Goal: Task Accomplishment & Management: Use online tool/utility

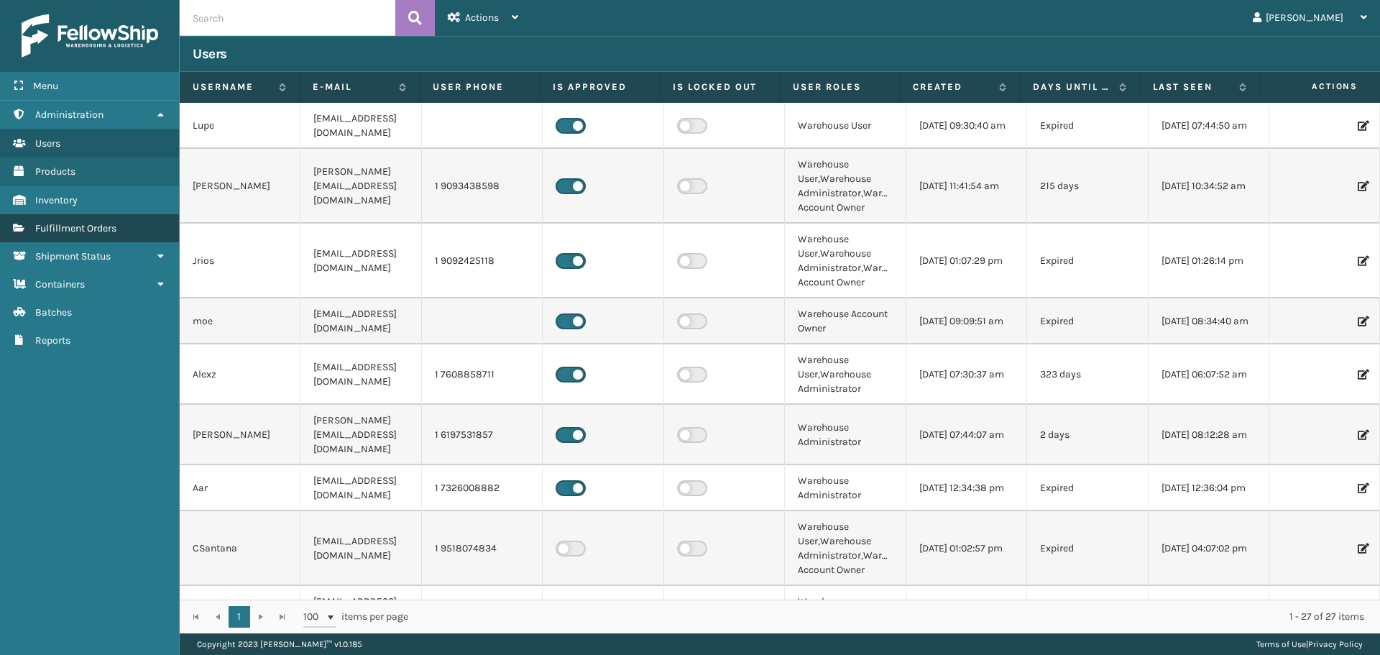
click at [93, 231] on span "Fulfillment Orders" at bounding box center [75, 228] width 81 height 12
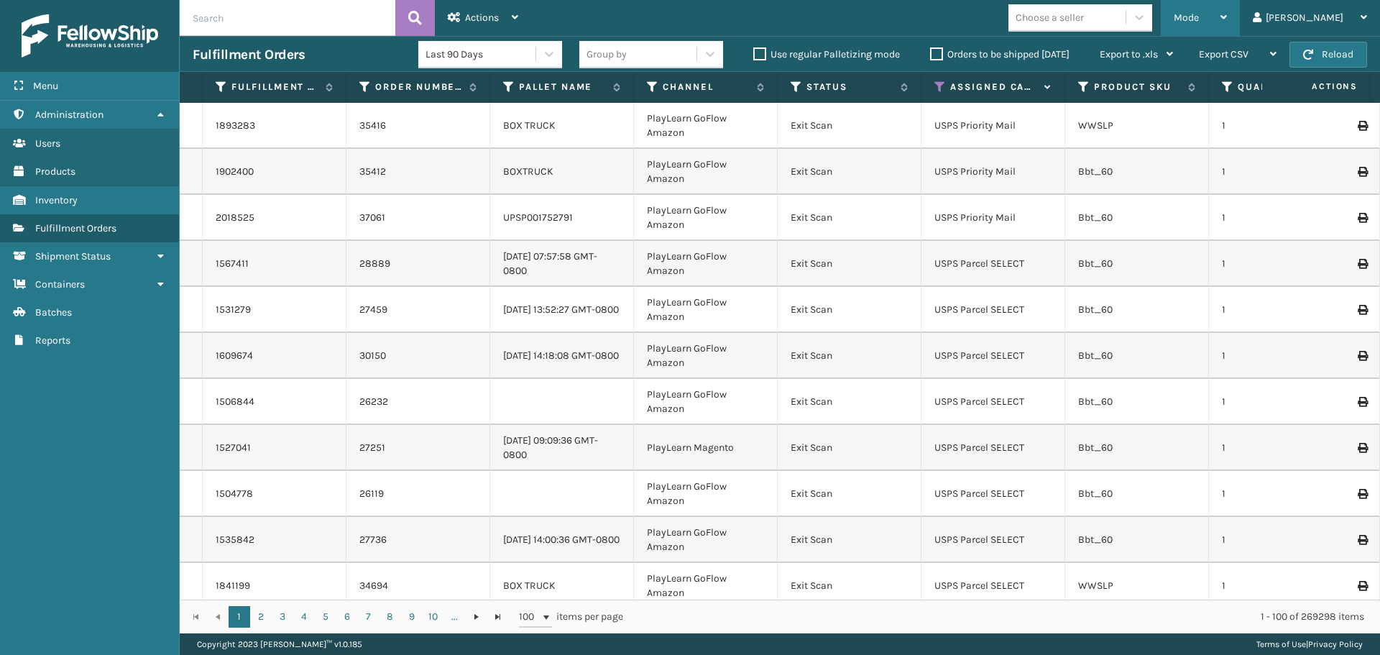
click at [1199, 17] on span "Mode" at bounding box center [1186, 18] width 25 height 12
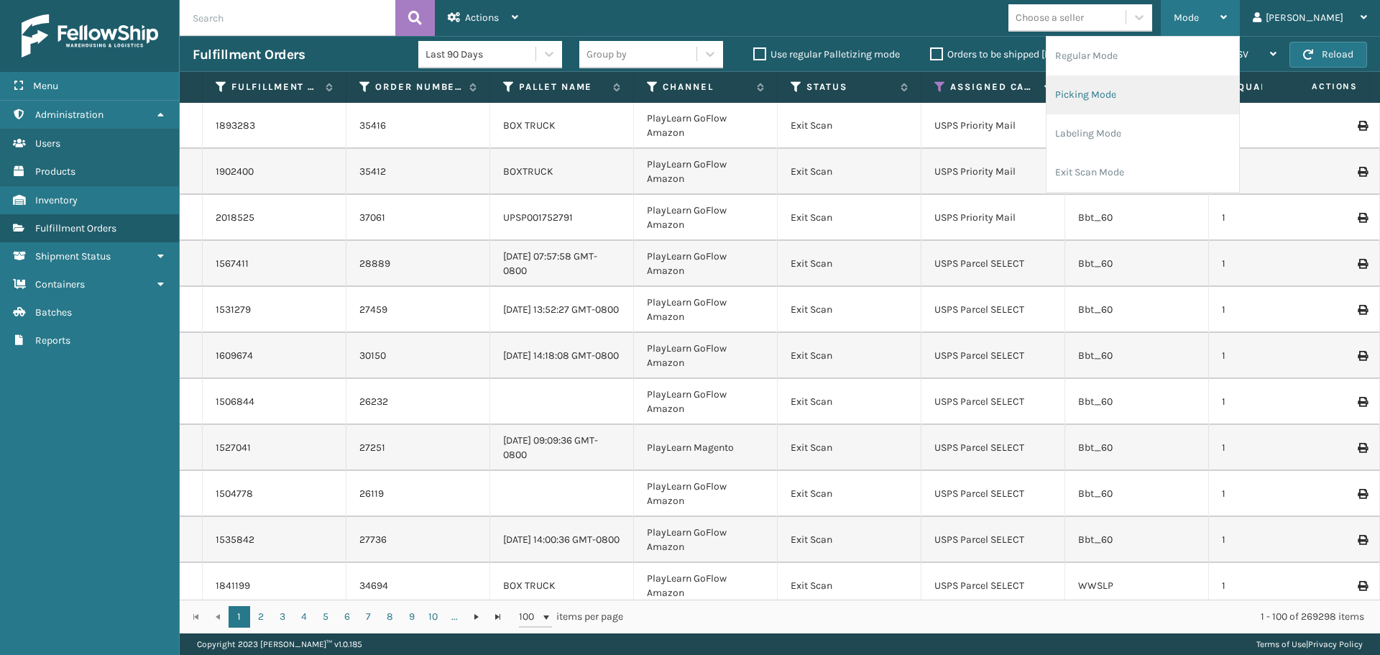
click at [1201, 93] on li "Picking Mode" at bounding box center [1143, 94] width 193 height 39
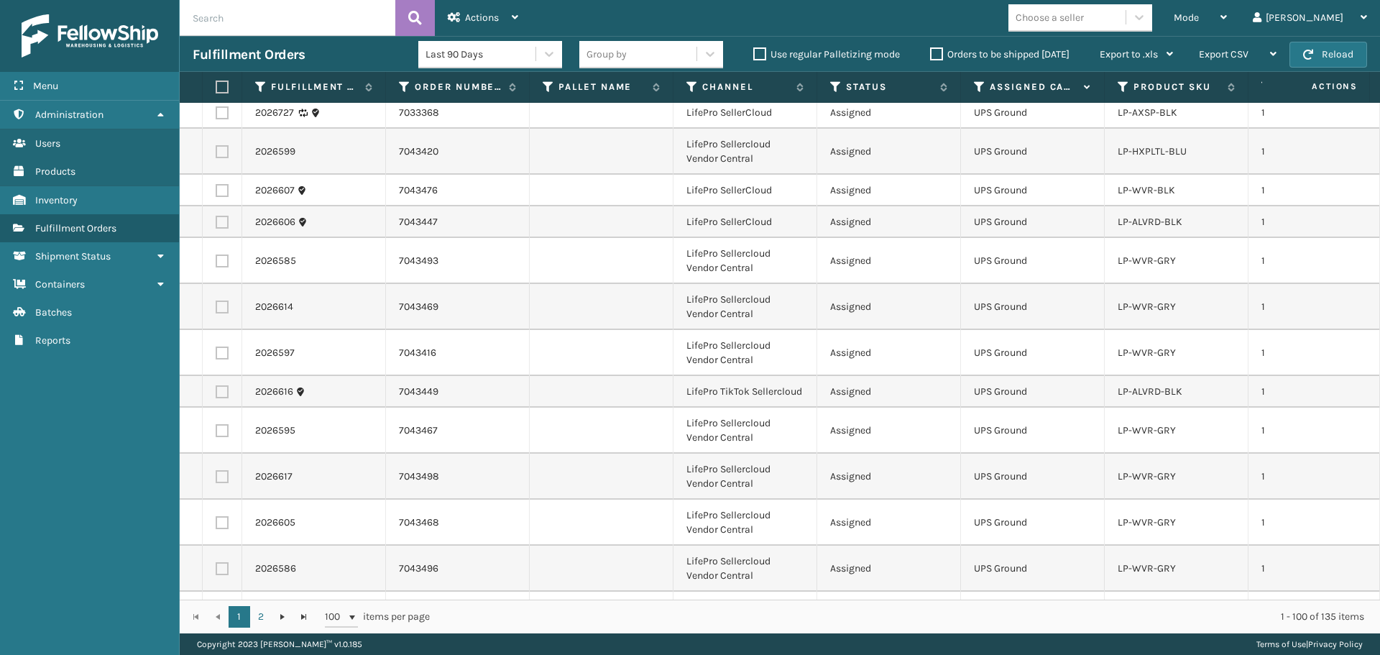
scroll to position [3235, 0]
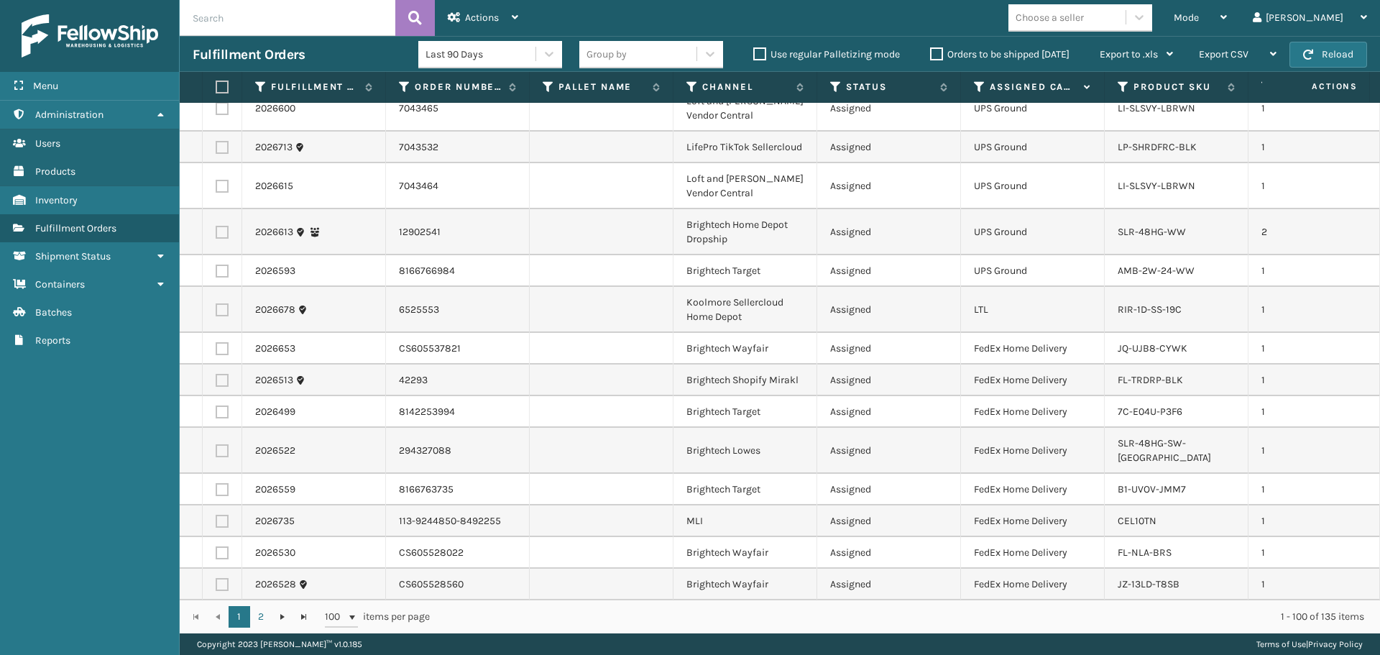
click at [1113, 26] on div "Choose a seller" at bounding box center [1067, 18] width 117 height 24
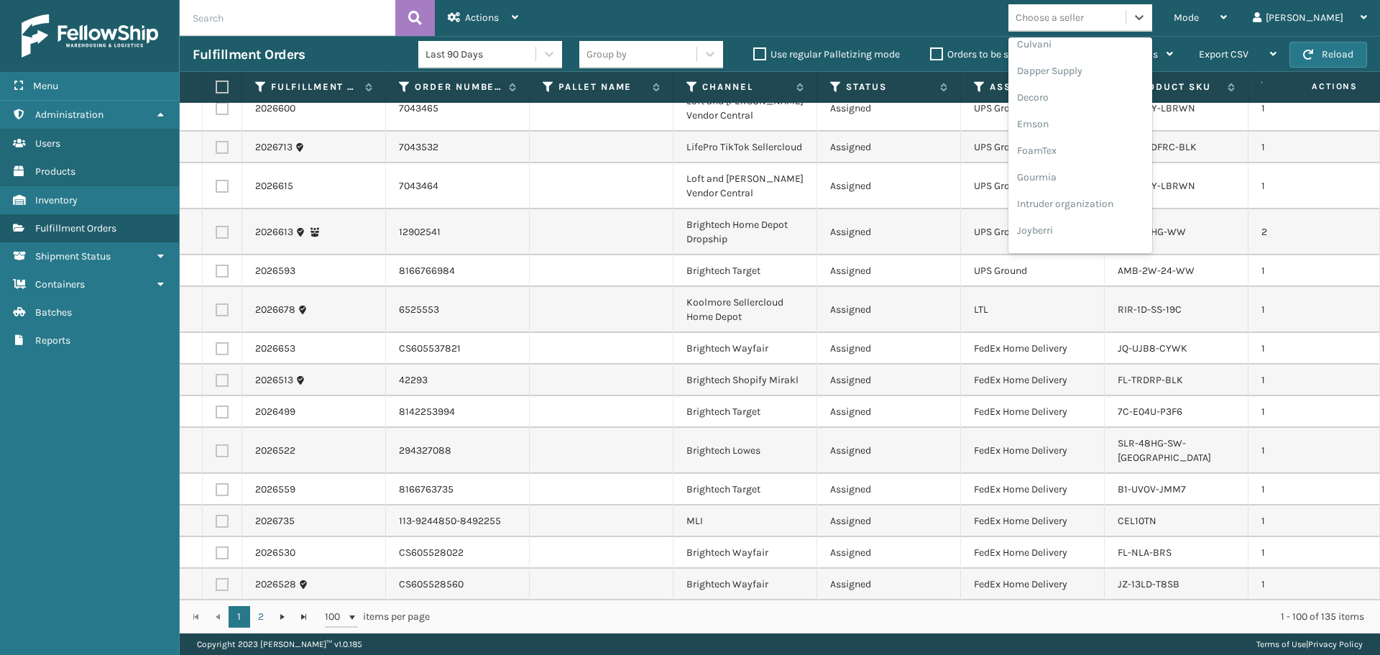
scroll to position [455, 0]
click at [1109, 129] on div "LifePro Fitness" at bounding box center [1081, 130] width 144 height 27
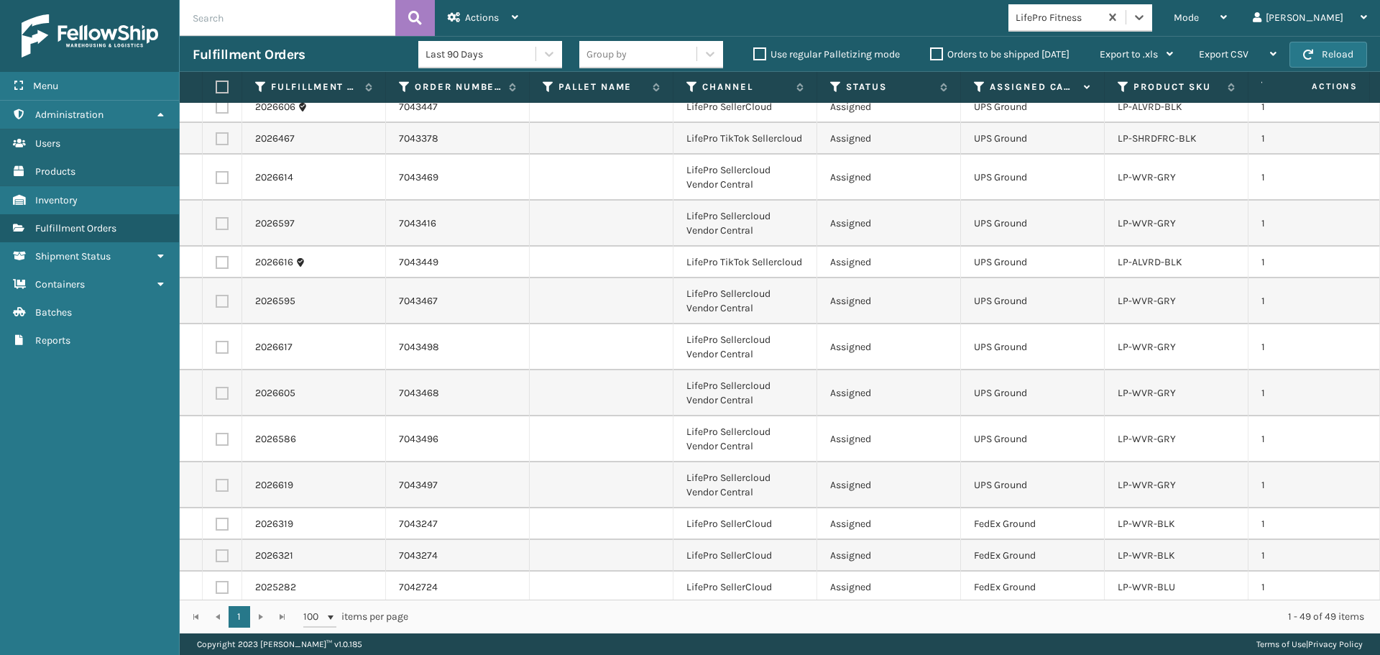
scroll to position [1308, 0]
click at [1220, 14] on div "Mode Regular Mode Picking Mode Labeling Mode Exit Scan Mode" at bounding box center [1200, 18] width 79 height 36
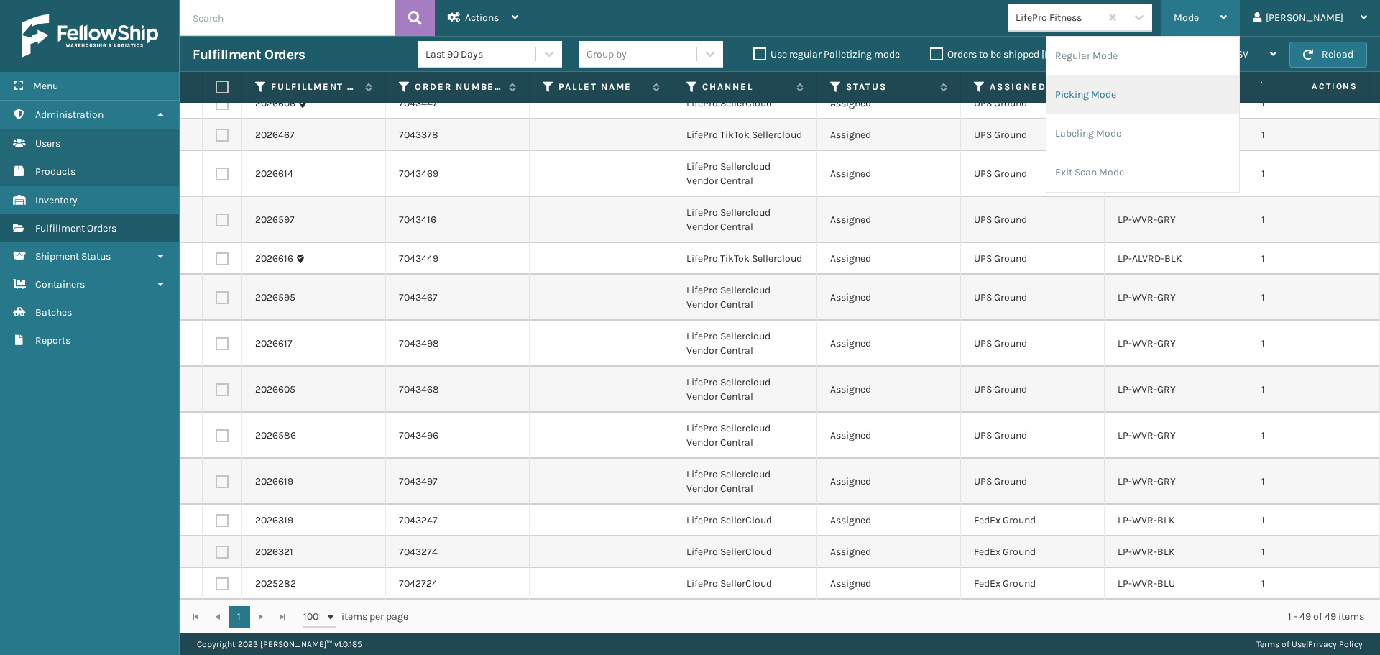
click at [1166, 84] on li "Picking Mode" at bounding box center [1143, 94] width 193 height 39
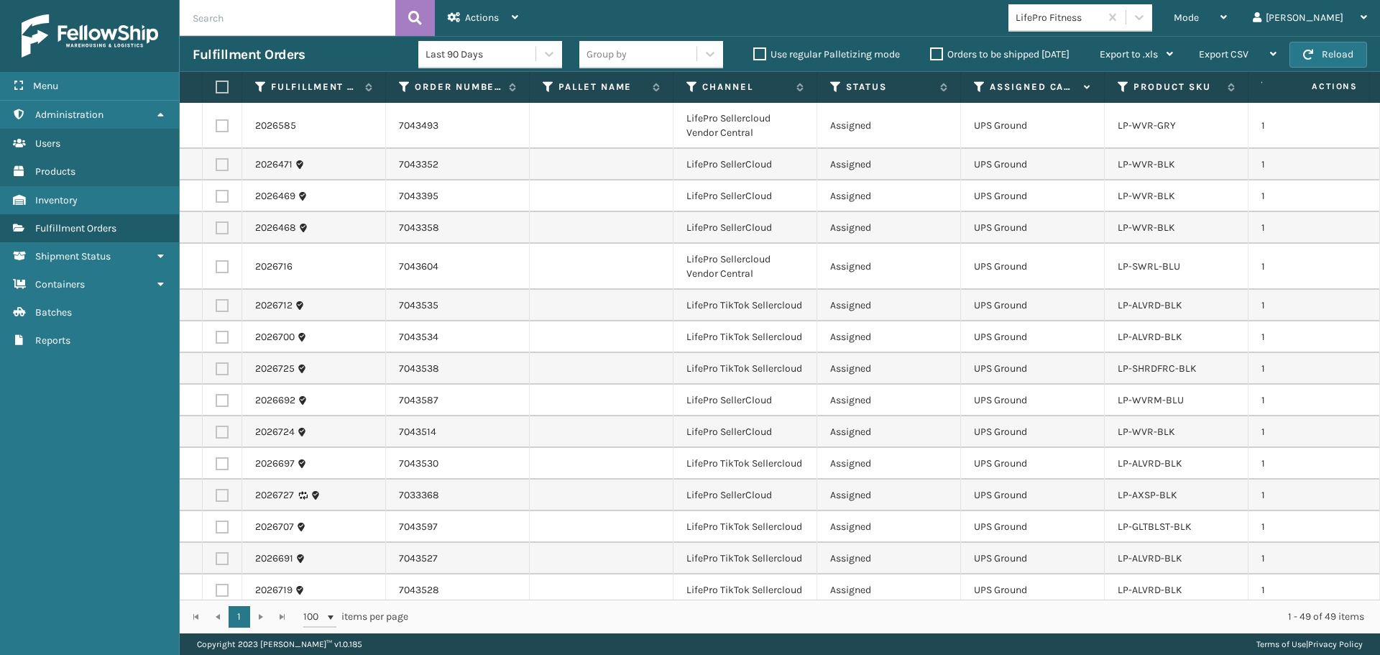
click at [858, 203] on td "Assigned" at bounding box center [889, 196] width 144 height 32
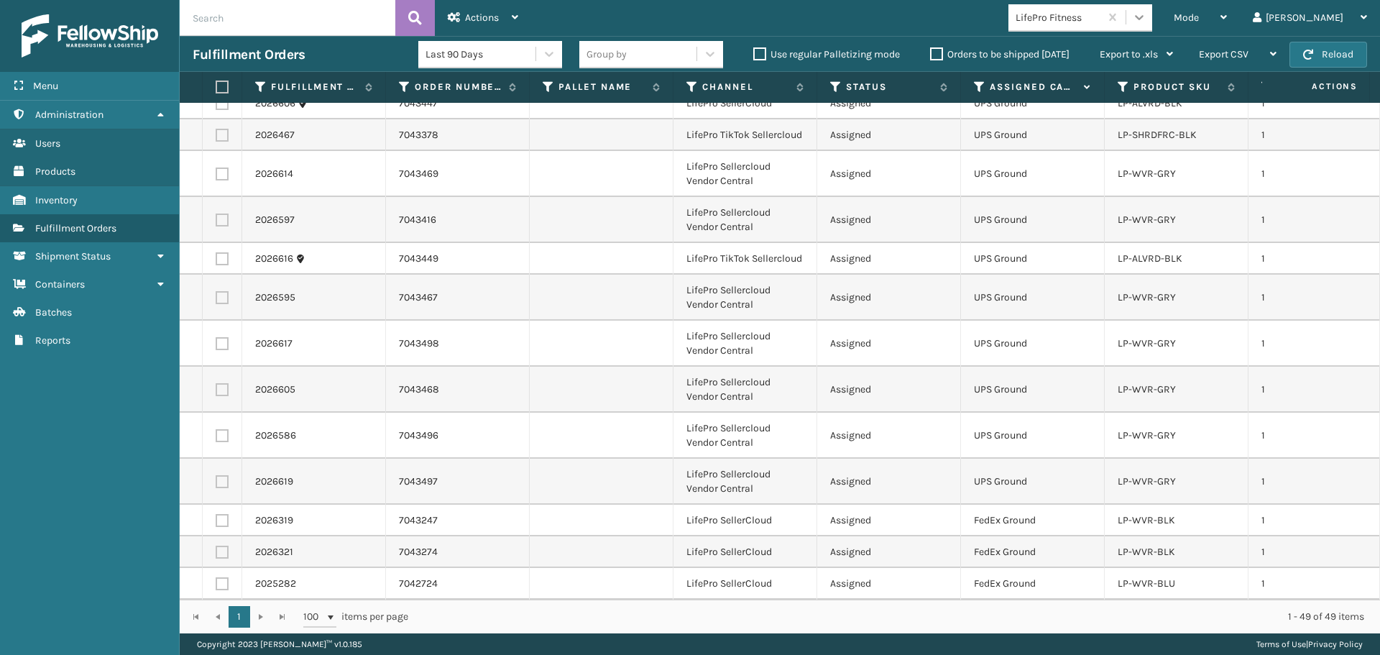
click at [1147, 14] on icon at bounding box center [1139, 17] width 14 height 14
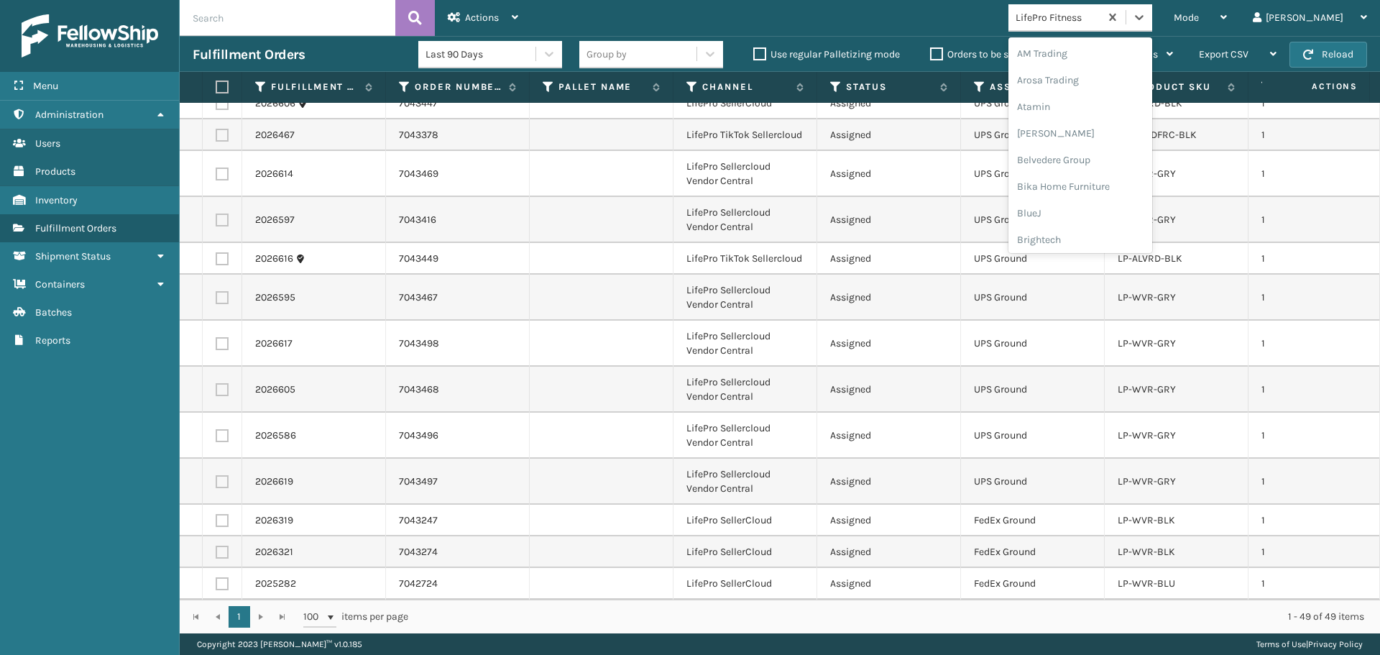
scroll to position [354, 0]
click at [1101, 231] on div "LifePro Fitness" at bounding box center [1081, 231] width 144 height 27
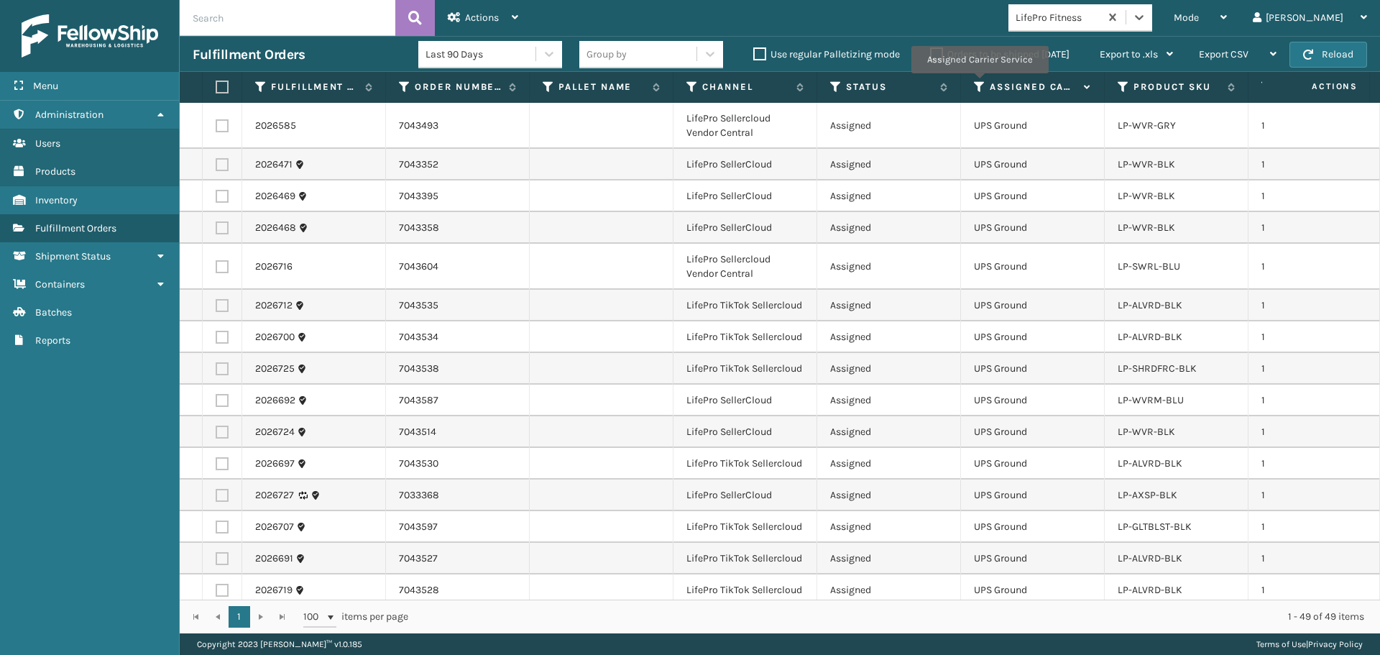
click at [979, 83] on icon at bounding box center [980, 87] width 12 height 13
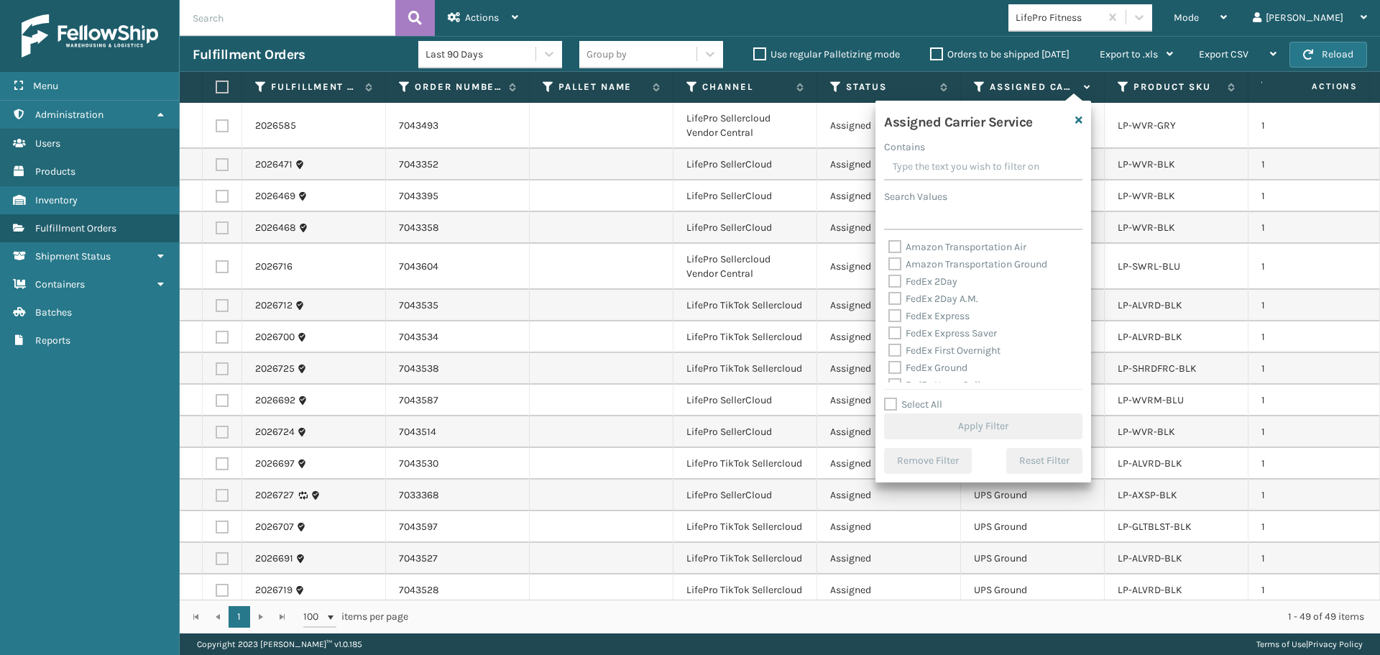
click at [1203, 195] on div "LP-WVR-BLK" at bounding box center [1176, 196] width 117 height 14
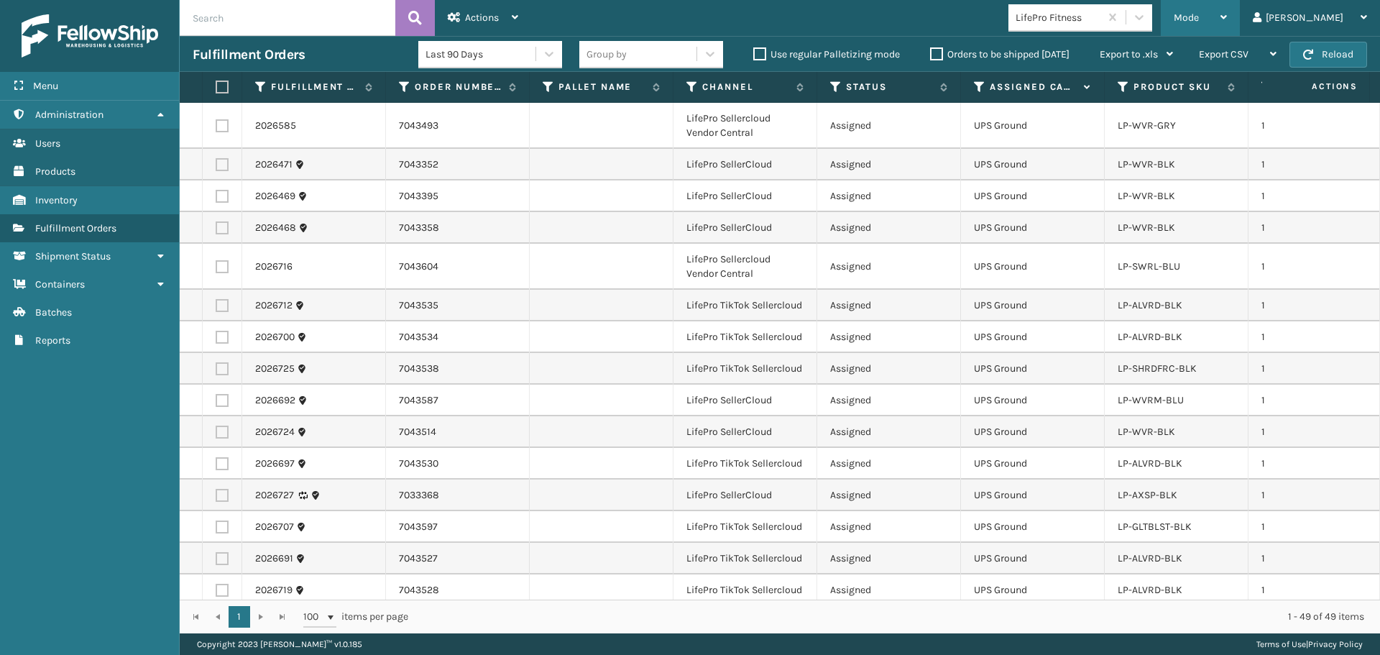
click at [1199, 17] on span "Mode" at bounding box center [1186, 18] width 25 height 12
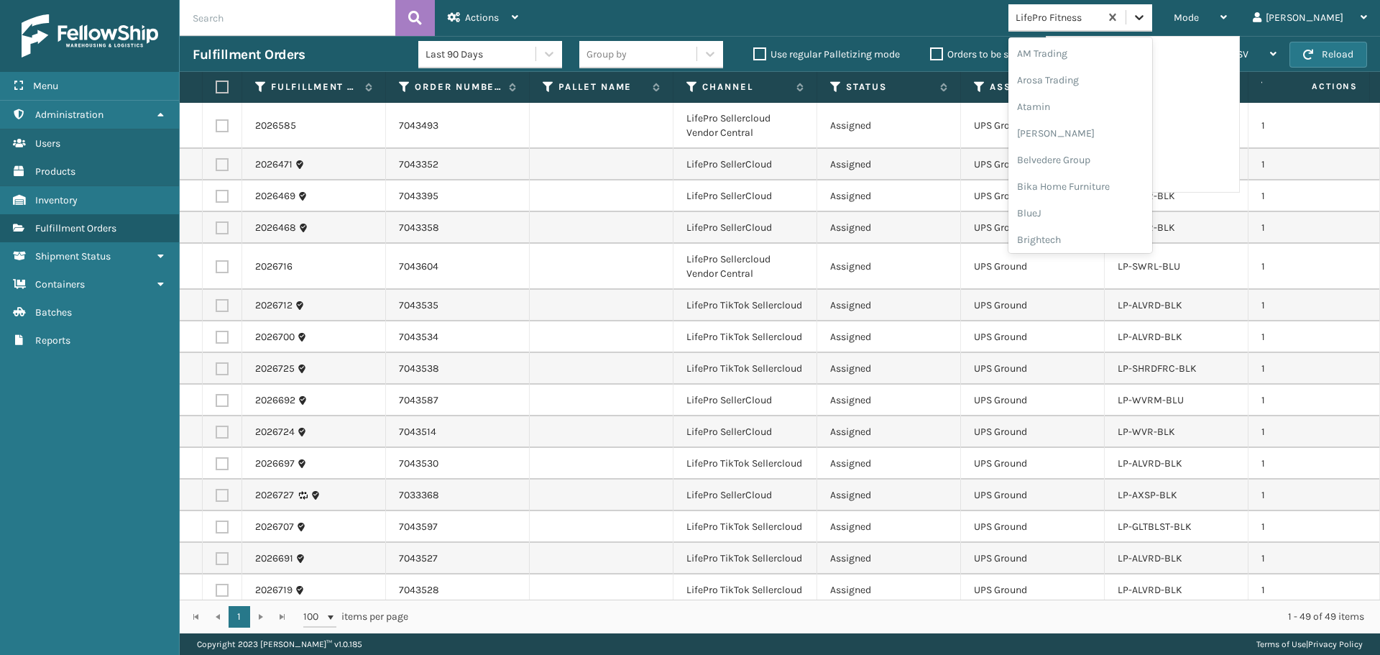
click at [1147, 14] on icon at bounding box center [1139, 17] width 14 height 14
click at [1116, 229] on div "Brightech" at bounding box center [1081, 239] width 144 height 27
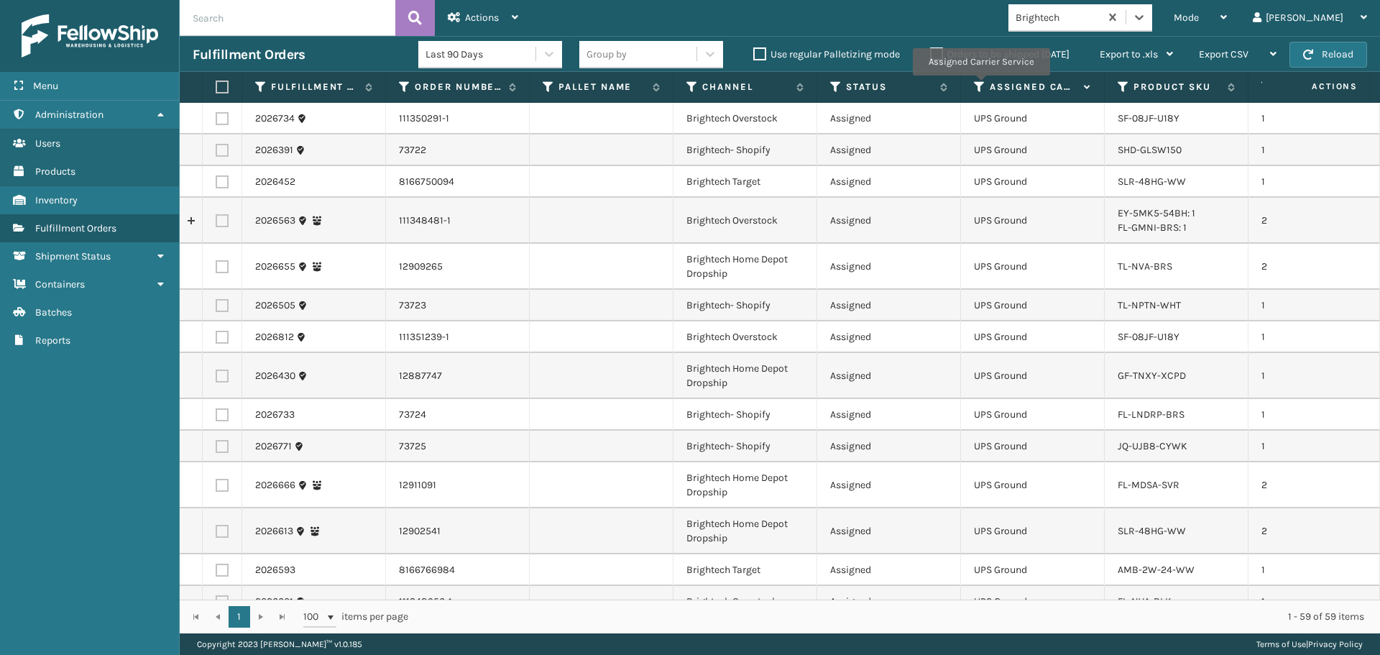
click at [981, 86] on icon at bounding box center [980, 87] width 12 height 13
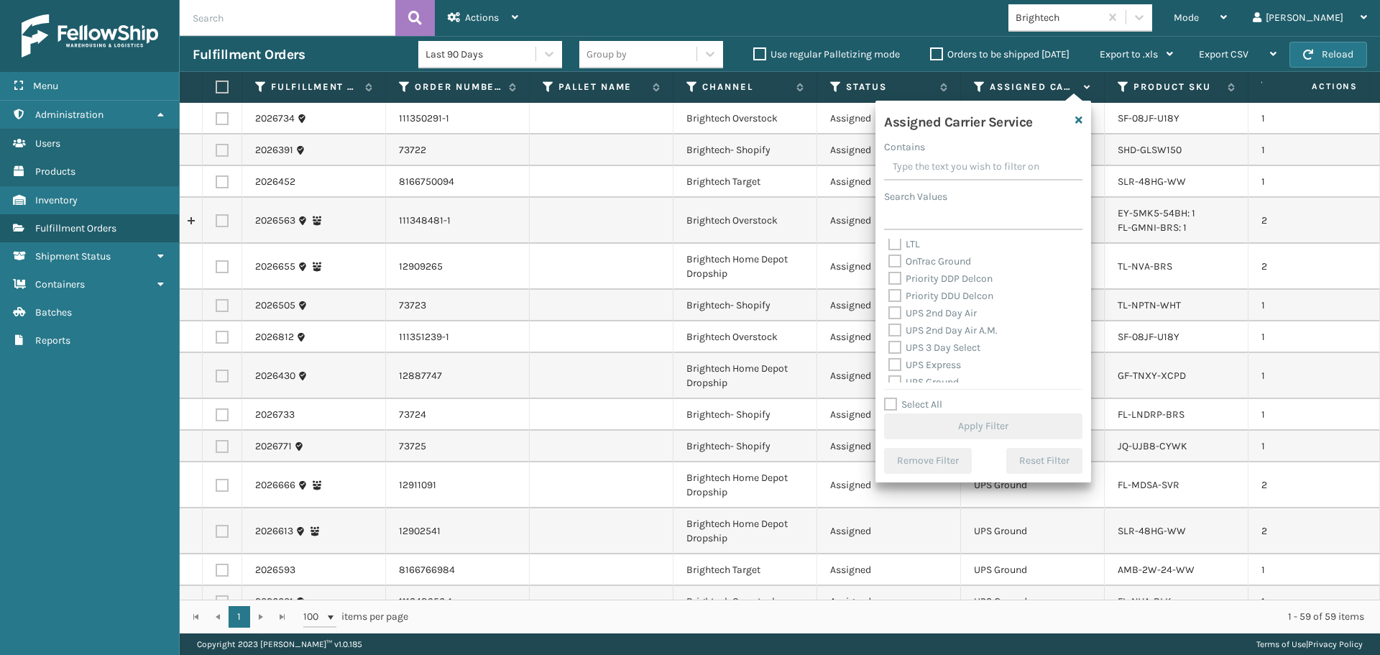
scroll to position [216, 0]
click at [933, 306] on label "UPS 2nd Day Air" at bounding box center [933, 307] width 88 height 12
click at [889, 306] on input "UPS 2nd Day Air" at bounding box center [889, 303] width 1 height 9
checkbox input "true"
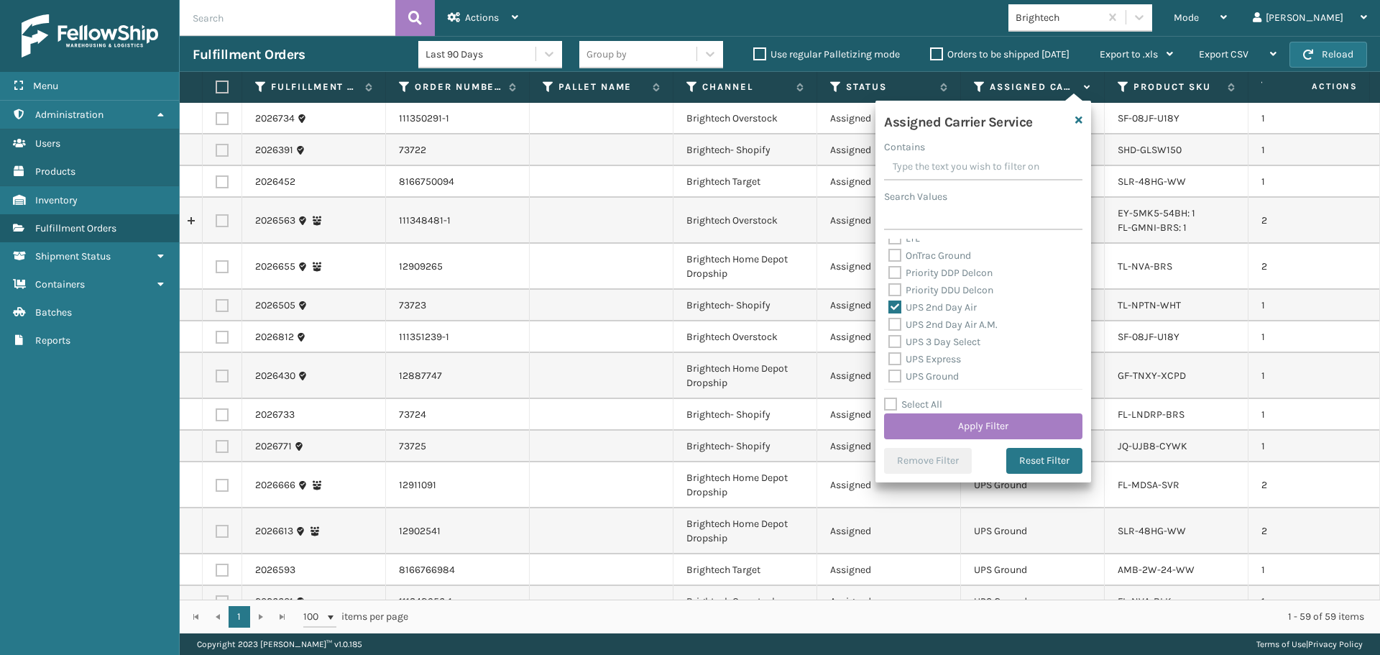
click at [938, 323] on label "UPS 2nd Day Air A.M." at bounding box center [943, 324] width 109 height 12
click at [889, 323] on input "UPS 2nd Day Air A.M." at bounding box center [889, 320] width 1 height 9
checkbox input "true"
click at [947, 342] on label "UPS 3 Day Select" at bounding box center [935, 342] width 92 height 12
click at [889, 342] on input "UPS 3 Day Select" at bounding box center [889, 338] width 1 height 9
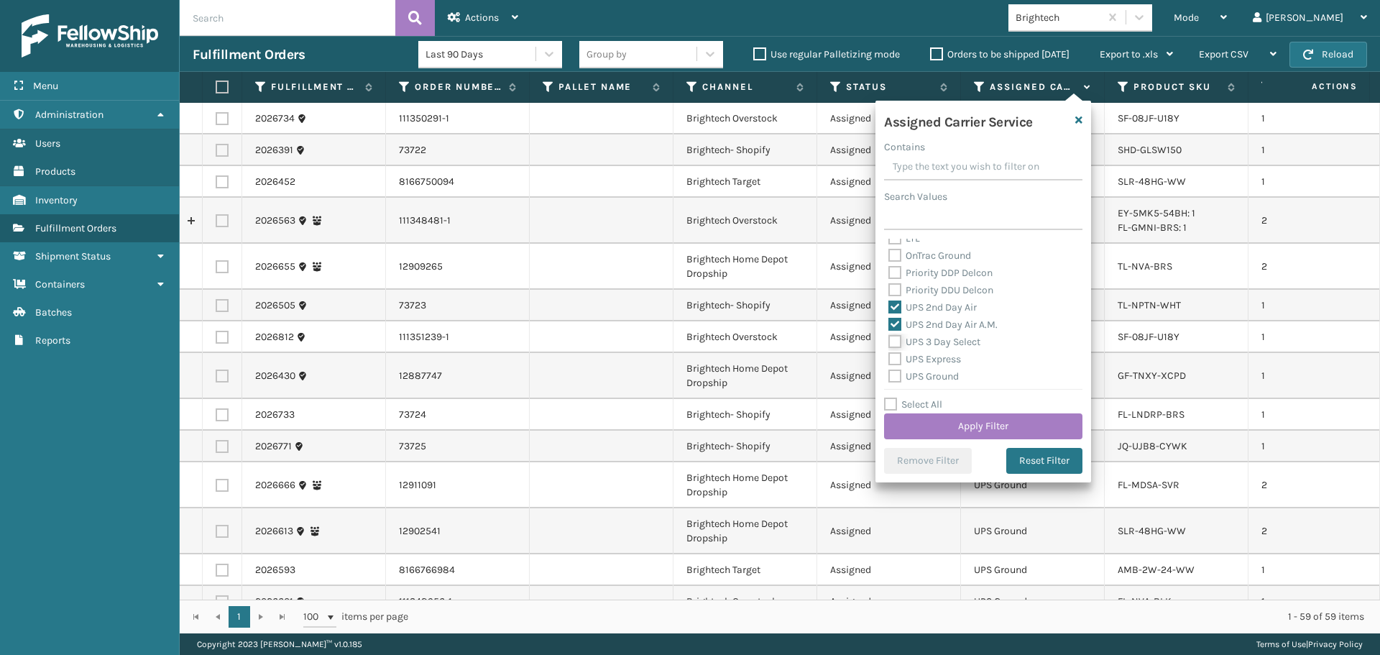
checkbox input "true"
click at [950, 366] on div "UPS Express" at bounding box center [984, 359] width 190 height 17
click at [949, 361] on label "UPS Express" at bounding box center [925, 359] width 73 height 12
click at [889, 360] on input "UPS Express" at bounding box center [889, 355] width 1 height 9
checkbox input "true"
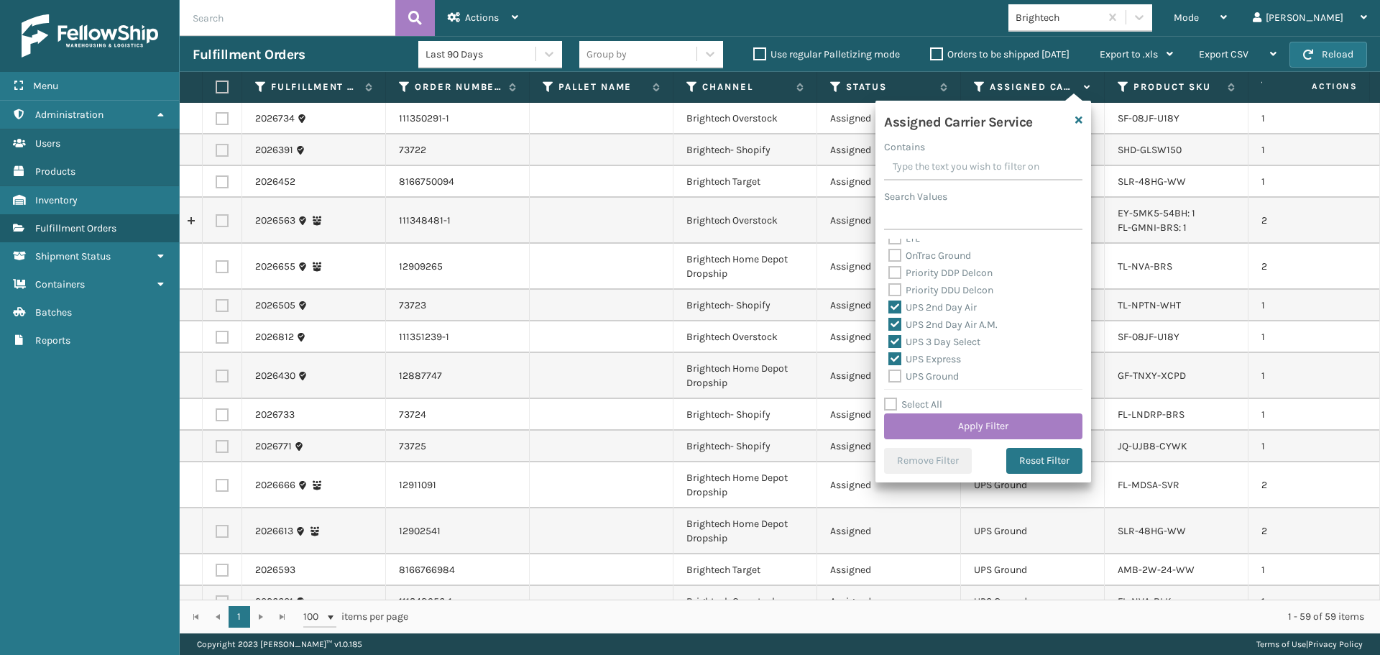
click at [948, 373] on label "UPS Ground" at bounding box center [924, 376] width 70 height 12
click at [889, 373] on input "UPS Ground" at bounding box center [889, 372] width 1 height 9
checkbox input "true"
click at [941, 322] on label "UPS Next Day Air" at bounding box center [935, 322] width 92 height 12
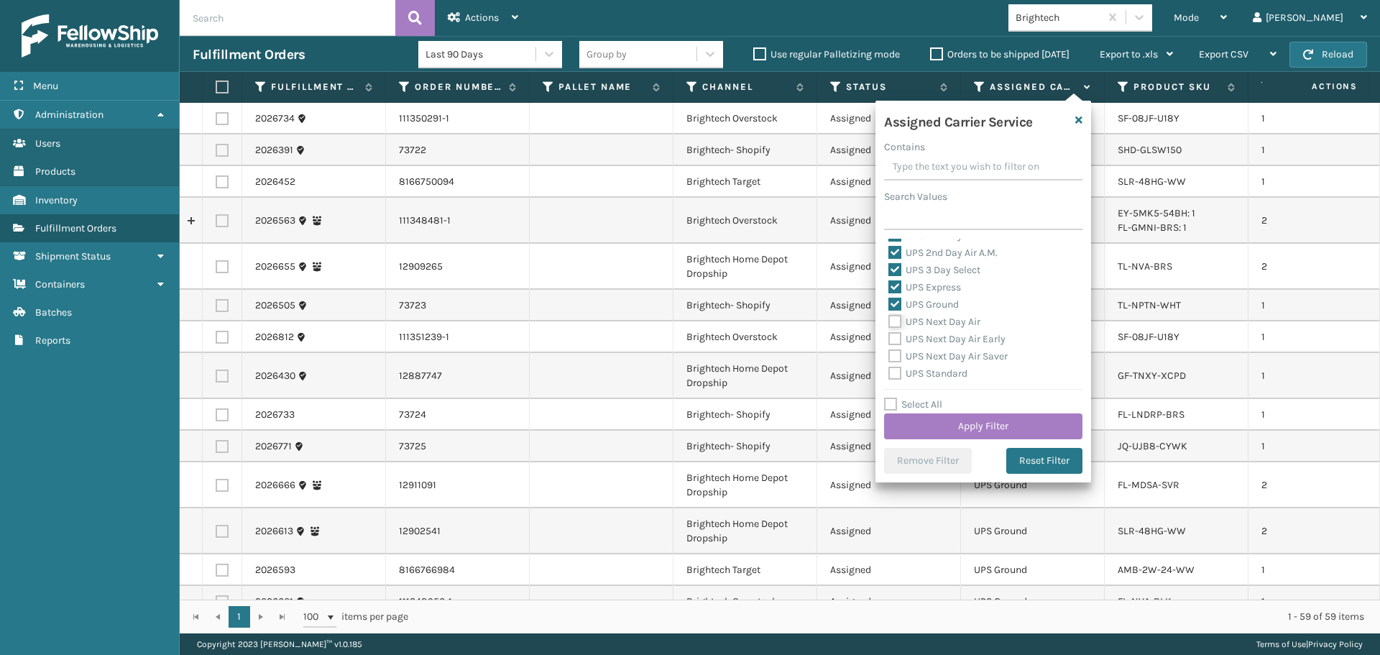
click at [889, 322] on input "UPS Next Day Air" at bounding box center [889, 317] width 1 height 9
checkbox input "true"
drag, startPoint x: 945, startPoint y: 339, endPoint x: 946, endPoint y: 350, distance: 10.9
click at [944, 339] on label "UPS Next Day Air Early" at bounding box center [947, 339] width 117 height 12
click at [889, 339] on input "UPS Next Day Air Early" at bounding box center [889, 335] width 1 height 9
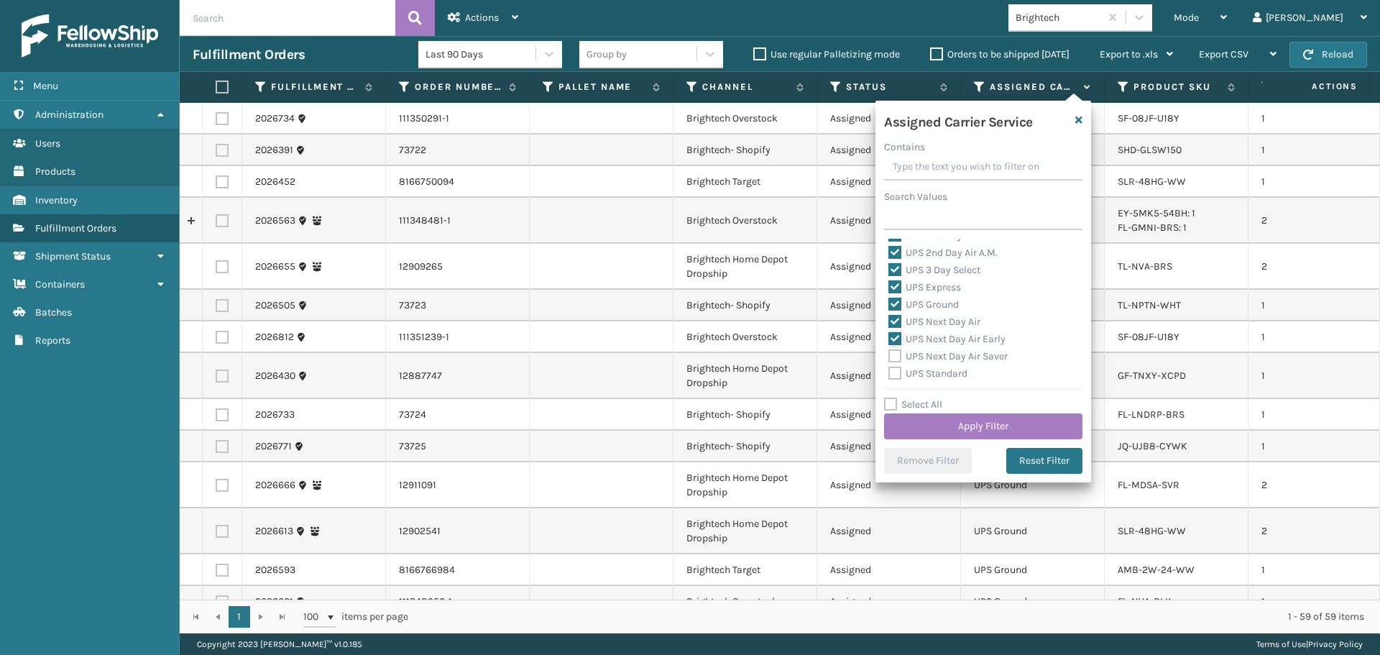
checkbox input "true"
click at [946, 351] on label "UPS Next Day Air Saver" at bounding box center [948, 356] width 119 height 12
click at [889, 351] on input "UPS Next Day Air Saver" at bounding box center [889, 352] width 1 height 9
checkbox input "true"
click at [951, 370] on label "UPS Standard" at bounding box center [928, 373] width 79 height 12
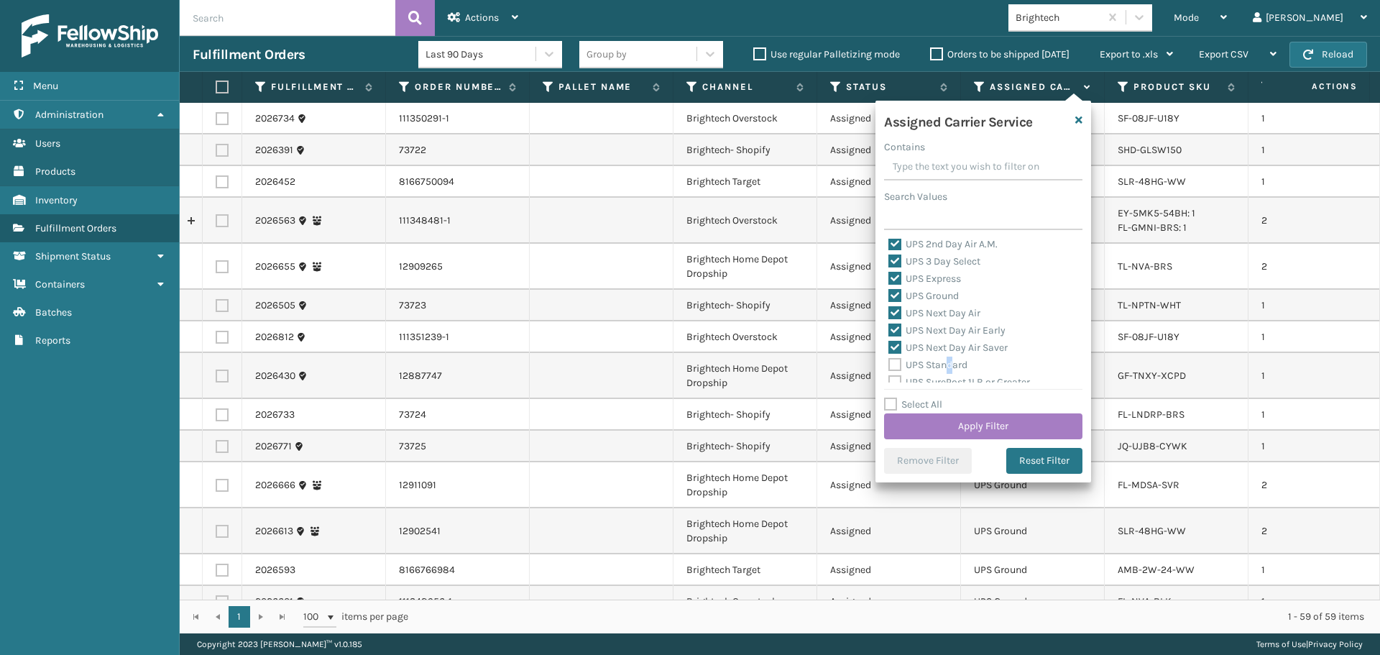
scroll to position [368, 0]
click at [920, 294] on label "UPS Standard" at bounding box center [928, 293] width 79 height 12
click at [889, 294] on input "UPS Standard" at bounding box center [889, 289] width 1 height 9
checkbox input "true"
click at [919, 315] on label "UPS SurePost 1LB or Greater" at bounding box center [960, 310] width 142 height 12
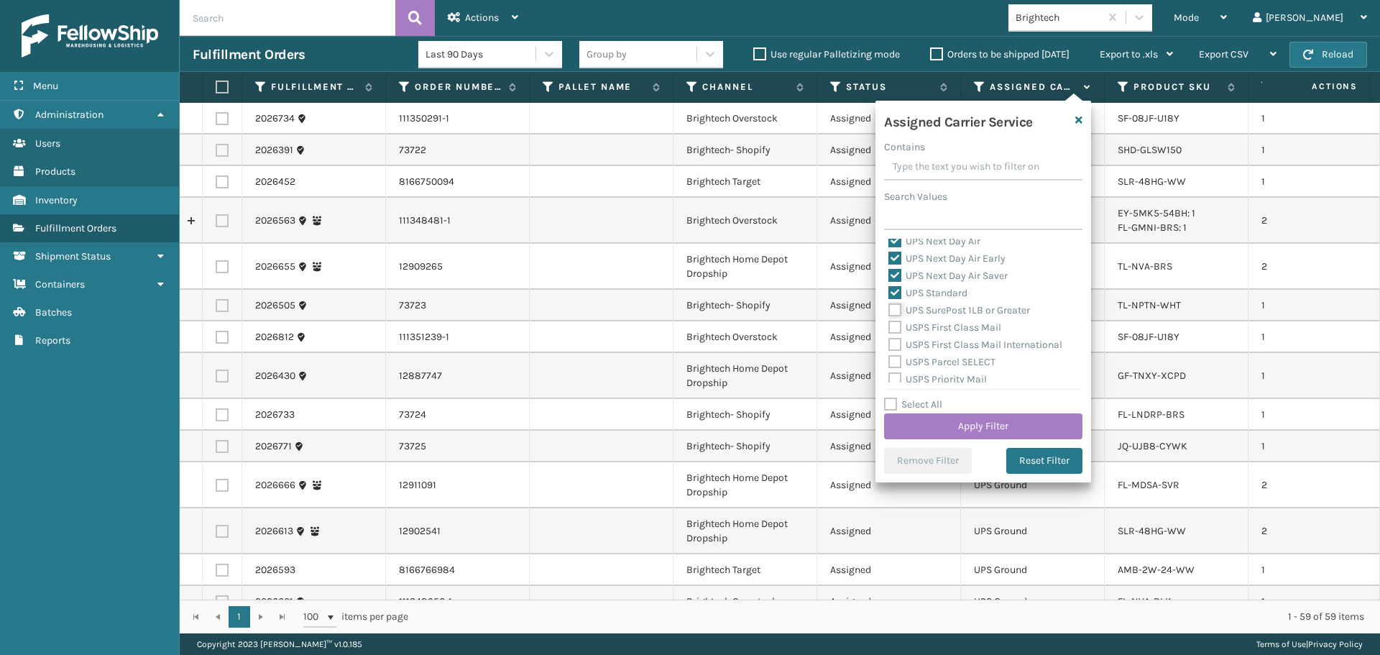
click at [889, 311] on input "UPS SurePost 1LB or Greater" at bounding box center [889, 306] width 1 height 9
checkbox input "true"
click at [993, 432] on button "Apply Filter" at bounding box center [983, 426] width 198 height 26
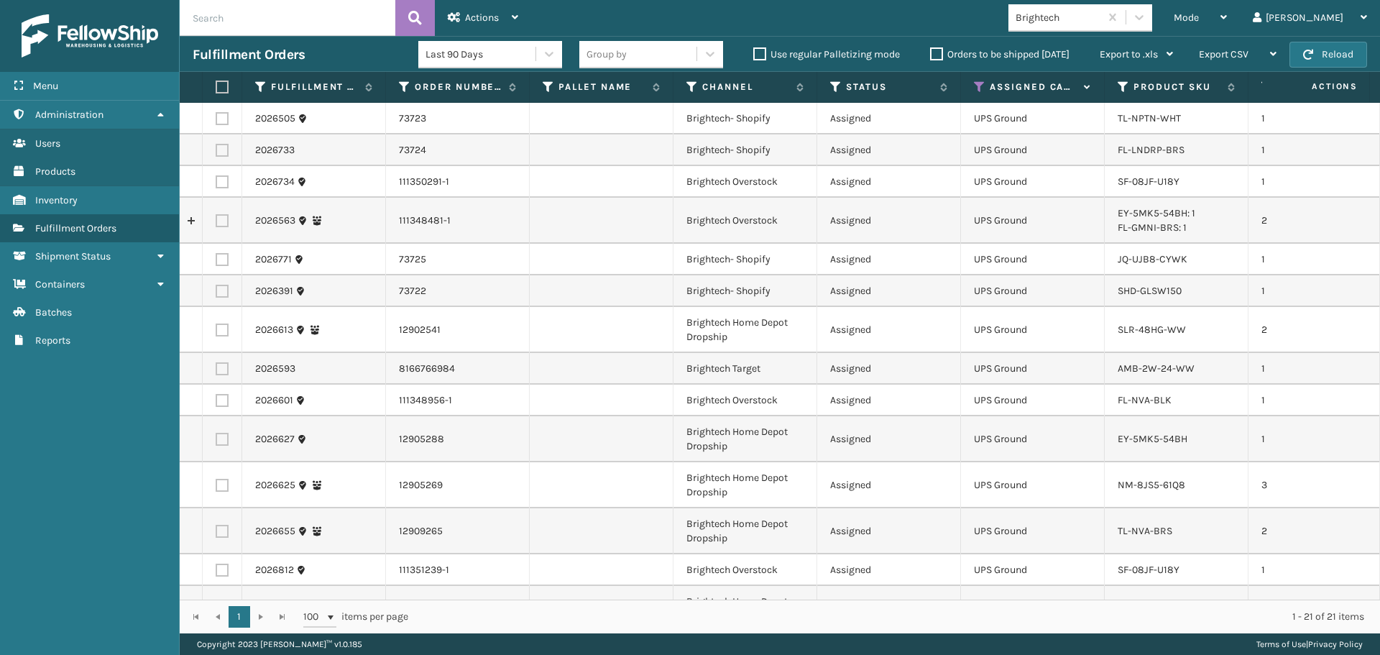
click at [224, 86] on label at bounding box center [220, 87] width 9 height 13
click at [216, 86] on input "checkbox" at bounding box center [216, 87] width 1 height 9
checkbox input "true"
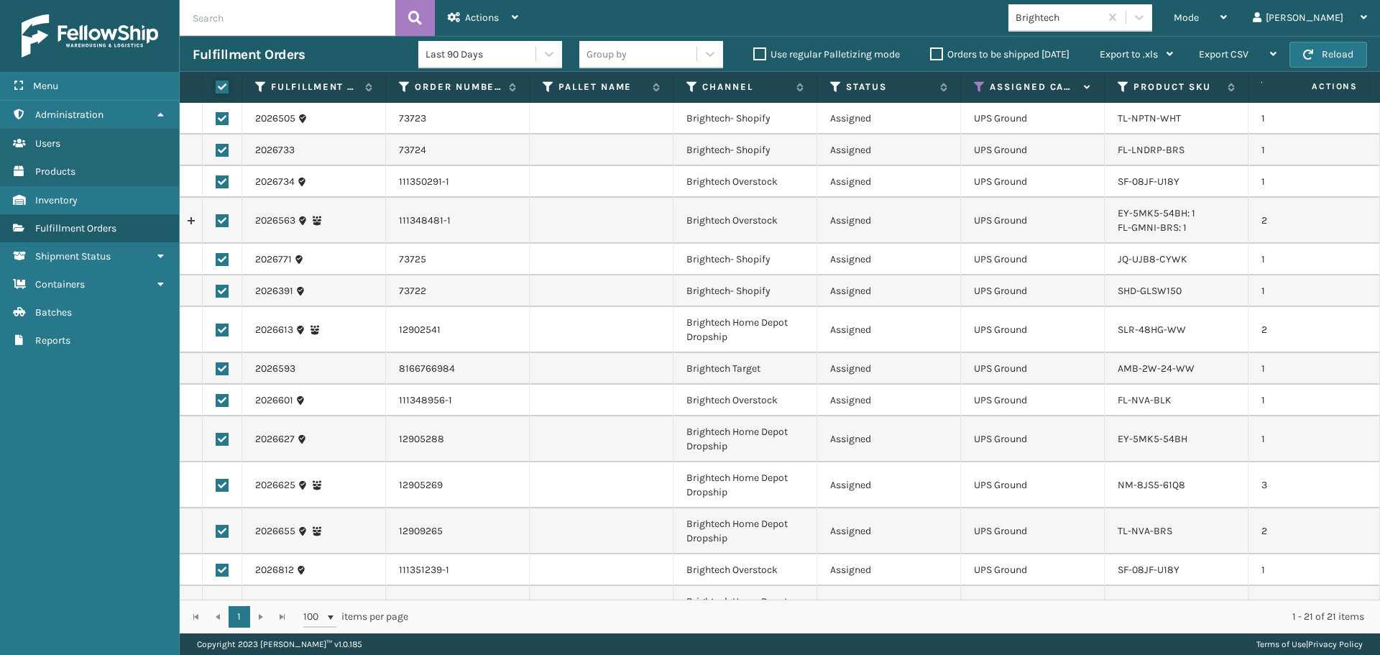
checkbox input "true"
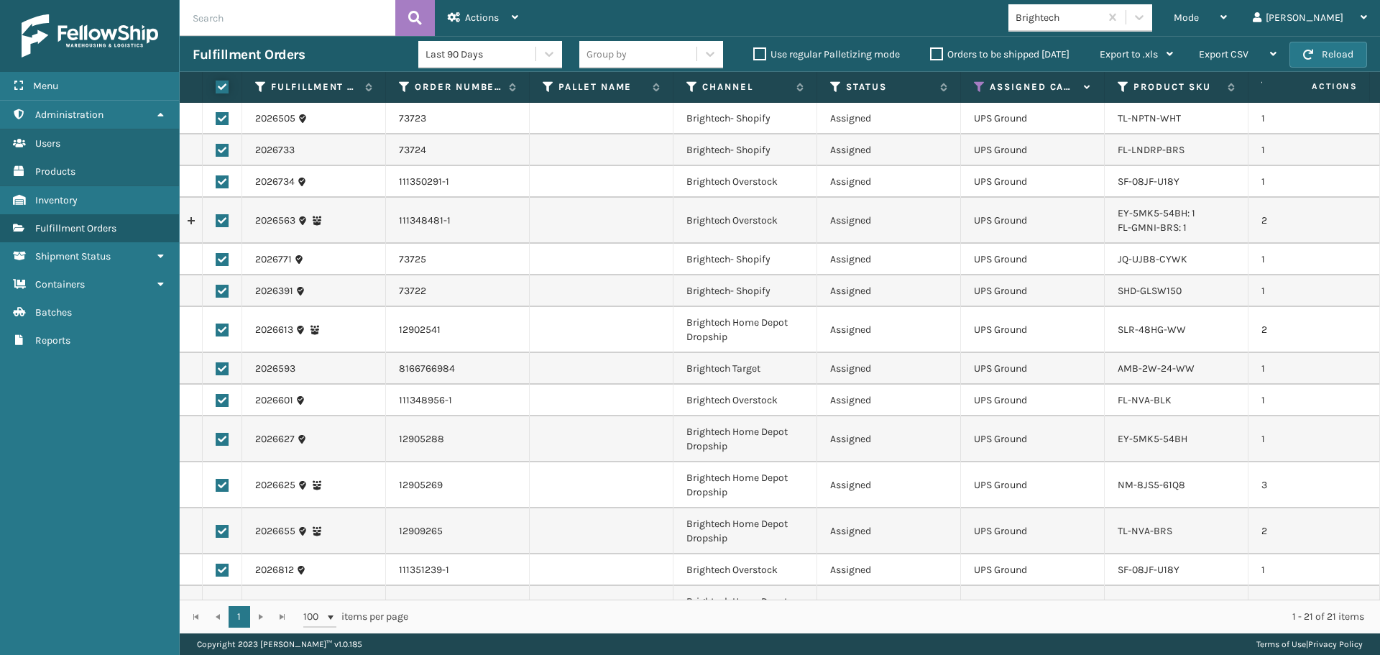
checkbox input "true"
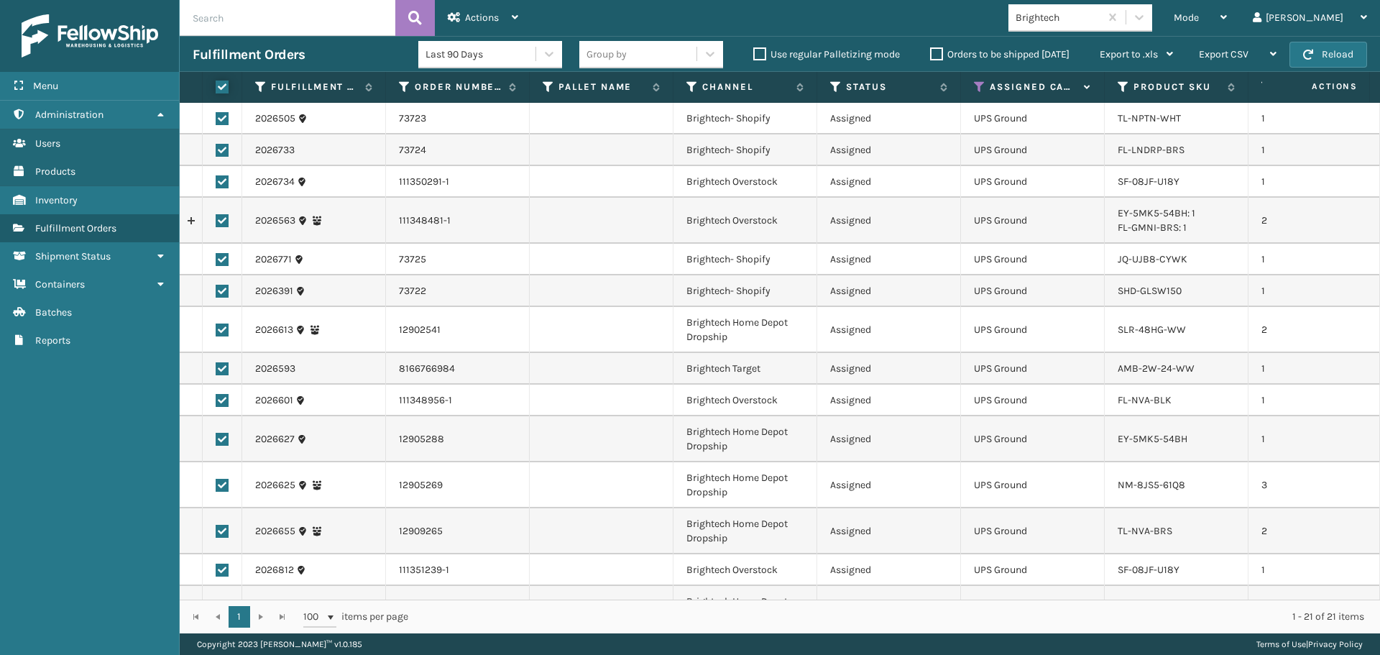
checkbox input "true"
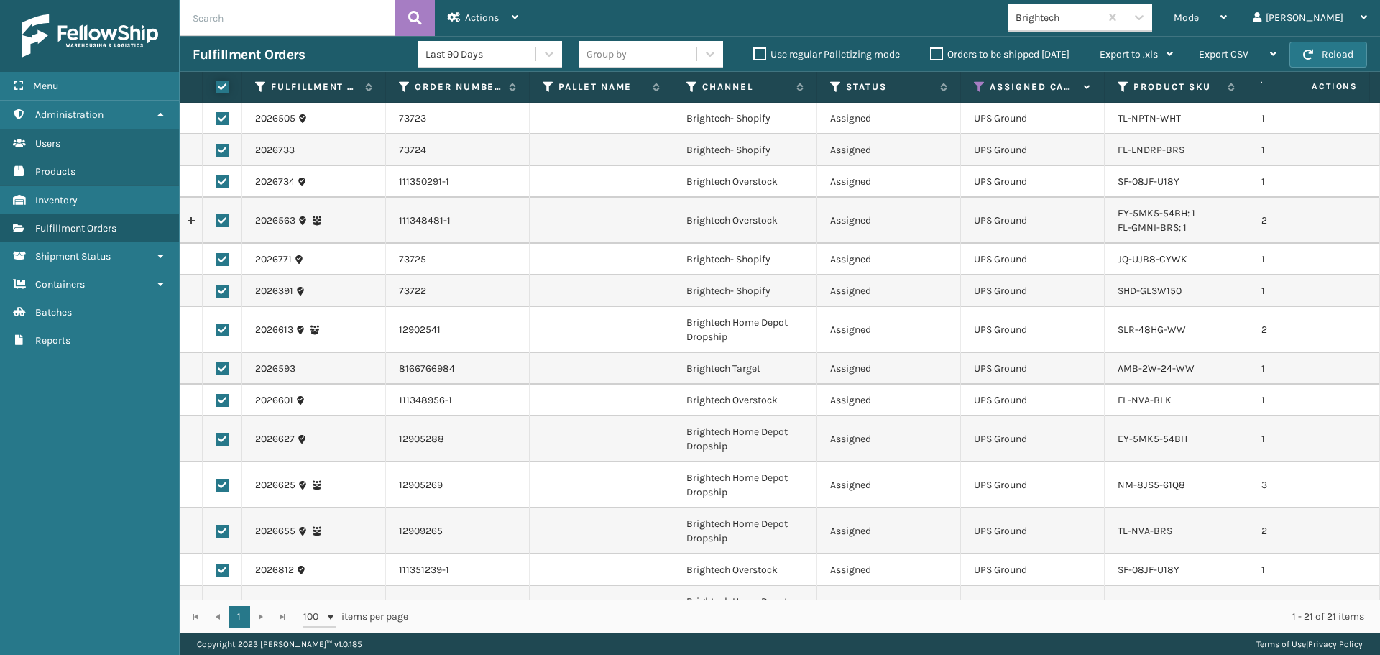
checkbox input "true"
click at [508, 17] on div "Actions" at bounding box center [483, 18] width 70 height 36
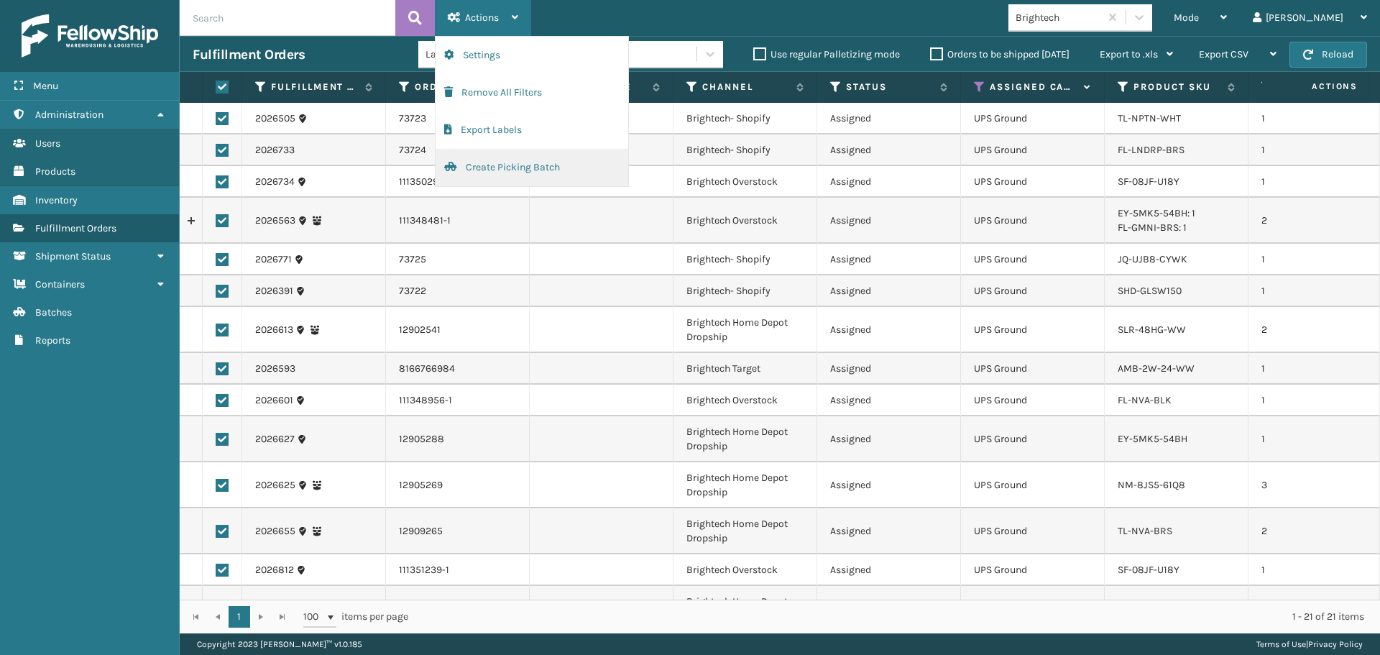
click at [551, 164] on button "Create Picking Batch" at bounding box center [532, 167] width 193 height 37
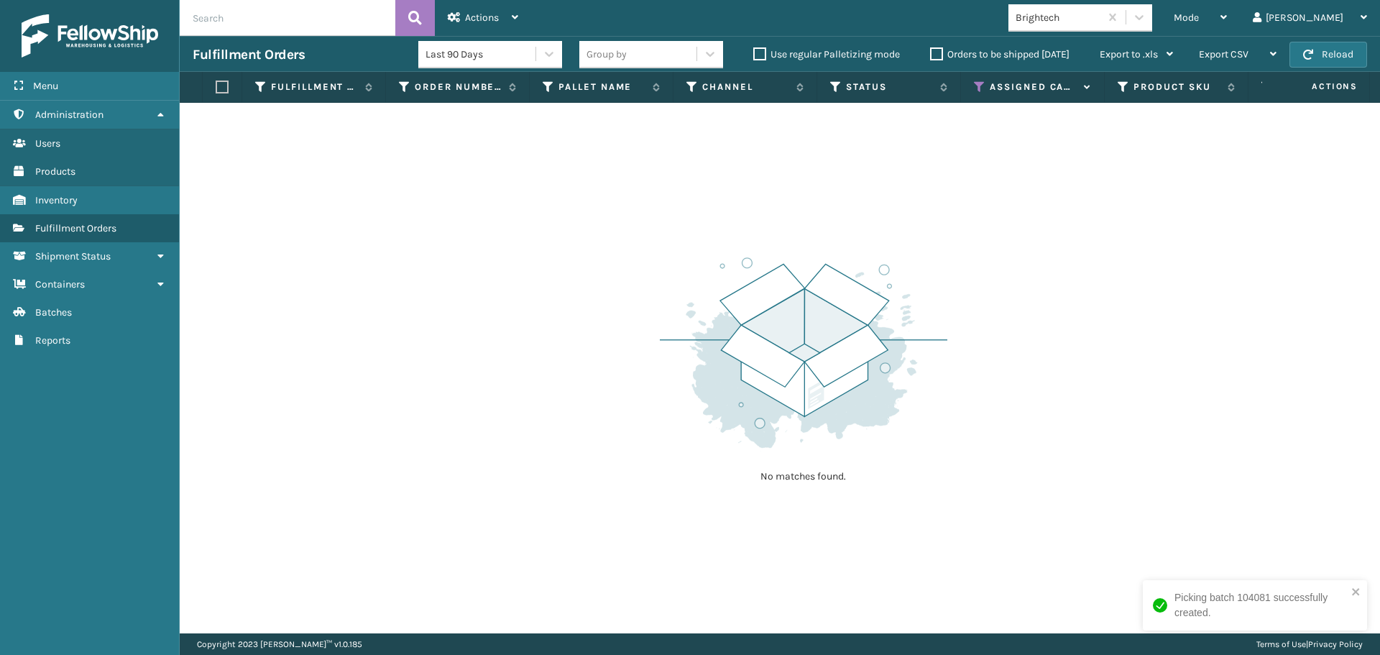
click at [1101, 12] on div "Brightech" at bounding box center [1059, 17] width 86 height 15
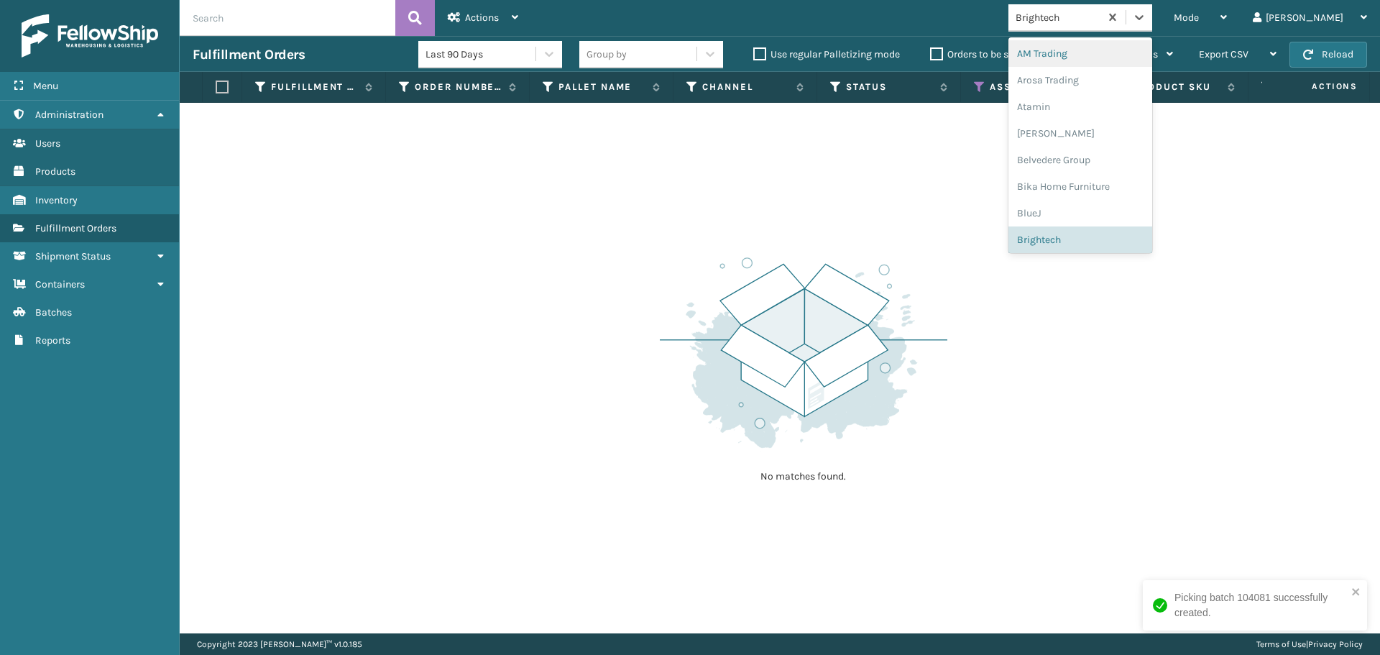
scroll to position [9, 0]
click at [977, 86] on icon at bounding box center [980, 87] width 12 height 13
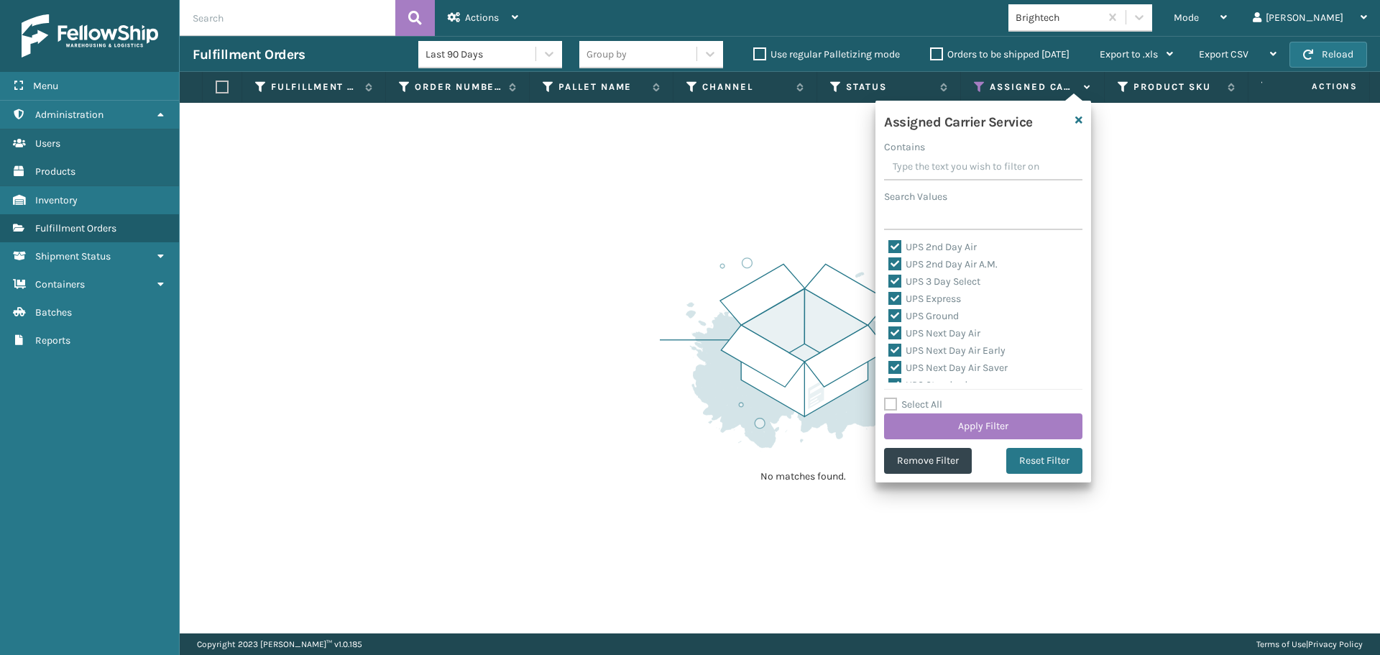
click at [895, 402] on label "Select All" at bounding box center [913, 404] width 58 height 12
click at [895, 398] on input "Select All" at bounding box center [992, 396] width 216 height 1
checkbox input "true"
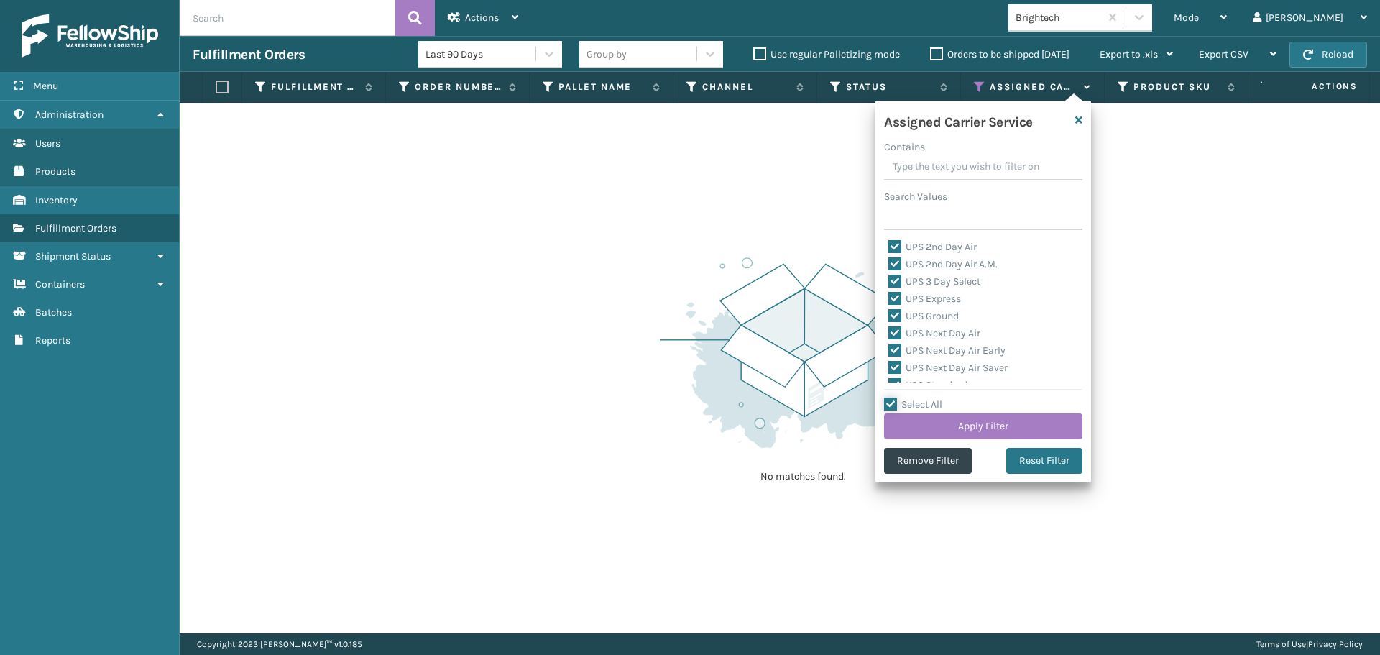
checkbox input "true"
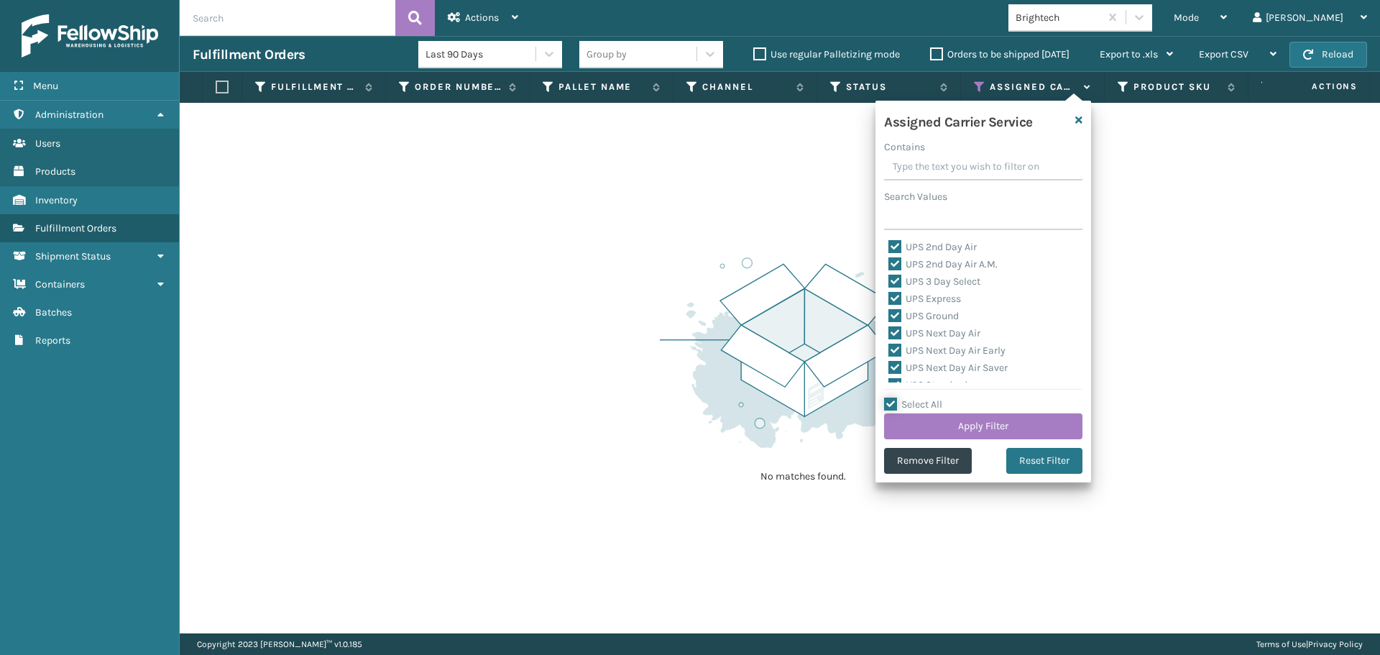
checkbox input "true"
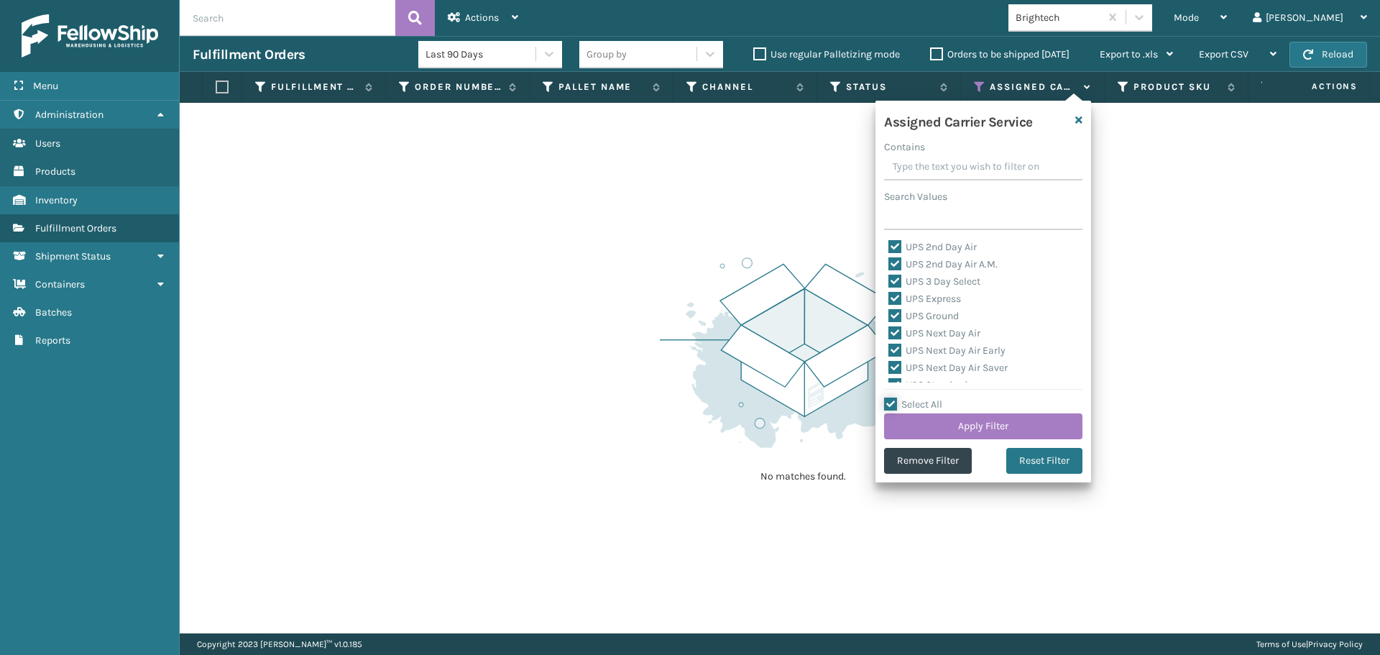
checkbox input "true"
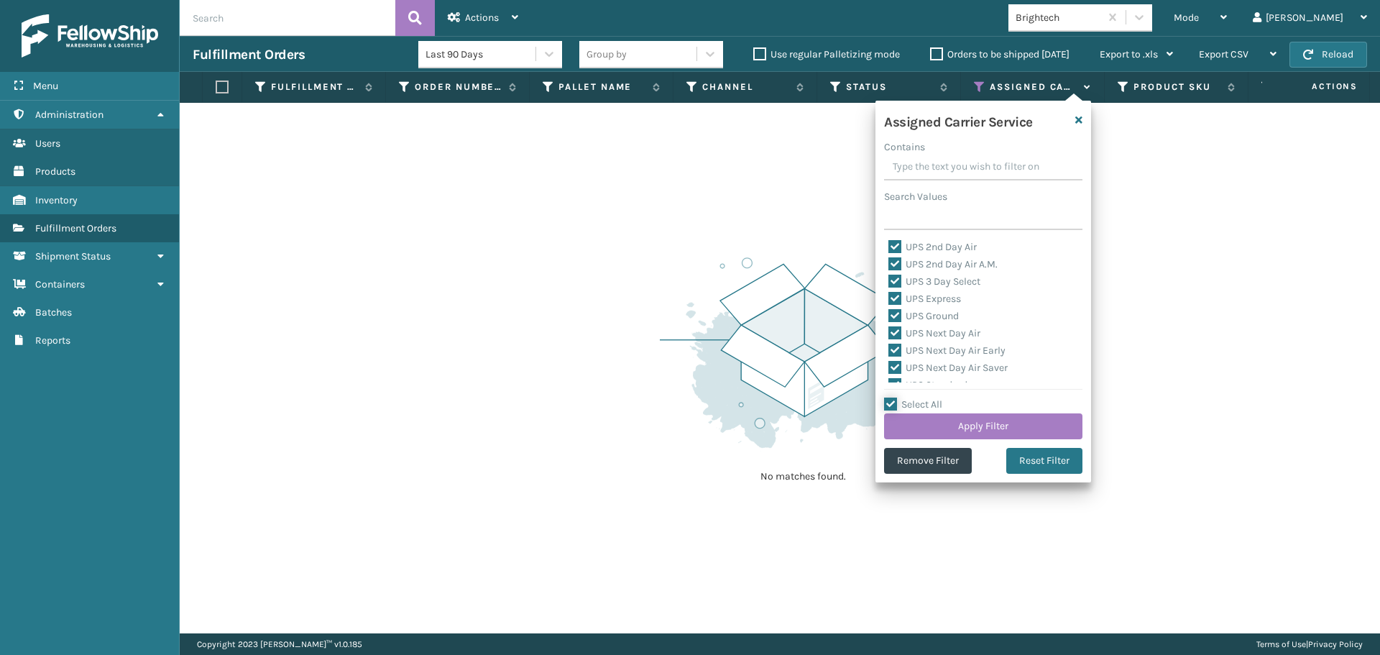
checkbox input "true"
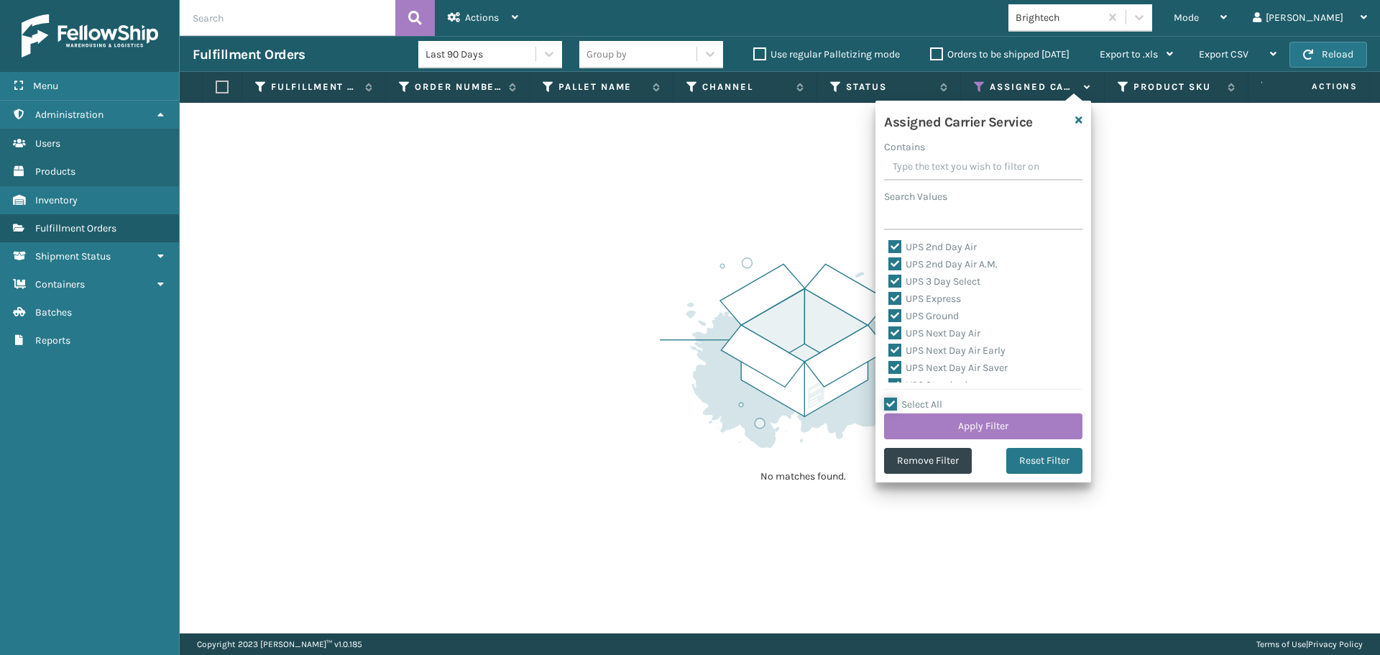
checkbox input "true"
click at [895, 402] on label "Select All" at bounding box center [913, 404] width 58 height 12
click at [895, 398] on input "Select All" at bounding box center [992, 396] width 216 height 1
checkbox input "false"
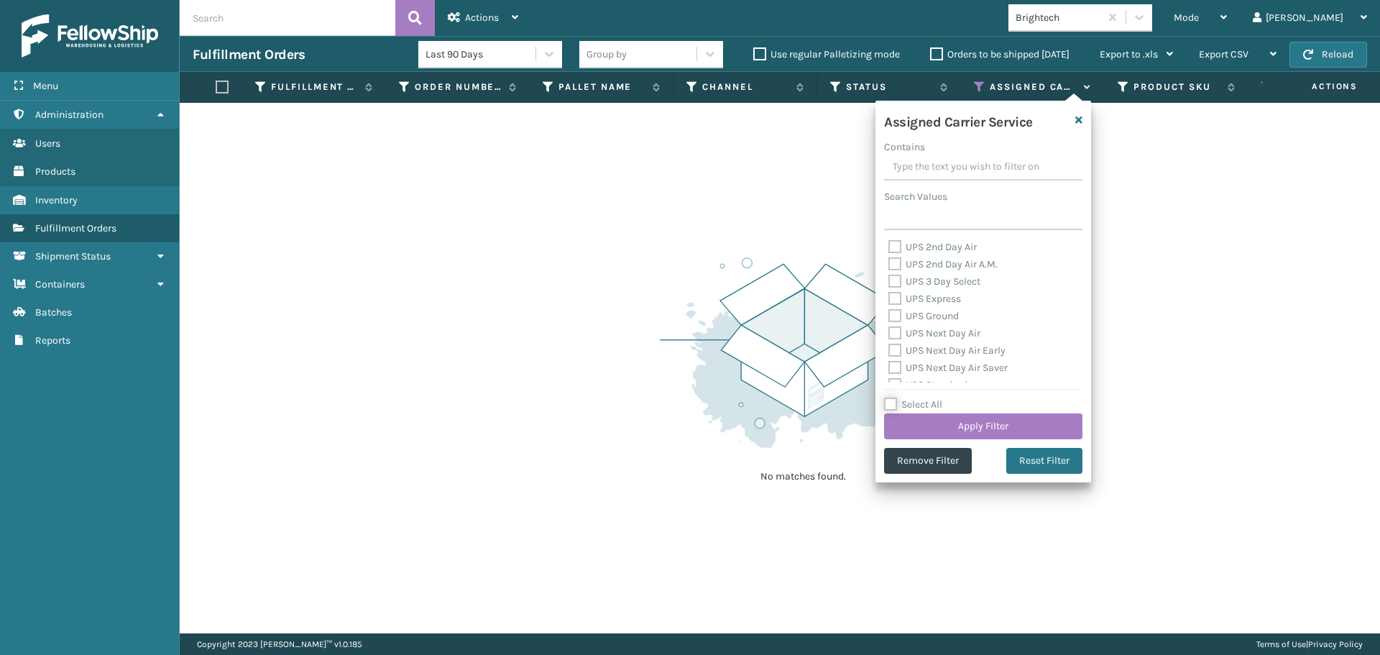
checkbox input "false"
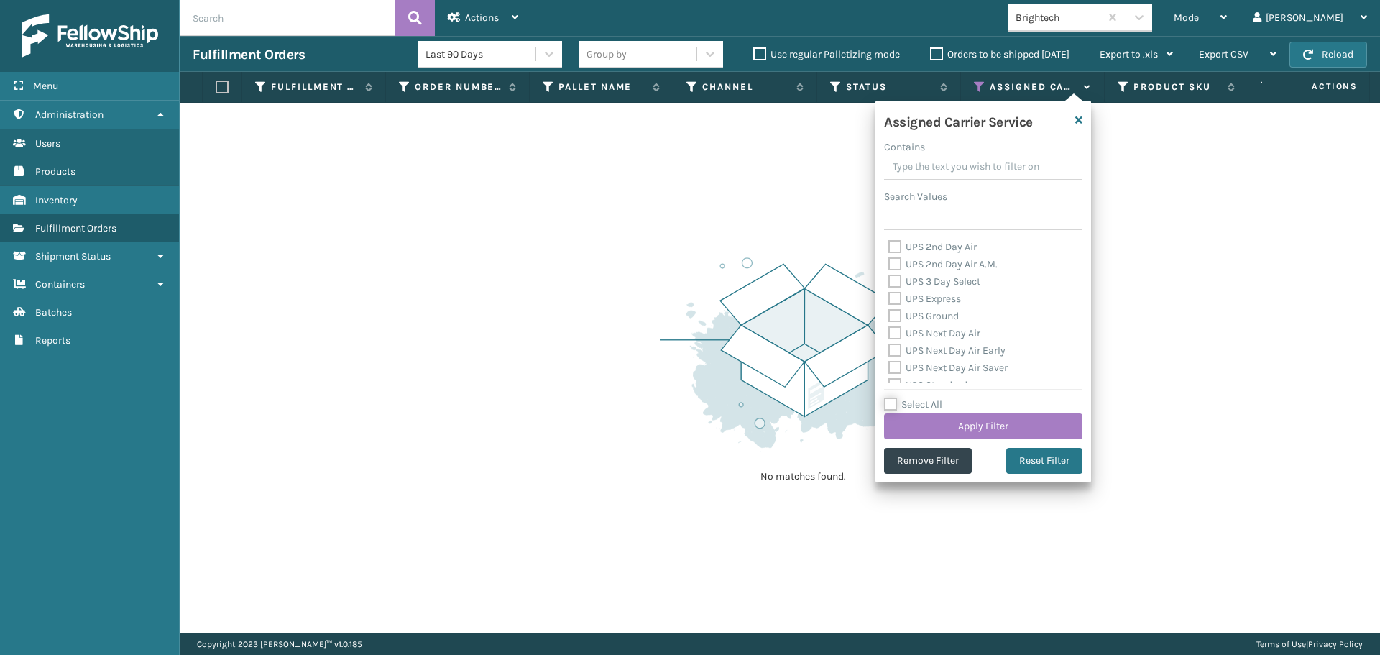
checkbox input "false"
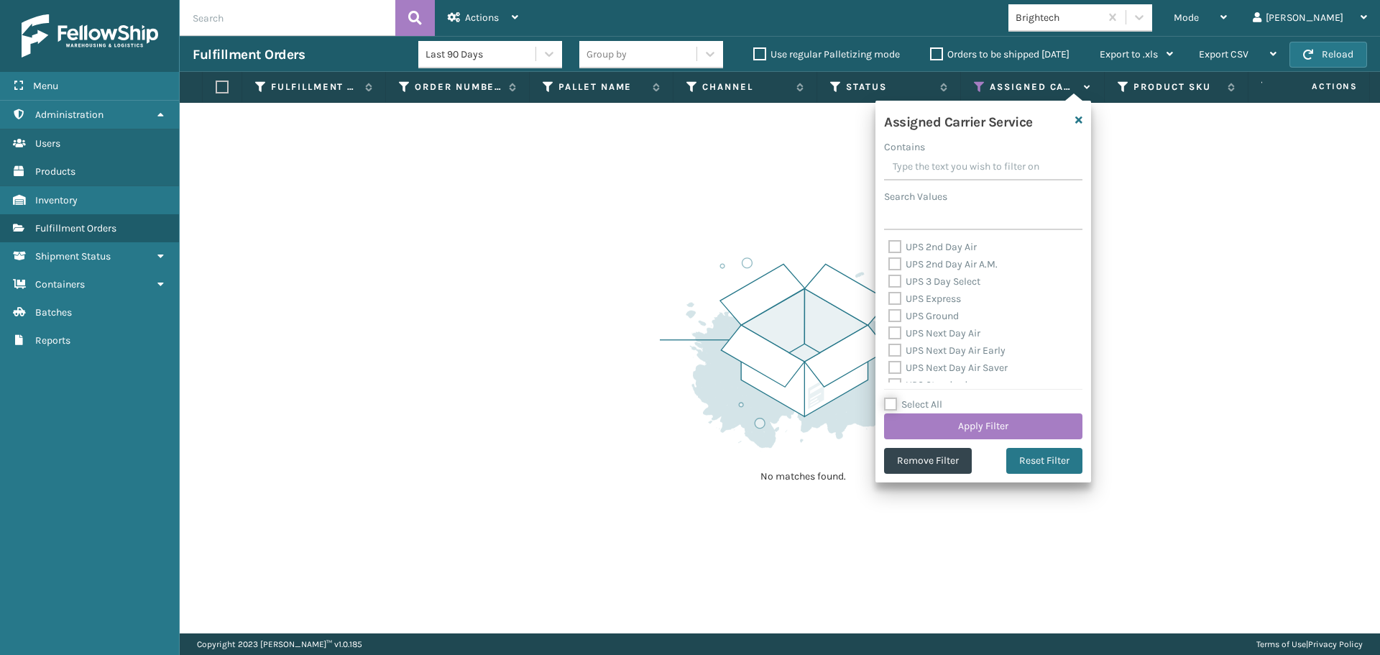
checkbox input "false"
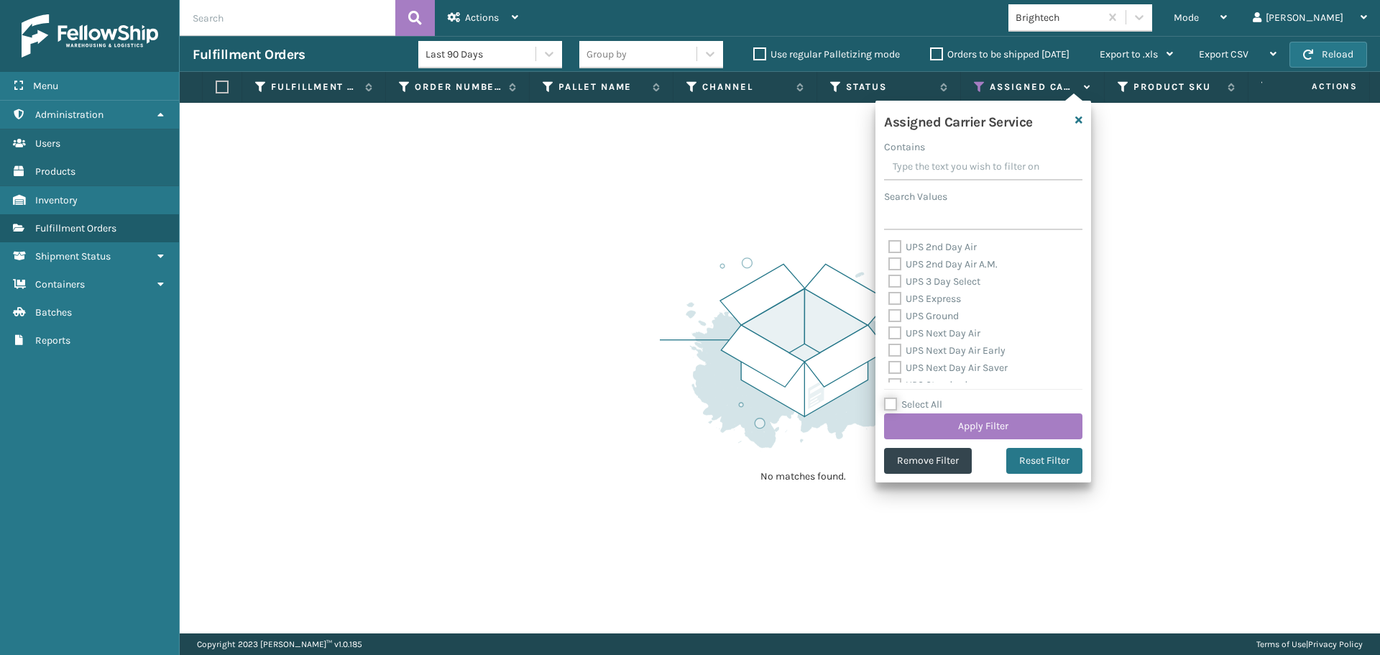
checkbox input "false"
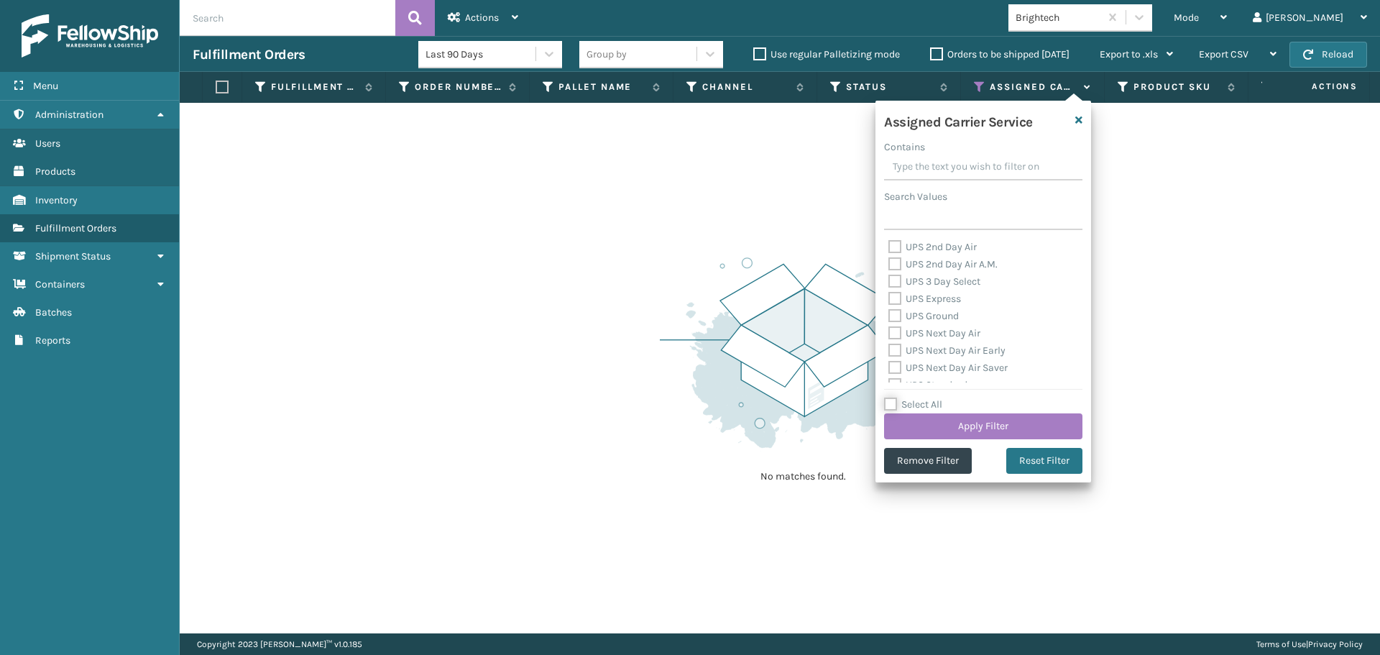
checkbox input "false"
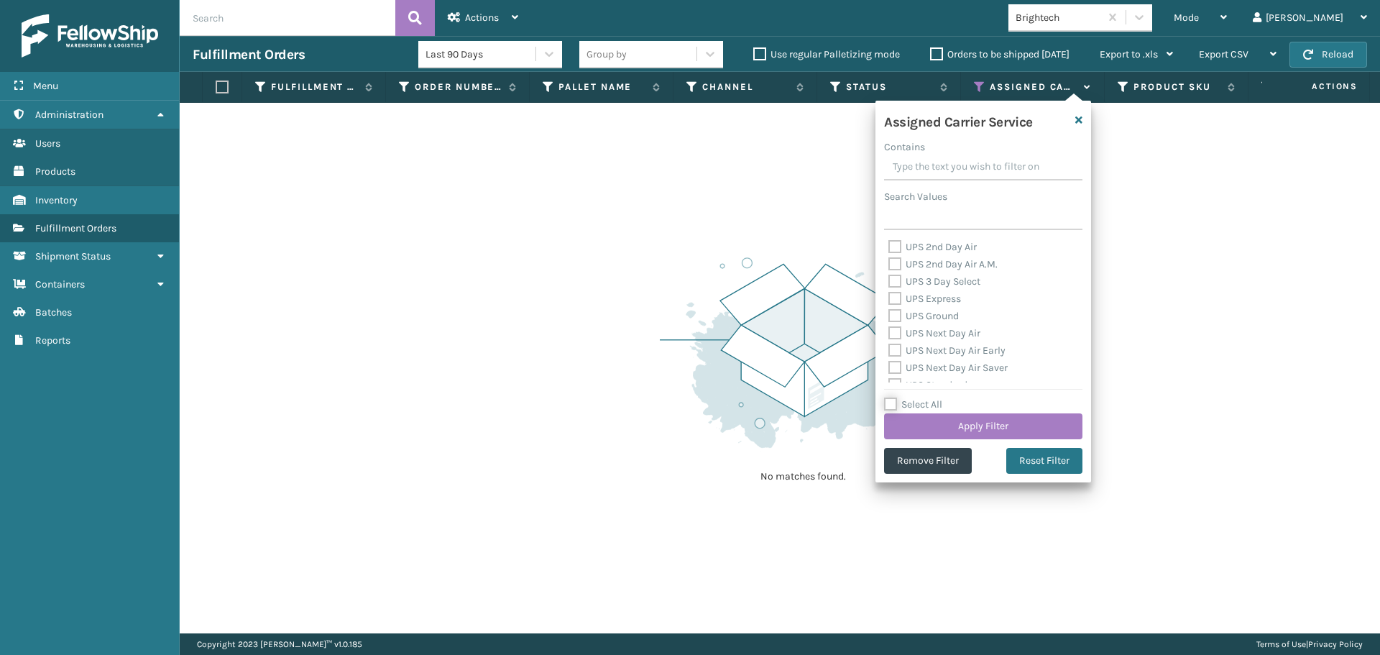
checkbox input "false"
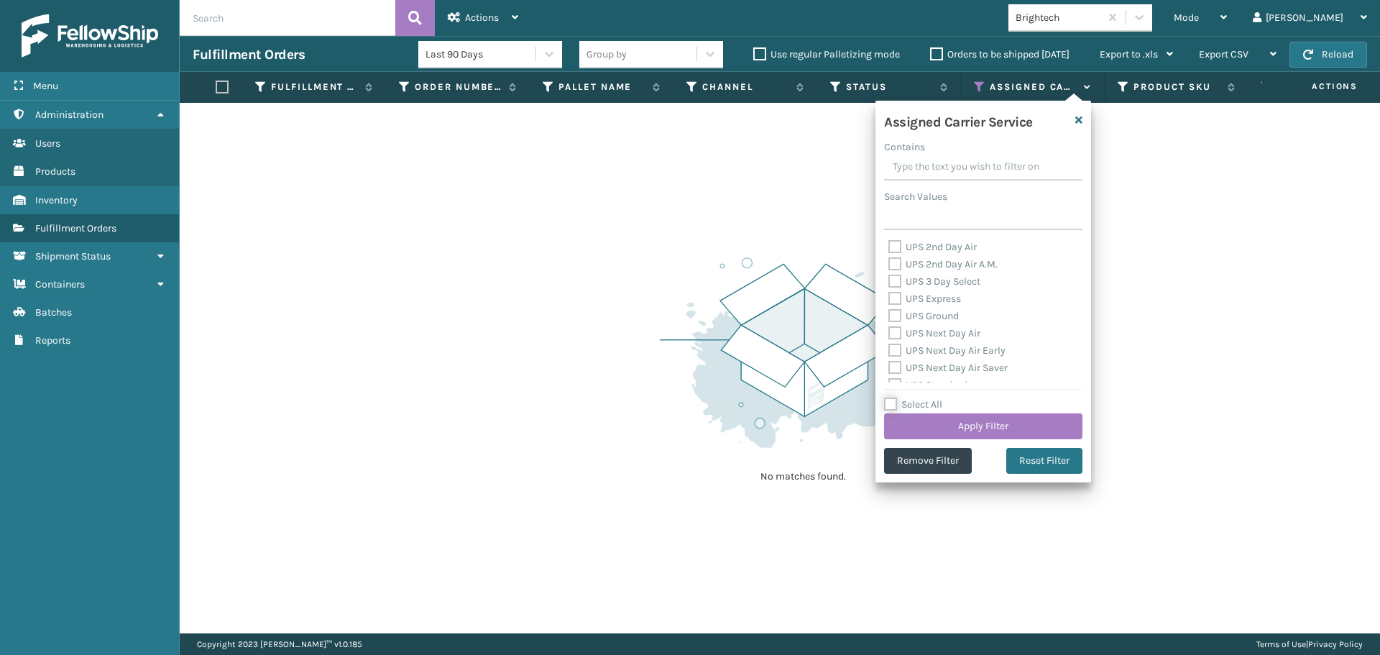
checkbox input "false"
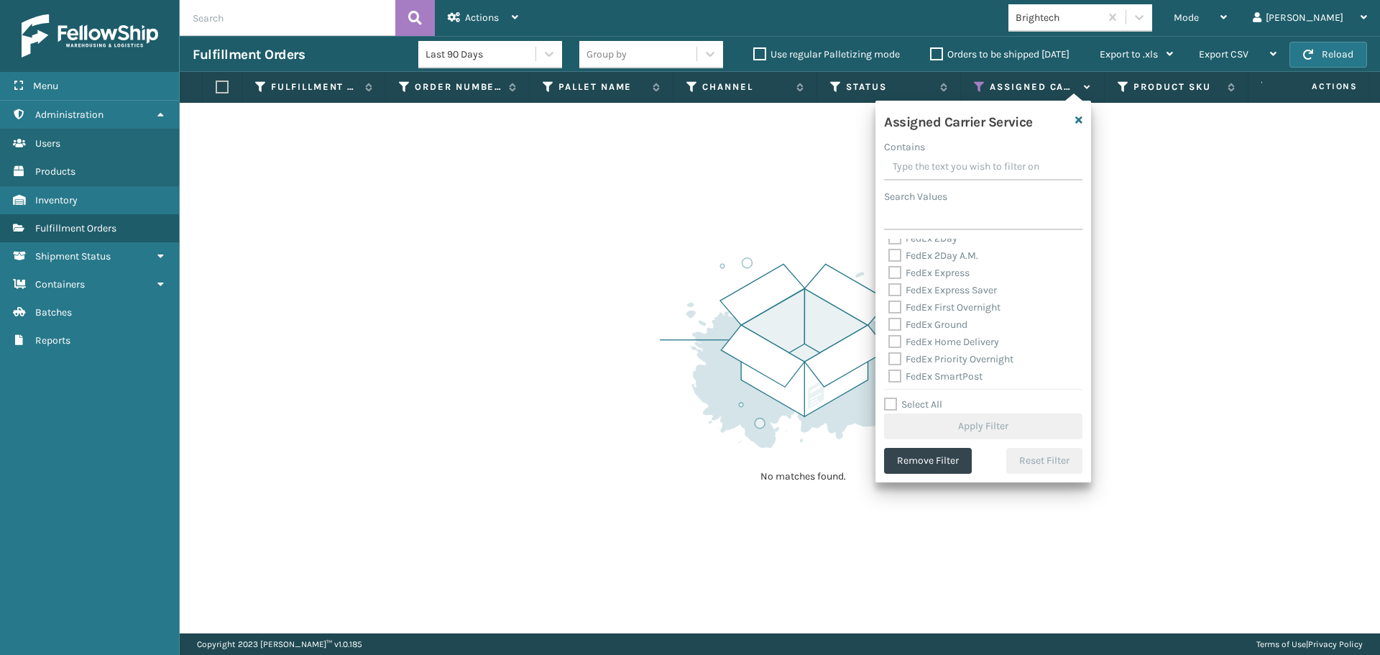
click at [936, 257] on label "FedEx 2Day A.M." at bounding box center [934, 255] width 90 height 12
click at [889, 257] on input "FedEx 2Day A.M." at bounding box center [889, 251] width 1 height 9
checkbox input "true"
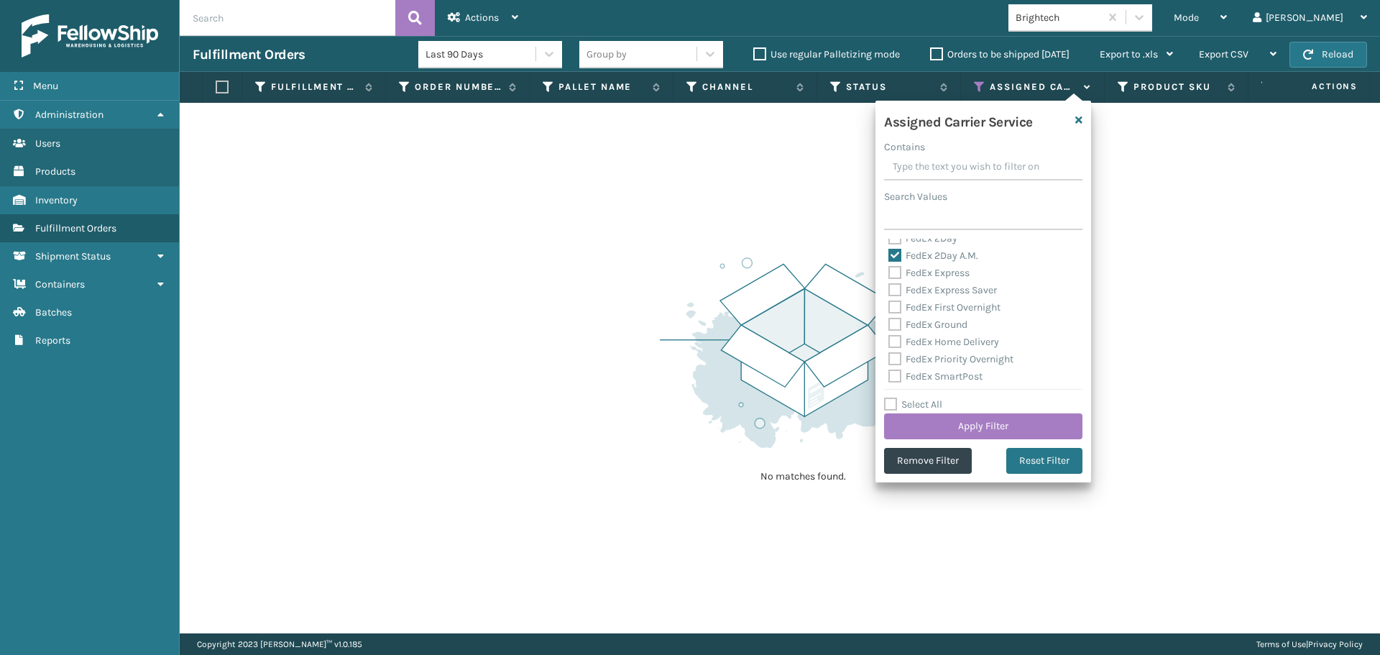
click at [941, 278] on label "FedEx Express" at bounding box center [929, 273] width 81 height 12
click at [889, 274] on input "FedEx Express" at bounding box center [889, 269] width 1 height 9
checkbox input "true"
click at [940, 297] on div "FedEx Express Saver" at bounding box center [984, 290] width 190 height 17
click at [937, 288] on label "FedEx Express Saver" at bounding box center [943, 290] width 109 height 12
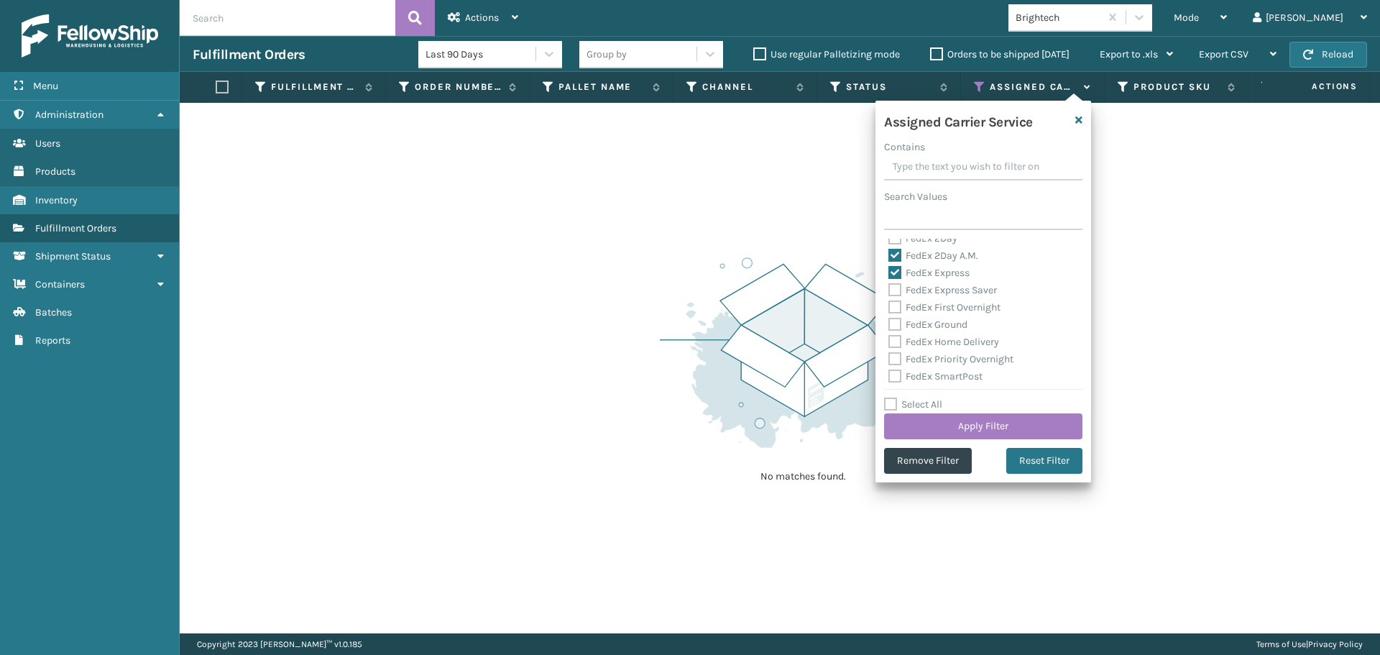
click at [889, 288] on input "FedEx Express Saver" at bounding box center [889, 286] width 1 height 9
checkbox input "true"
click at [938, 304] on label "FedEx 2Day" at bounding box center [923, 310] width 69 height 12
click at [889, 304] on input "FedEx 2Day" at bounding box center [889, 306] width 1 height 9
checkbox input "true"
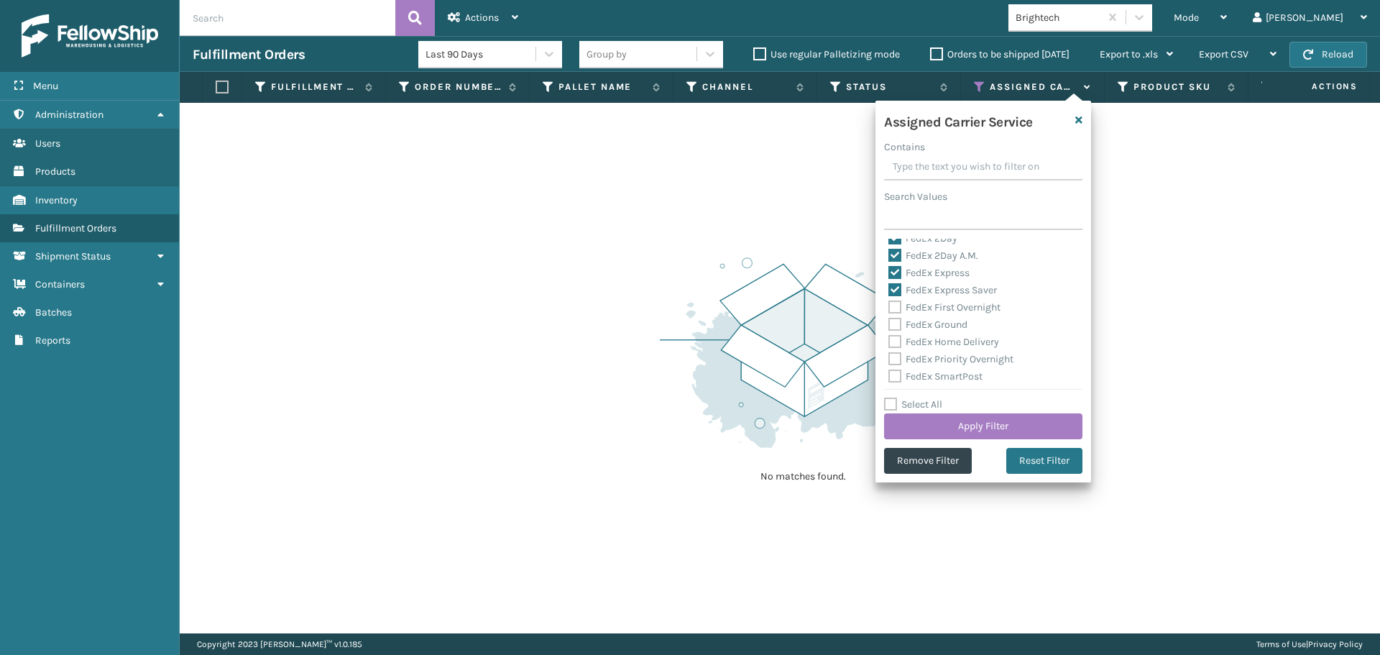
click at [942, 321] on label "FedEx Ground" at bounding box center [928, 324] width 79 height 12
click at [889, 321] on input "FedEx Ground" at bounding box center [889, 320] width 1 height 9
checkbox input "true"
click at [942, 308] on label "FedEx First Overnight" at bounding box center [945, 307] width 112 height 12
click at [889, 308] on input "FedEx First Overnight" at bounding box center [889, 303] width 1 height 9
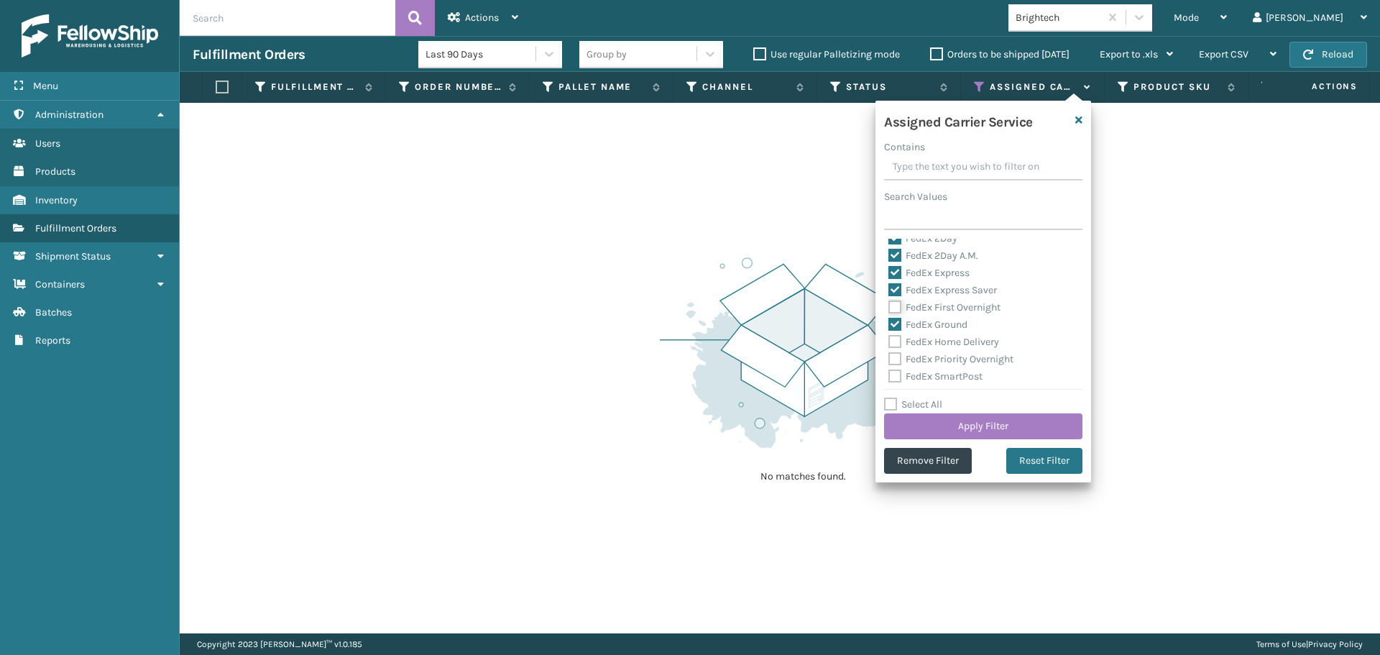
checkbox input "true"
click at [953, 357] on label "FedEx Priority Overnight" at bounding box center [951, 359] width 125 height 12
click at [889, 357] on input "FedEx Priority Overnight" at bounding box center [889, 355] width 1 height 9
checkbox input "true"
click at [947, 341] on label "FedEx Home Delivery" at bounding box center [944, 342] width 111 height 12
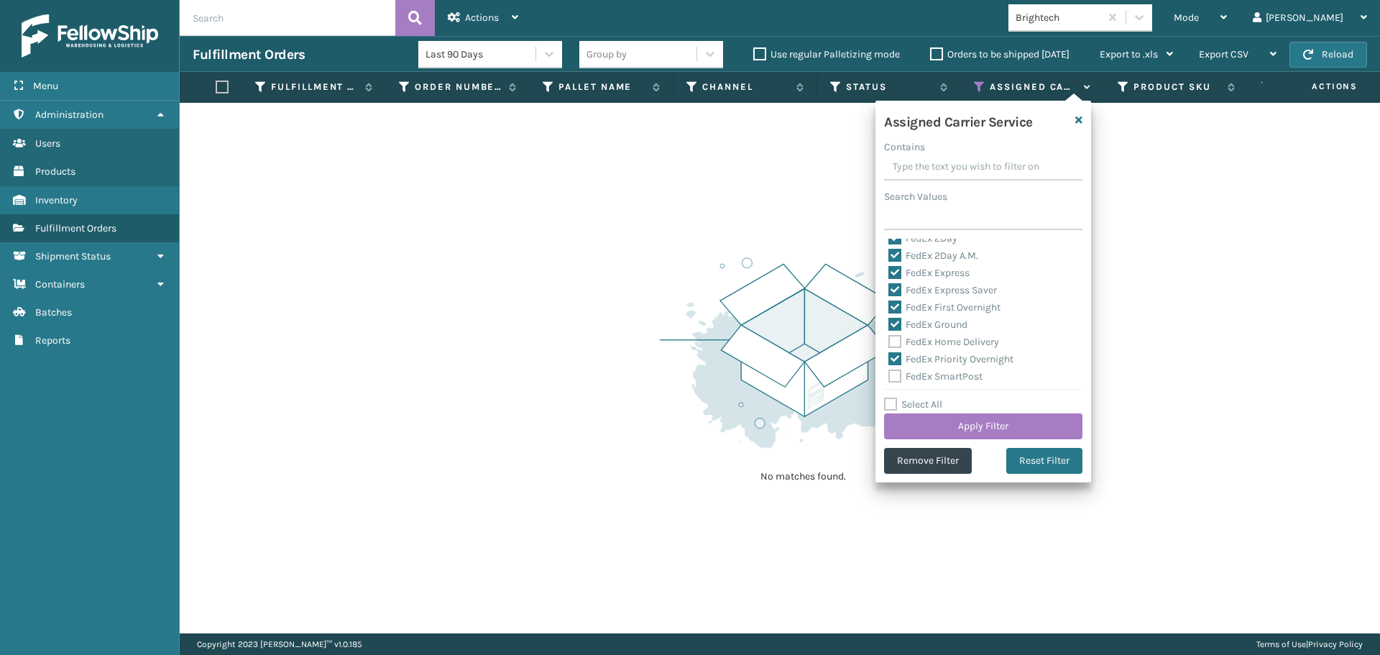
click at [889, 341] on input "FedEx Home Delivery" at bounding box center [889, 338] width 1 height 9
checkbox input "true"
click at [960, 377] on label "FedEx SmartPost" at bounding box center [936, 376] width 94 height 12
click at [889, 377] on input "FedEx SmartPost" at bounding box center [889, 372] width 1 height 9
checkbox input "true"
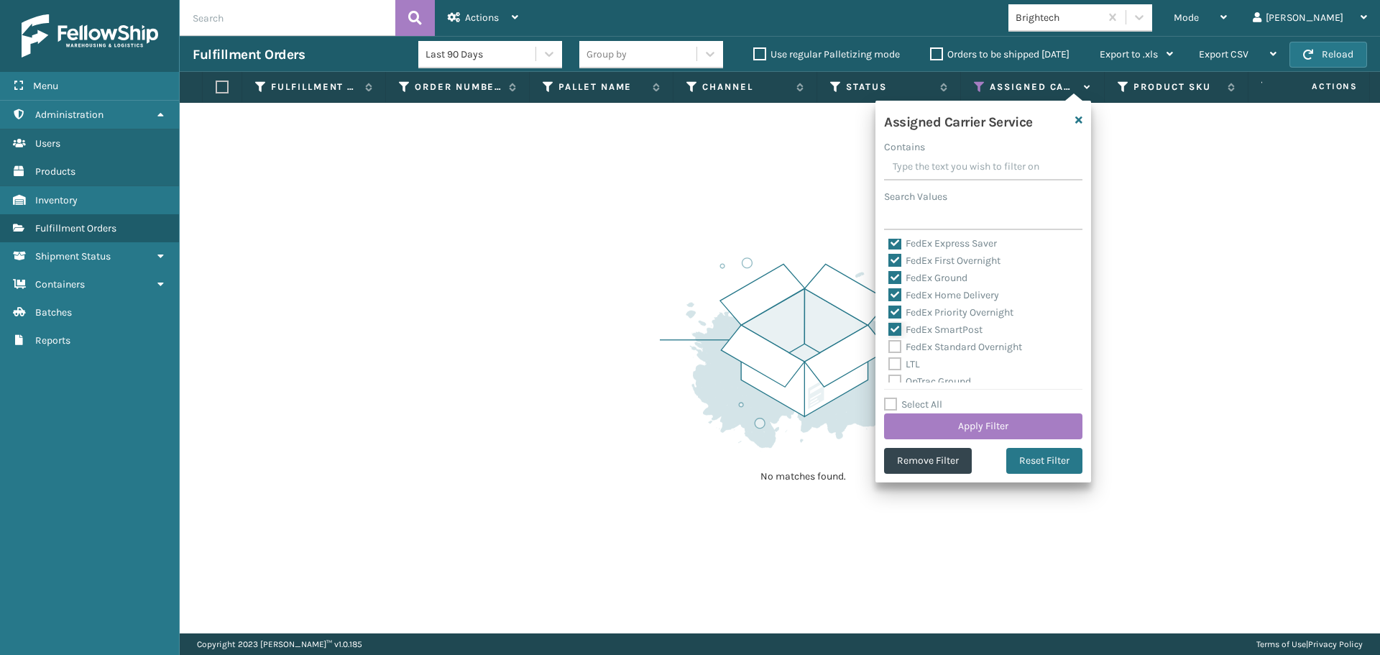
scroll to position [288, 0]
click at [939, 318] on label "FedEx Standard Overnight" at bounding box center [956, 322] width 134 height 12
click at [889, 318] on input "FedEx Standard Overnight" at bounding box center [889, 317] width 1 height 9
checkbox input "true"
click at [976, 422] on button "Apply Filter" at bounding box center [983, 426] width 198 height 26
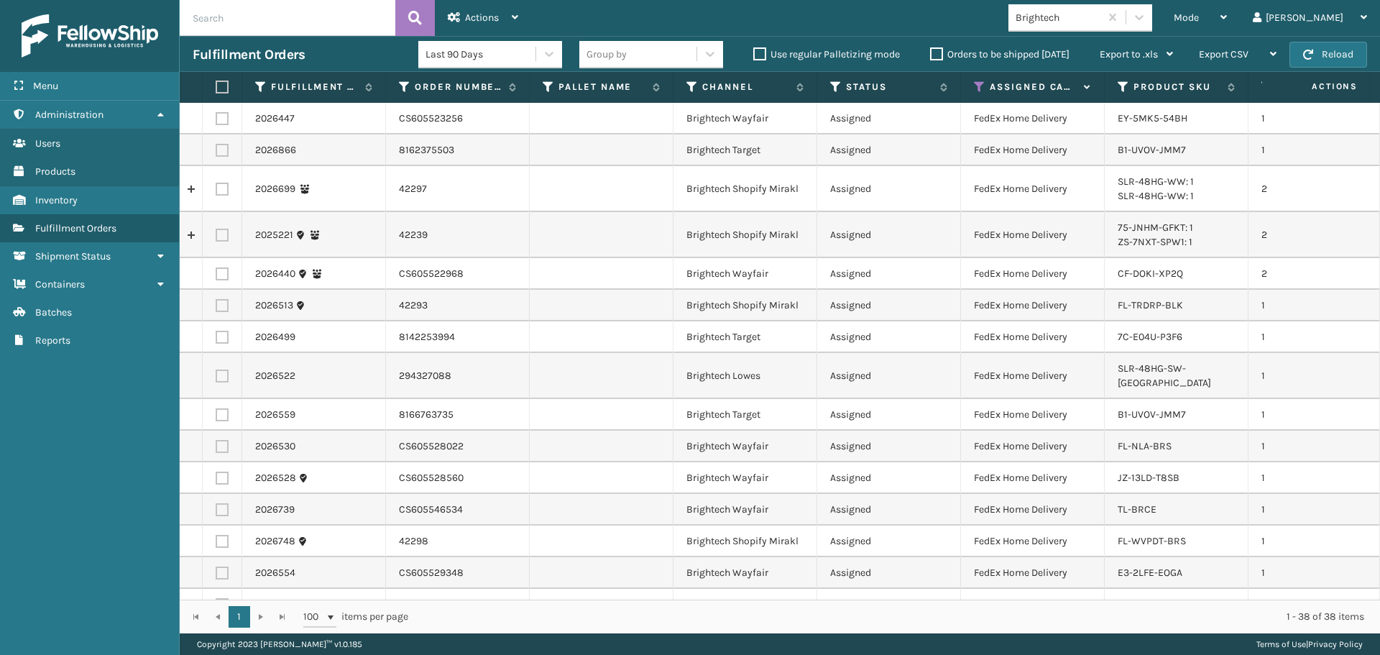
click at [224, 82] on label at bounding box center [220, 87] width 9 height 13
click at [216, 83] on input "checkbox" at bounding box center [216, 87] width 1 height 9
checkbox input "true"
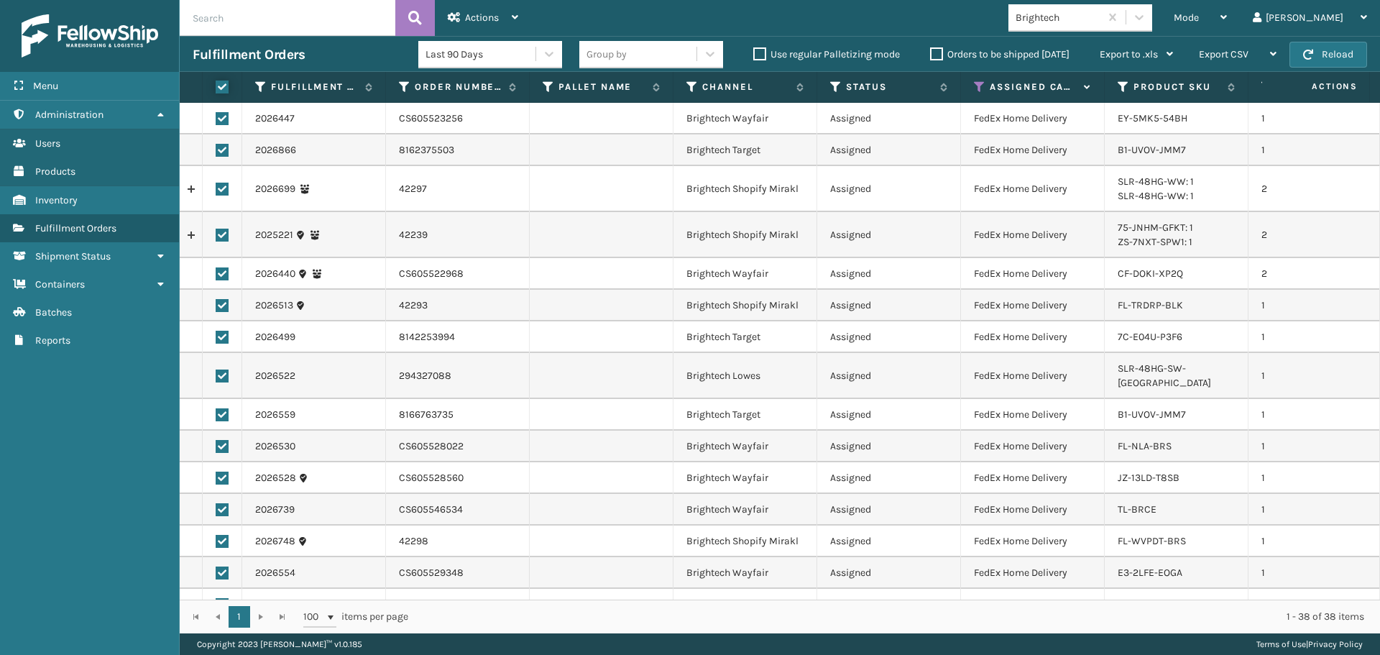
checkbox input "true"
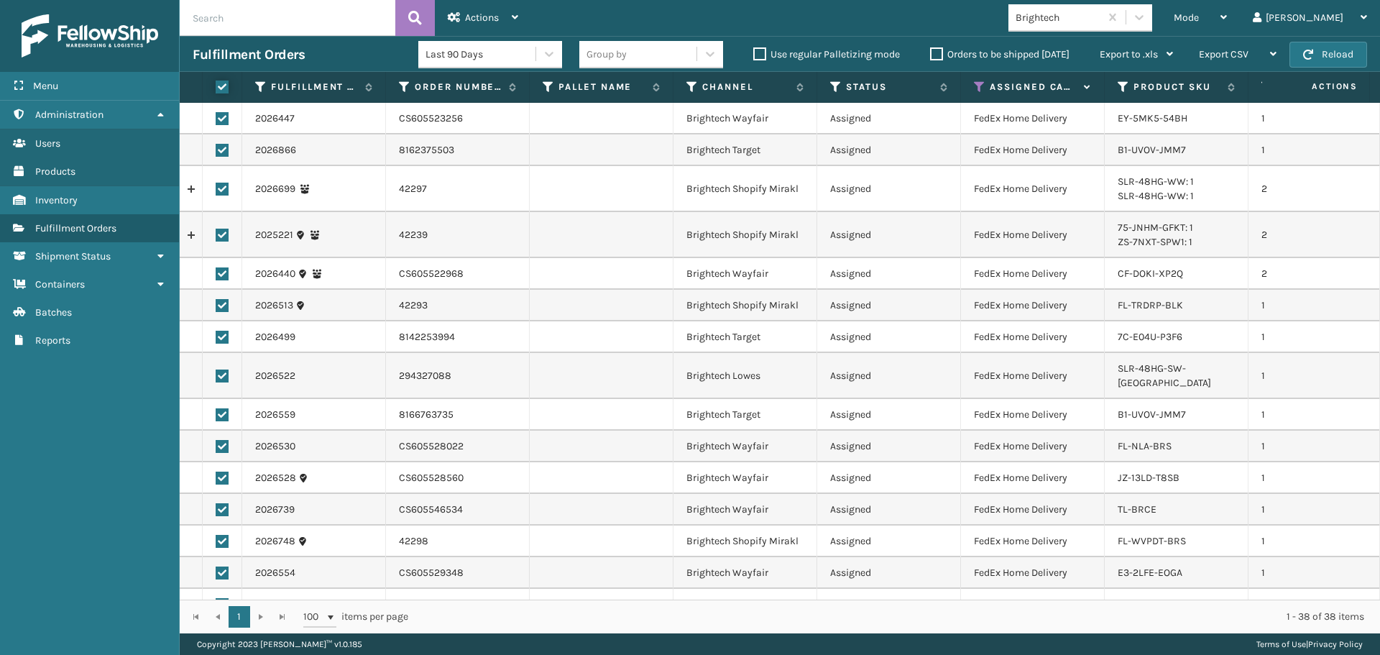
checkbox input "true"
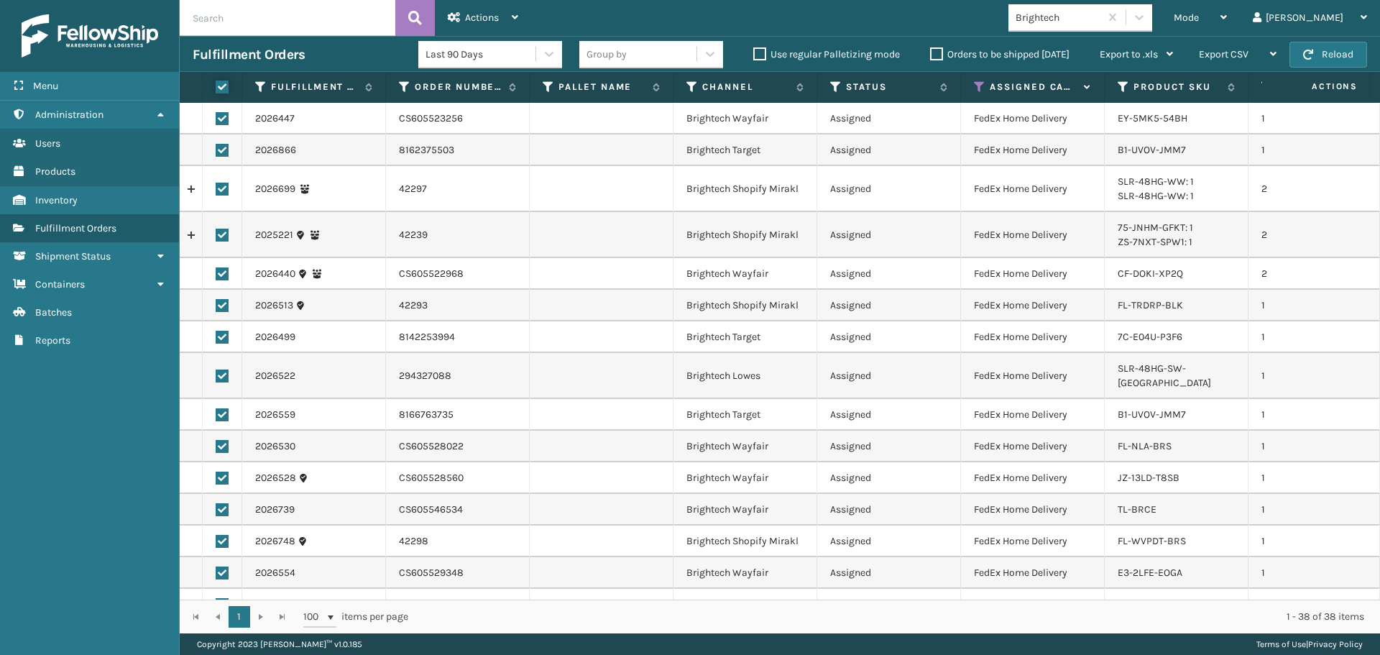
checkbox input "true"
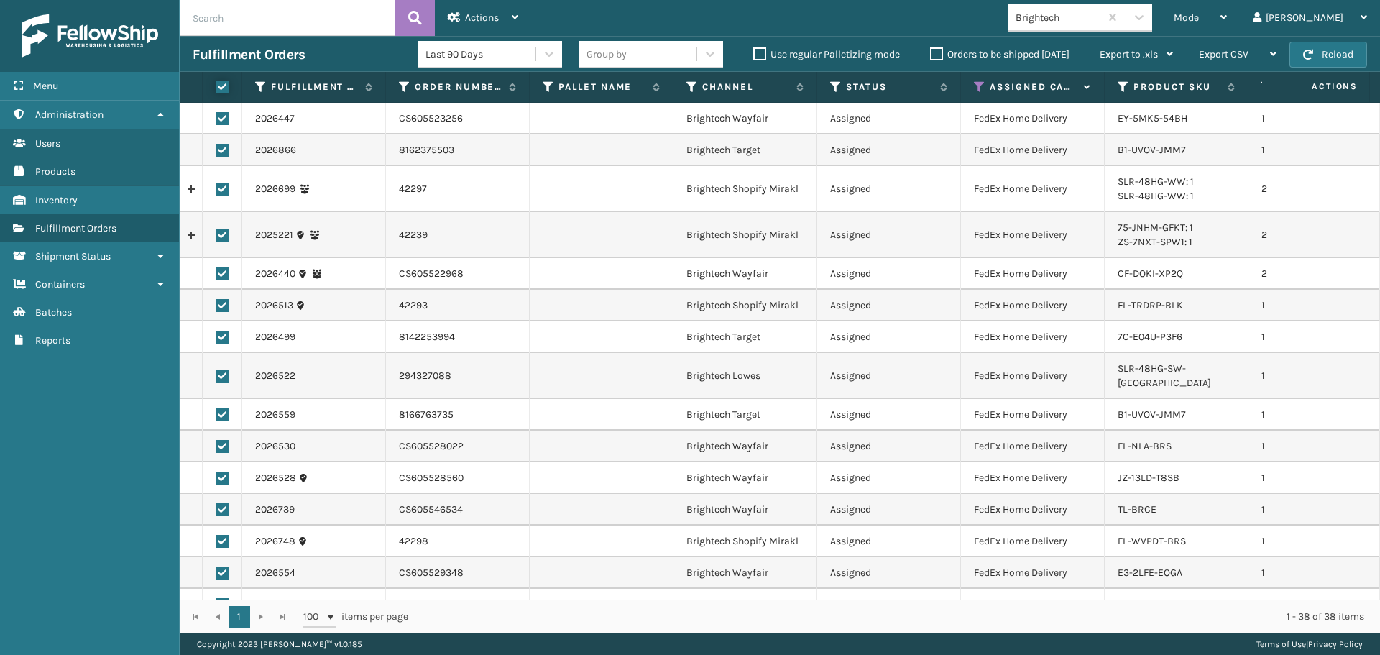
checkbox input "true"
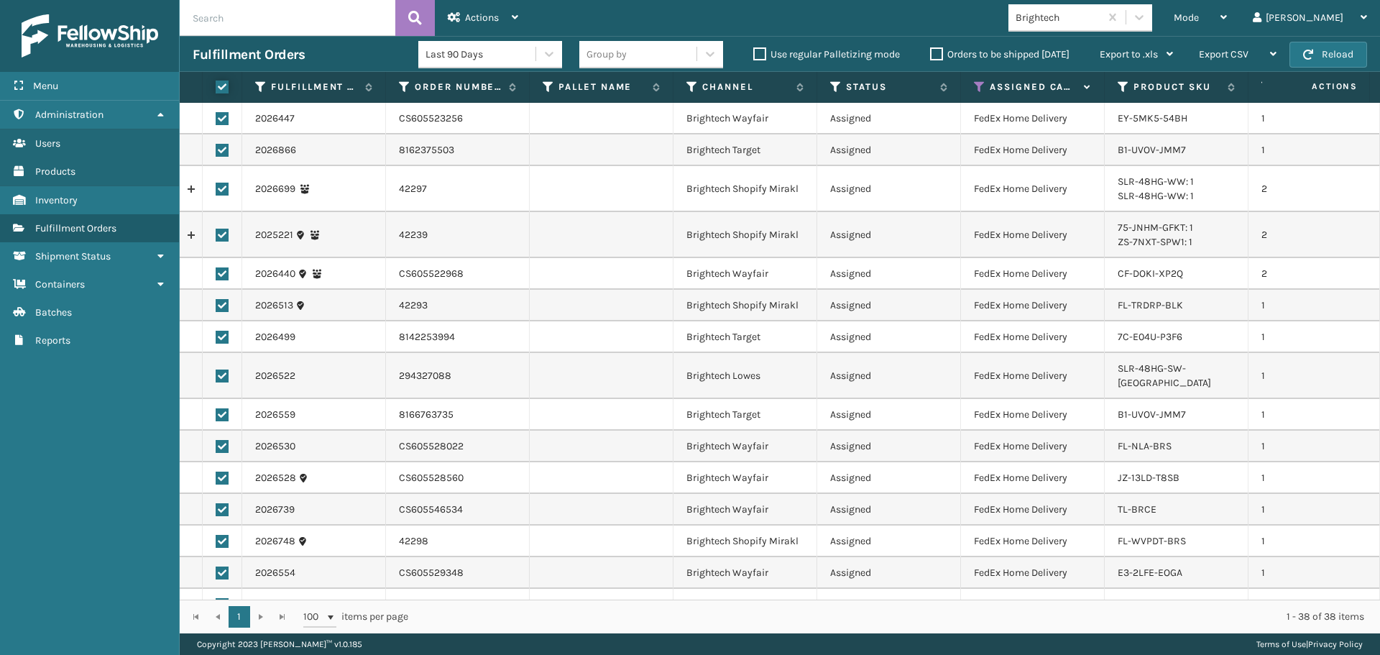
checkbox input "true"
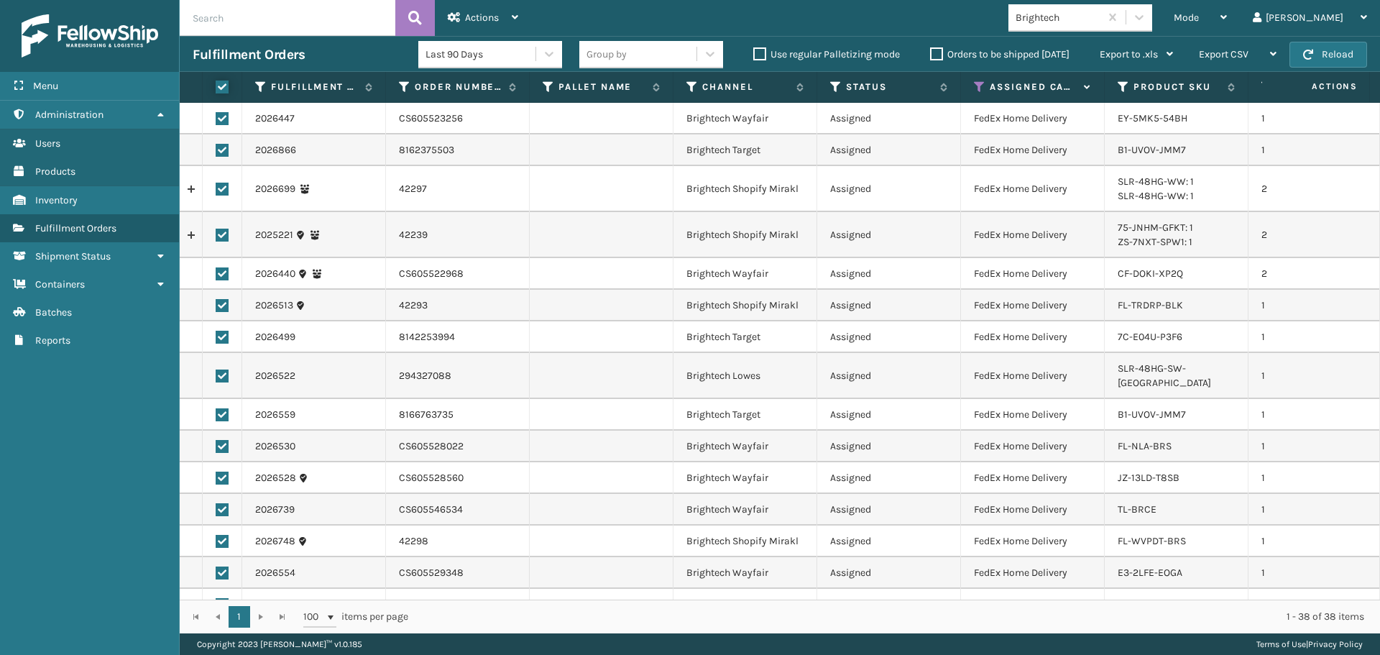
checkbox input "true"
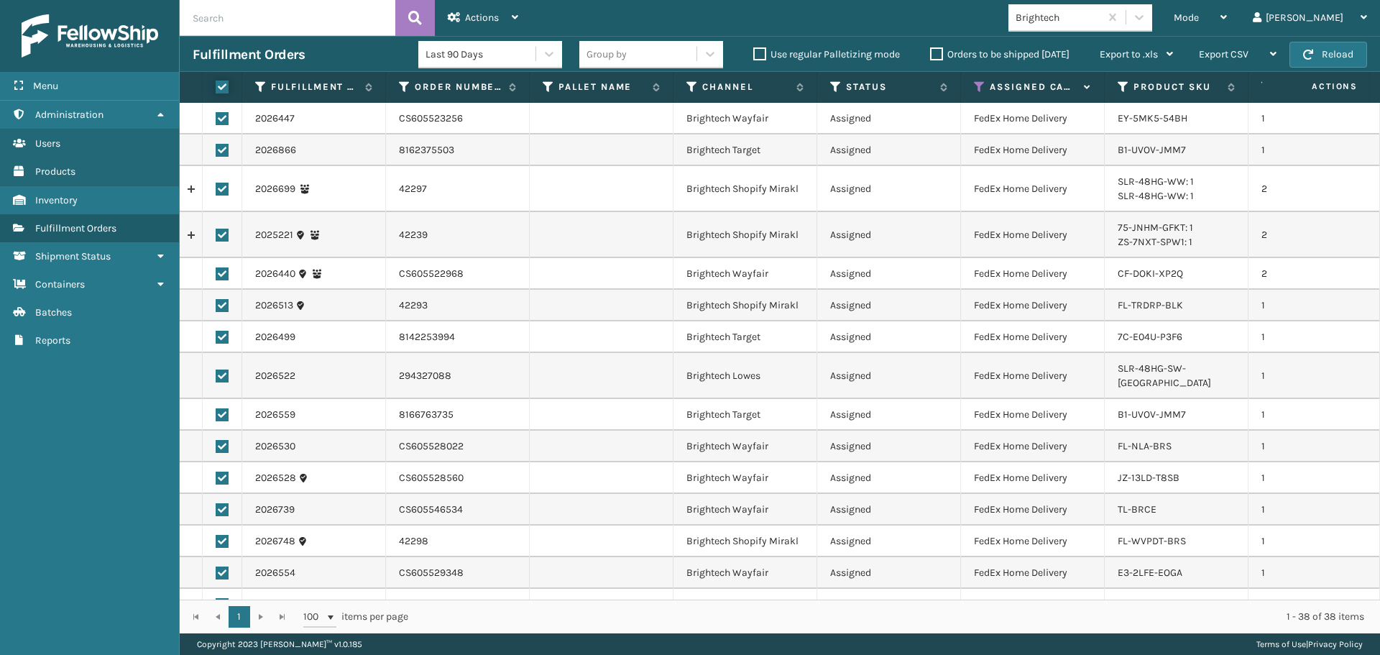
checkbox input "true"
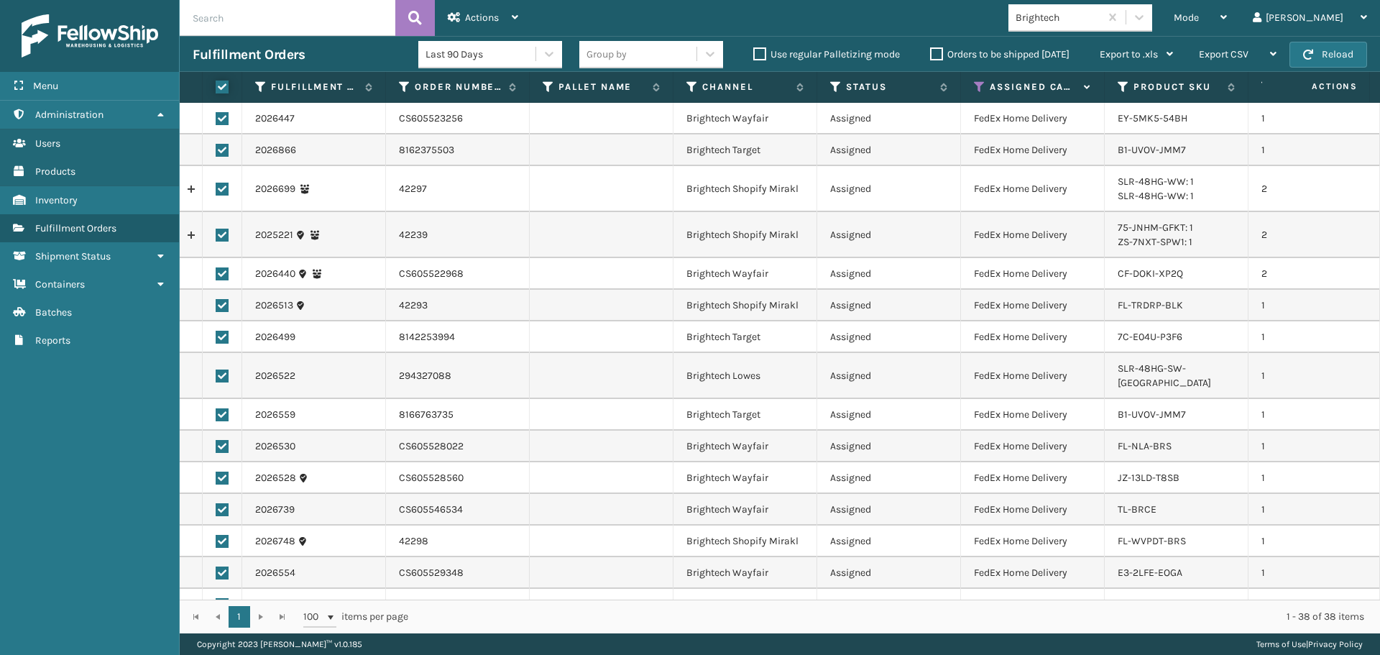
checkbox input "true"
click at [462, 23] on div "Actions" at bounding box center [483, 18] width 70 height 36
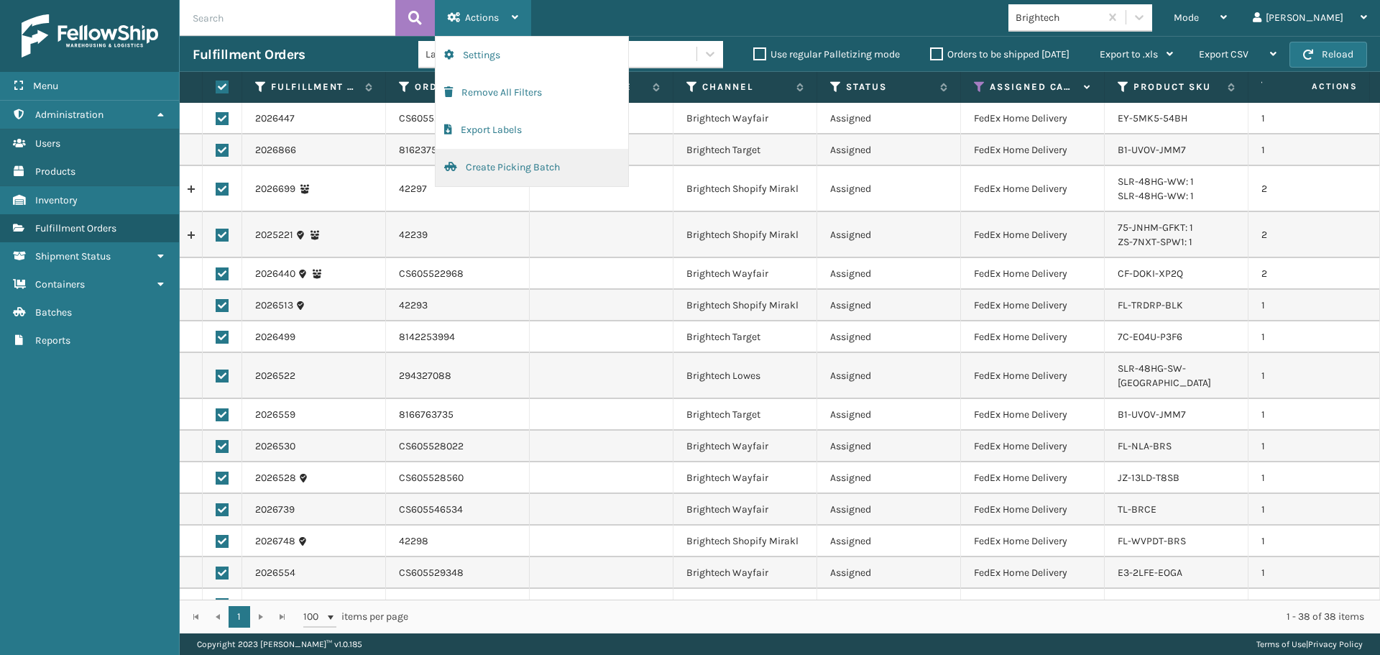
click at [522, 169] on button "Create Picking Batch" at bounding box center [532, 167] width 193 height 37
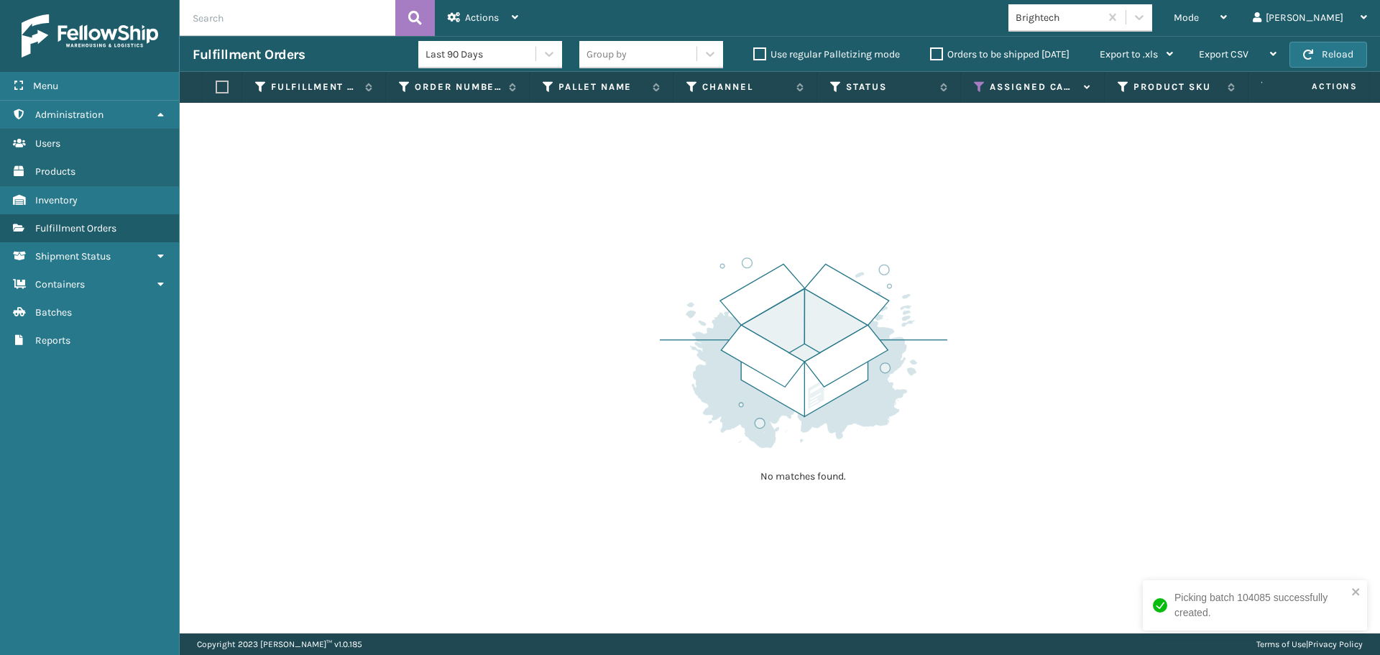
click at [1100, 9] on div "Brightech" at bounding box center [1054, 18] width 91 height 24
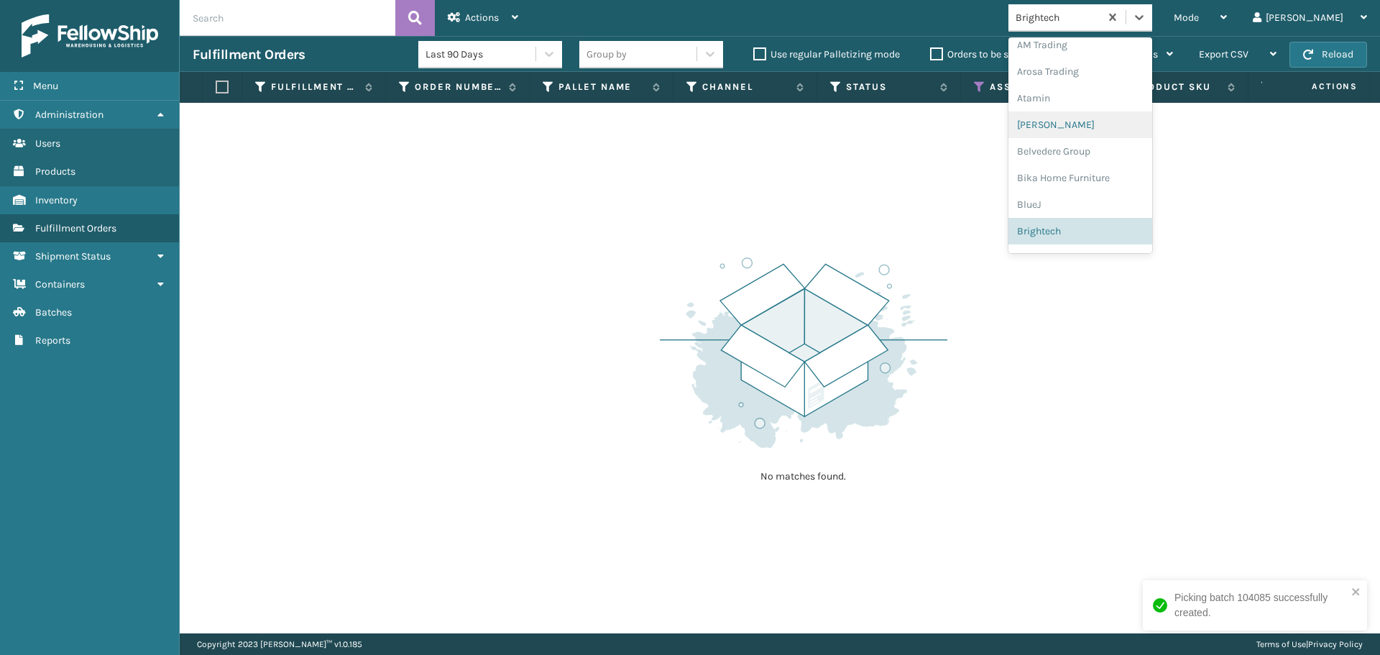
scroll to position [440, 0]
click at [1142, 138] on div "LifePro Fitness" at bounding box center [1081, 145] width 144 height 27
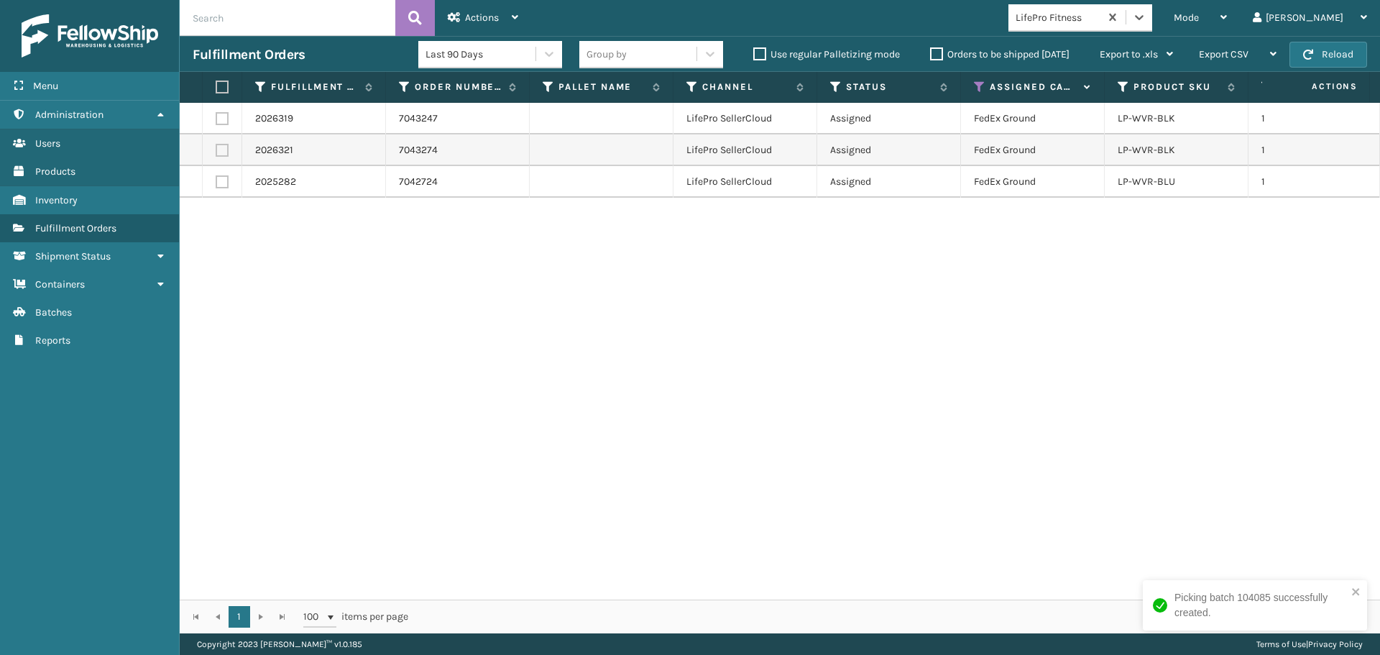
click at [224, 86] on label at bounding box center [220, 87] width 9 height 13
click at [216, 86] on input "checkbox" at bounding box center [216, 87] width 1 height 9
checkbox input "true"
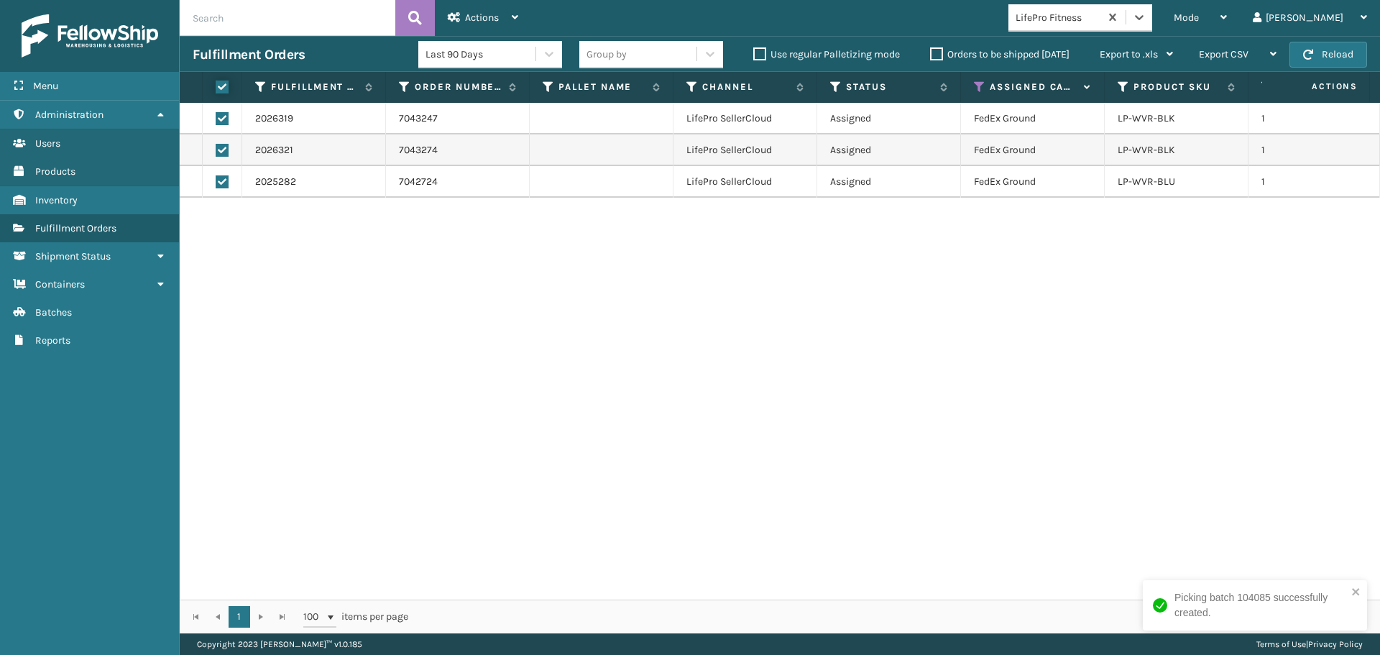
checkbox input "true"
click at [500, 11] on div "Actions" at bounding box center [483, 18] width 70 height 36
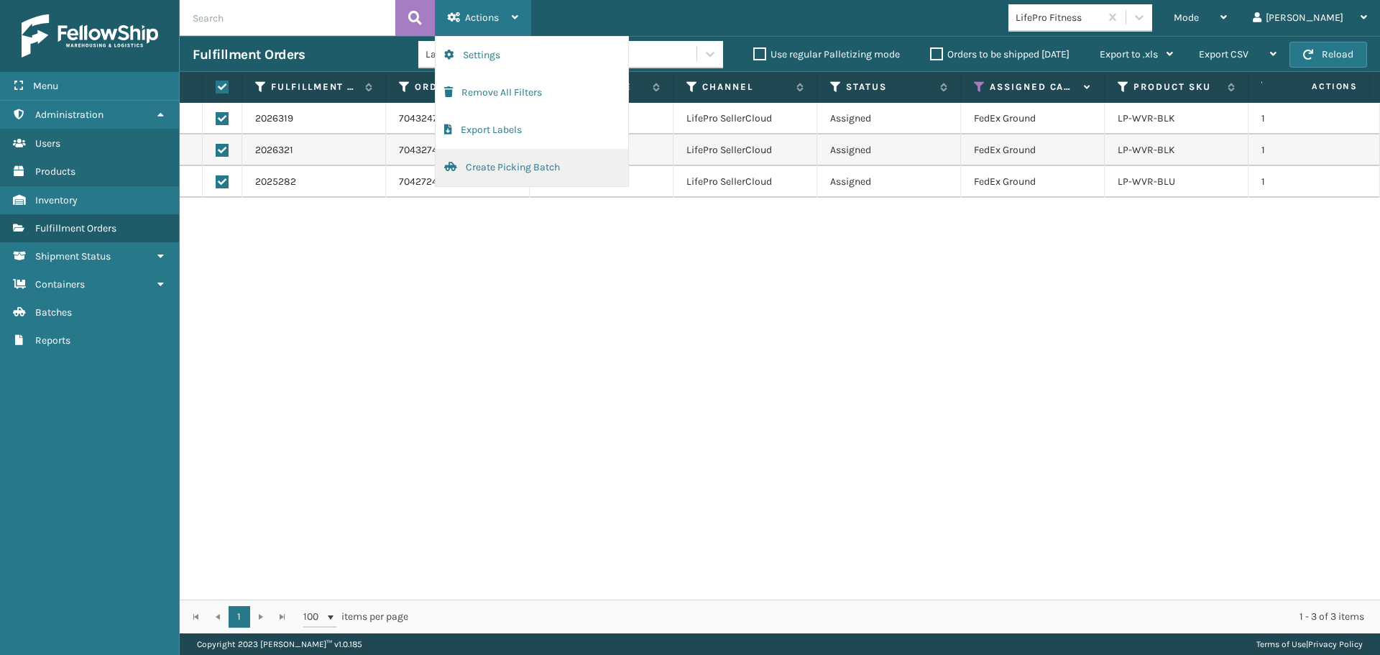
click at [515, 172] on button "Create Picking Batch" at bounding box center [532, 167] width 193 height 37
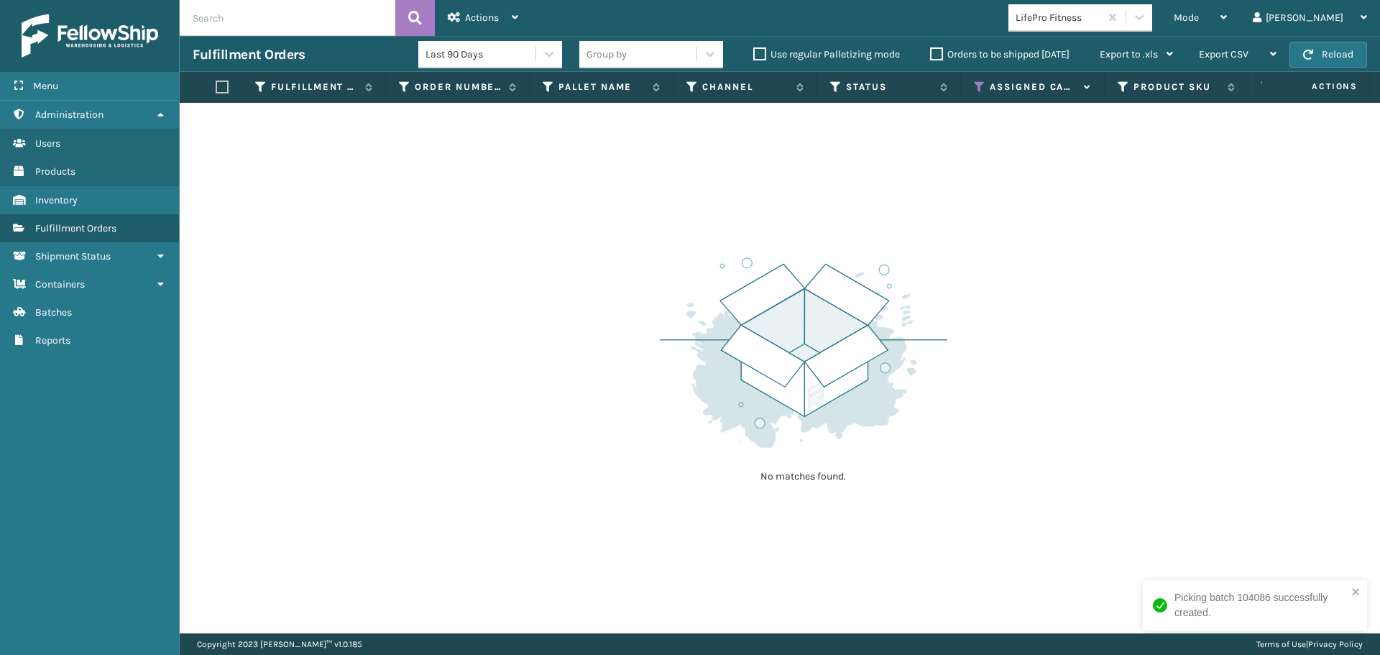
click at [976, 83] on icon at bounding box center [980, 87] width 12 height 13
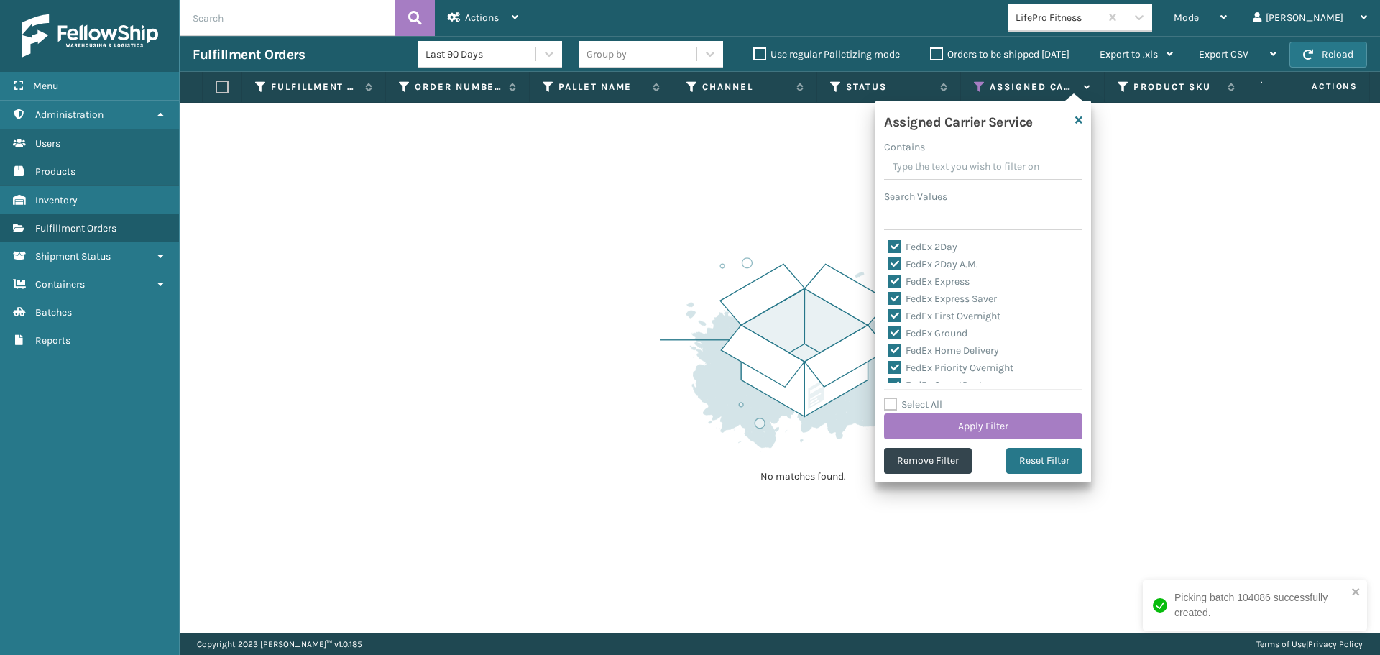
click at [924, 403] on label "Select All" at bounding box center [913, 404] width 58 height 12
click at [924, 398] on input "Select All" at bounding box center [992, 396] width 216 height 1
checkbox input "true"
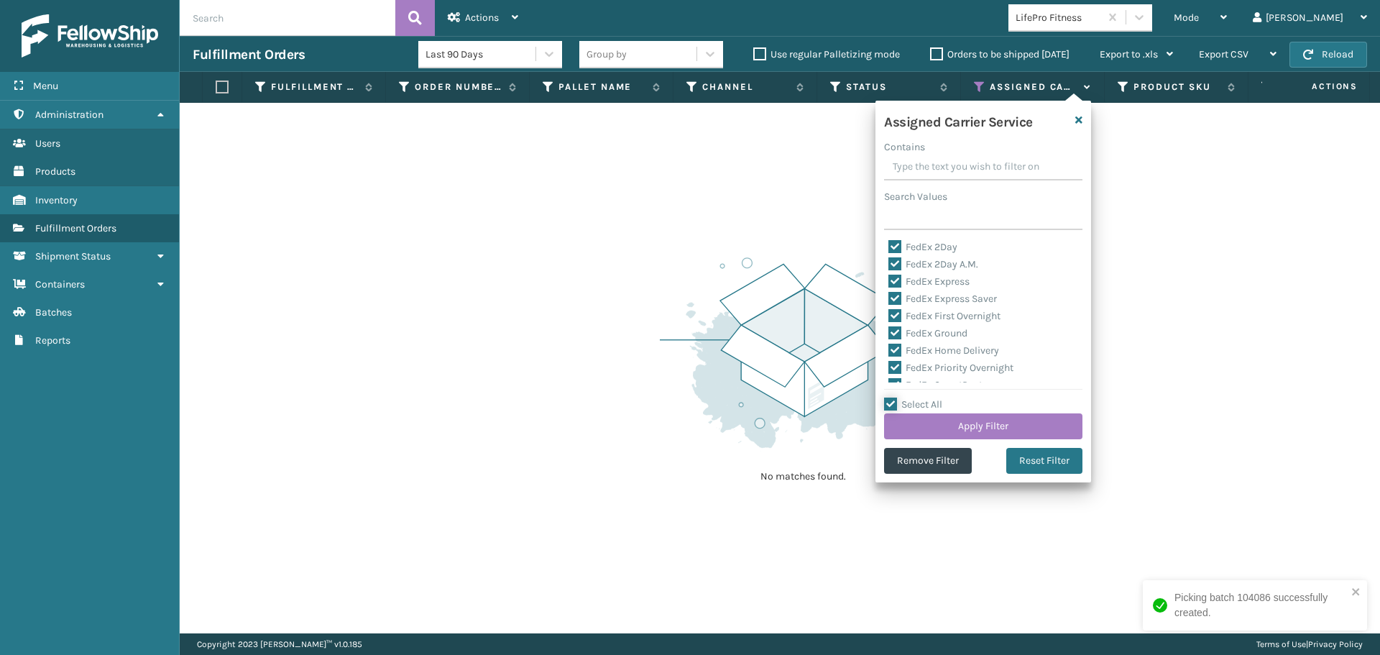
checkbox input "true"
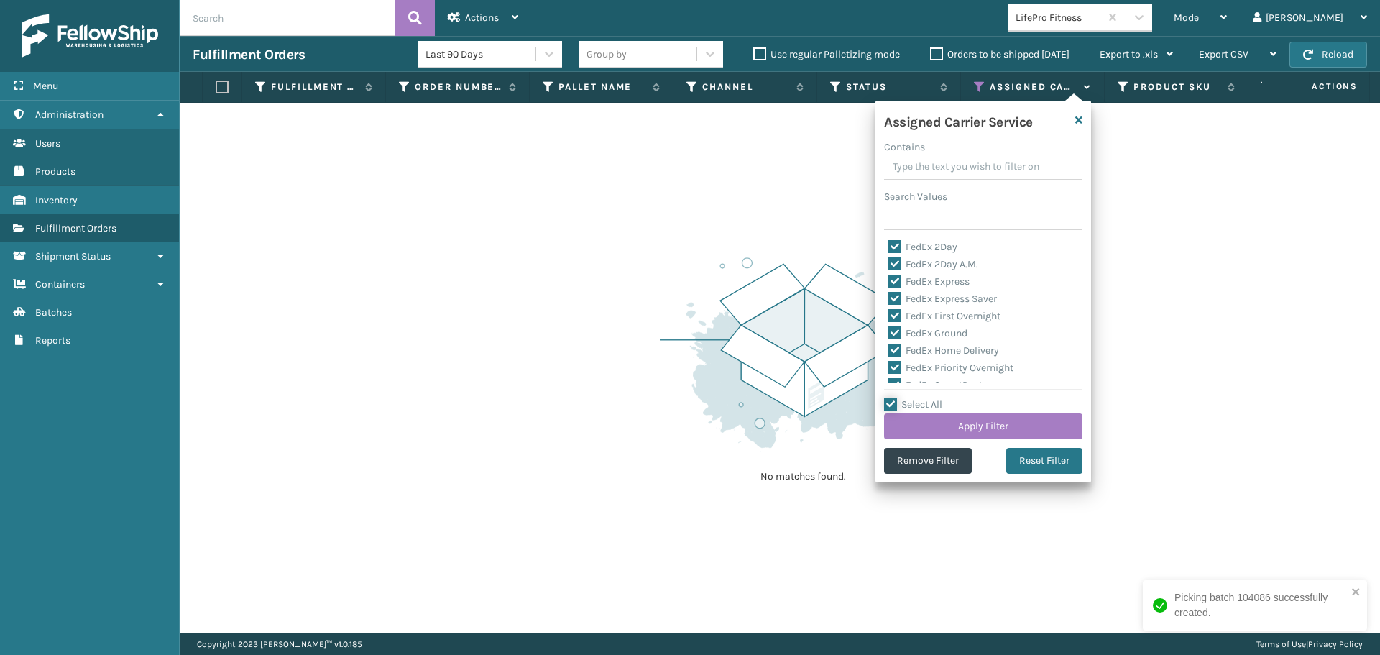
checkbox input "true"
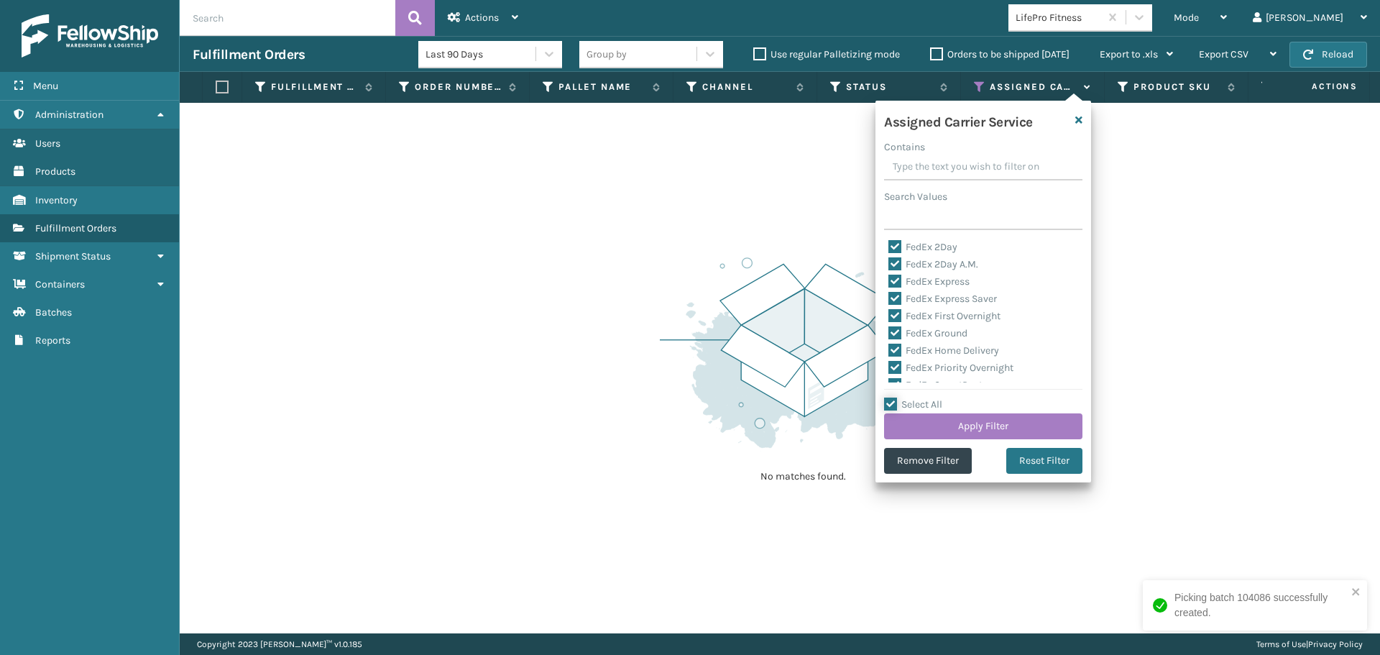
checkbox input "true"
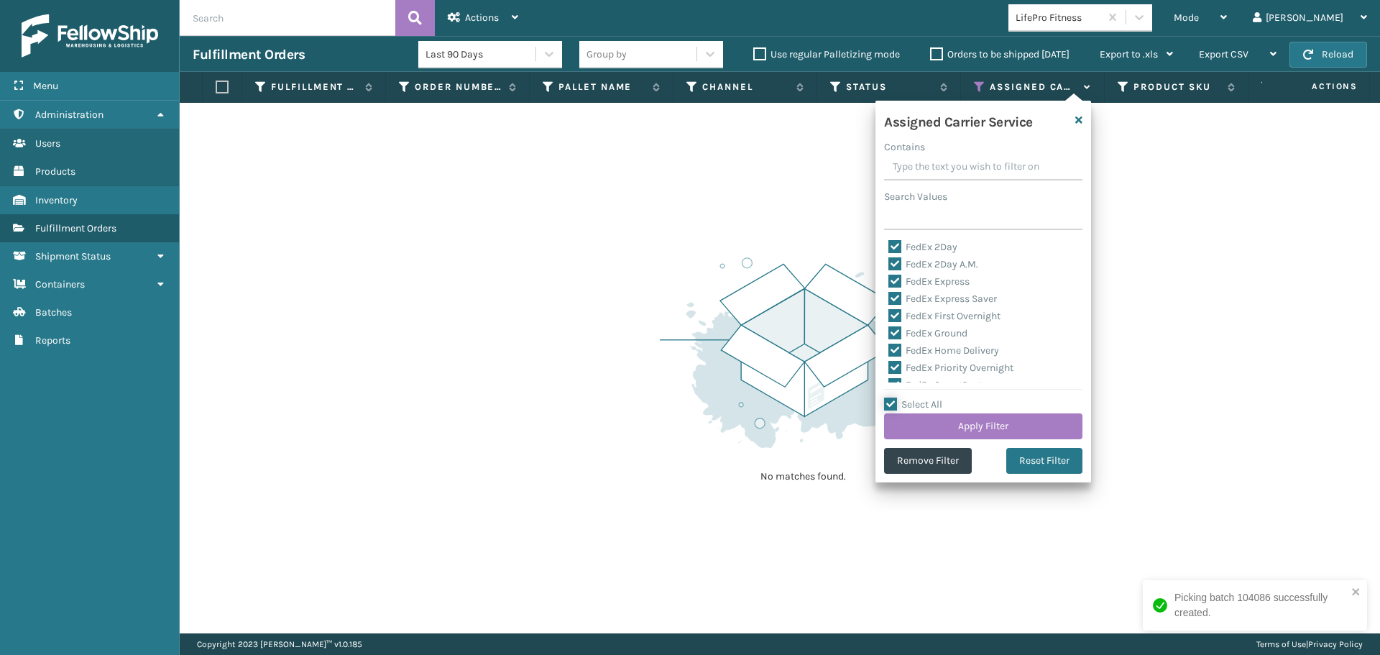
checkbox input "true"
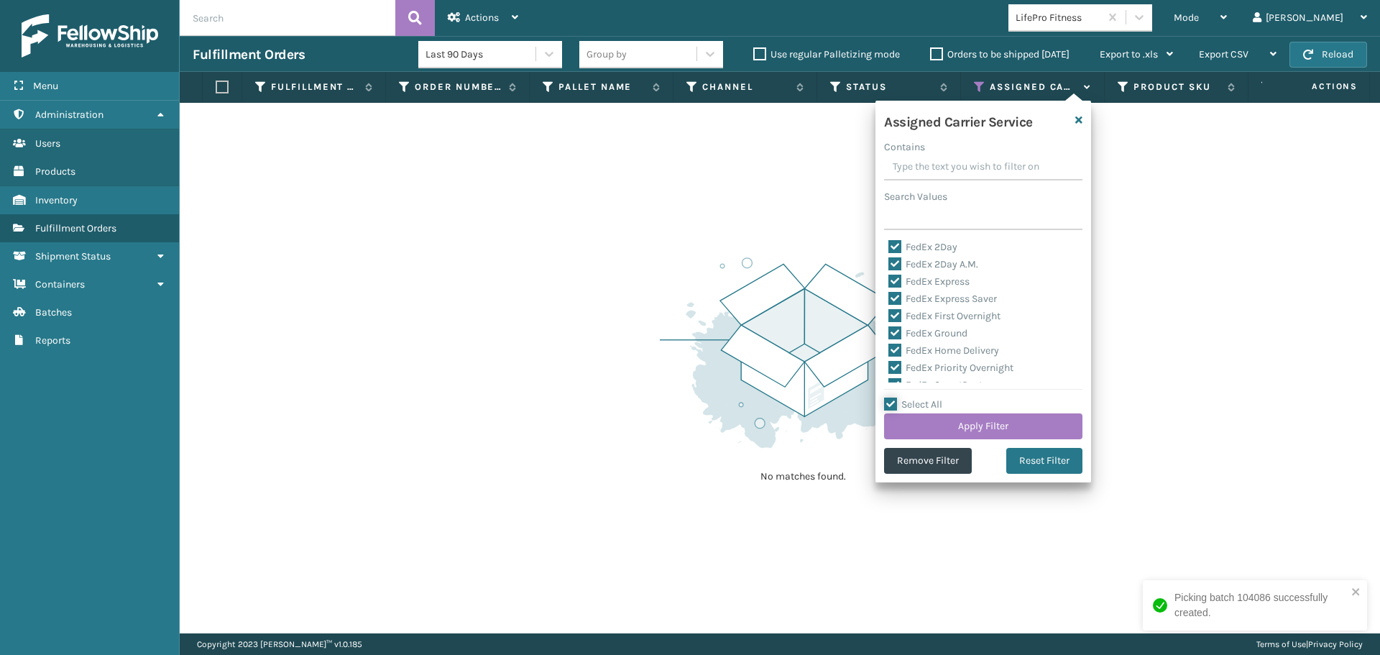
checkbox input "true"
click at [904, 237] on div "Assigned Carrier Service Contains Search Values FedEx 2Day FedEx 2Day A.M. FedE…" at bounding box center [984, 292] width 216 height 382
click at [906, 244] on div "LTL" at bounding box center [984, 238] width 190 height 17
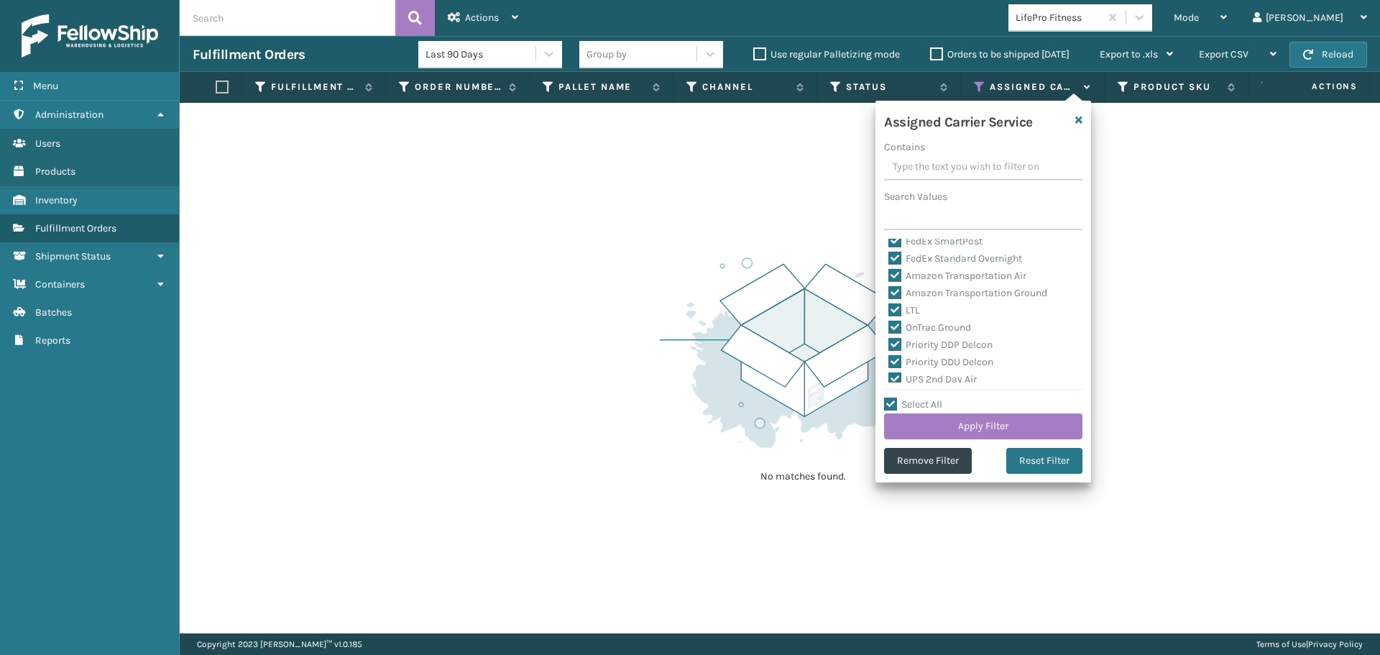
click at [909, 306] on label "LTL" at bounding box center [905, 310] width 32 height 12
click at [889, 306] on input "LTL" at bounding box center [889, 306] width 1 height 9
checkbox input "false"
click at [985, 434] on button "Apply Filter" at bounding box center [983, 426] width 198 height 26
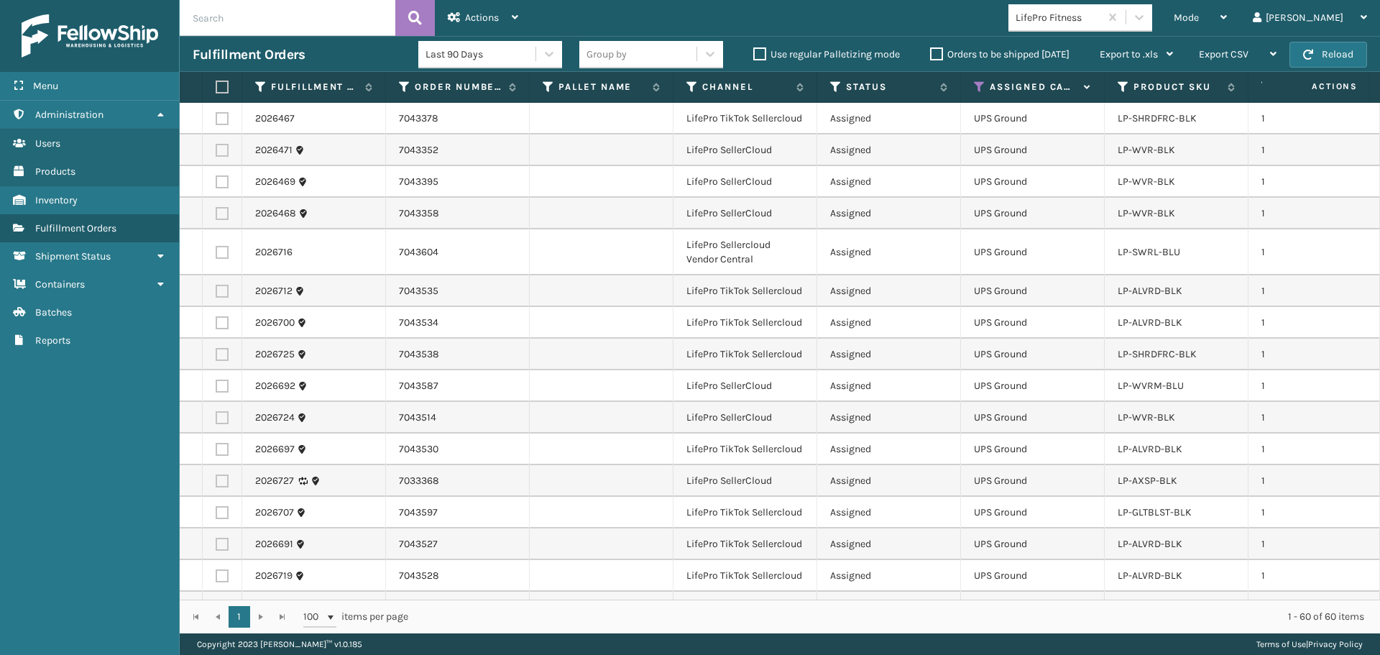
click at [224, 86] on label at bounding box center [220, 87] width 9 height 13
click at [216, 86] on input "checkbox" at bounding box center [216, 87] width 1 height 9
checkbox input "true"
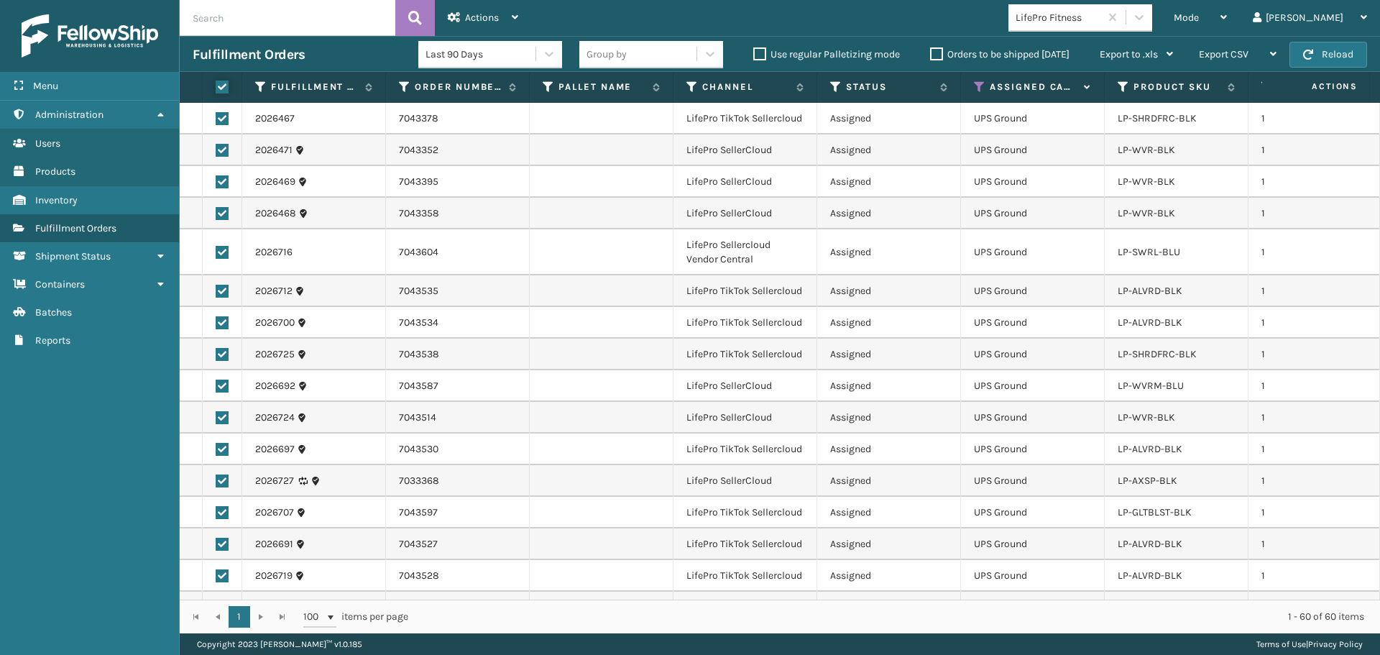
checkbox input "true"
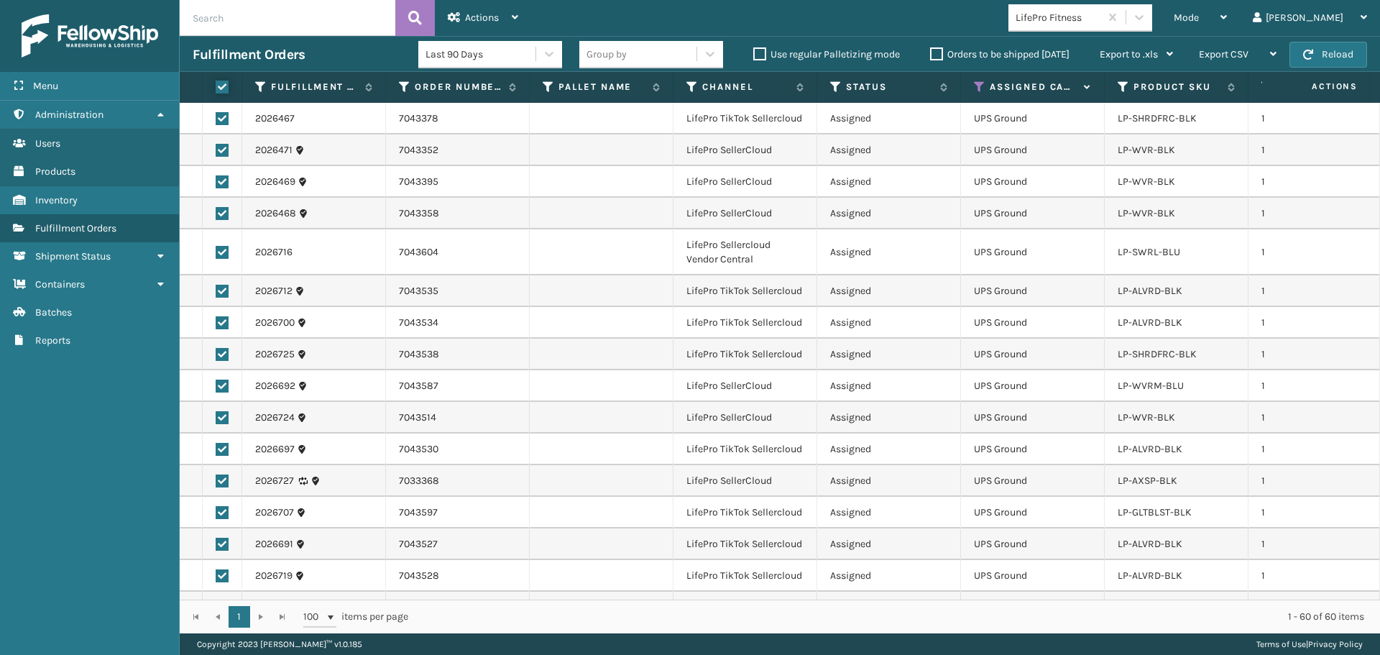
checkbox input "true"
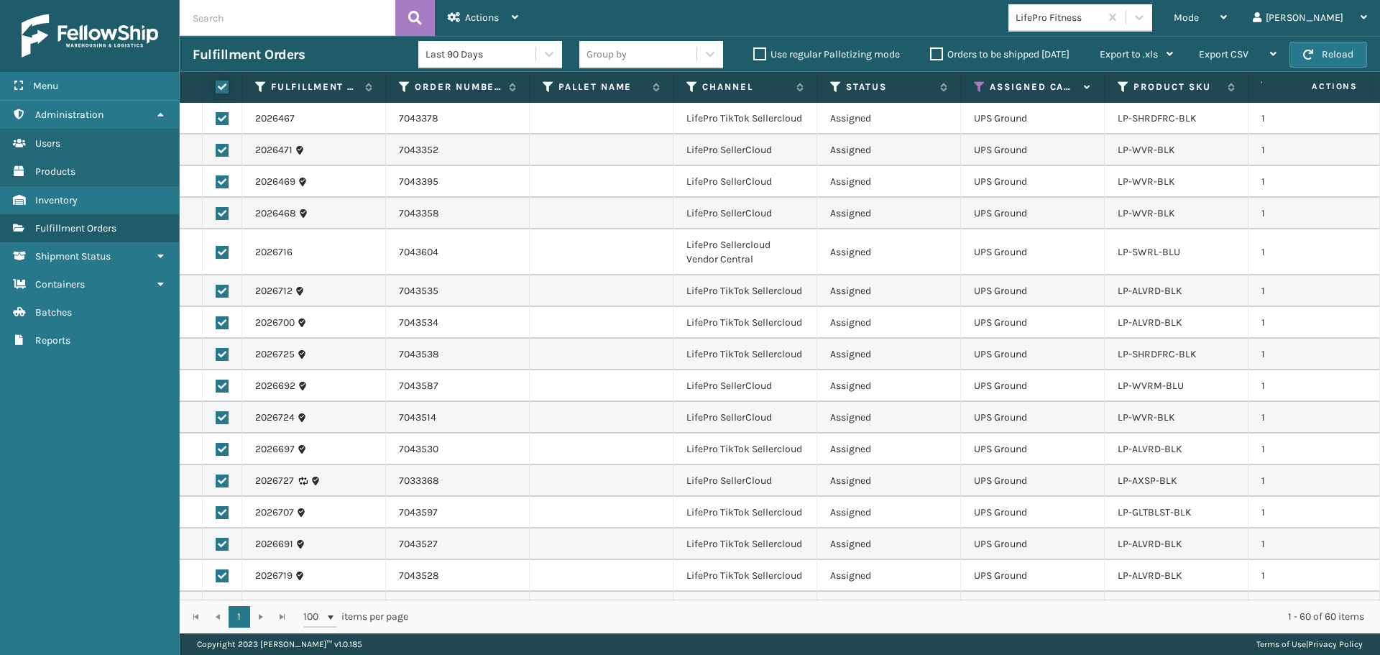
checkbox input "true"
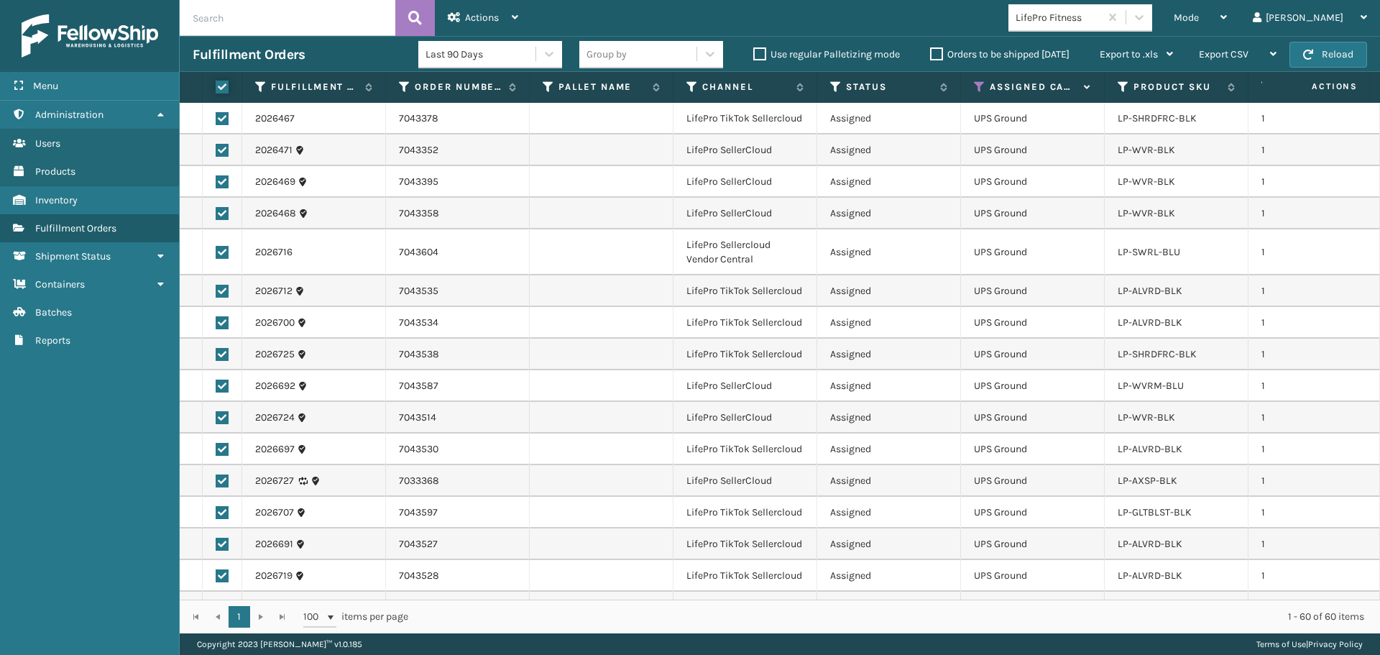
checkbox input "true"
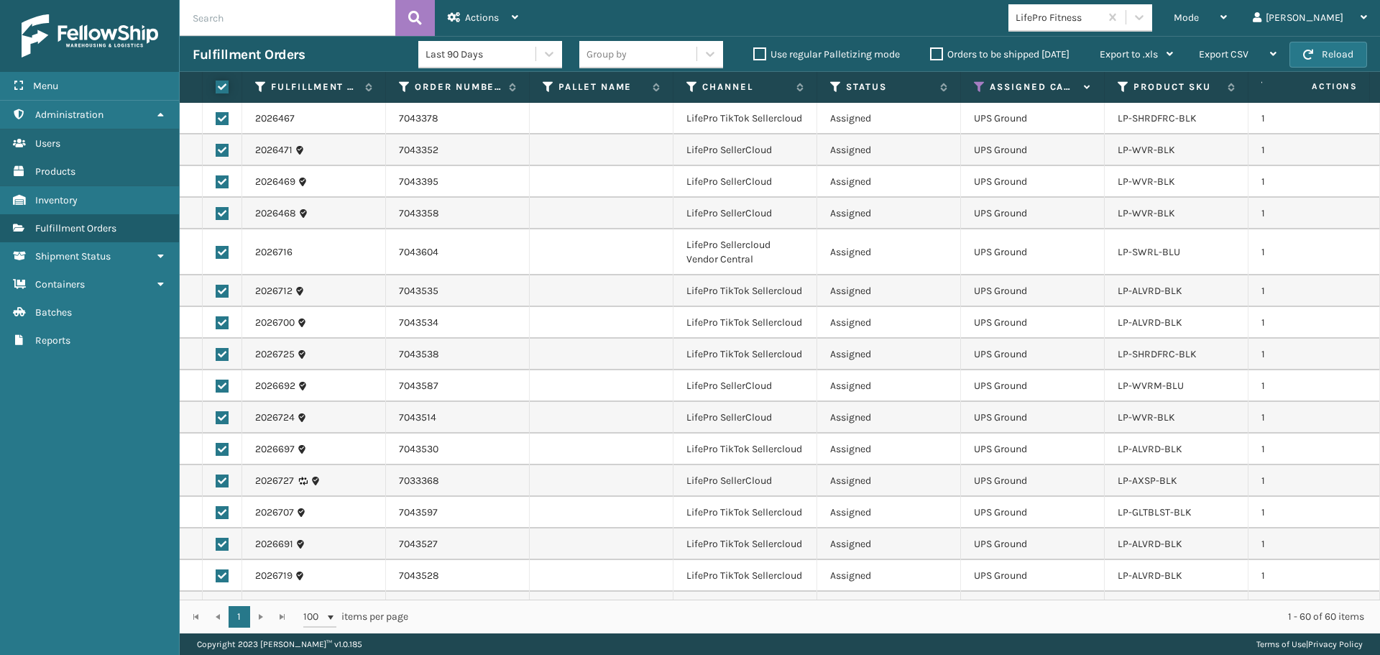
checkbox input "true"
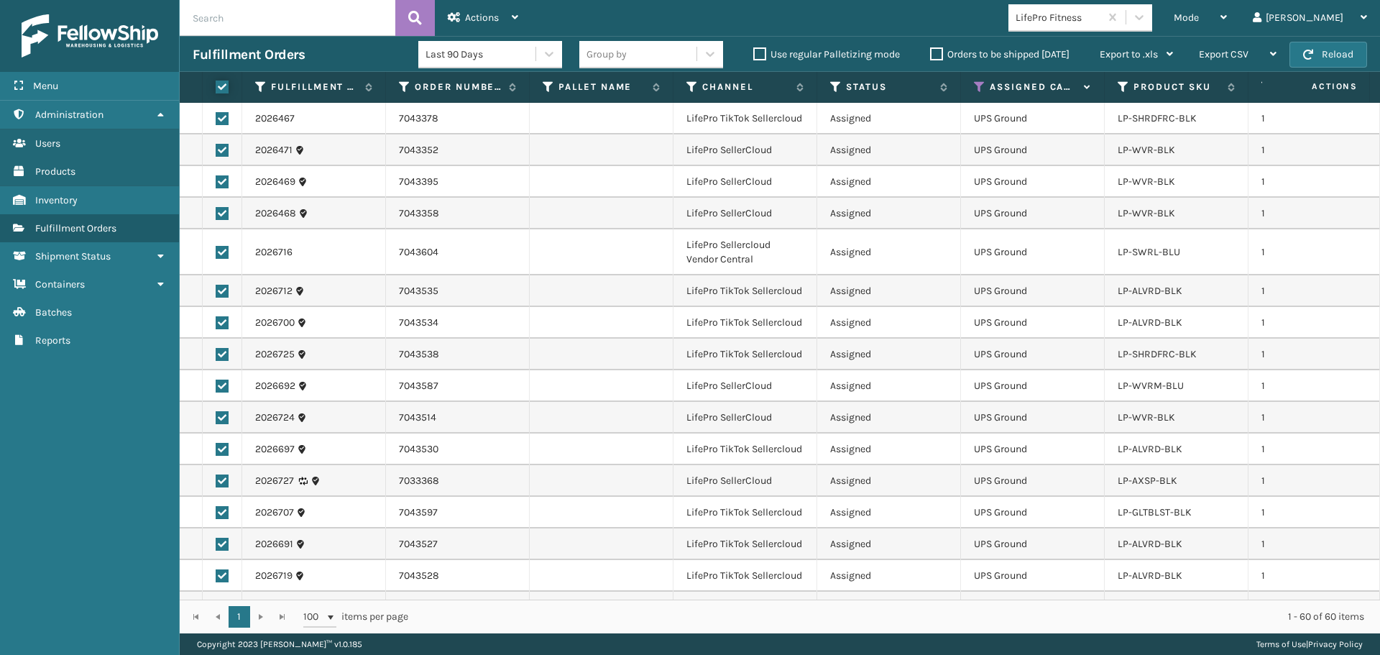
checkbox input "true"
click at [460, 22] on icon at bounding box center [454, 17] width 13 height 10
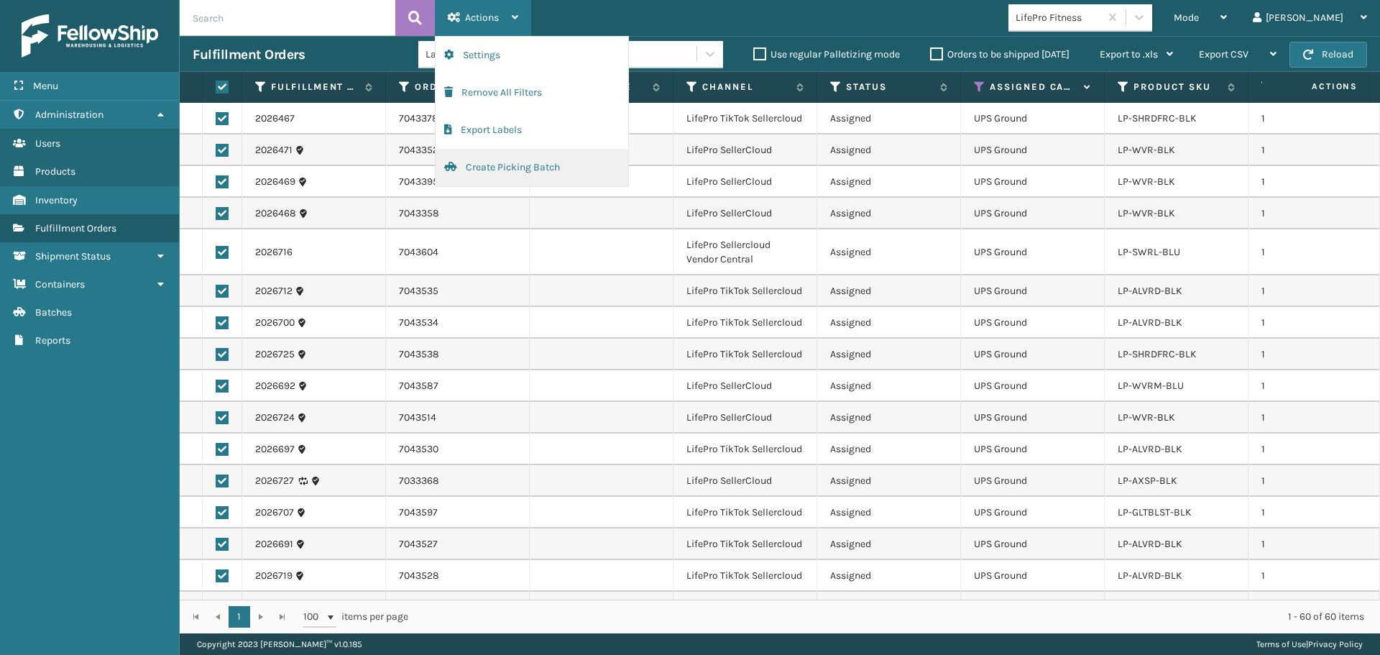
click at [481, 171] on button "Create Picking Batch" at bounding box center [532, 167] width 193 height 37
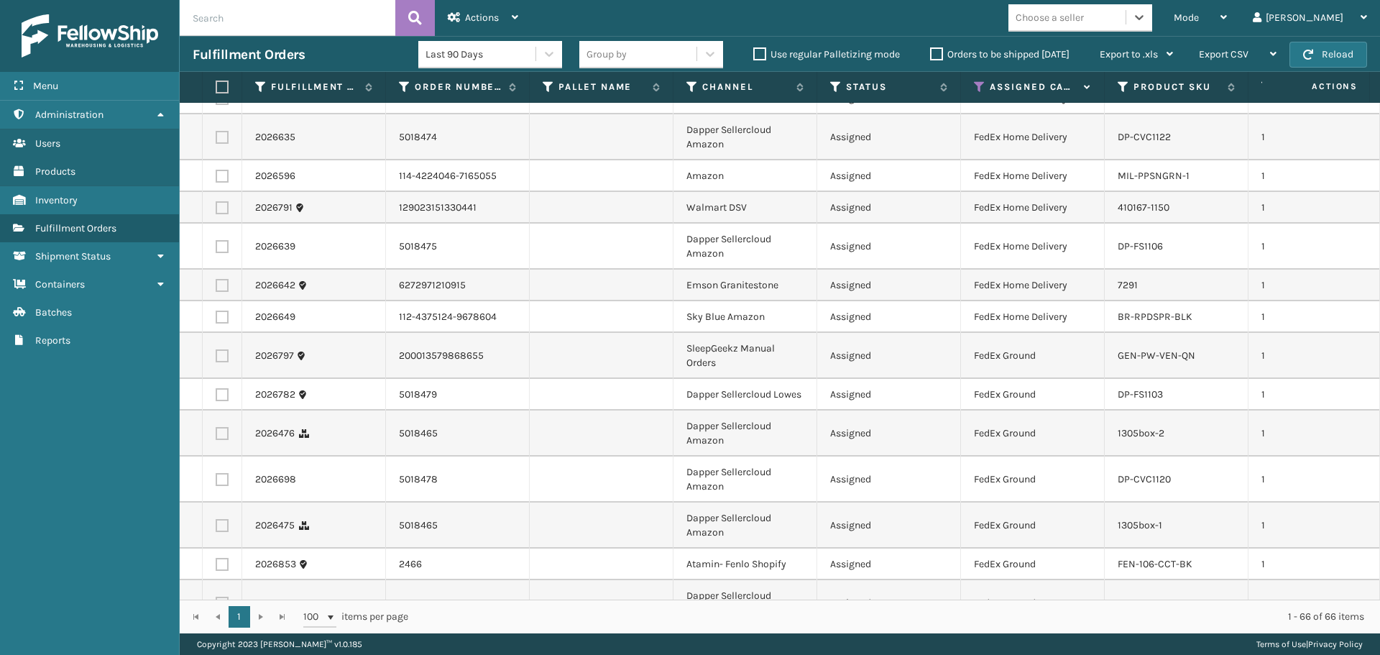
scroll to position [1961, 0]
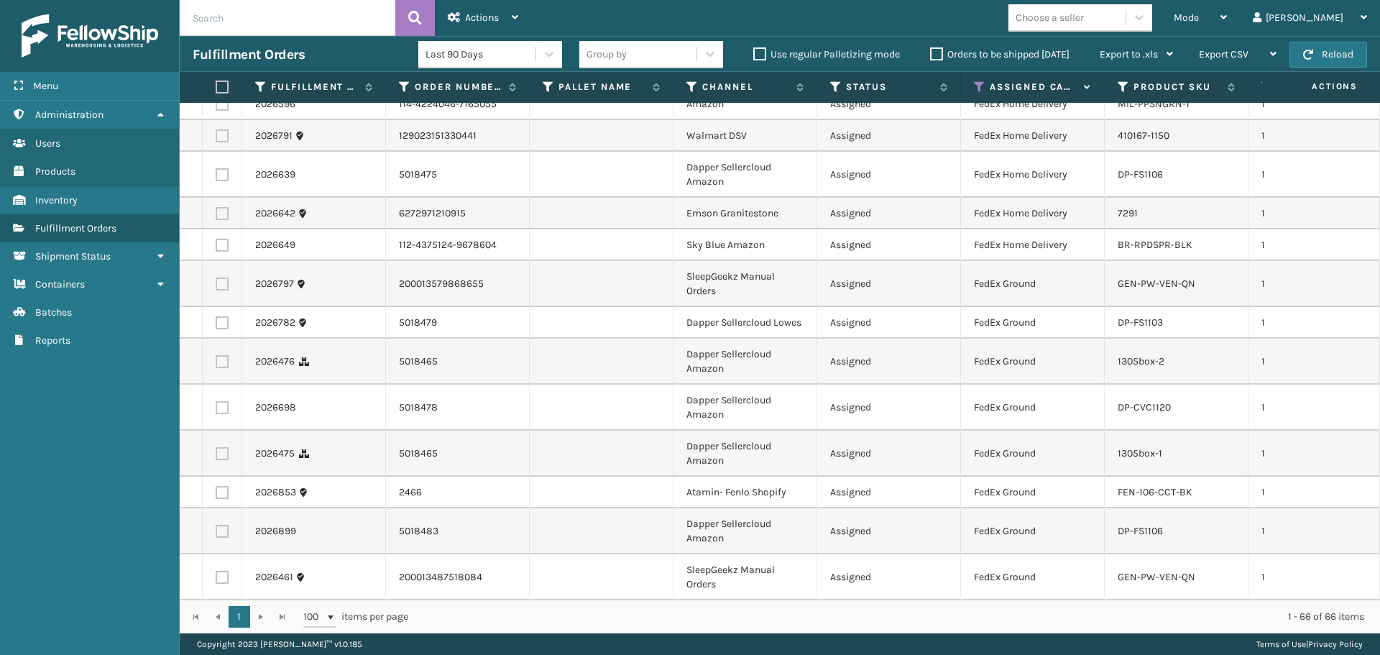
click at [974, 94] on th "Assigned Carrier Service" at bounding box center [1033, 87] width 144 height 31
click at [974, 93] on icon at bounding box center [980, 87] width 12 height 13
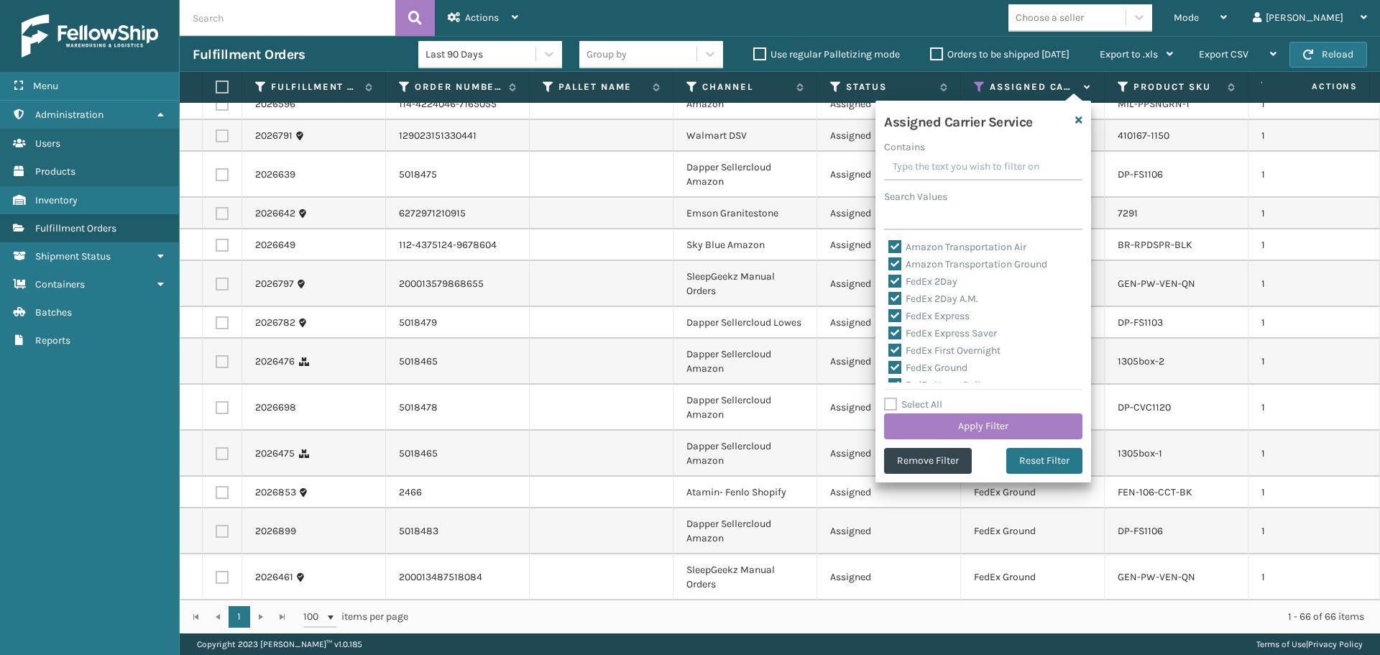
click at [929, 408] on label "Select All" at bounding box center [913, 404] width 58 height 12
click at [929, 398] on input "Select All" at bounding box center [992, 396] width 216 height 1
click at [929, 408] on label "Select All" at bounding box center [913, 404] width 58 height 12
click at [929, 398] on input "Select All" at bounding box center [992, 396] width 216 height 1
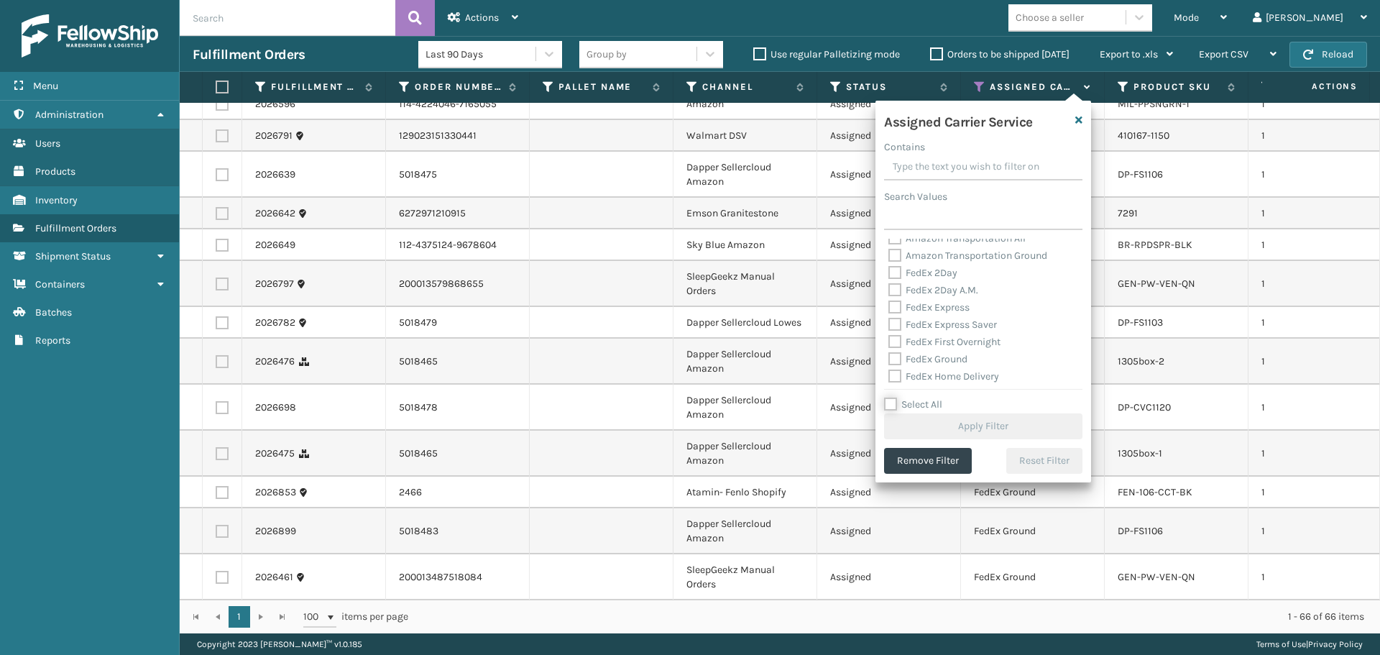
scroll to position [0, 0]
click at [927, 282] on label "FedEx 2Day" at bounding box center [923, 281] width 69 height 12
click at [889, 282] on input "FedEx 2Day" at bounding box center [889, 277] width 1 height 9
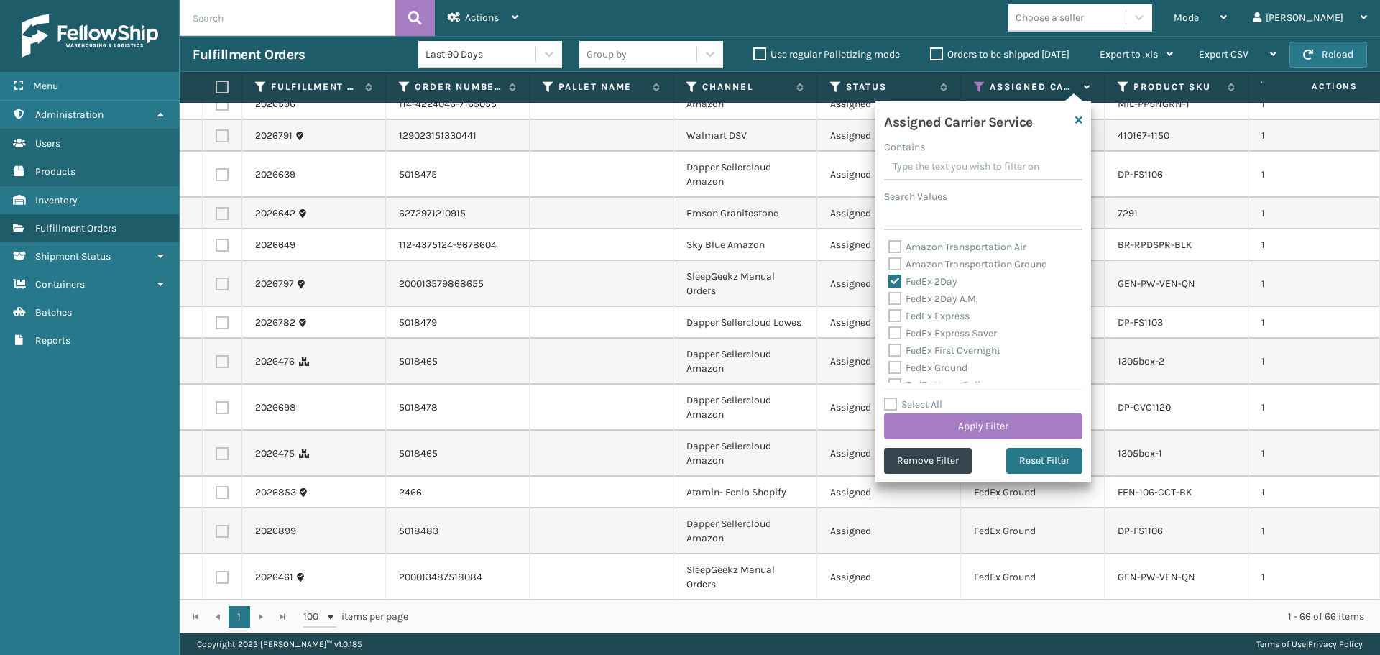
click at [930, 301] on label "FedEx 2Day A.M." at bounding box center [934, 299] width 90 height 12
click at [889, 300] on input "FedEx 2Day A.M." at bounding box center [889, 294] width 1 height 9
click at [932, 316] on label "FedEx Express" at bounding box center [929, 316] width 81 height 12
click at [889, 316] on input "FedEx Express" at bounding box center [889, 312] width 1 height 9
click at [935, 332] on label "FedEx Express Saver" at bounding box center [943, 333] width 109 height 12
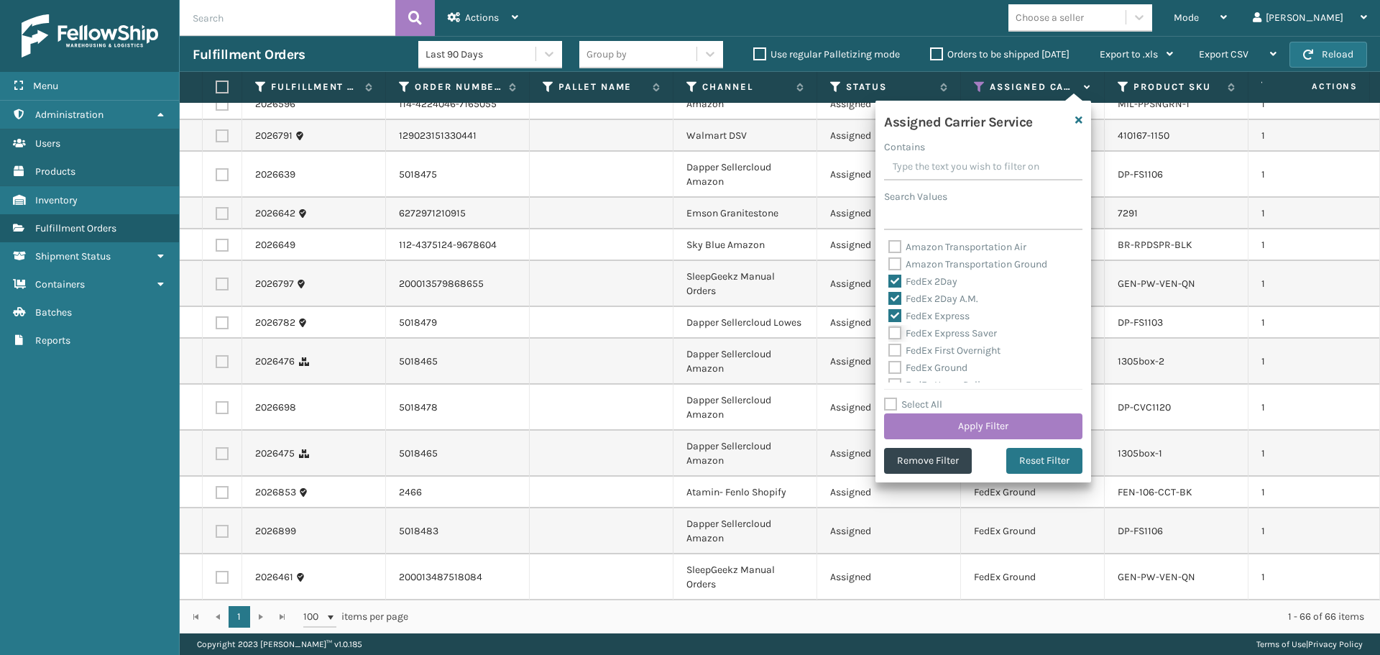
click at [889, 332] on input "FedEx Express Saver" at bounding box center [889, 329] width 1 height 9
click at [940, 347] on label "FedEx First Overnight" at bounding box center [945, 350] width 112 height 12
click at [889, 347] on input "FedEx First Overnight" at bounding box center [889, 346] width 1 height 9
click at [942, 366] on label "FedEx Ground" at bounding box center [928, 368] width 79 height 12
click at [889, 366] on input "FedEx Ground" at bounding box center [889, 363] width 1 height 9
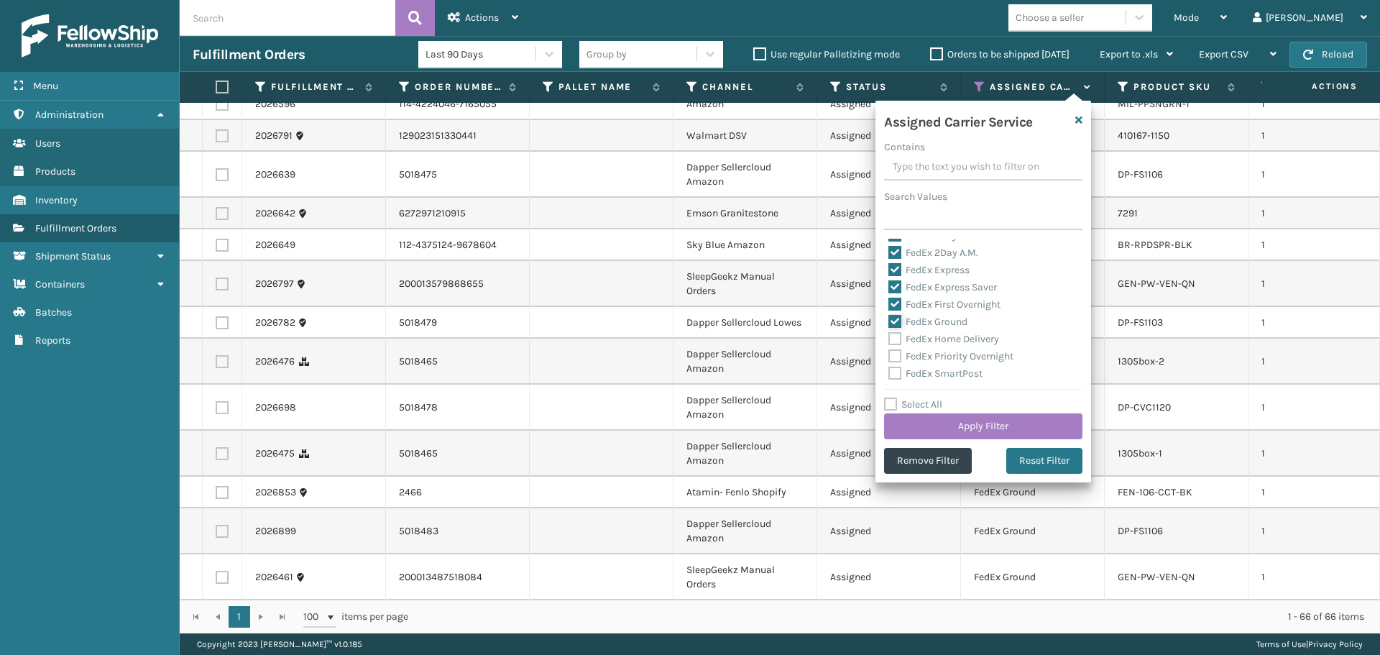
scroll to position [72, 0]
click at [938, 316] on label "FedEx Home Delivery" at bounding box center [944, 313] width 111 height 12
click at [889, 314] on input "FedEx Home Delivery" at bounding box center [889, 309] width 1 height 9
click at [940, 330] on label "FedEx Priority Overnight" at bounding box center [951, 330] width 125 height 12
click at [889, 330] on input "FedEx Priority Overnight" at bounding box center [889, 326] width 1 height 9
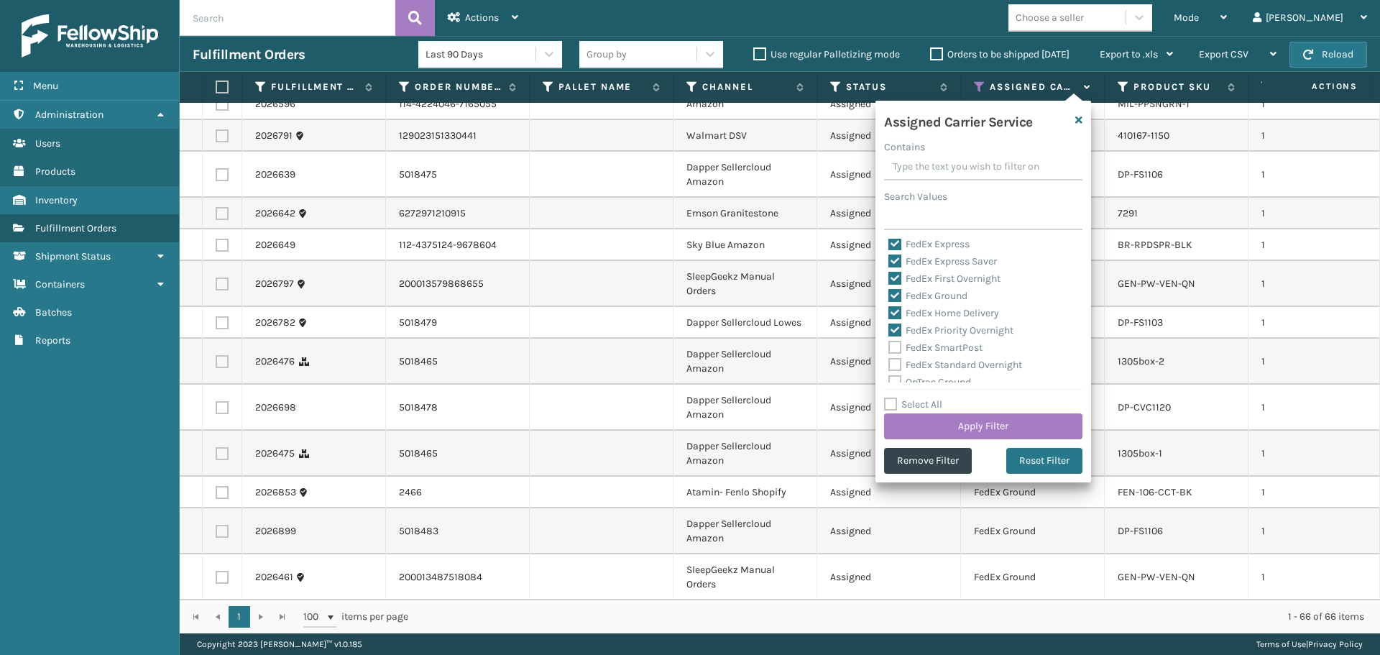
click at [942, 345] on label "FedEx SmartPost" at bounding box center [936, 347] width 94 height 12
click at [889, 345] on input "FedEx SmartPost" at bounding box center [889, 343] width 1 height 9
click at [944, 362] on label "FedEx Standard Overnight" at bounding box center [956, 365] width 134 height 12
click at [889, 362] on input "FedEx Standard Overnight" at bounding box center [889, 361] width 1 height 9
click at [966, 420] on button "Apply Filter" at bounding box center [983, 426] width 198 height 26
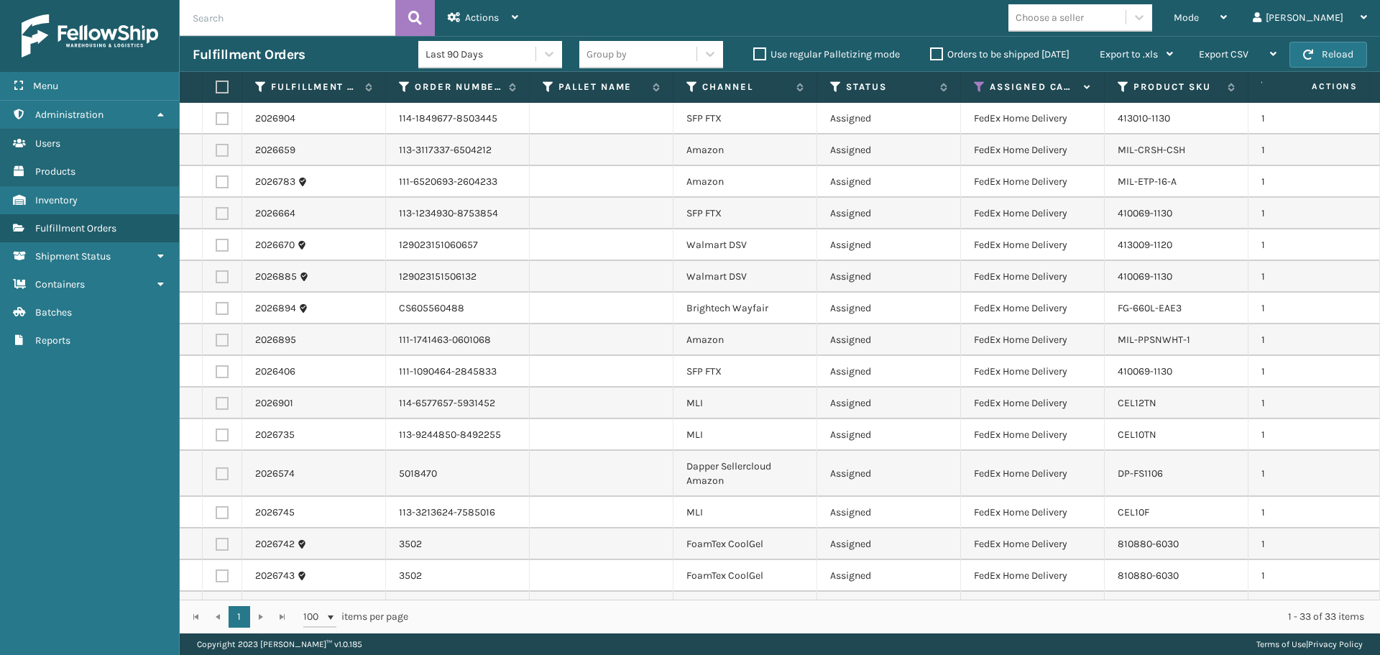
click at [219, 81] on label at bounding box center [220, 87] width 9 height 13
click at [216, 83] on input "checkbox" at bounding box center [216, 87] width 1 height 9
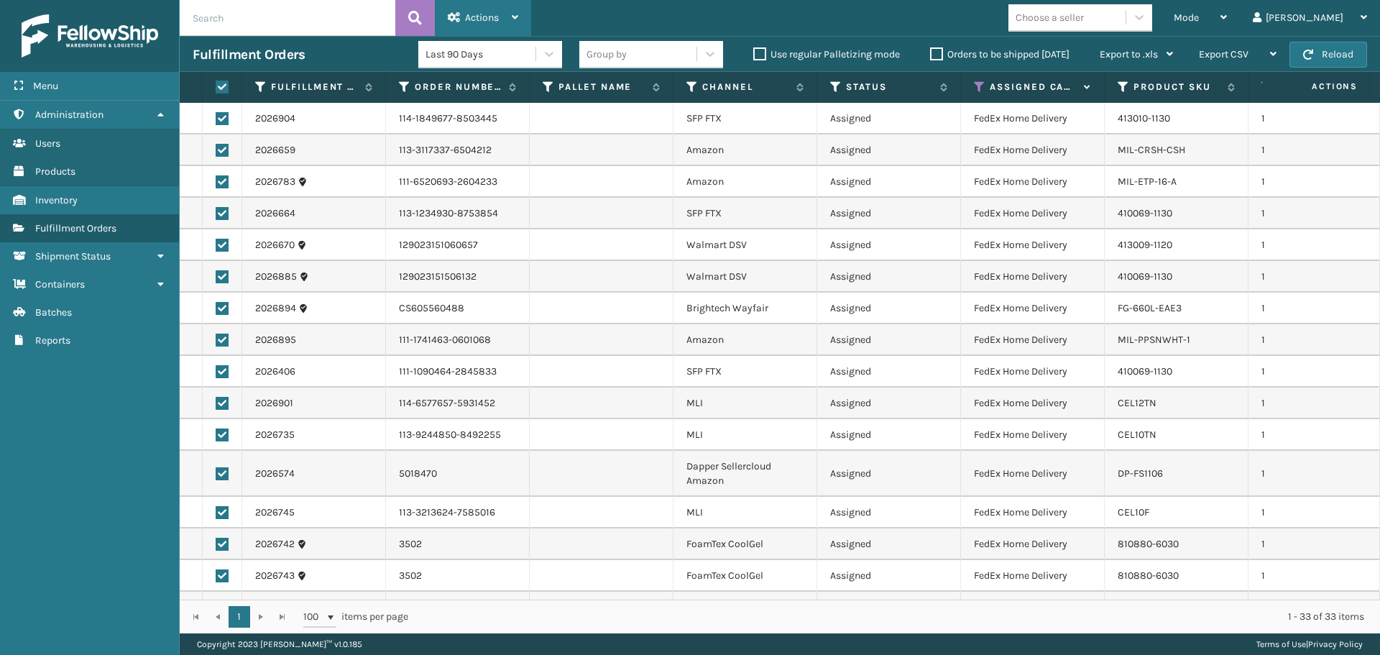
click at [467, 20] on span "Actions" at bounding box center [482, 18] width 34 height 12
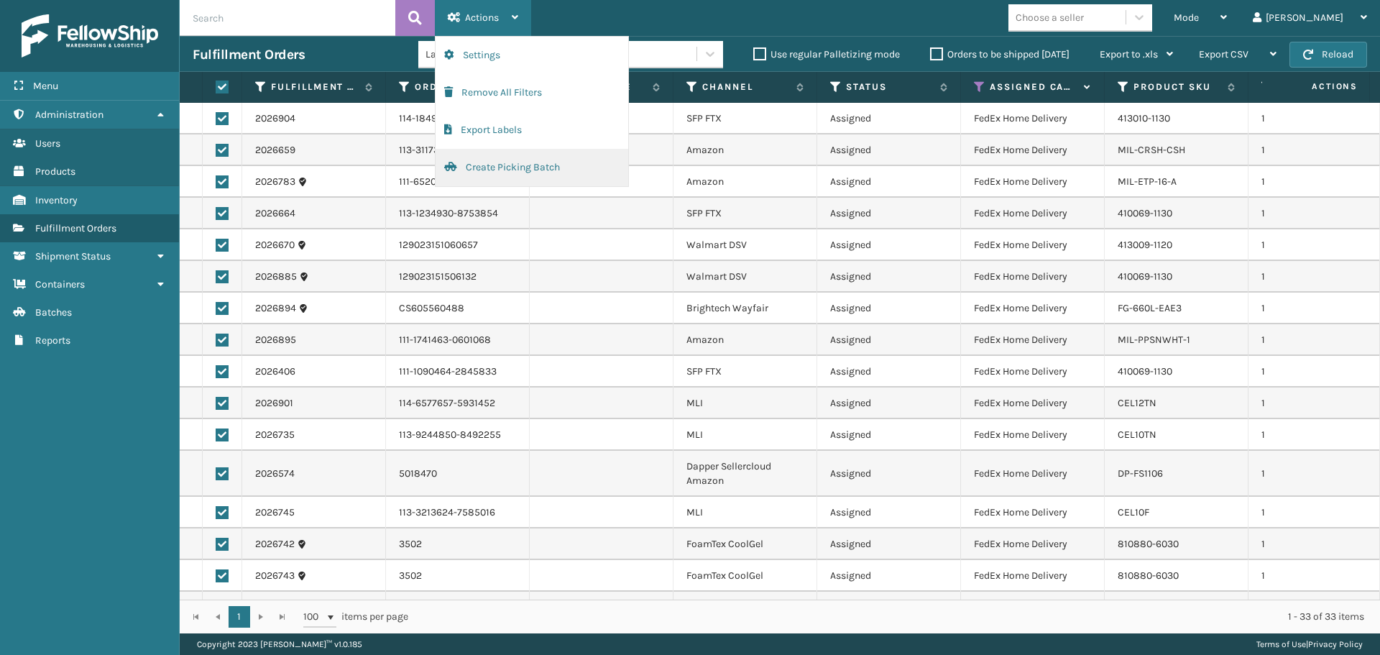
click at [508, 163] on button "Create Picking Batch" at bounding box center [532, 167] width 193 height 37
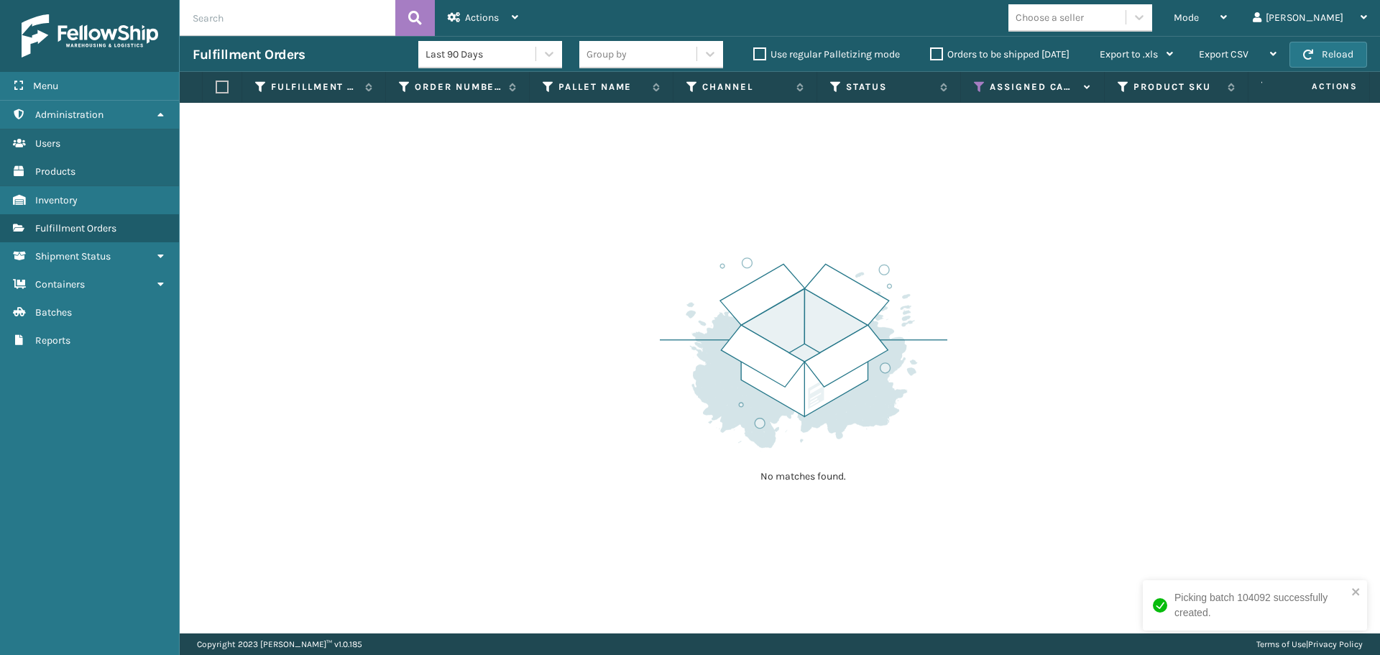
click at [985, 88] on div "Assigned Carrier Service" at bounding box center [1032, 87] width 117 height 13
click at [983, 89] on icon at bounding box center [980, 87] width 12 height 13
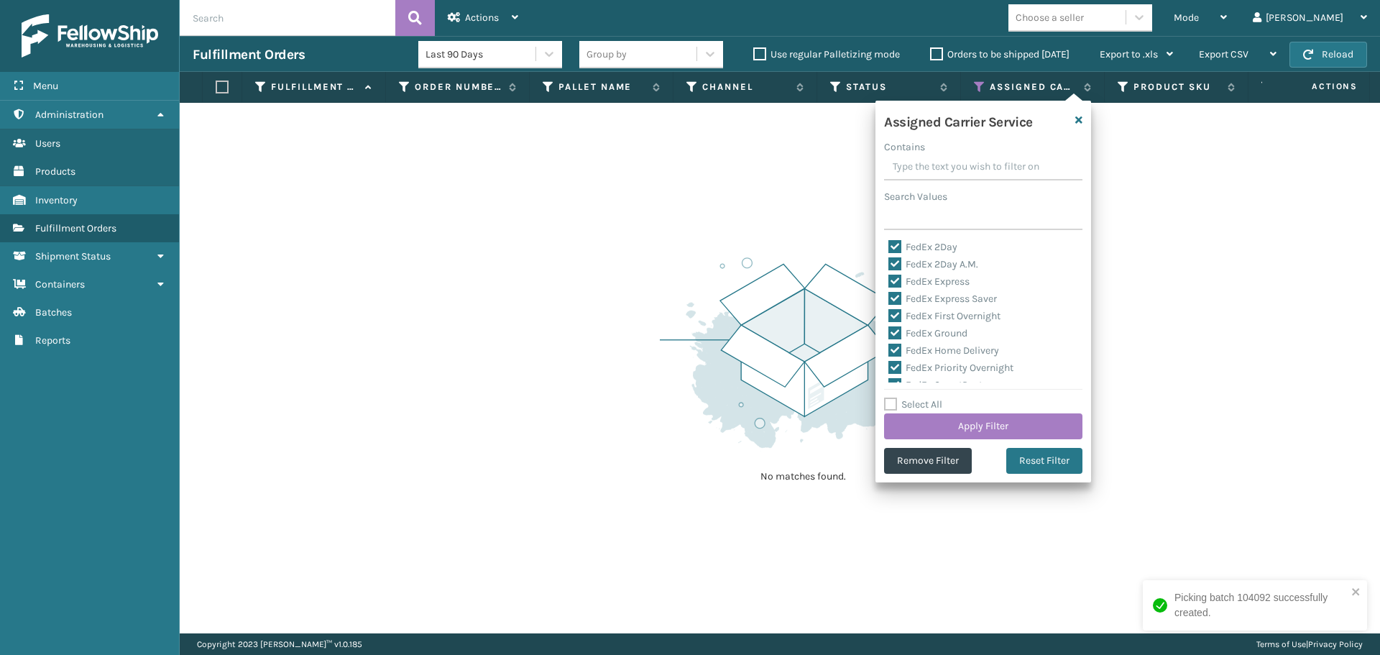
click at [904, 400] on label "Select All" at bounding box center [913, 404] width 58 height 12
click at [904, 398] on input "Select All" at bounding box center [992, 396] width 216 height 1
click at [904, 401] on label "Select All" at bounding box center [913, 404] width 58 height 12
click at [904, 398] on input "Select All" at bounding box center [992, 396] width 216 height 1
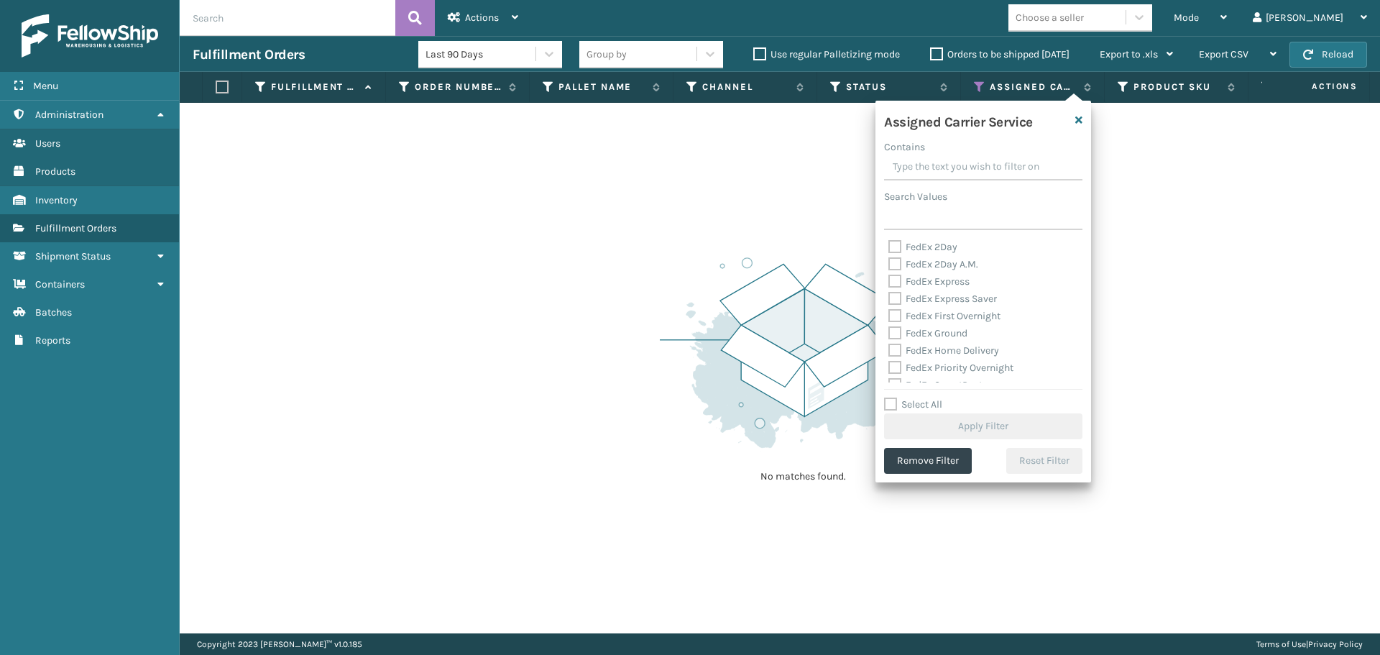
click at [904, 401] on label "Select All" at bounding box center [913, 404] width 58 height 12
click at [904, 398] on input "Select All" at bounding box center [992, 396] width 216 height 1
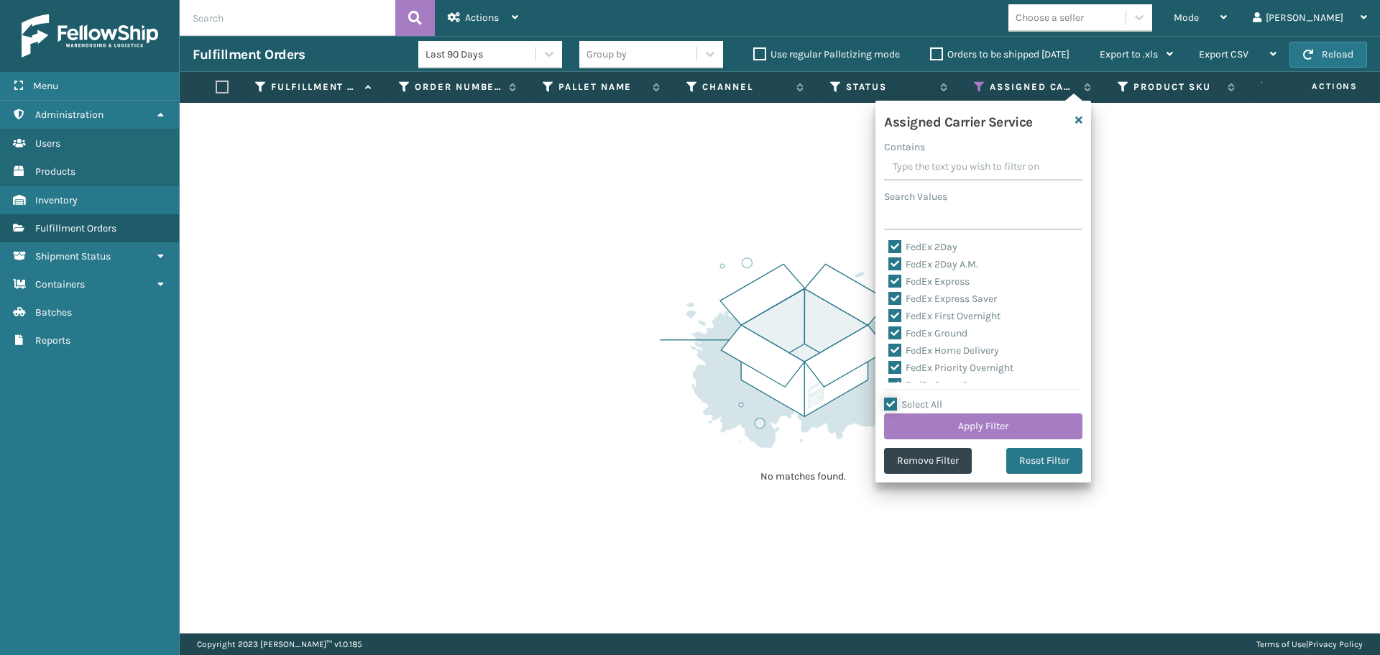
scroll to position [72, 0]
click at [912, 377] on label "LTL" at bounding box center [905, 382] width 32 height 12
click at [889, 377] on input "LTL" at bounding box center [889, 378] width 1 height 9
click at [974, 436] on button "Apply Filter" at bounding box center [983, 426] width 198 height 26
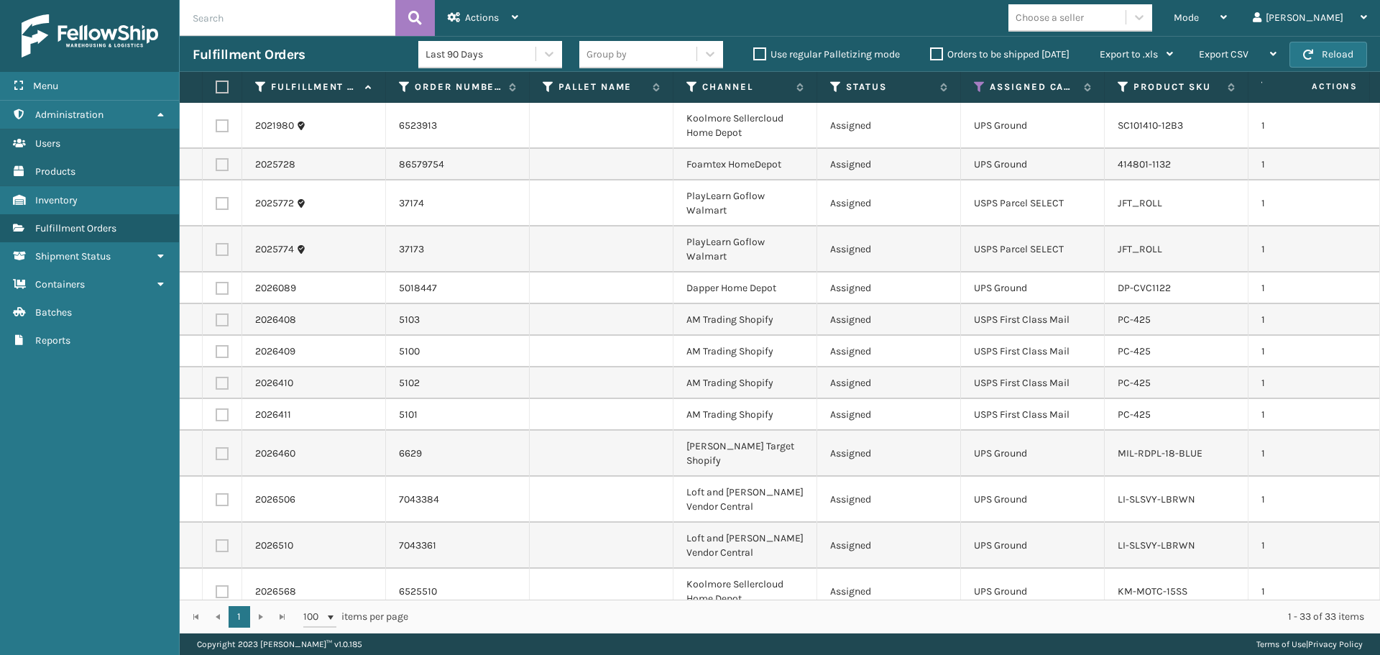
click at [1097, 27] on div "Choose a seller" at bounding box center [1067, 18] width 117 height 24
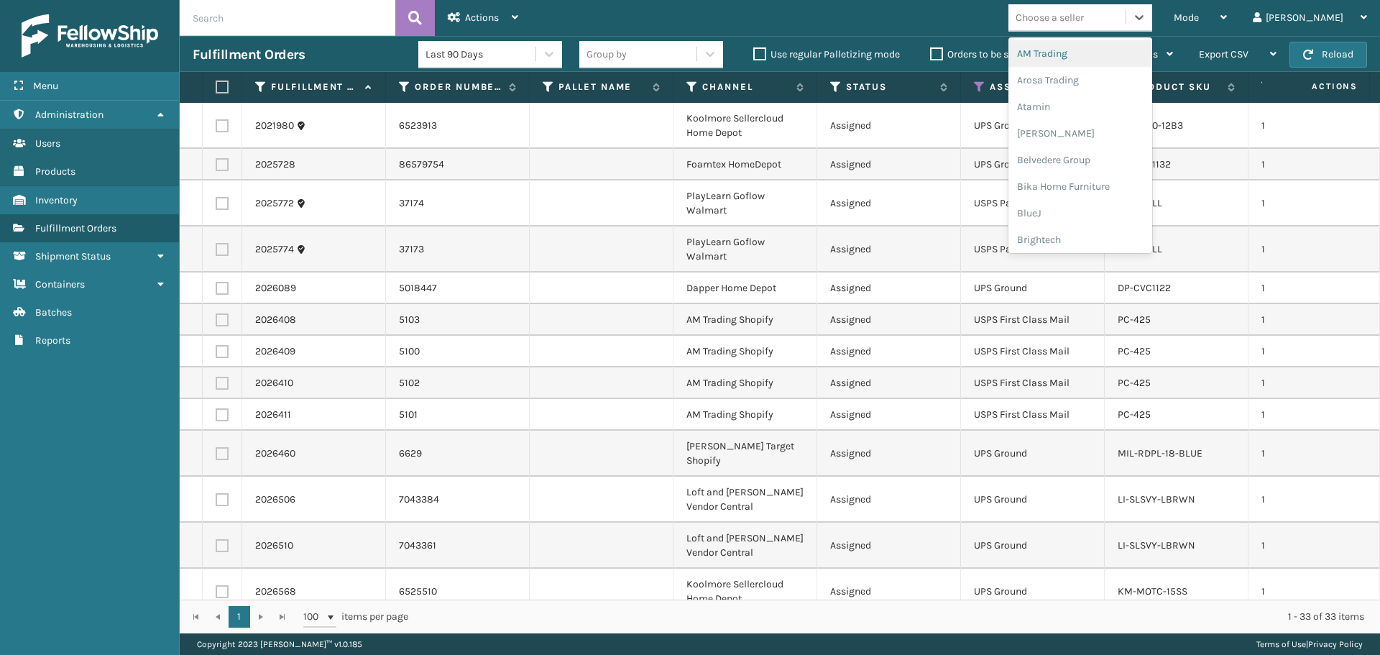
click at [1072, 58] on div "AM Trading" at bounding box center [1081, 53] width 144 height 27
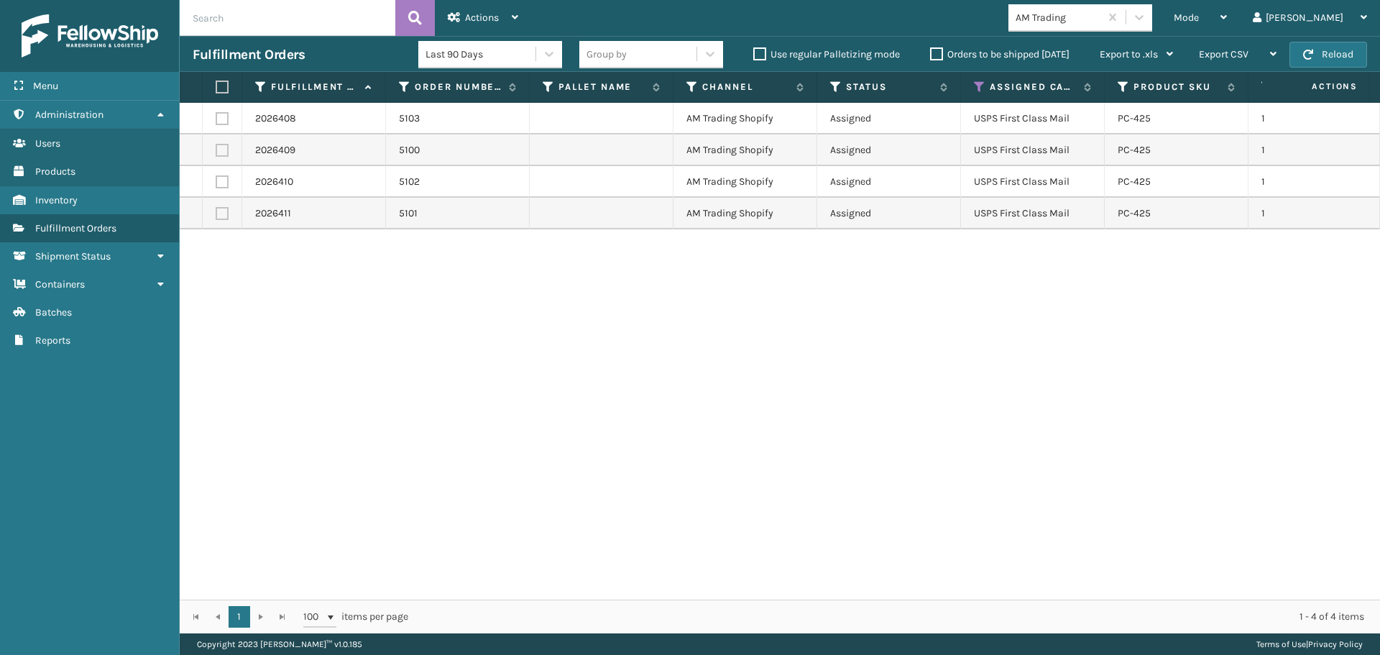
click at [223, 88] on label at bounding box center [220, 87] width 9 height 13
click at [216, 88] on input "checkbox" at bounding box center [216, 87] width 1 height 9
click at [459, 8] on div "Actions" at bounding box center [483, 18] width 70 height 36
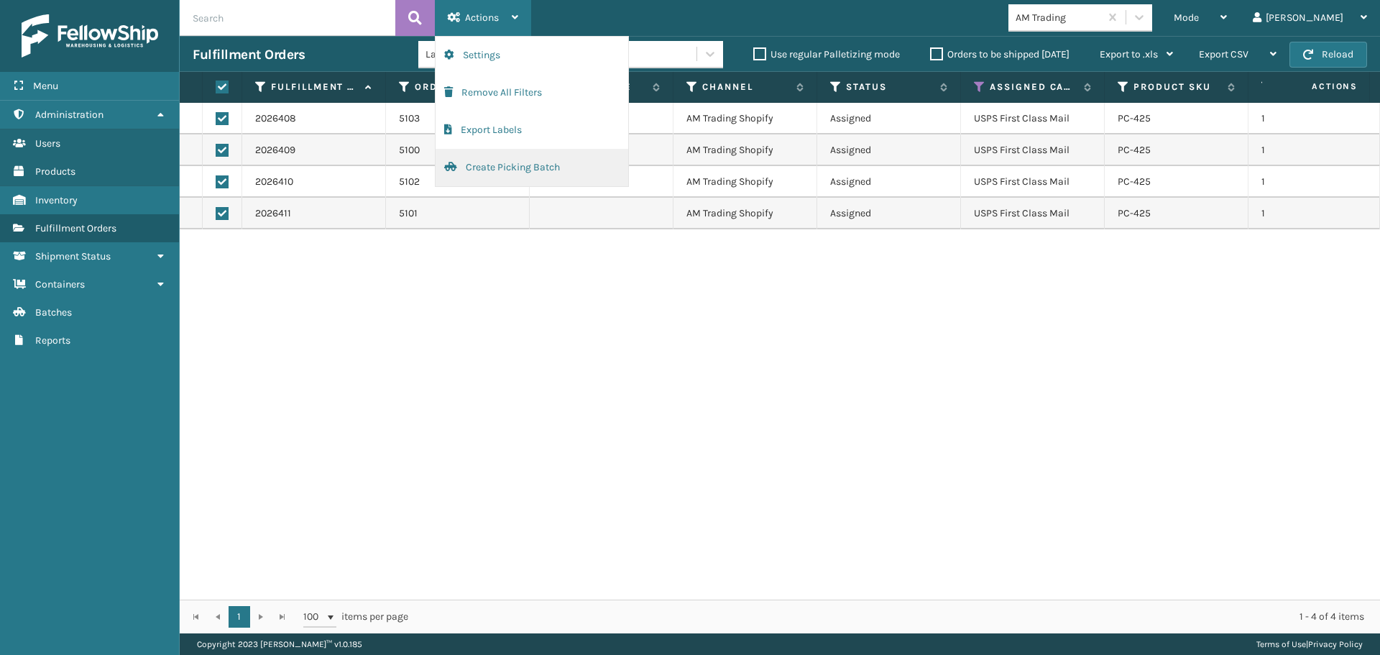
click at [534, 165] on button "Create Picking Batch" at bounding box center [532, 167] width 193 height 37
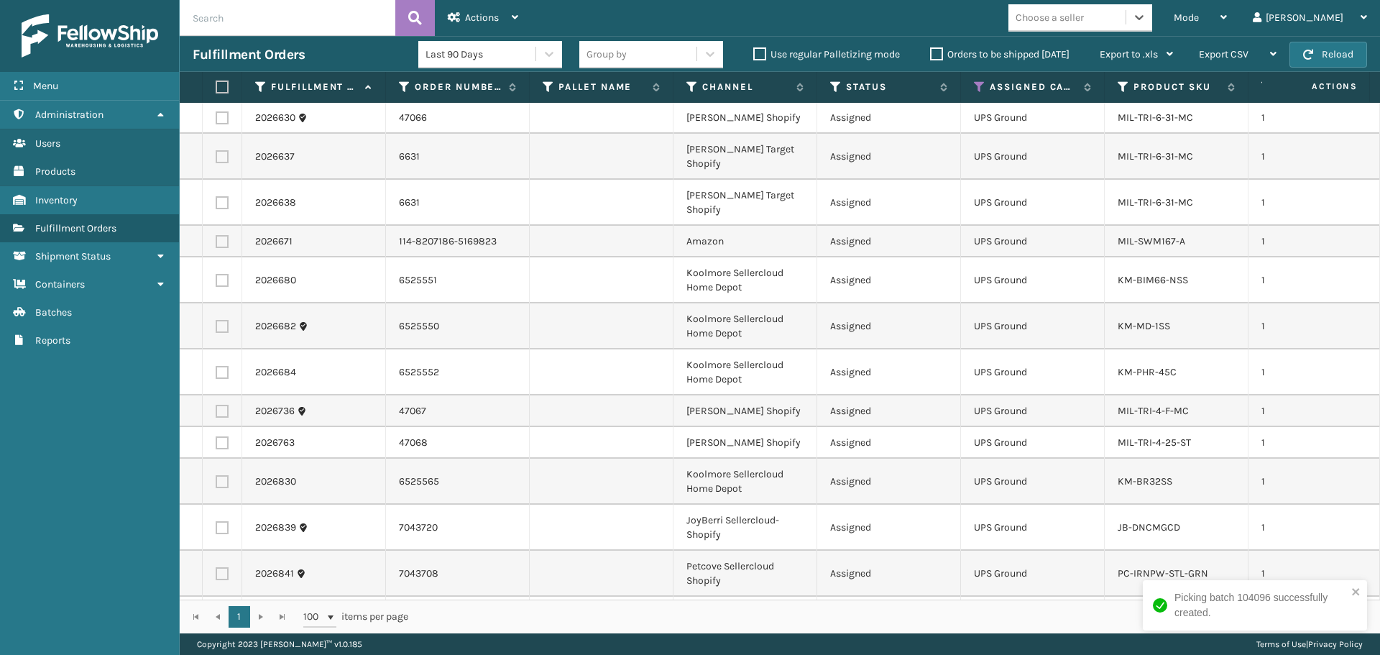
scroll to position [661, 0]
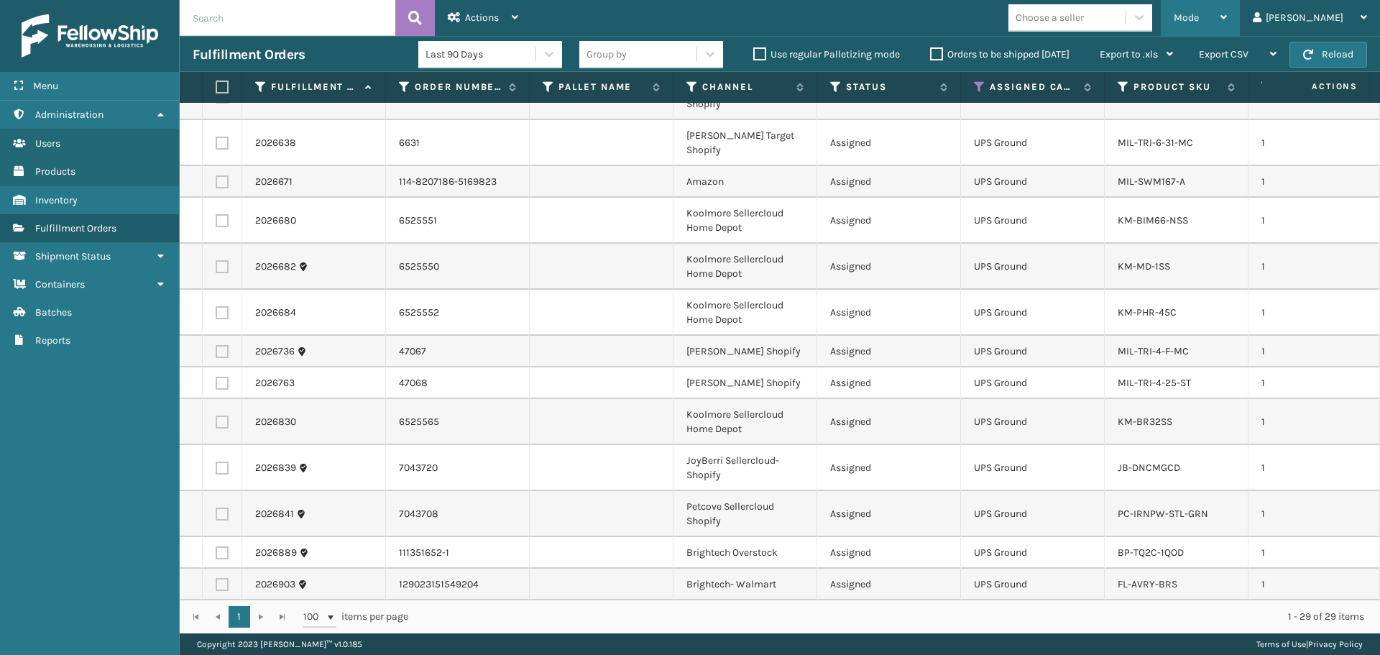
click at [1227, 19] on div "Mode" at bounding box center [1200, 18] width 53 height 36
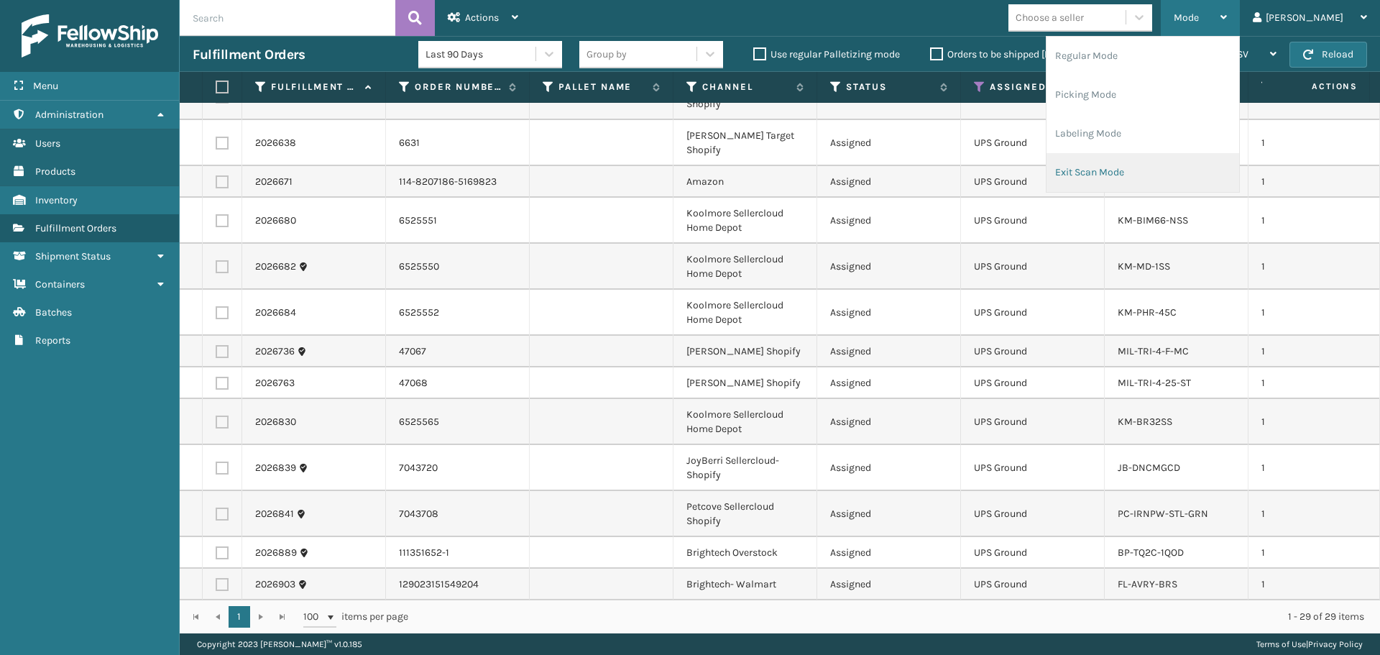
click at [1221, 167] on li "Exit Scan Mode" at bounding box center [1143, 172] width 193 height 39
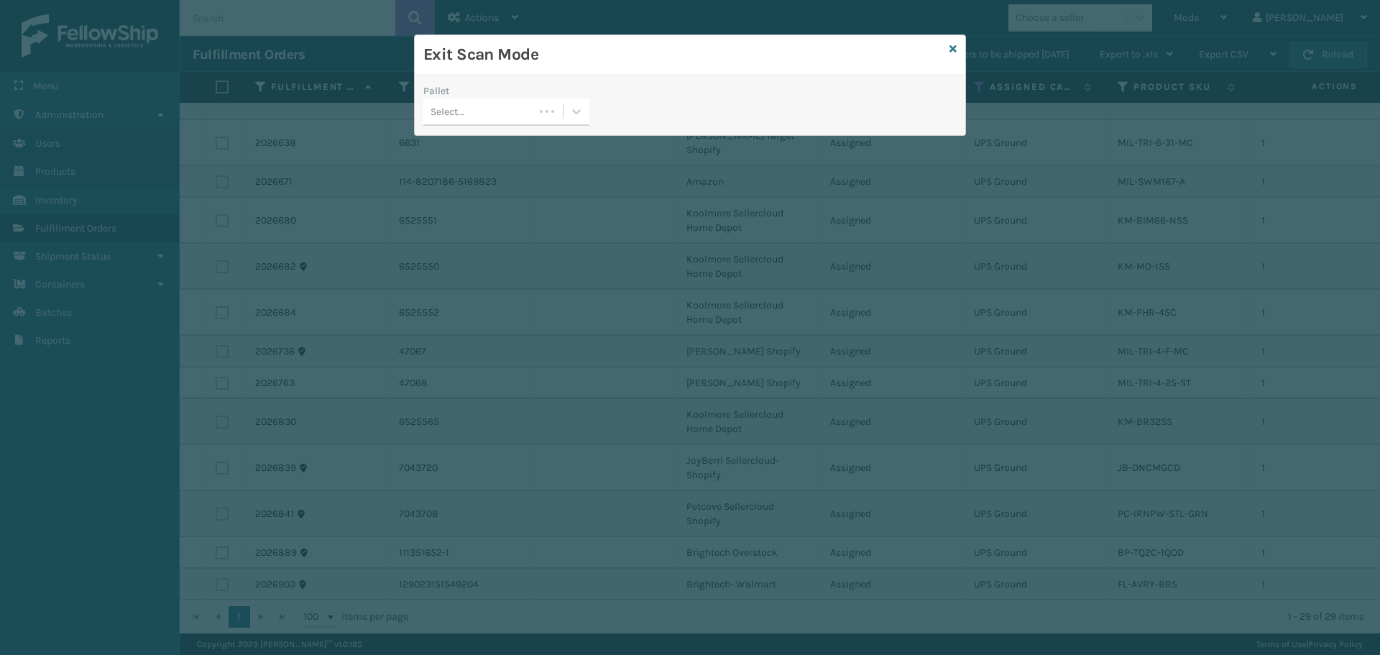
click at [542, 111] on span at bounding box center [541, 111] width 3 height 3
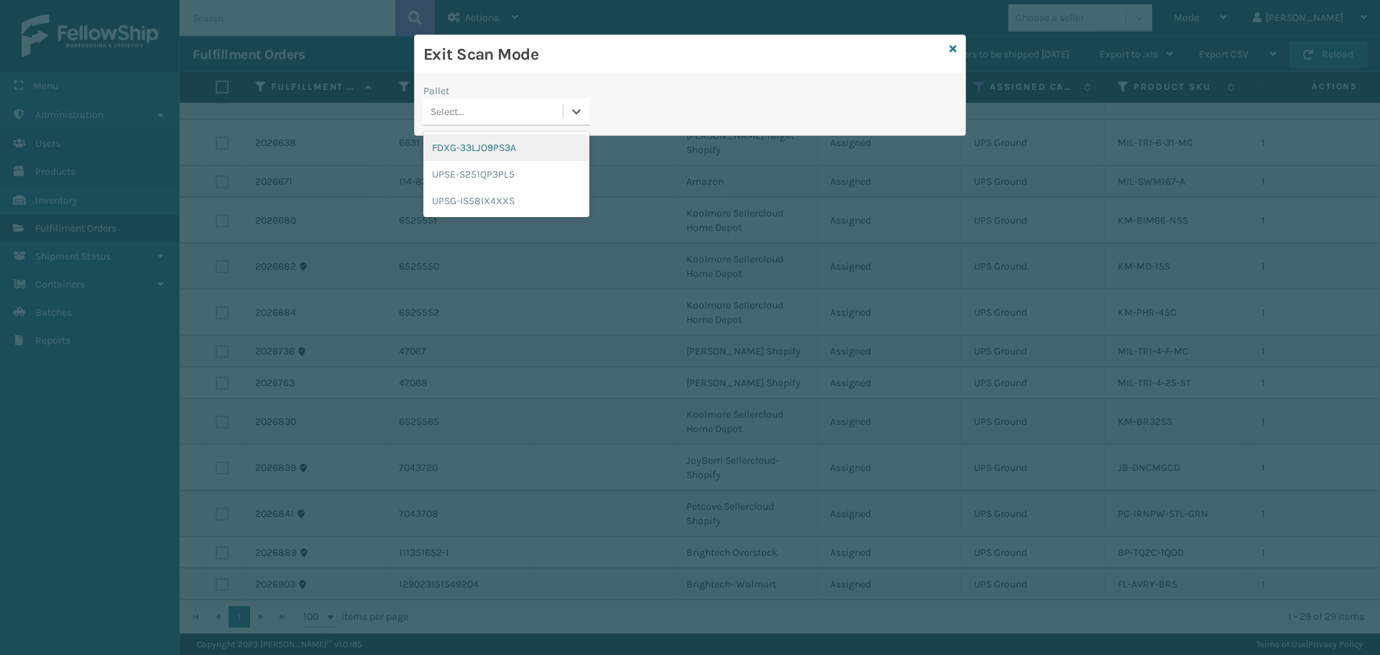
click at [474, 142] on div "FDXG-33LJO9PS3A" at bounding box center [506, 147] width 166 height 27
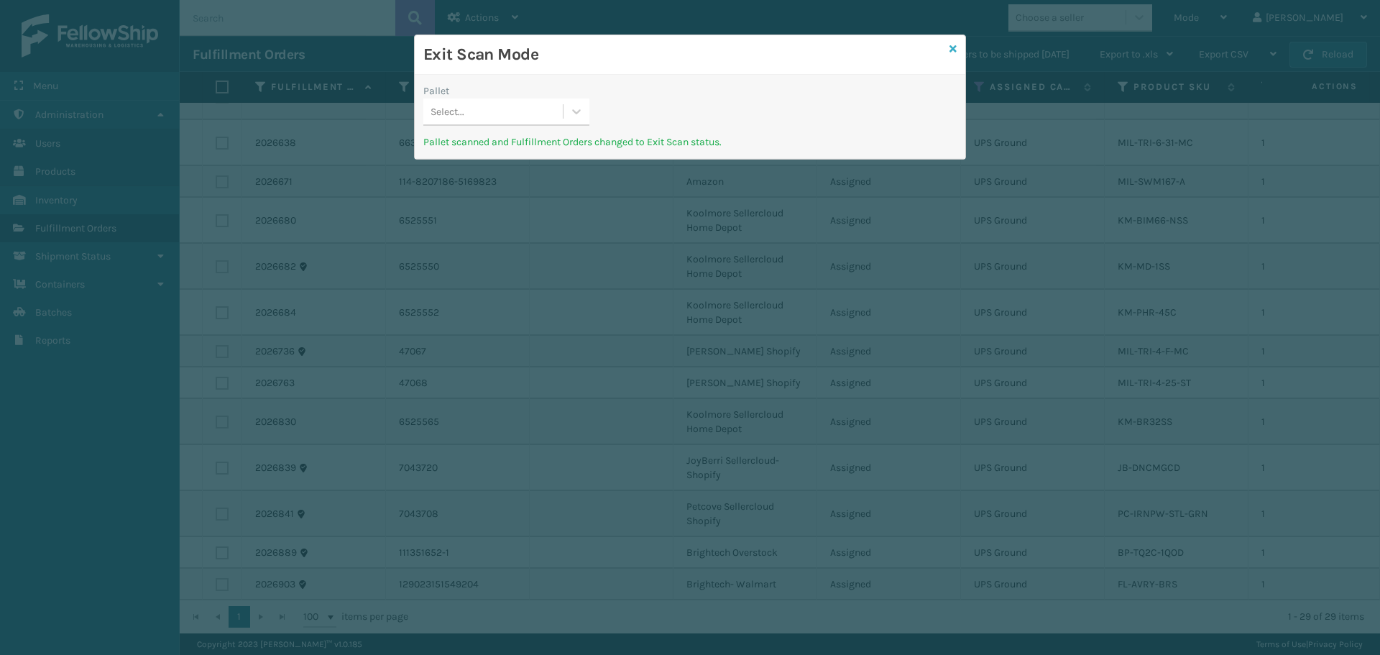
click at [955, 45] on icon at bounding box center [953, 49] width 7 height 10
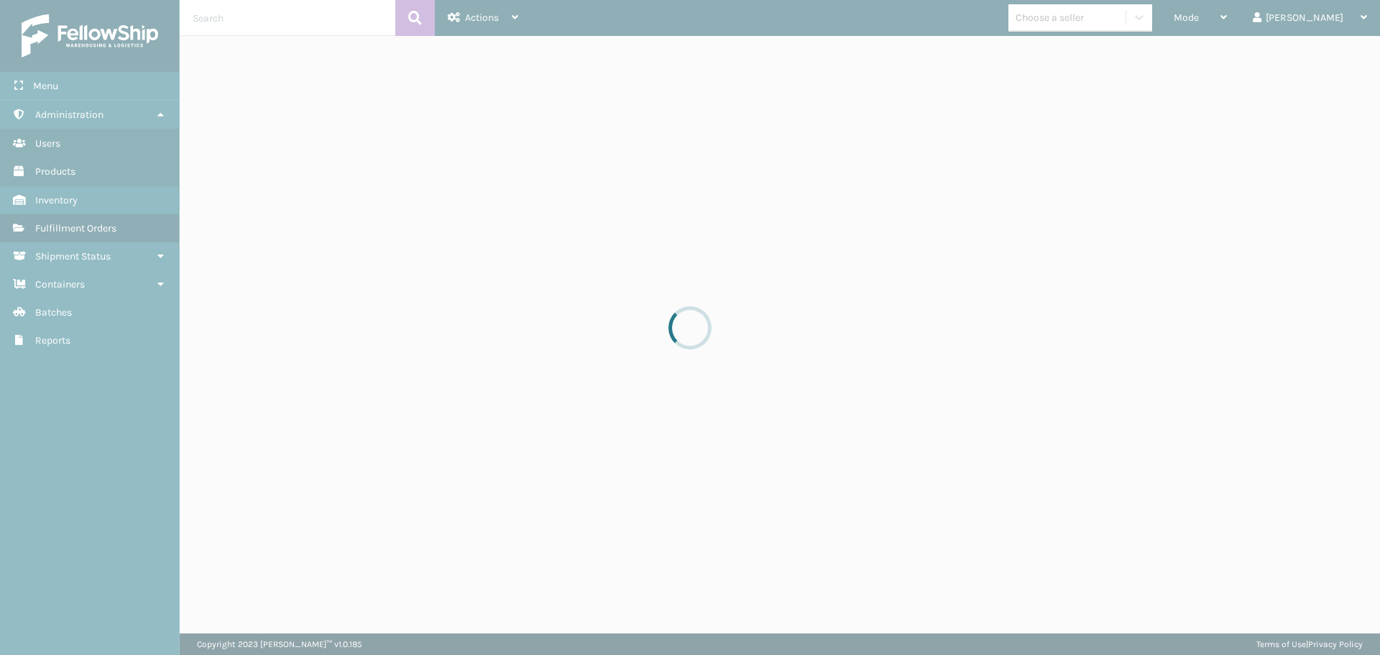
click at [1242, 21] on div at bounding box center [690, 327] width 1380 height 655
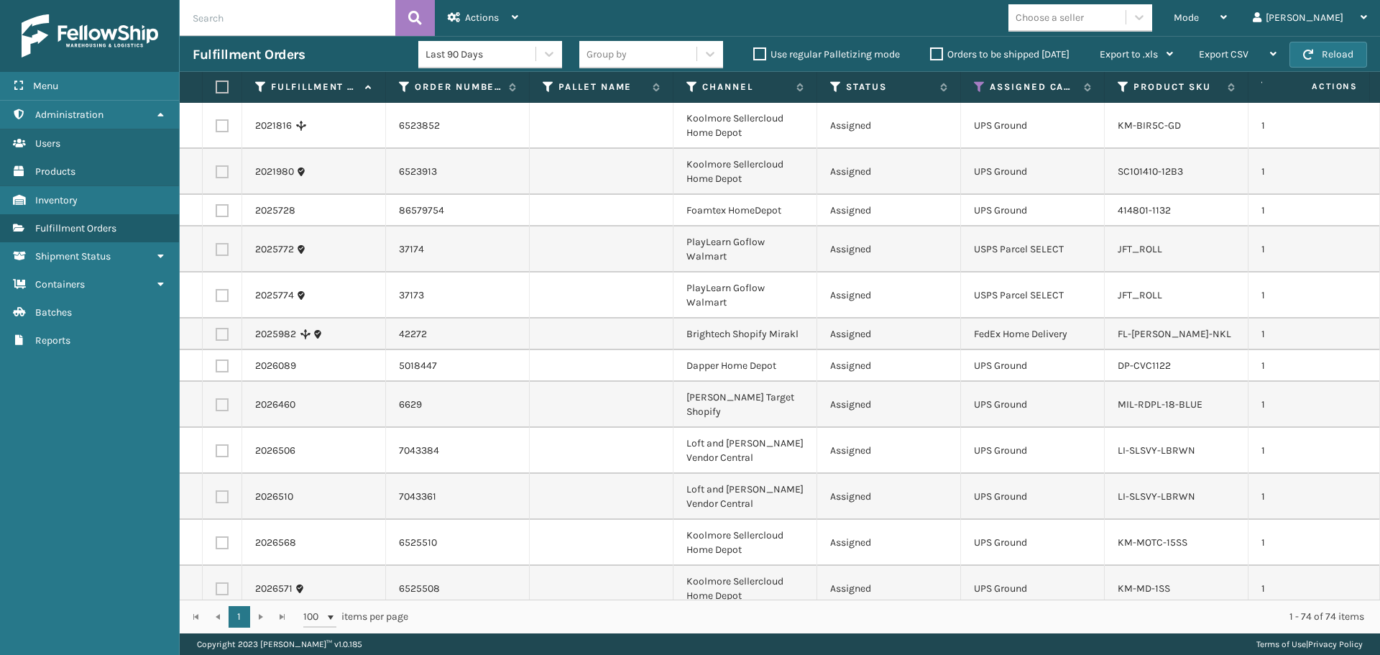
click at [1199, 21] on span "Mode" at bounding box center [1186, 18] width 25 height 12
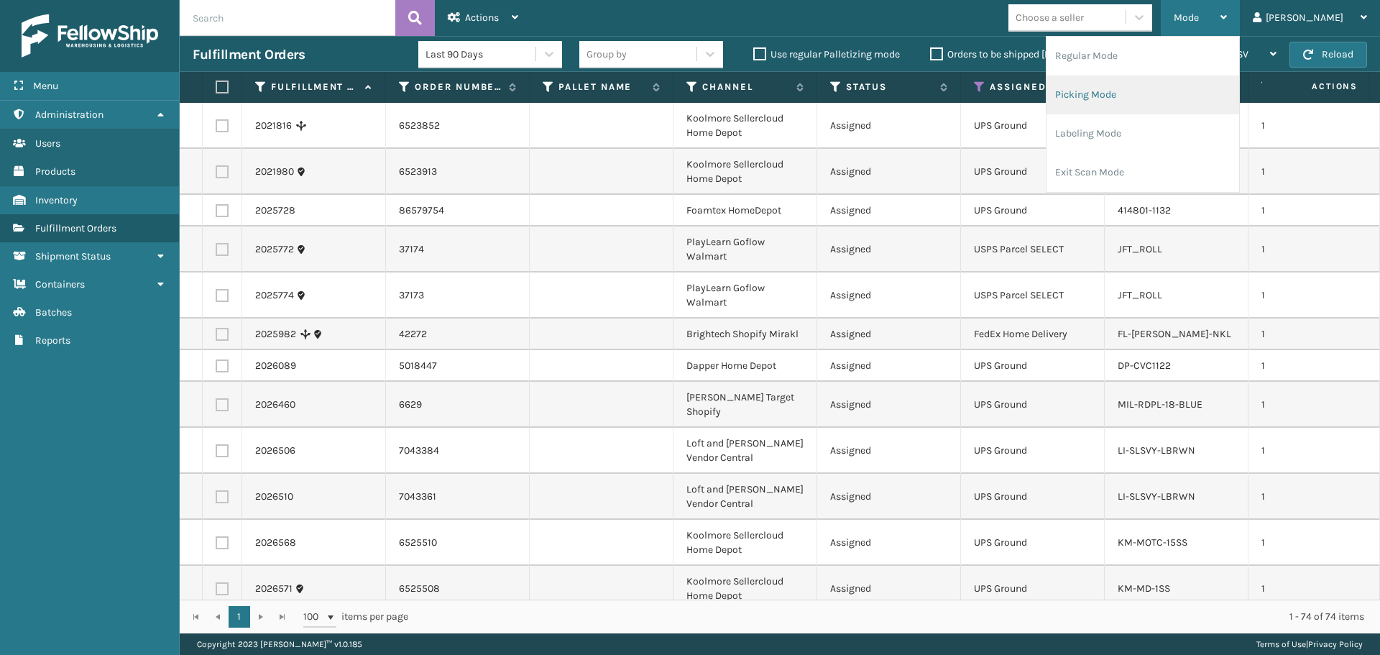
click at [1194, 91] on li "Picking Mode" at bounding box center [1143, 94] width 193 height 39
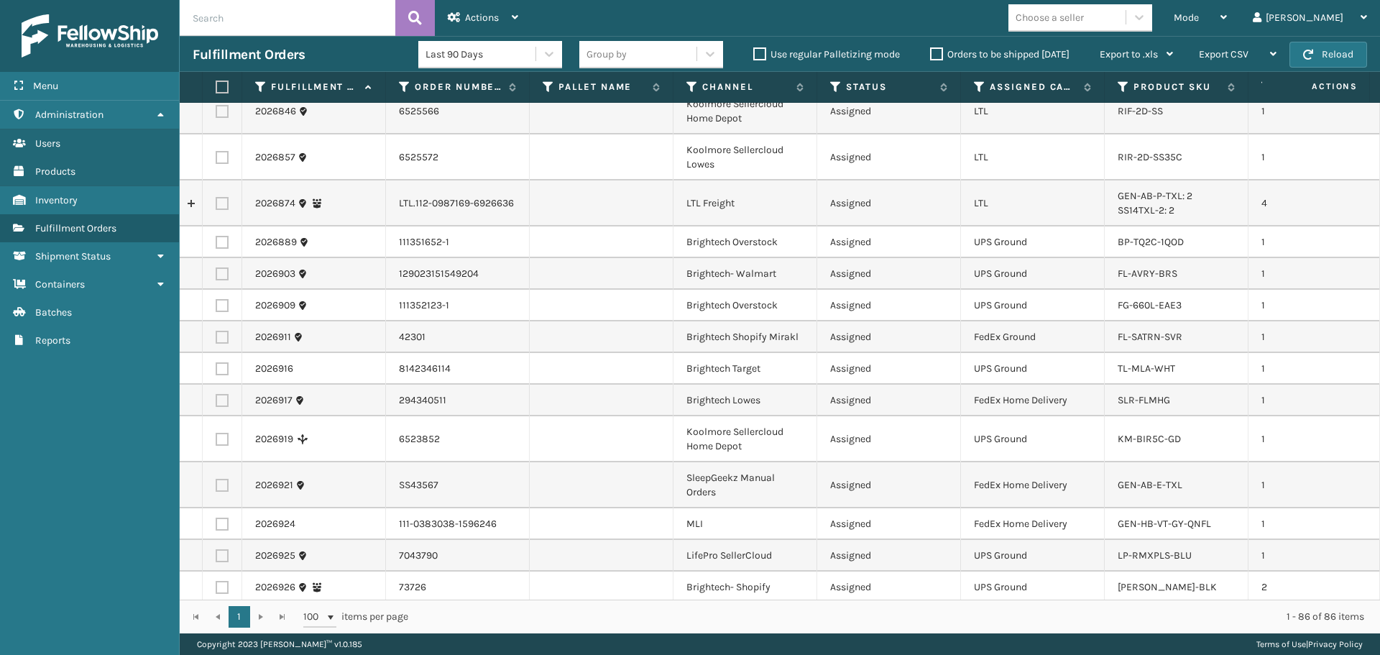
scroll to position [2085, 0]
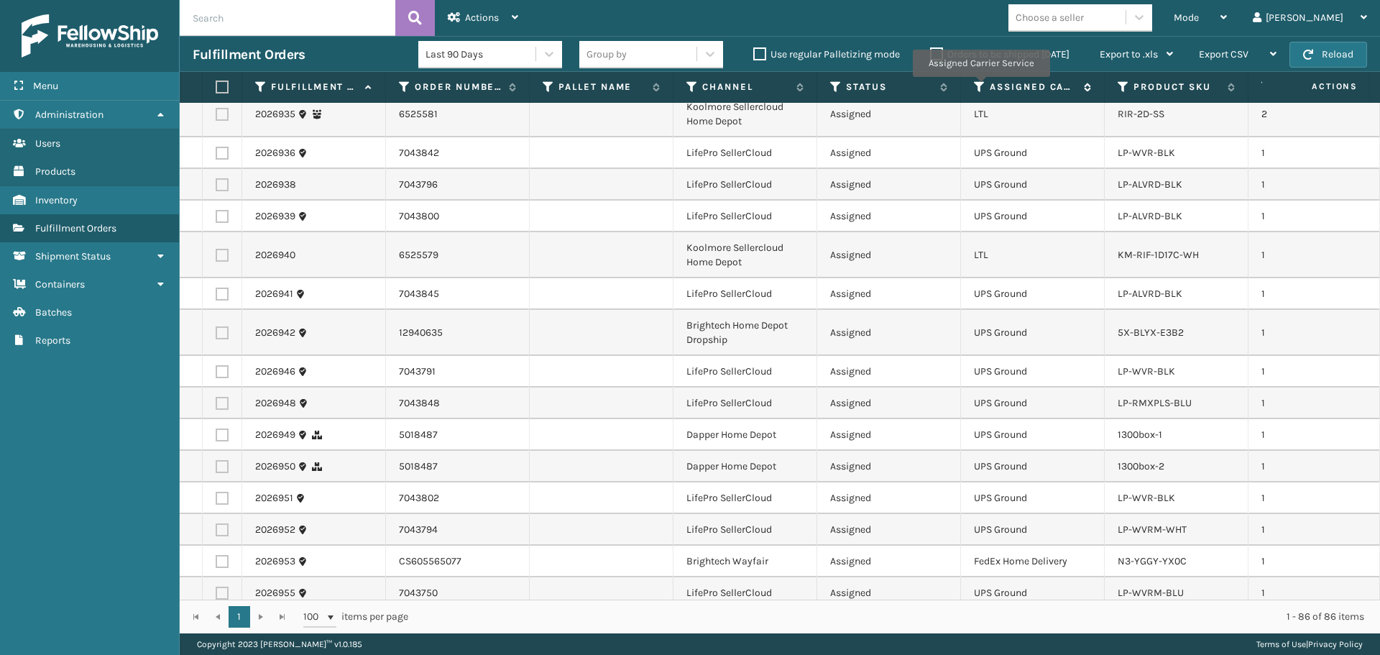
click at [981, 87] on icon at bounding box center [980, 87] width 12 height 13
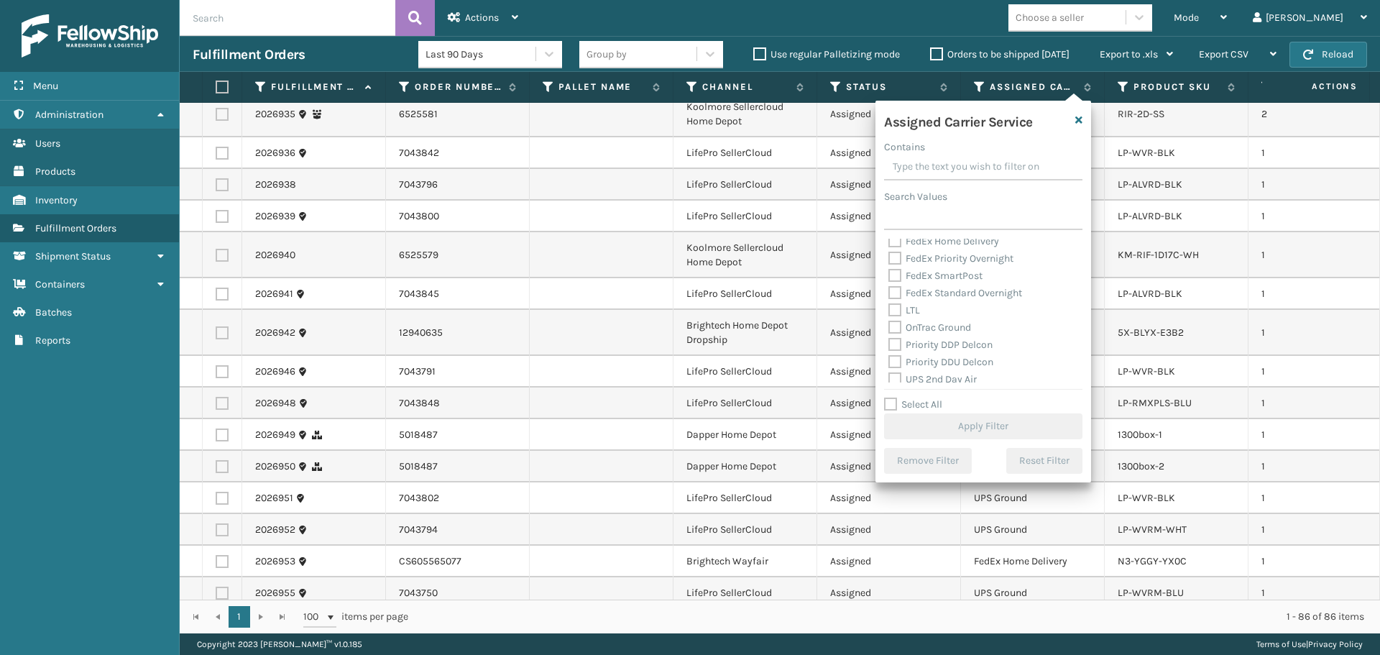
scroll to position [288, 0]
click at [924, 269] on label "UPS 3 Day Select" at bounding box center [935, 270] width 92 height 12
click at [889, 269] on input "UPS 3 Day Select" at bounding box center [889, 266] width 1 height 9
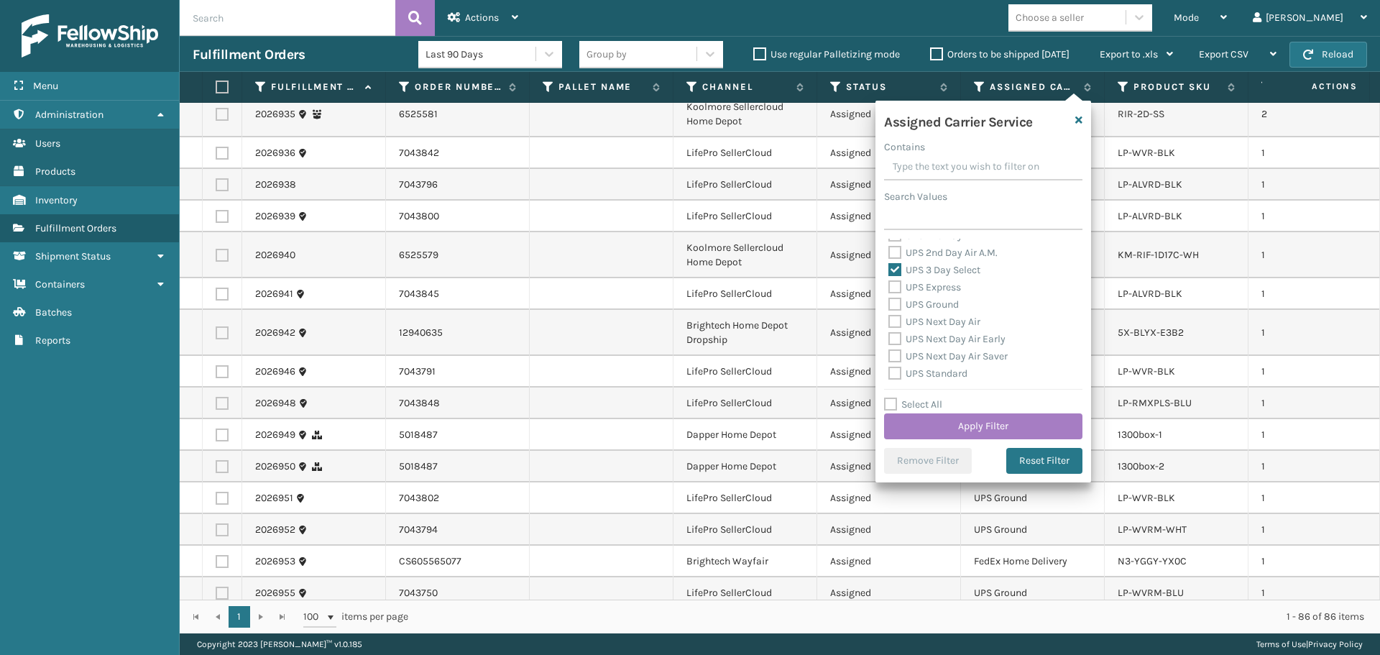
click at [927, 251] on label "UPS 2nd Day Air A.M." at bounding box center [943, 253] width 109 height 12
click at [889, 251] on input "UPS 2nd Day Air A.M." at bounding box center [889, 248] width 1 height 9
click at [912, 305] on label "UPS 2nd Day Air" at bounding box center [933, 307] width 88 height 12
click at [889, 305] on input "UPS 2nd Day Air" at bounding box center [889, 303] width 1 height 9
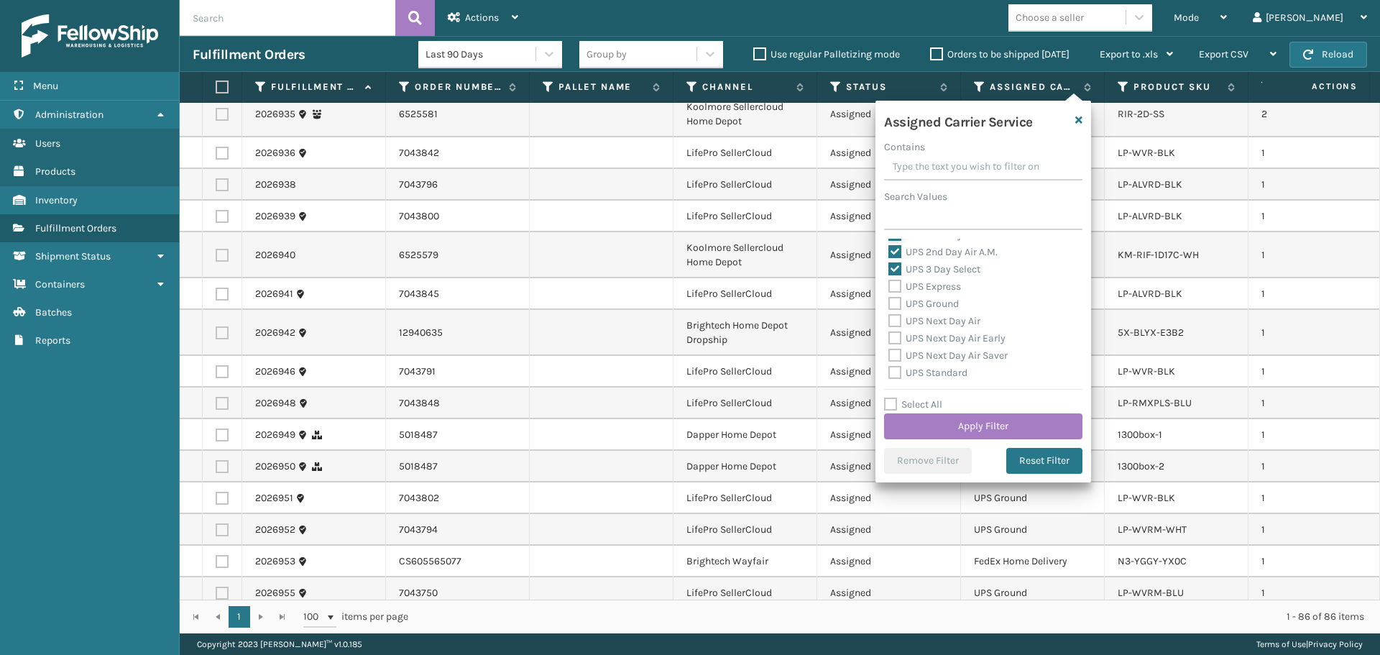
scroll to position [288, 0]
click at [922, 289] on label "UPS Express" at bounding box center [925, 287] width 73 height 12
click at [889, 288] on input "UPS Express" at bounding box center [889, 283] width 1 height 9
click at [919, 301] on label "UPS Ground" at bounding box center [924, 304] width 70 height 12
click at [889, 301] on input "UPS Ground" at bounding box center [889, 300] width 1 height 9
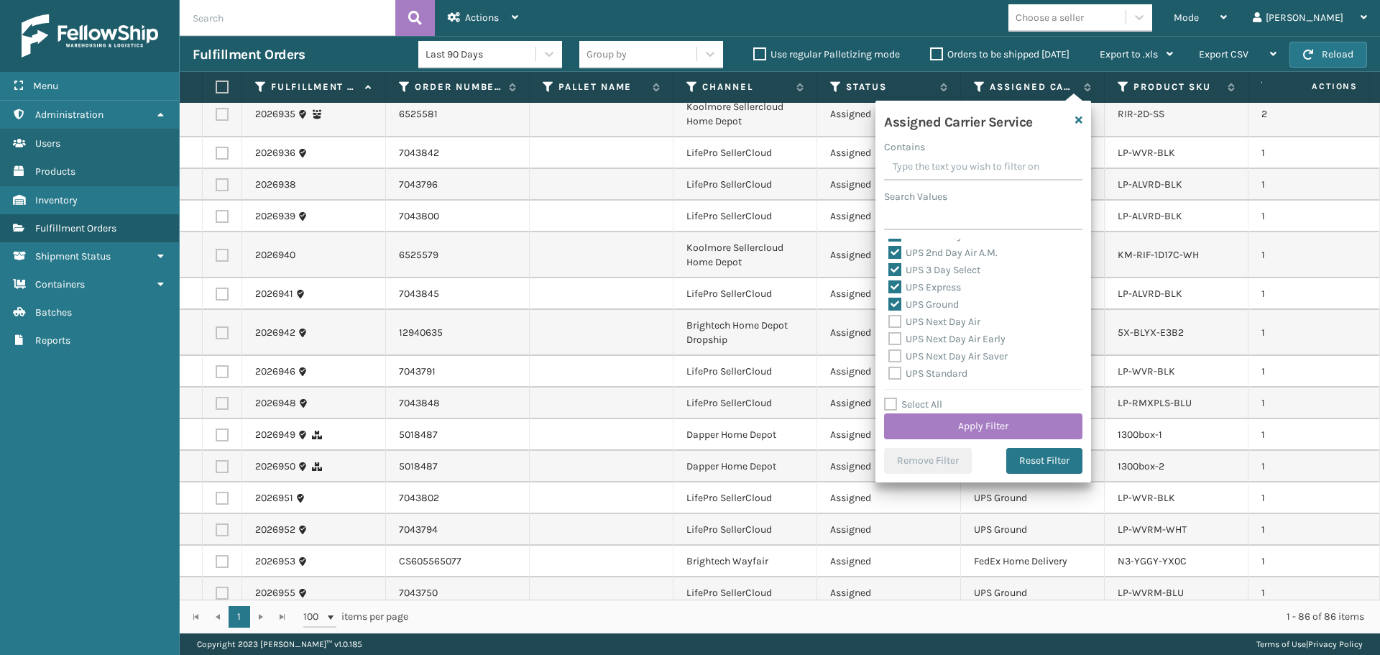
click at [919, 319] on label "UPS Next Day Air" at bounding box center [935, 322] width 92 height 12
click at [889, 319] on input "UPS Next Day Air" at bounding box center [889, 317] width 1 height 9
click at [924, 339] on label "UPS Next Day Air Early" at bounding box center [947, 339] width 117 height 12
click at [889, 339] on input "UPS Next Day Air Early" at bounding box center [889, 335] width 1 height 9
click at [923, 359] on label "UPS Next Day Air Saver" at bounding box center [948, 356] width 119 height 12
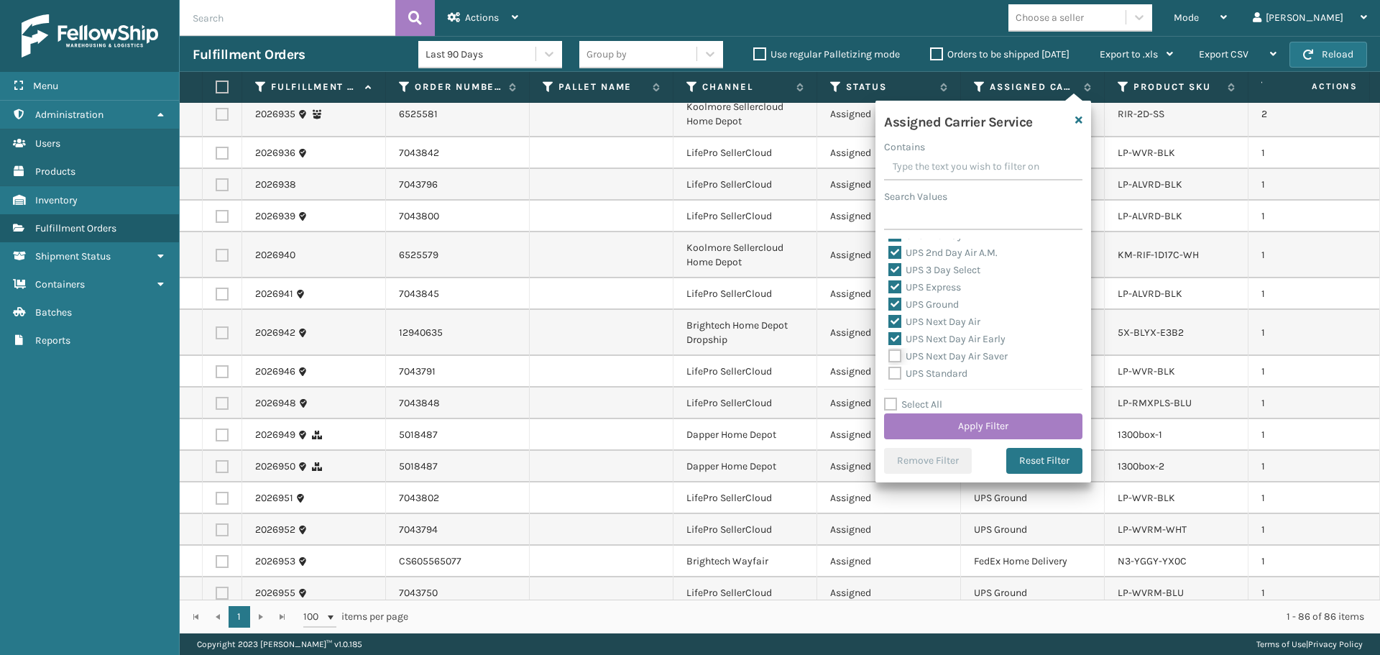
click at [889, 357] on input "UPS Next Day Air Saver" at bounding box center [889, 352] width 1 height 9
click at [930, 298] on label "UPS Standard" at bounding box center [928, 301] width 79 height 12
click at [889, 298] on input "UPS Standard" at bounding box center [889, 297] width 1 height 9
click at [927, 316] on label "UPS SurePost 1LB or Greater" at bounding box center [960, 319] width 142 height 12
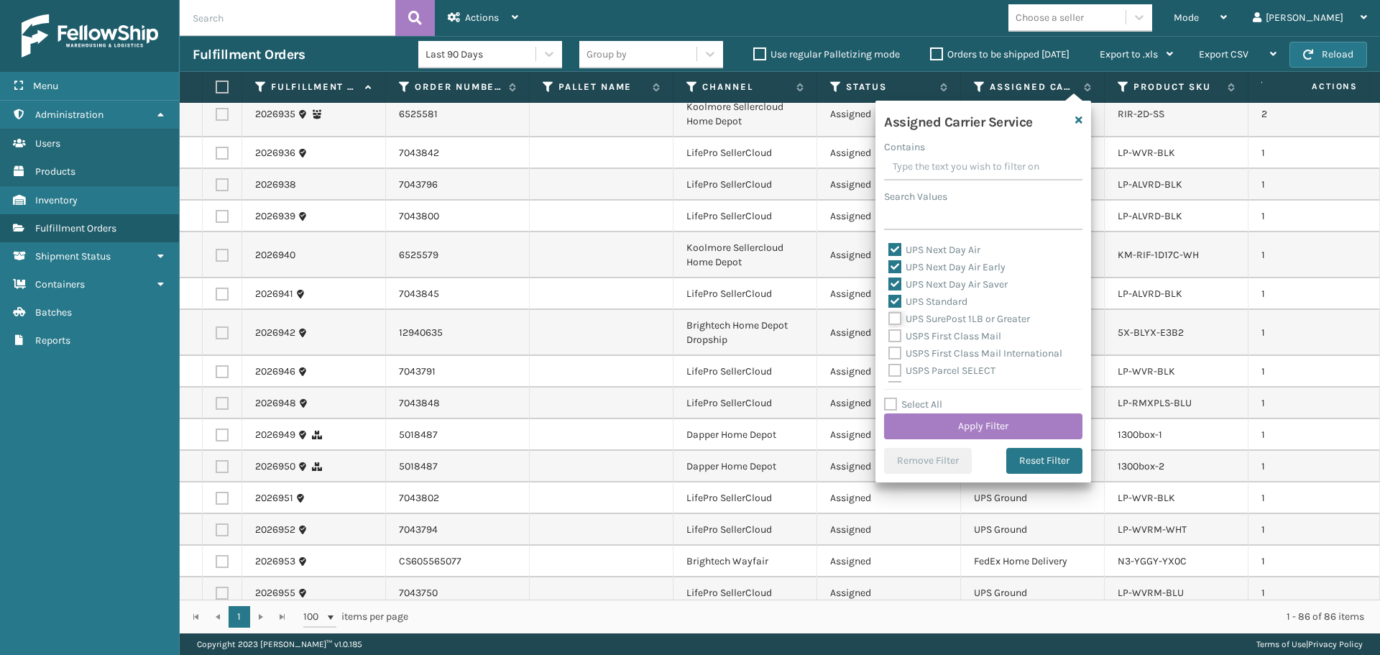
click at [889, 316] on input "UPS SurePost 1LB or Greater" at bounding box center [889, 315] width 1 height 9
click at [973, 418] on button "Apply Filter" at bounding box center [983, 426] width 198 height 26
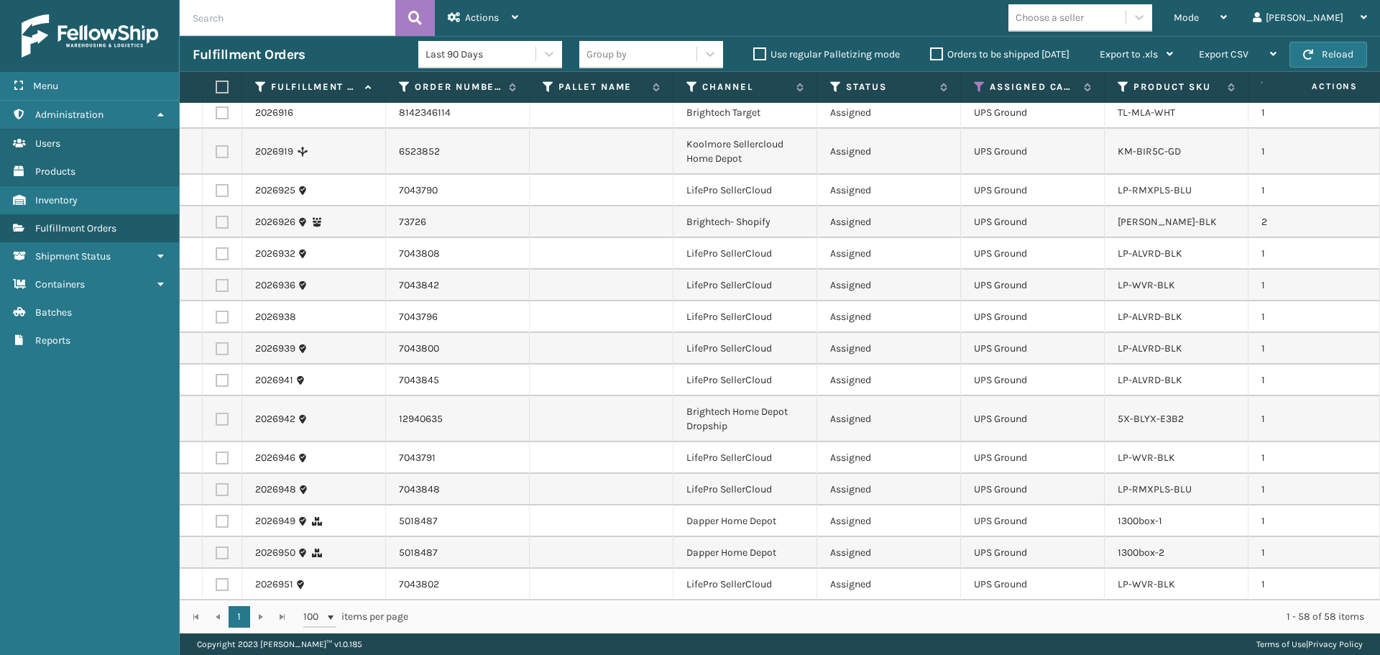
scroll to position [1679, 0]
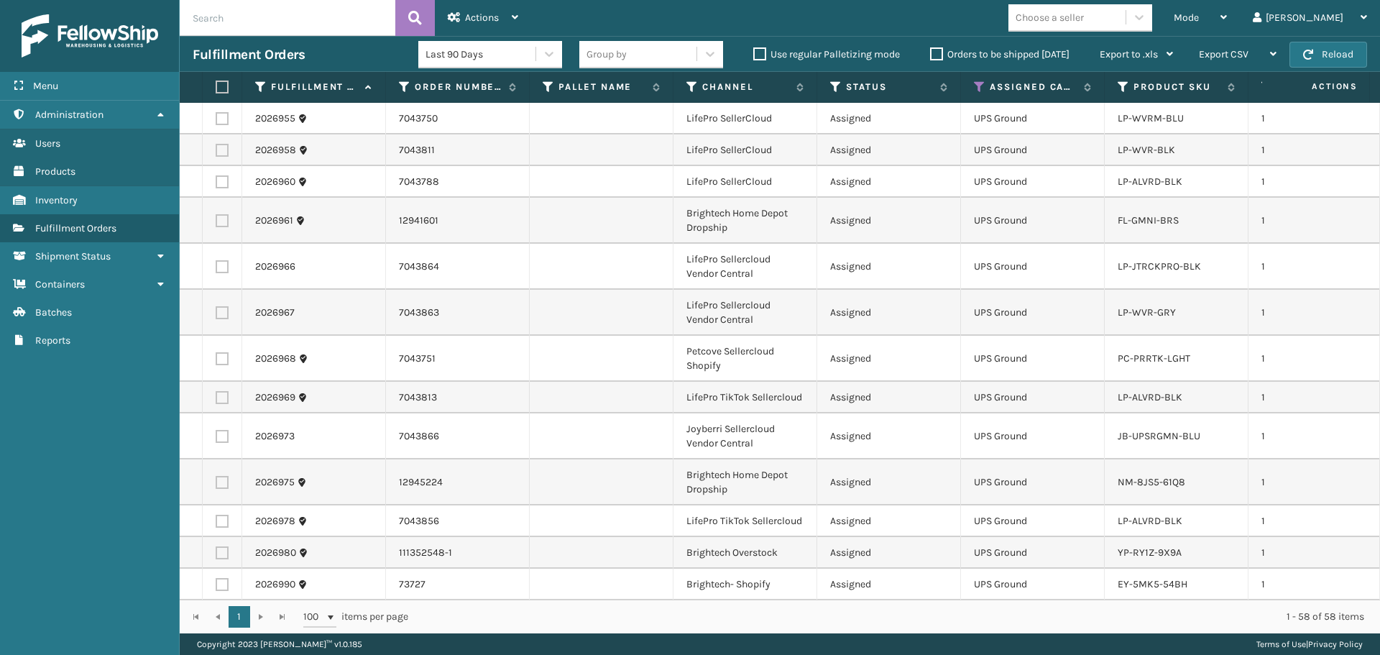
click at [220, 94] on th at bounding box center [223, 87] width 40 height 31
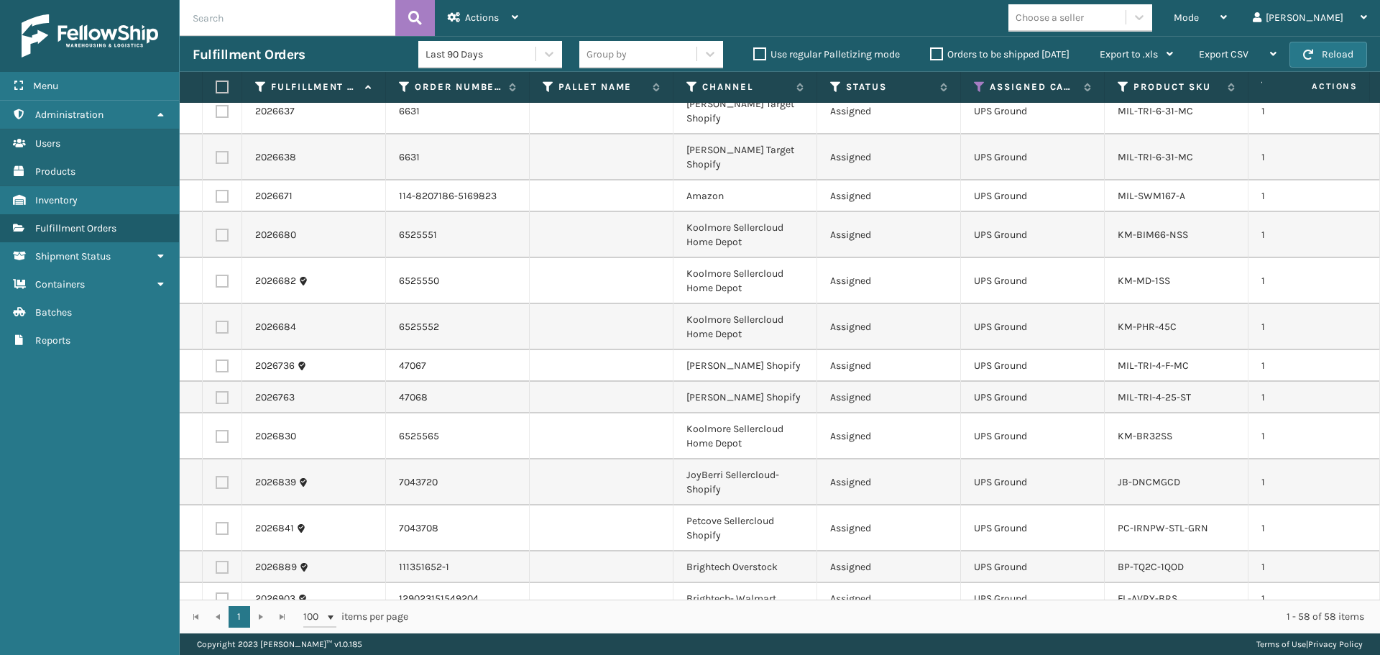
scroll to position [0, 0]
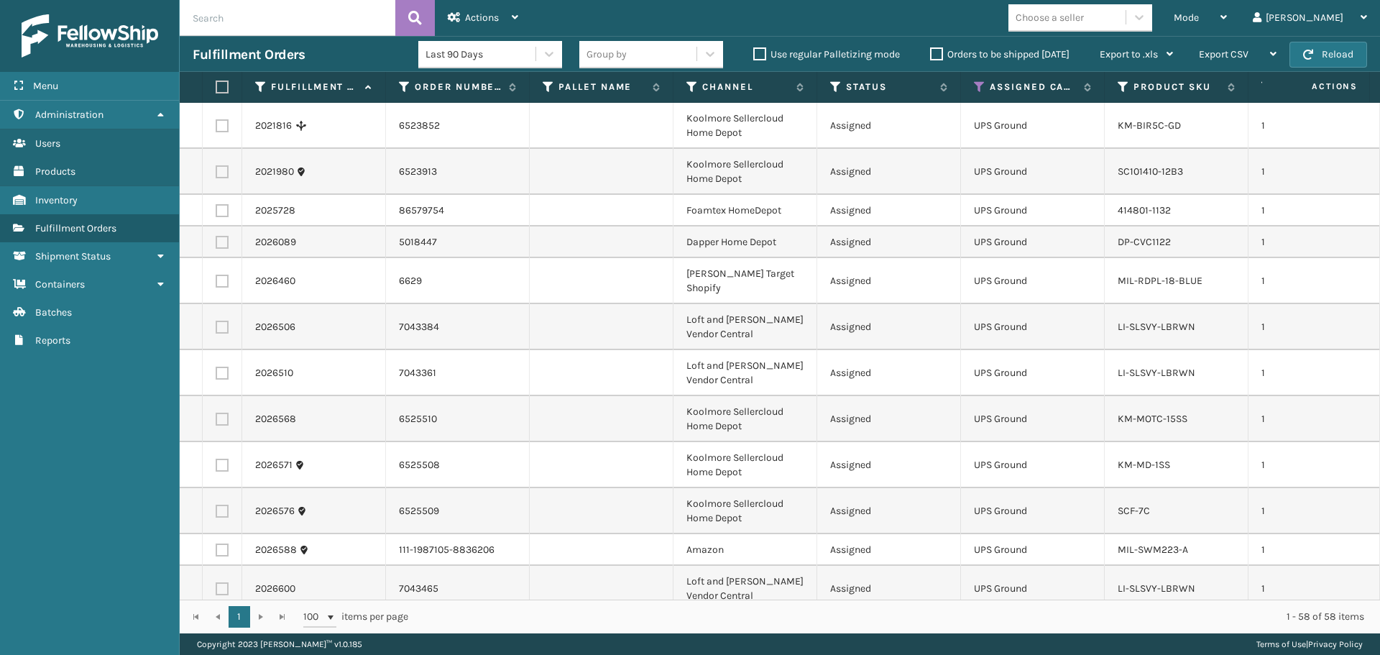
click at [1135, 2] on div "Mode Regular Mode Picking Mode Labeling Mode Exit Scan Mode Choose a seller [PE…" at bounding box center [955, 18] width 849 height 36
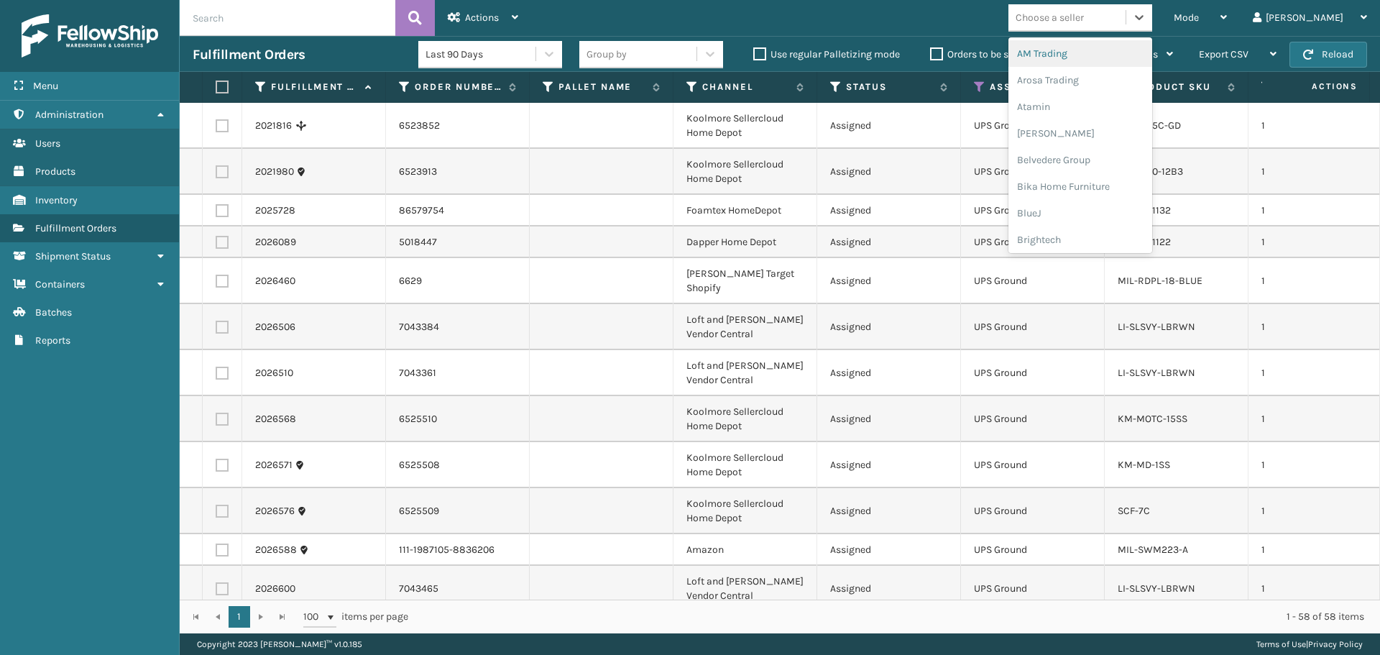
click at [1084, 17] on div "Choose a seller" at bounding box center [1050, 17] width 68 height 15
click at [1142, 243] on div "Brightech" at bounding box center [1081, 239] width 144 height 27
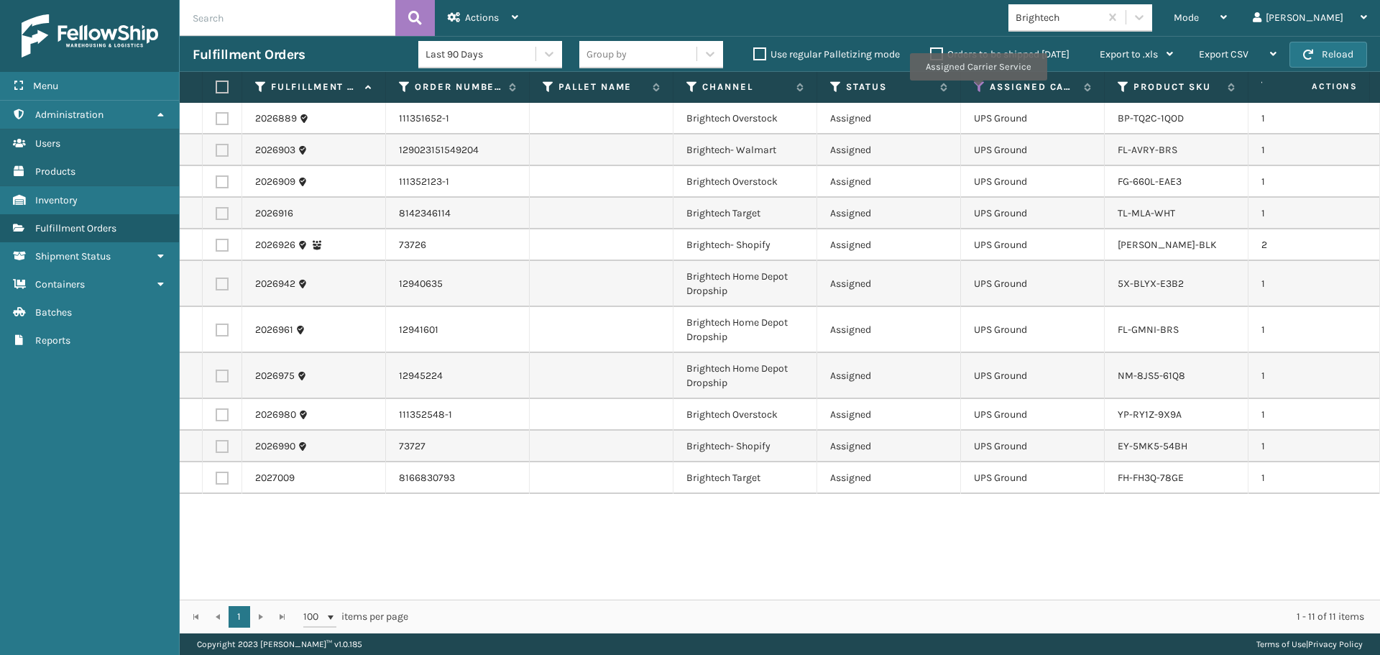
drag, startPoint x: 978, startPoint y: 91, endPoint x: 970, endPoint y: 98, distance: 11.2
click at [978, 91] on icon at bounding box center [980, 87] width 12 height 13
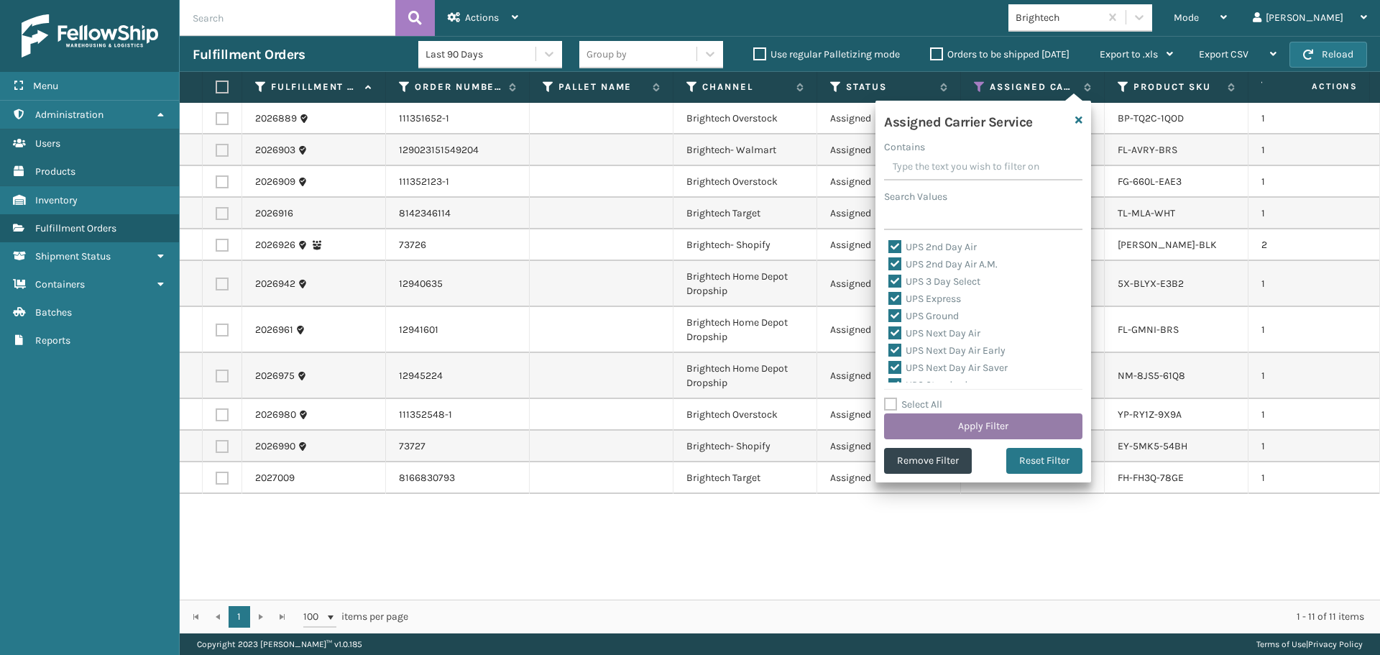
click at [988, 415] on button "Apply Filter" at bounding box center [983, 426] width 198 height 26
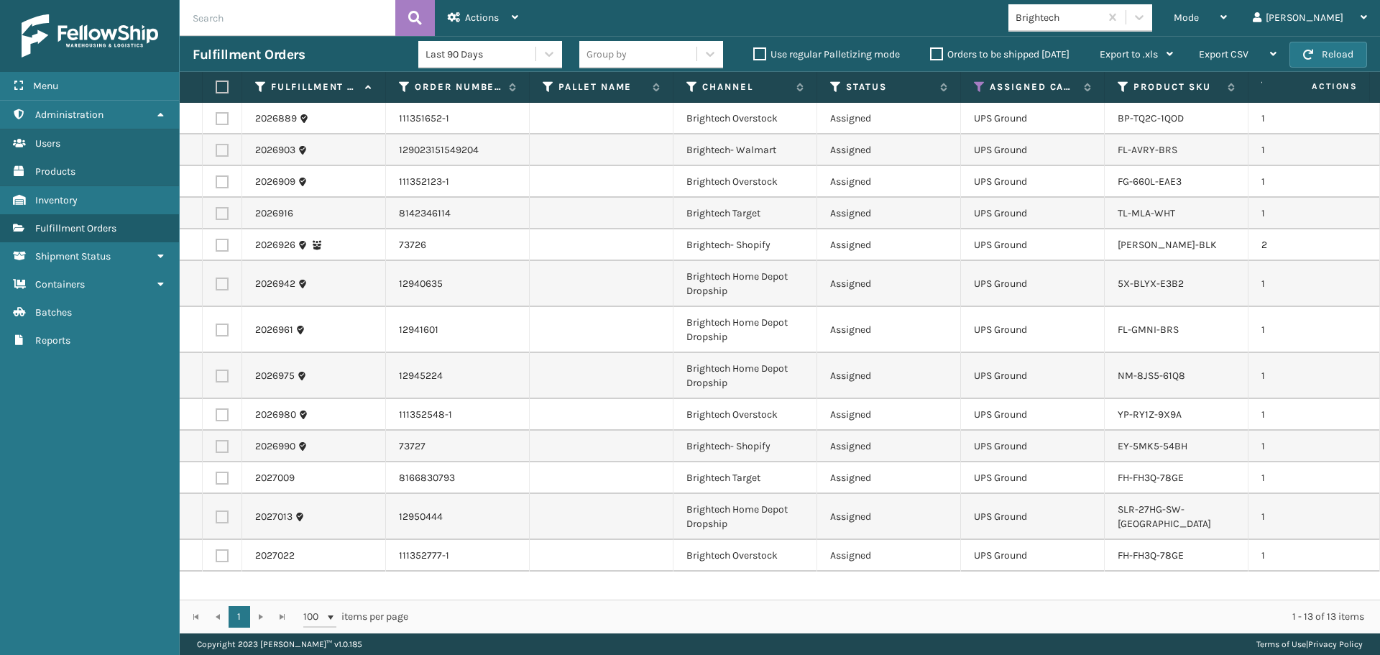
click at [219, 83] on label at bounding box center [220, 87] width 9 height 13
click at [216, 83] on input "checkbox" at bounding box center [216, 87] width 1 height 9
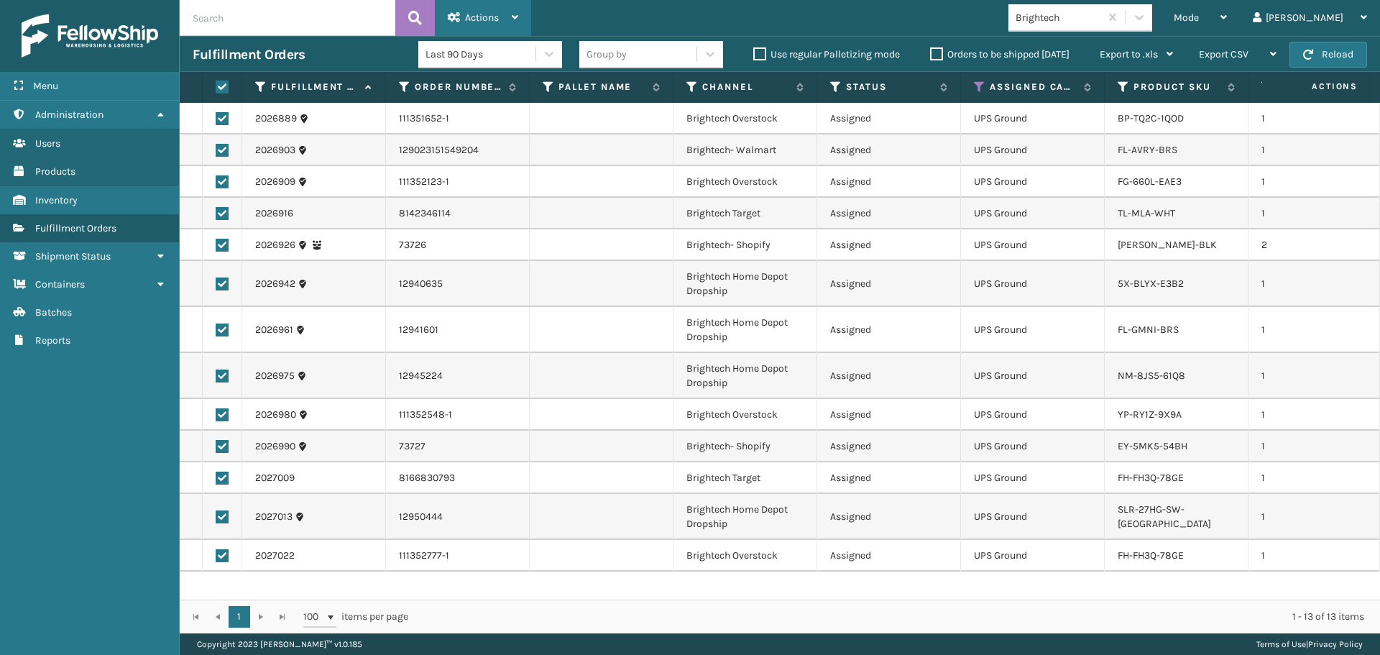
click at [478, 18] on span "Actions" at bounding box center [482, 18] width 34 height 12
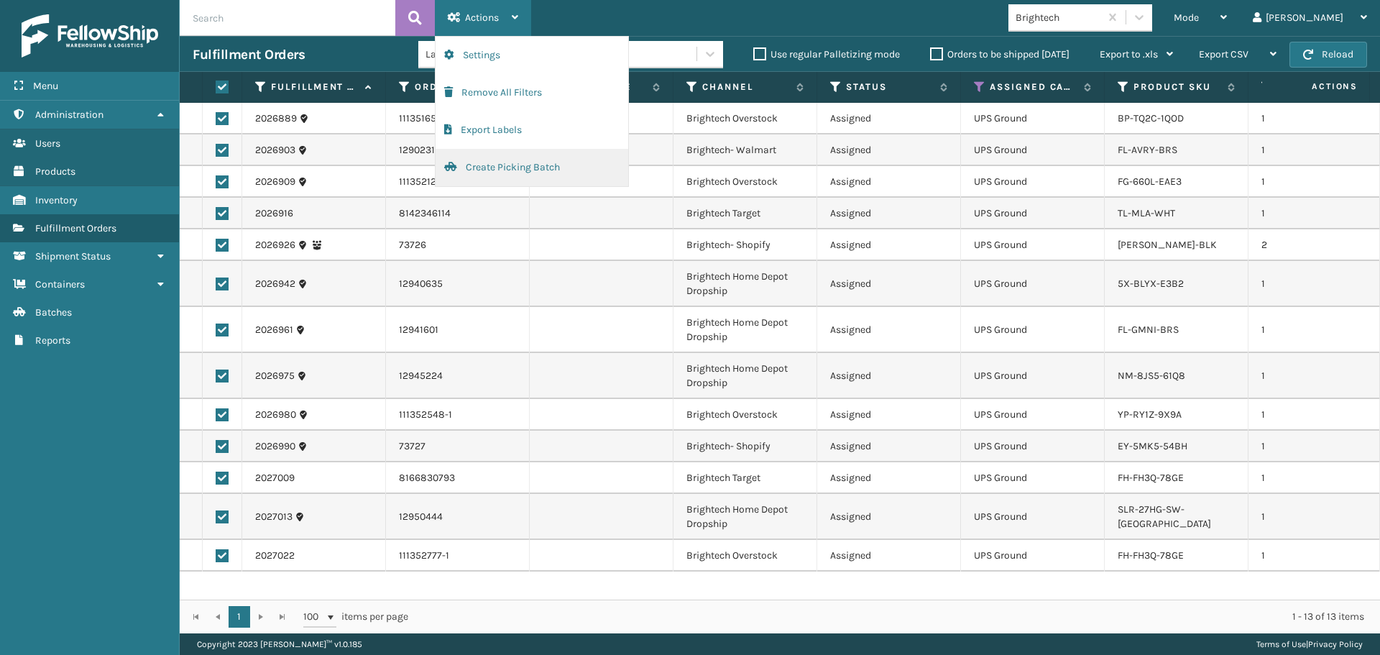
click at [480, 173] on button "Create Picking Batch" at bounding box center [532, 167] width 193 height 37
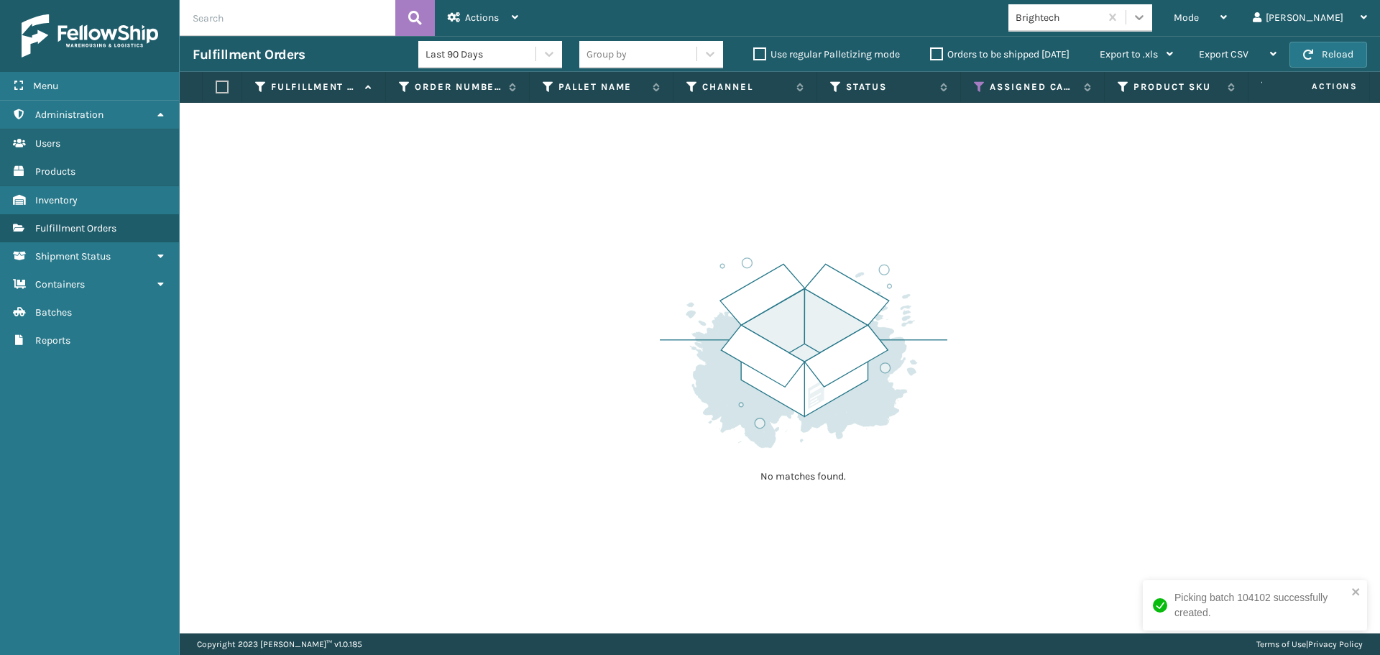
click at [1152, 9] on div at bounding box center [1139, 17] width 26 height 26
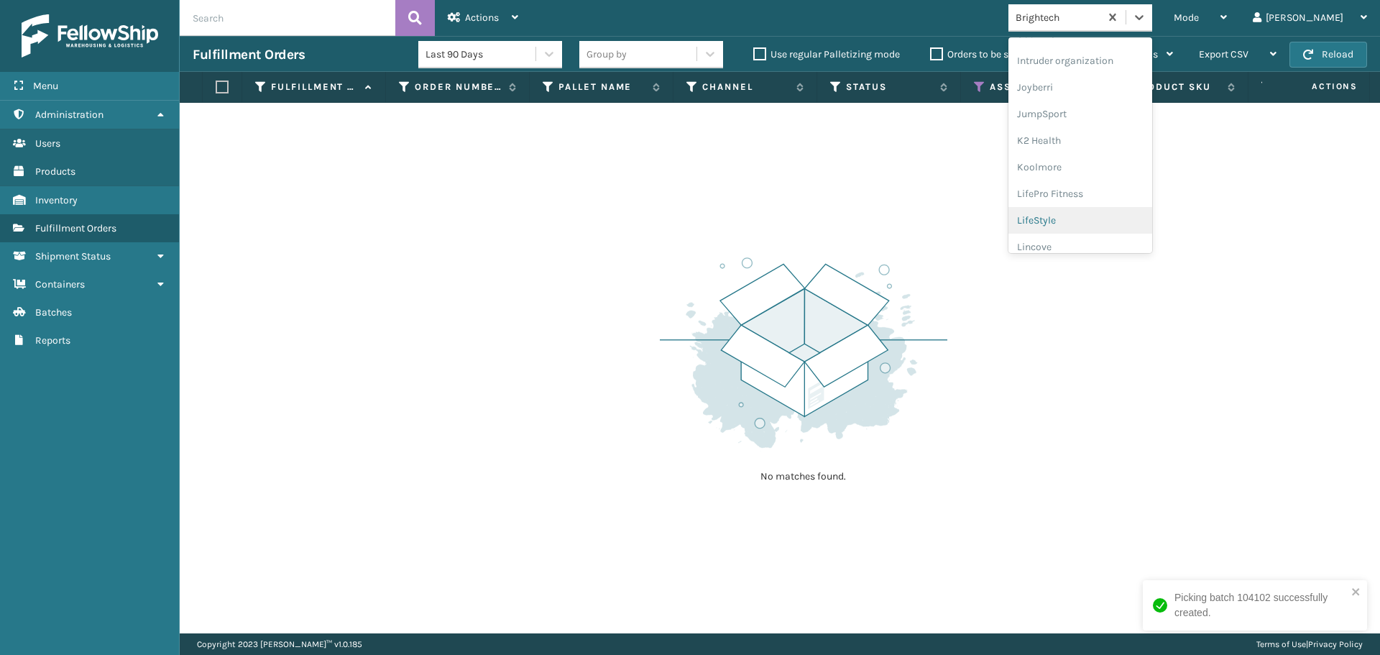
scroll to position [455, 0]
click at [1124, 239] on div "[PERSON_NAME] Brands" at bounding box center [1081, 237] width 144 height 27
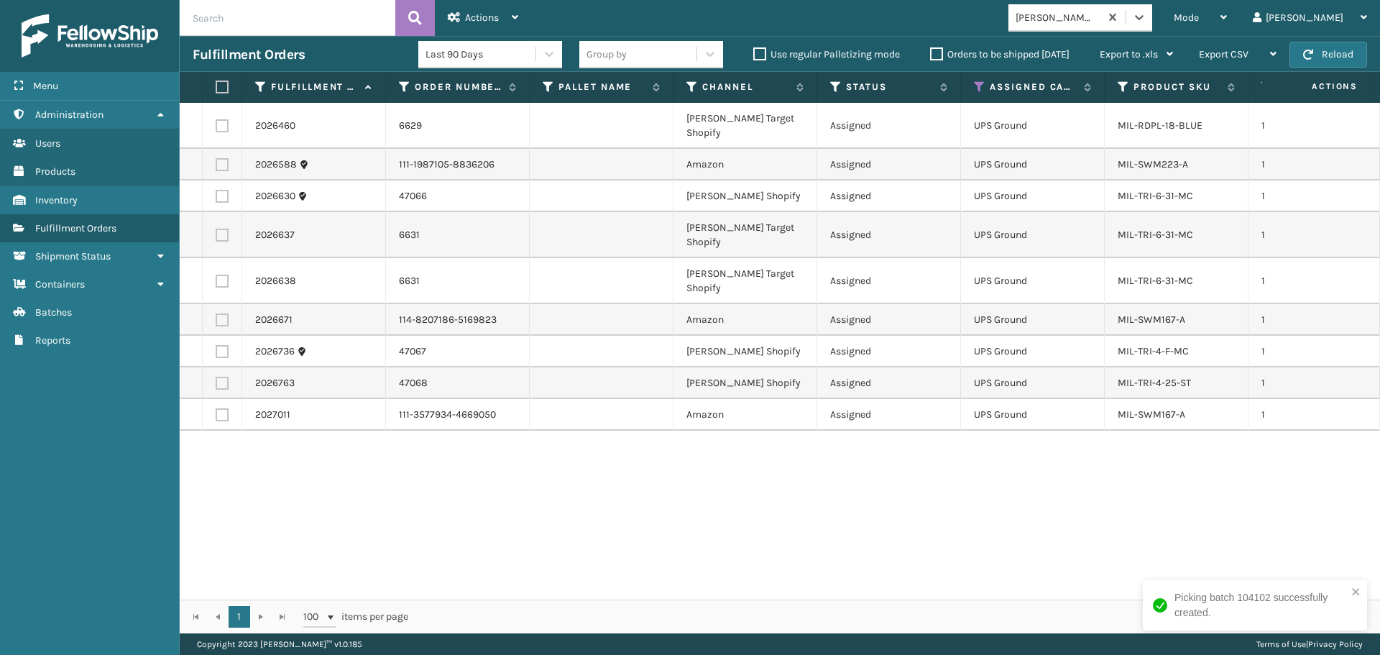
click at [224, 88] on label at bounding box center [220, 87] width 9 height 13
click at [216, 88] on input "checkbox" at bounding box center [216, 87] width 1 height 9
click at [462, 19] on div "Actions" at bounding box center [483, 18] width 70 height 36
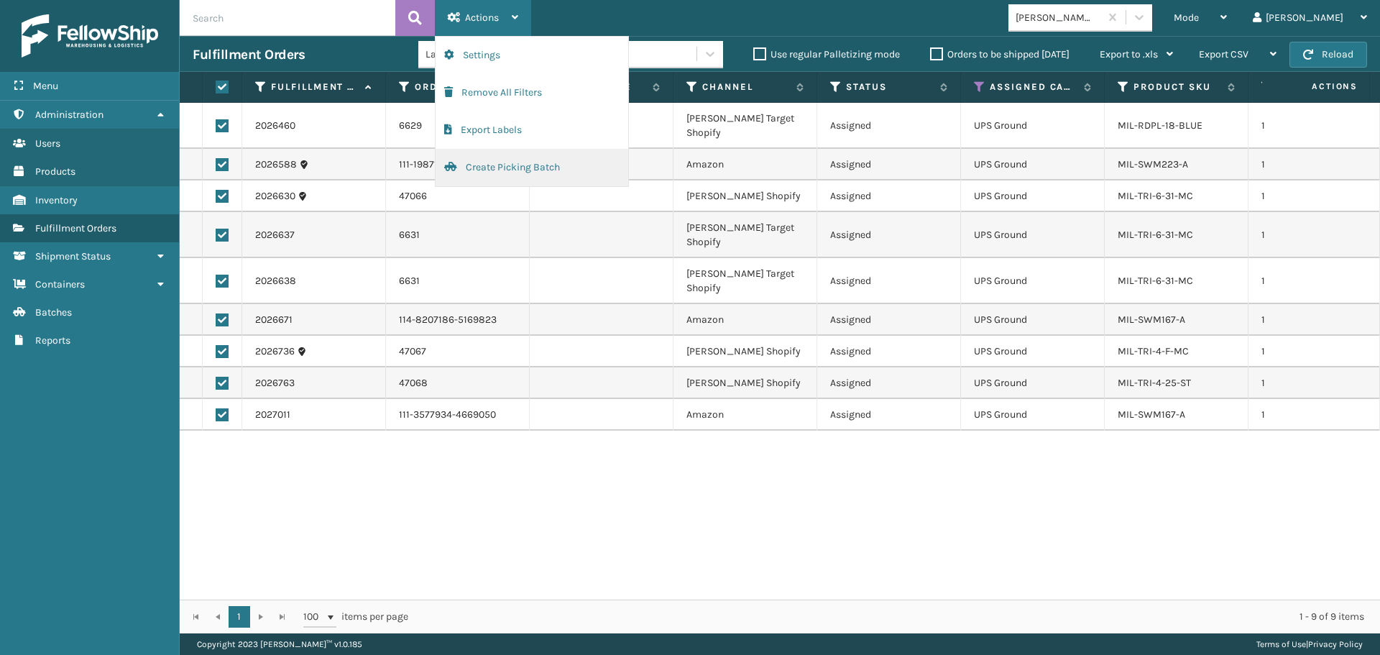
click at [542, 180] on button "Create Picking Batch" at bounding box center [532, 167] width 193 height 37
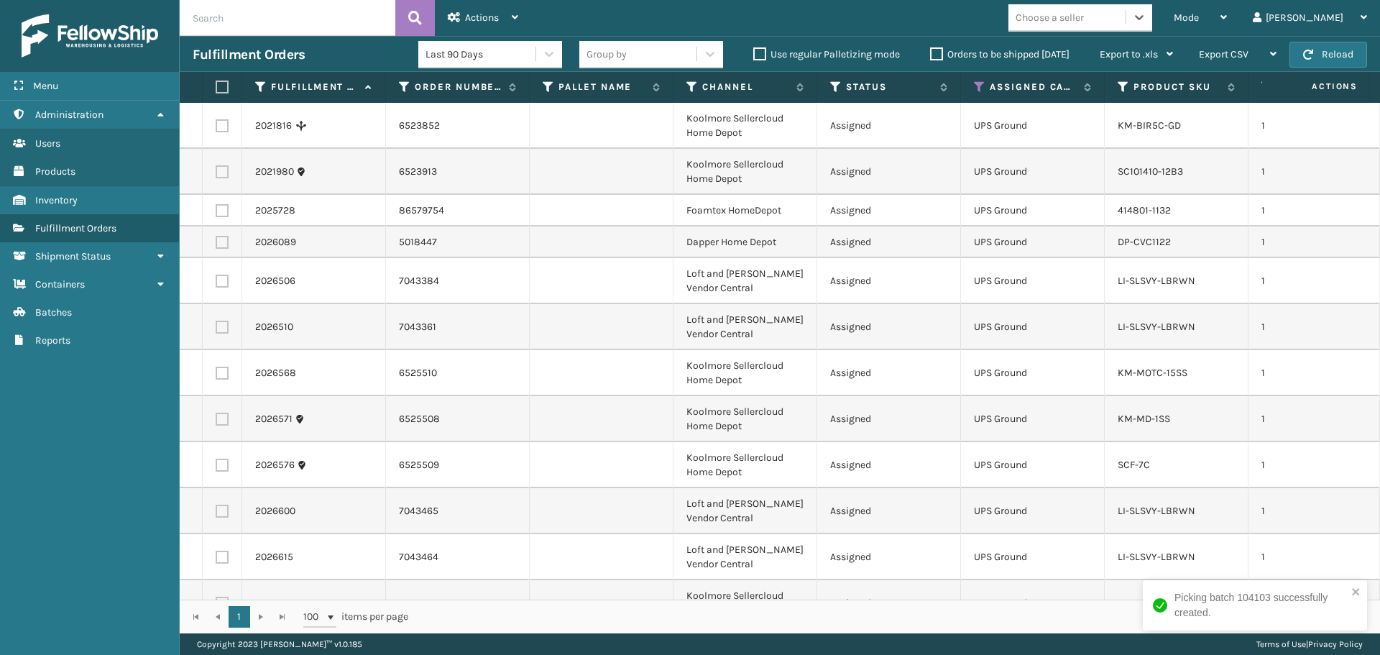
click at [1152, 19] on div at bounding box center [1139, 17] width 26 height 26
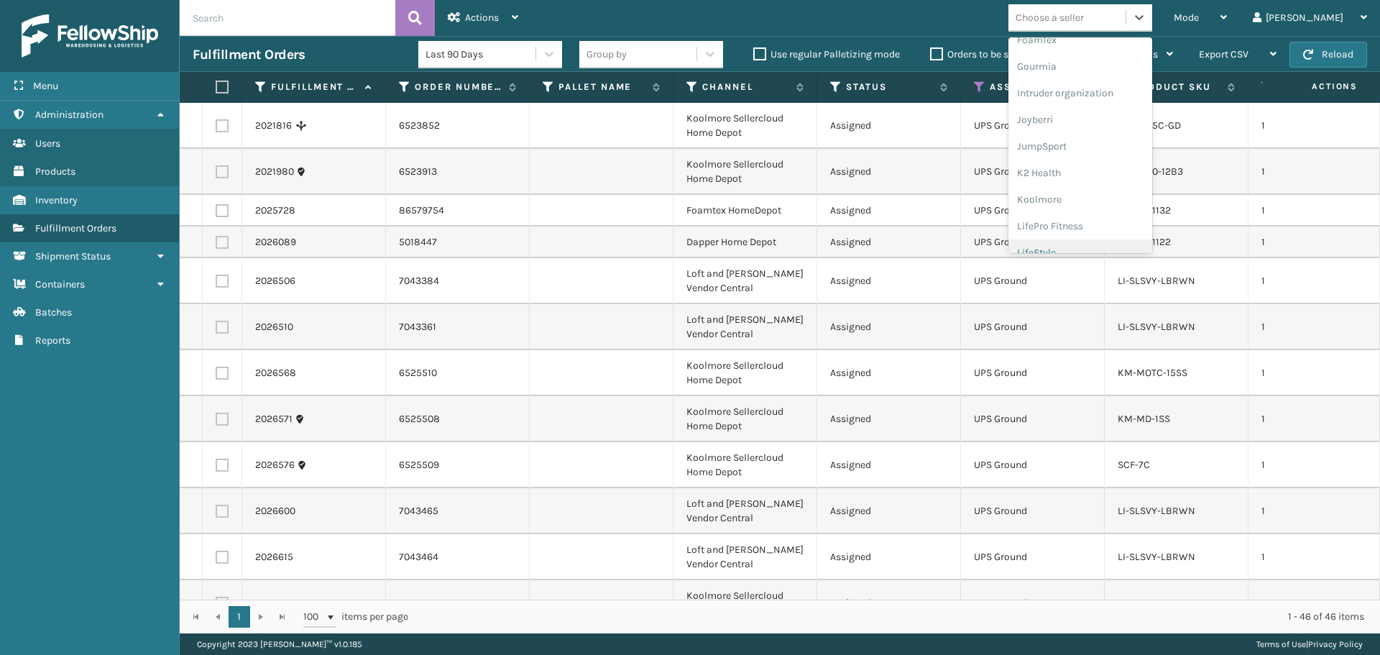
scroll to position [431, 0]
click at [1107, 148] on div "LifePro Fitness" at bounding box center [1081, 154] width 144 height 27
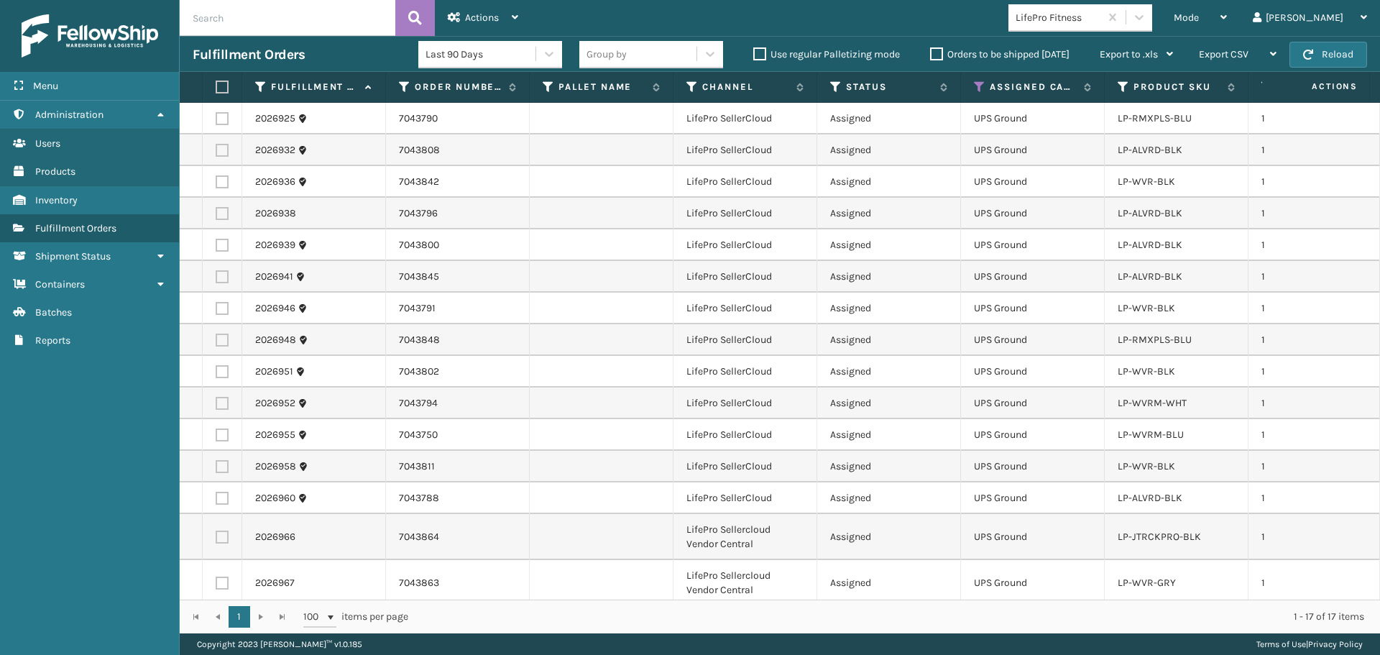
click at [218, 88] on label at bounding box center [220, 87] width 9 height 13
click at [216, 88] on input "checkbox" at bounding box center [216, 87] width 1 height 9
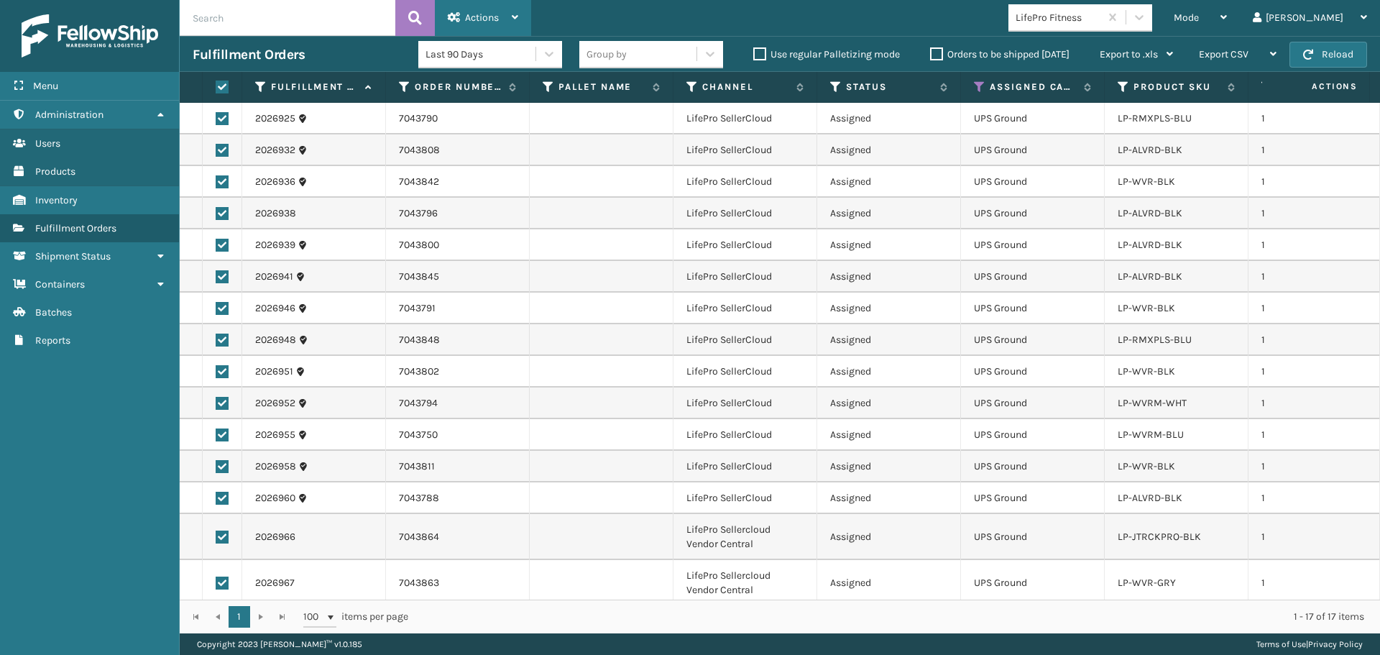
click at [500, 16] on div "Actions" at bounding box center [483, 18] width 70 height 36
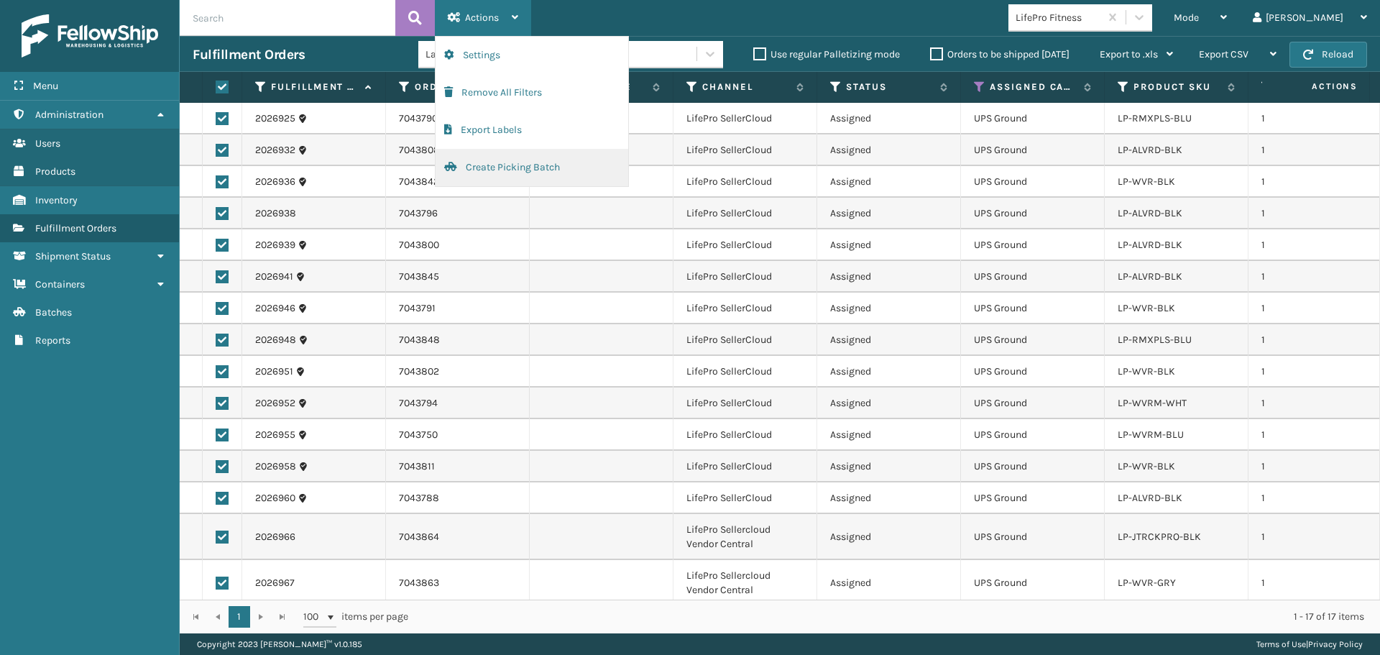
click at [546, 171] on button "Create Picking Batch" at bounding box center [532, 167] width 193 height 37
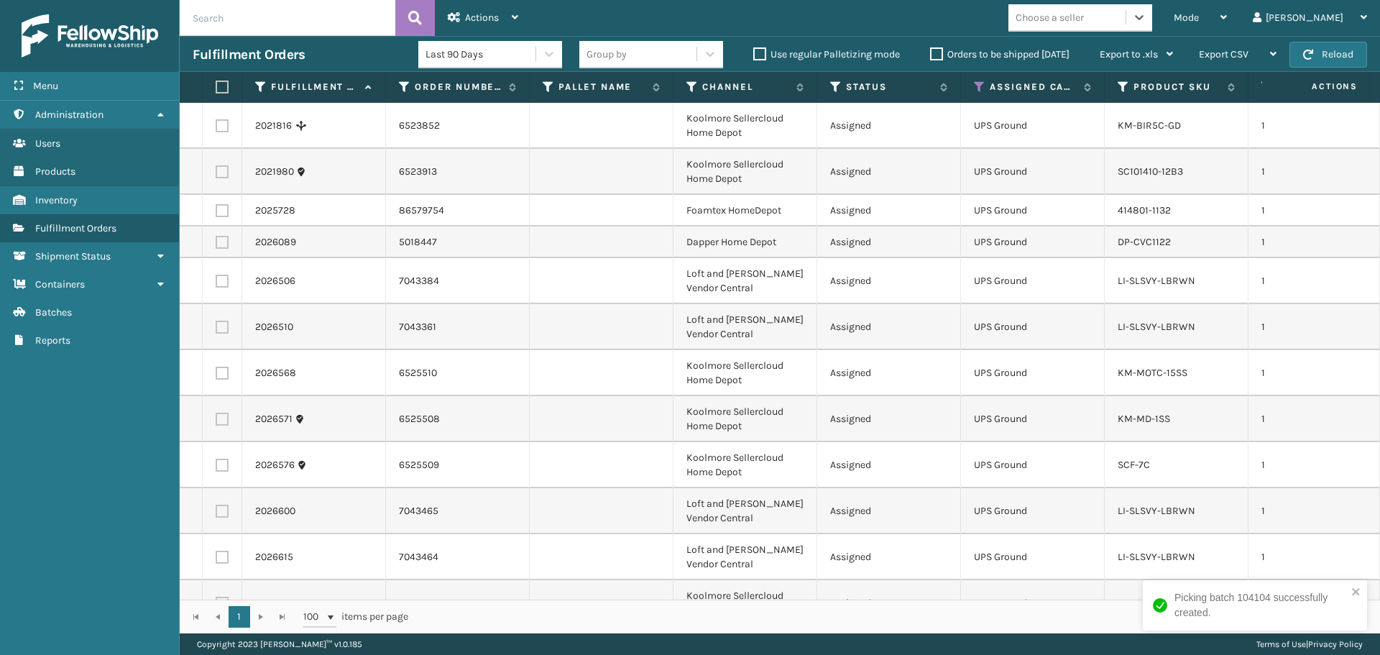
click at [1084, 19] on div "Choose a seller" at bounding box center [1050, 17] width 68 height 15
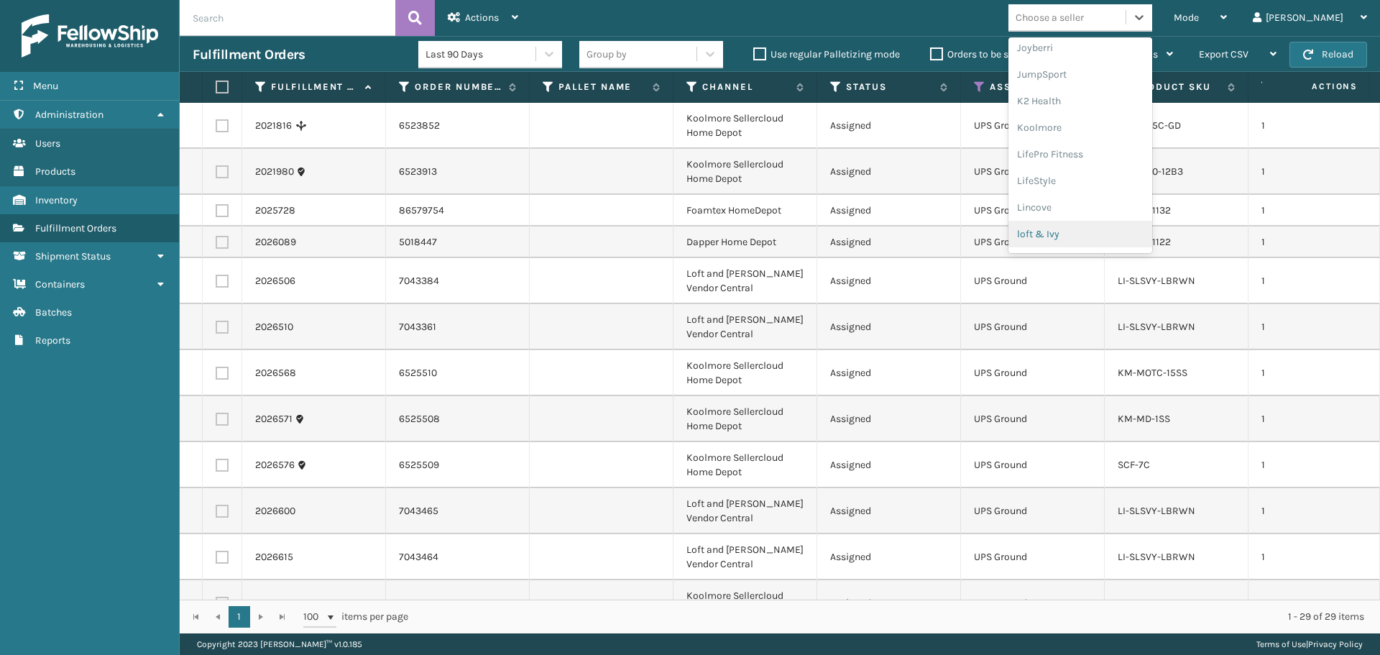
click at [1121, 231] on div "loft & Ivy" at bounding box center [1081, 234] width 144 height 27
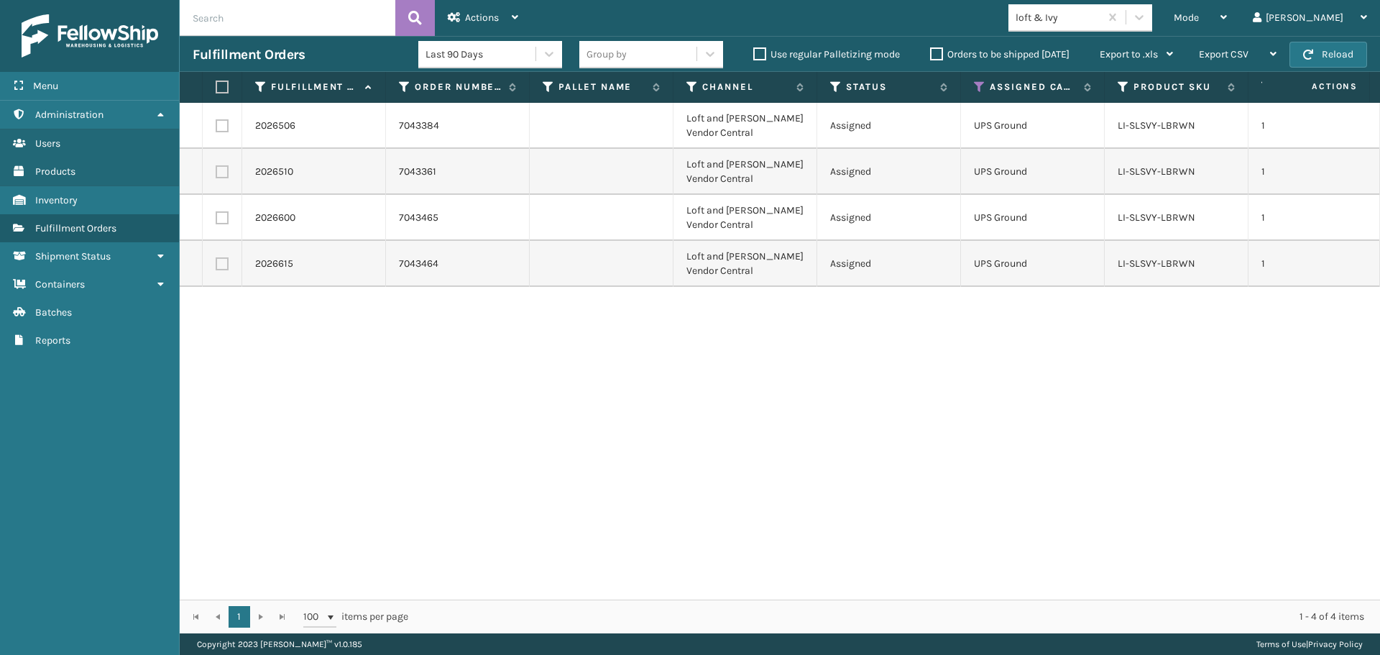
click at [224, 81] on label at bounding box center [220, 87] width 9 height 13
click at [216, 83] on input "checkbox" at bounding box center [216, 87] width 1 height 9
click at [484, 13] on span "Actions" at bounding box center [482, 18] width 34 height 12
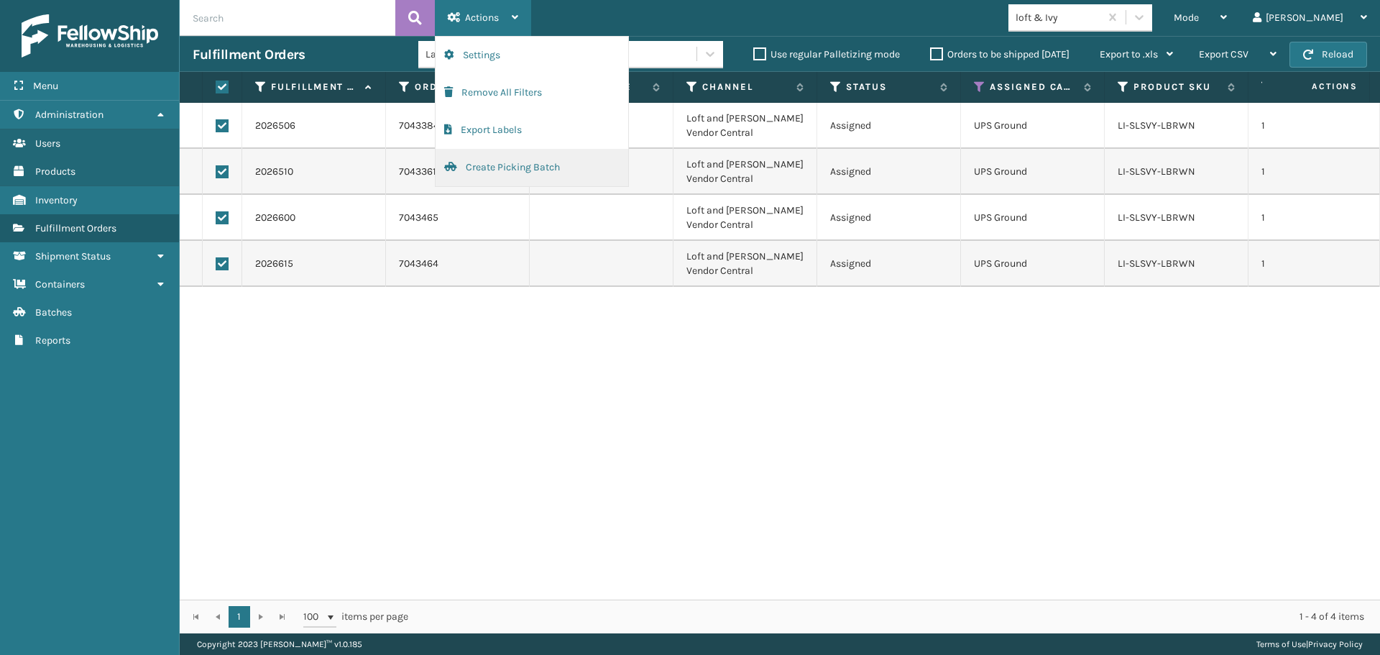
click at [533, 168] on button "Create Picking Batch" at bounding box center [532, 167] width 193 height 37
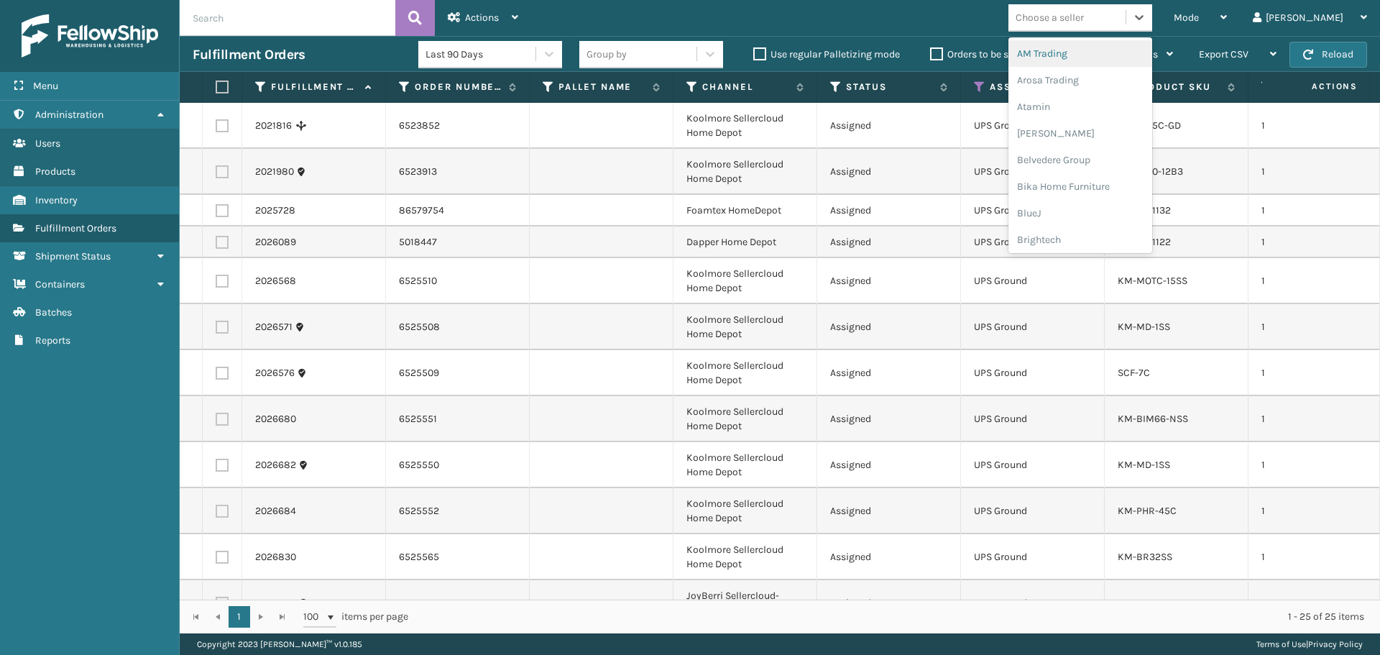
click at [1126, 20] on div "Choose a seller" at bounding box center [1067, 18] width 117 height 24
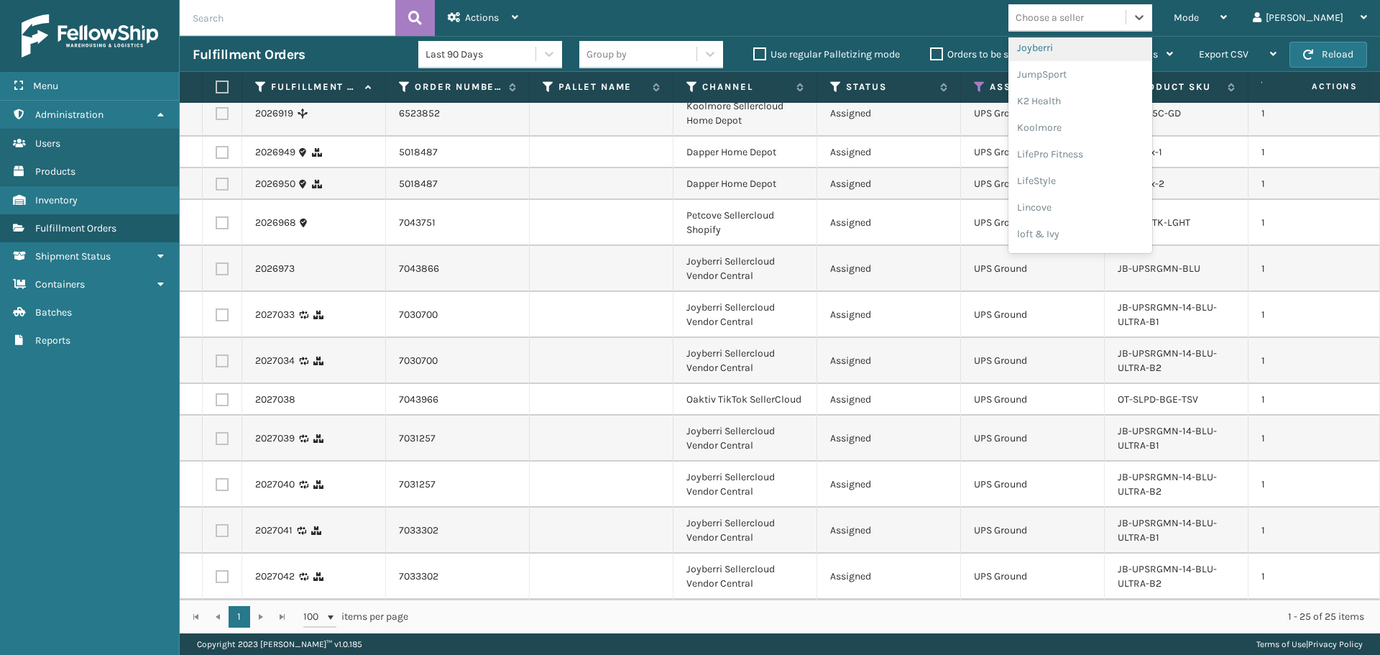
click at [1093, 49] on div "Joyberri" at bounding box center [1081, 48] width 144 height 27
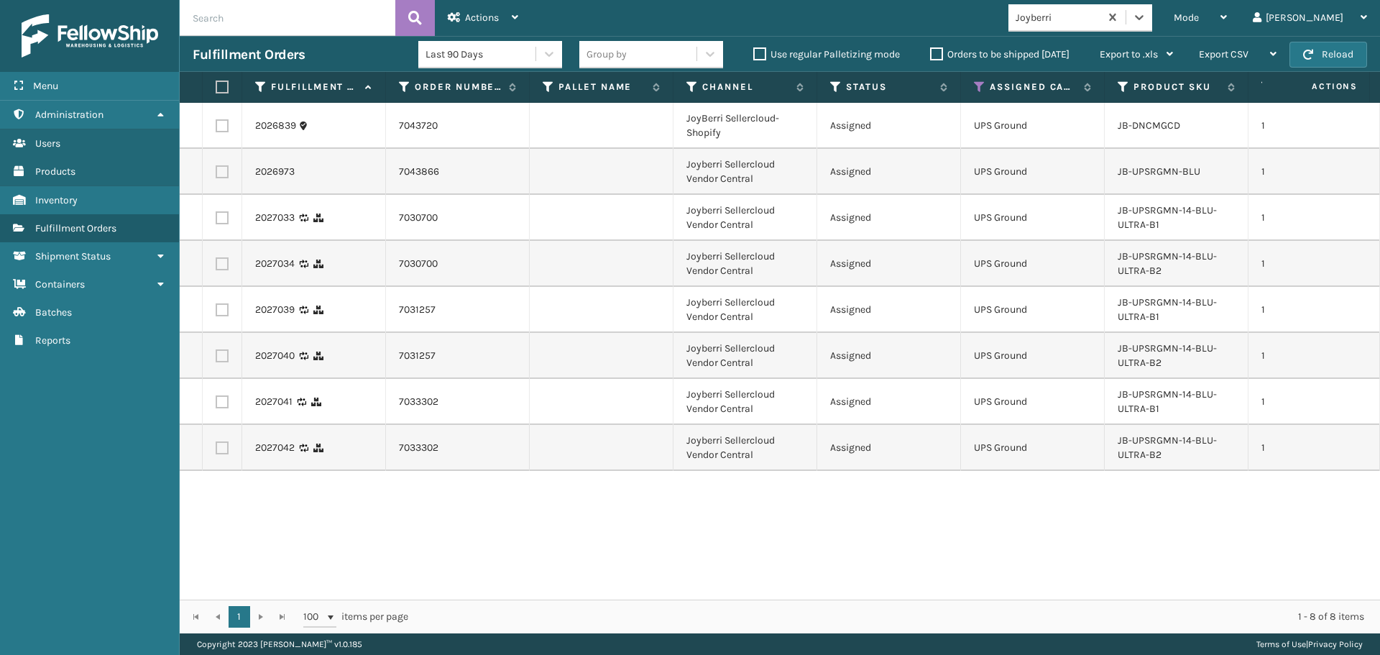
click at [220, 85] on label at bounding box center [220, 87] width 9 height 13
click at [216, 85] on input "checkbox" at bounding box center [216, 87] width 1 height 9
click at [474, 25] on div "Actions" at bounding box center [483, 18] width 70 height 36
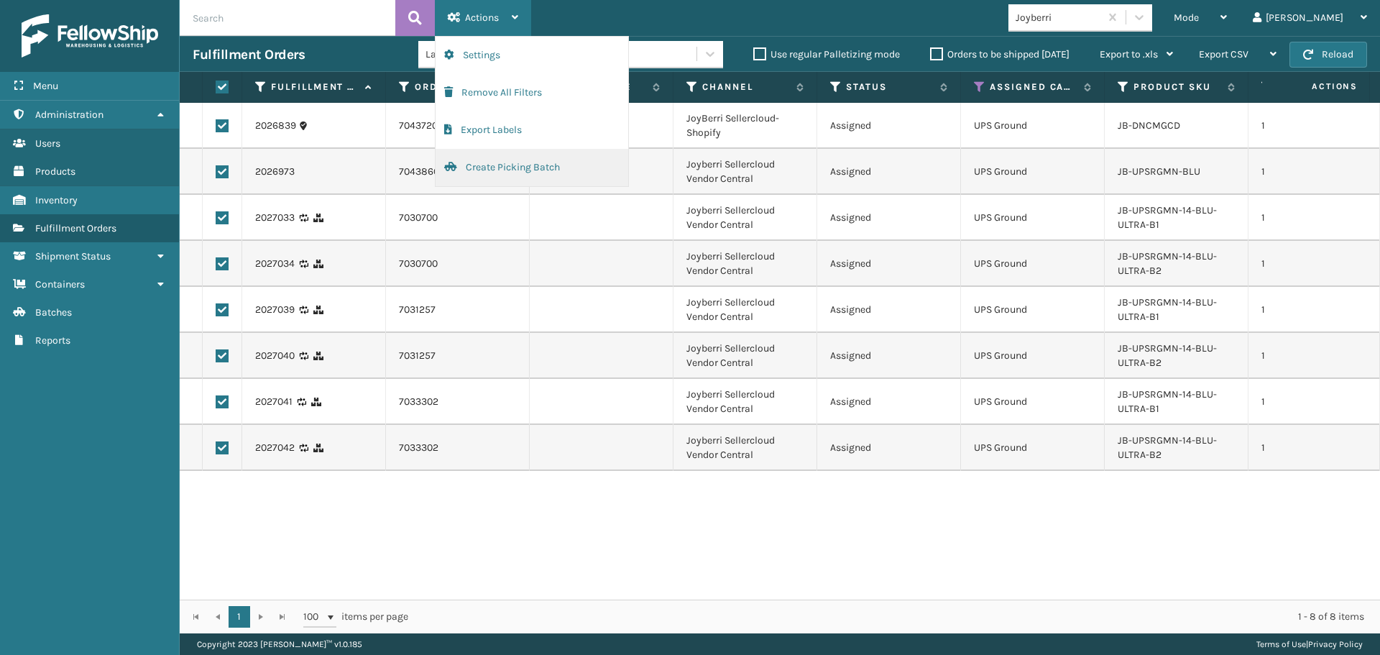
click at [520, 175] on button "Create Picking Batch" at bounding box center [532, 167] width 193 height 37
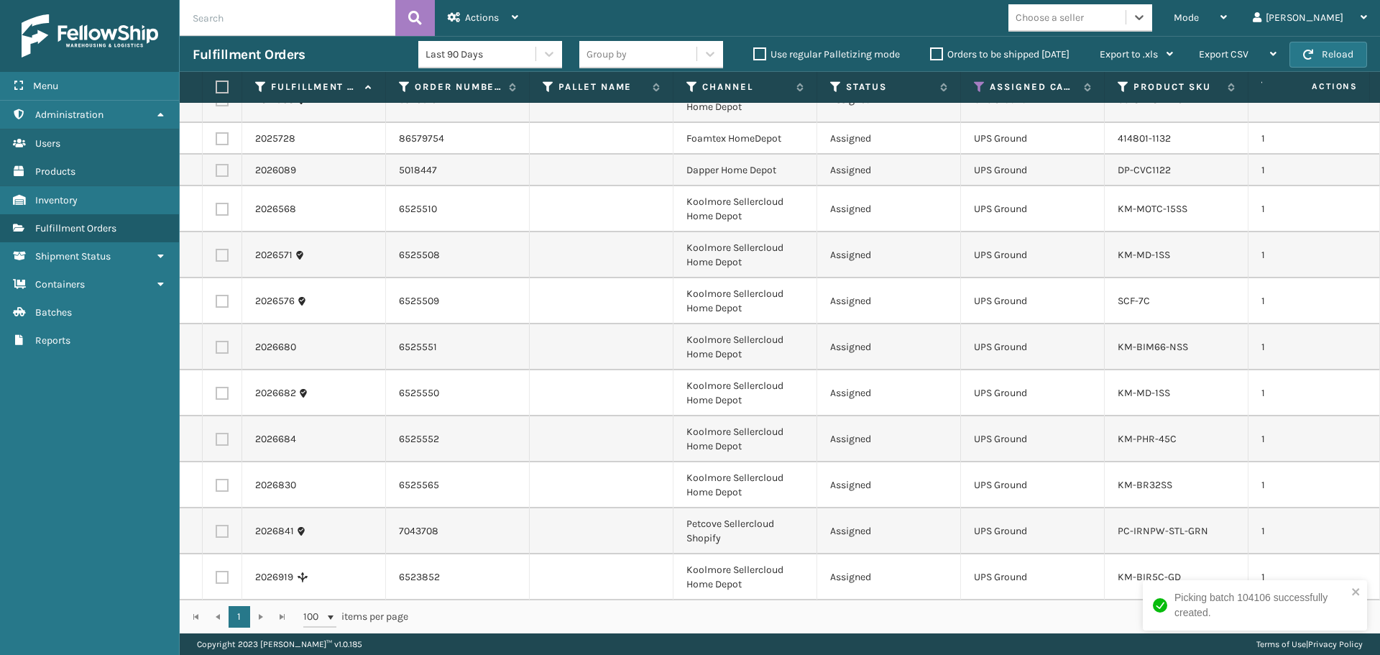
scroll to position [224, 0]
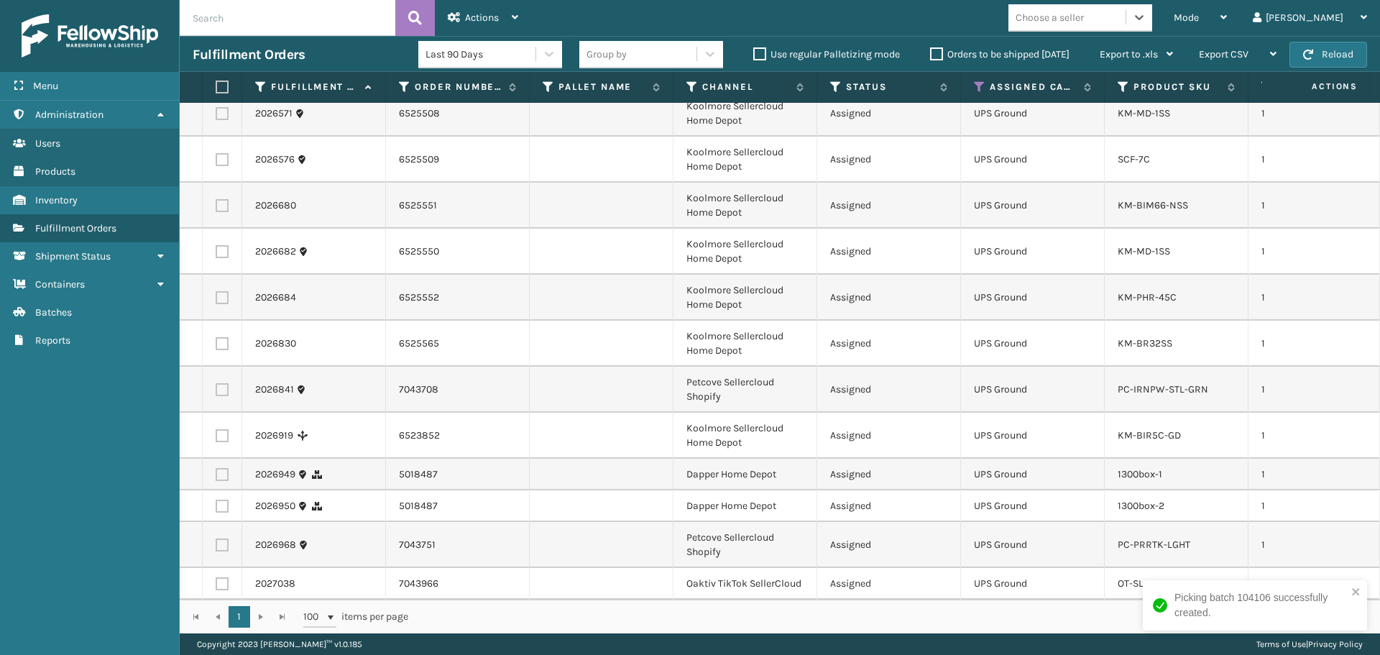
click at [1106, 28] on div "Choose a seller" at bounding box center [1067, 18] width 117 height 24
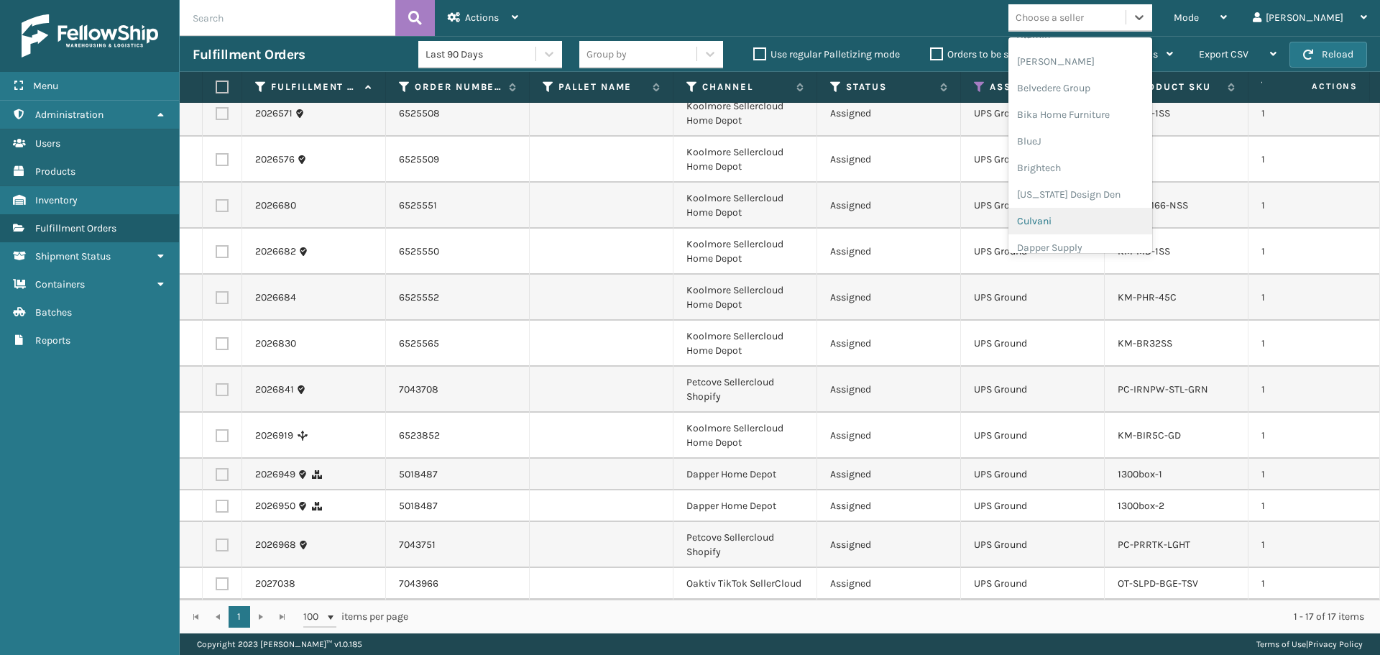
scroll to position [144, 0]
click at [1099, 170] on div "Dapper Supply" at bounding box center [1081, 175] width 144 height 27
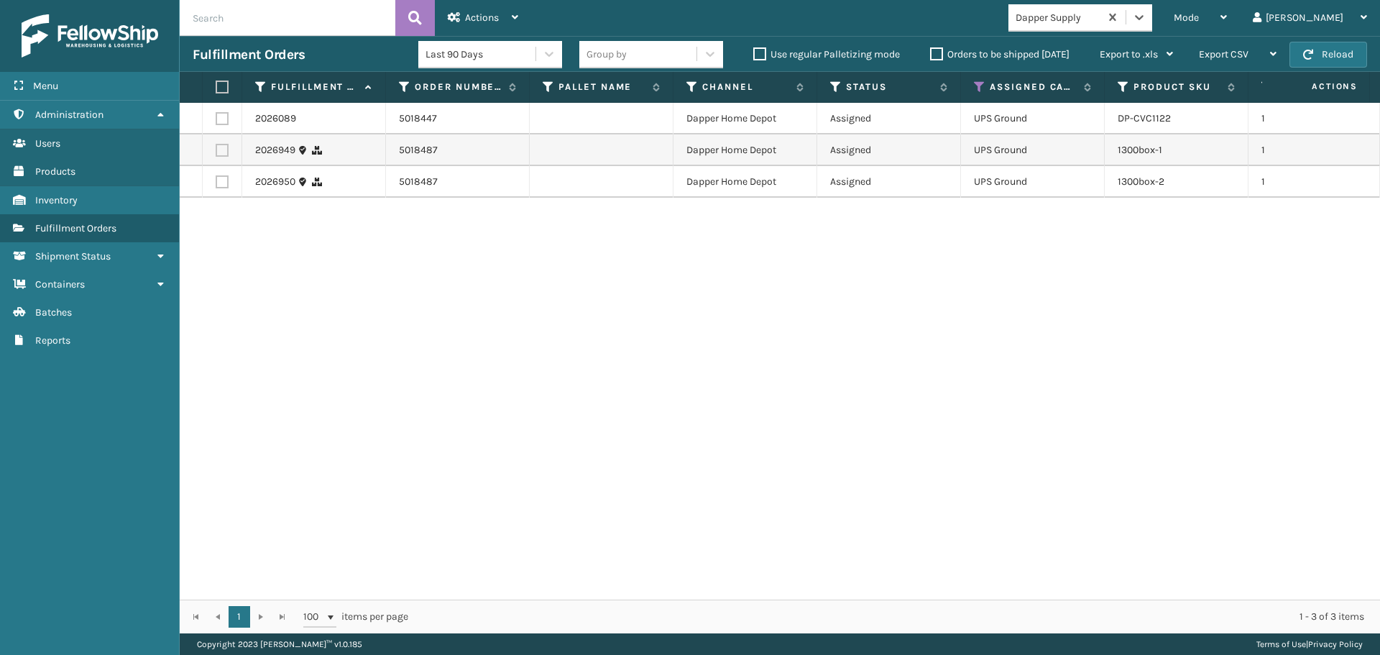
click at [224, 92] on label at bounding box center [220, 87] width 9 height 13
click at [216, 92] on input "checkbox" at bounding box center [216, 87] width 1 height 9
click at [477, 19] on span "Actions" at bounding box center [482, 18] width 34 height 12
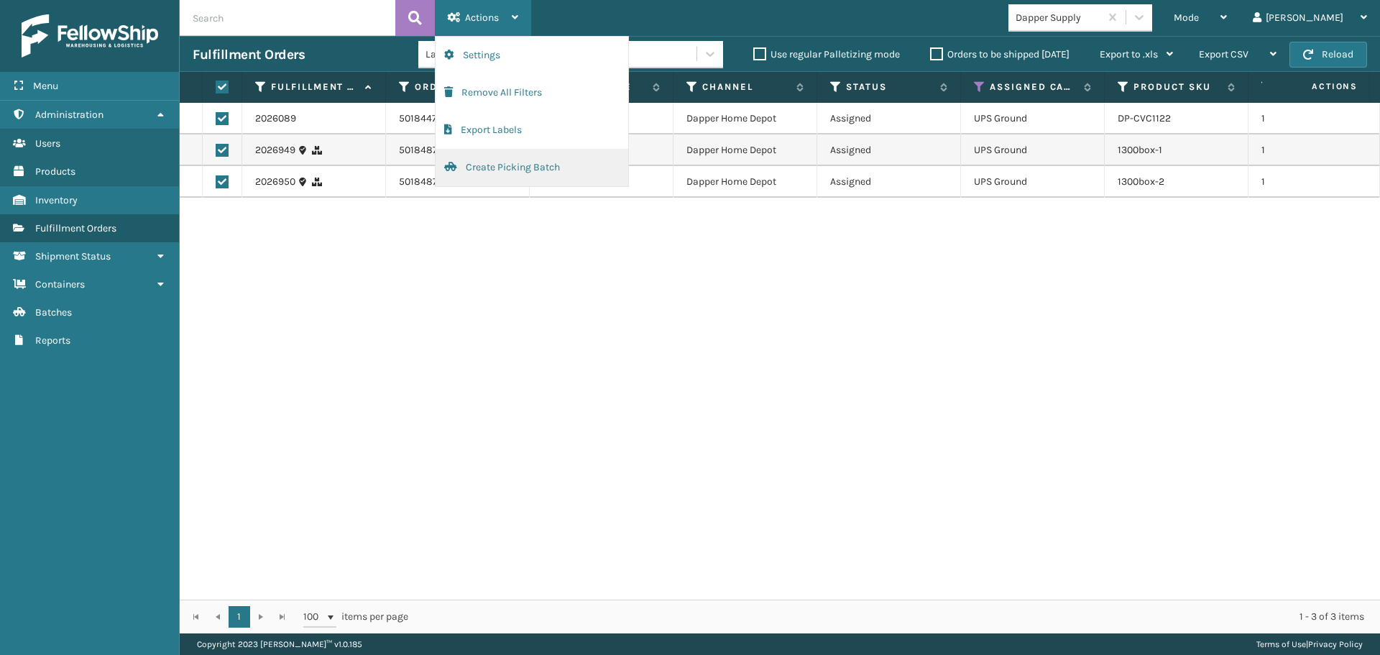
click at [528, 179] on button "Create Picking Batch" at bounding box center [532, 167] width 193 height 37
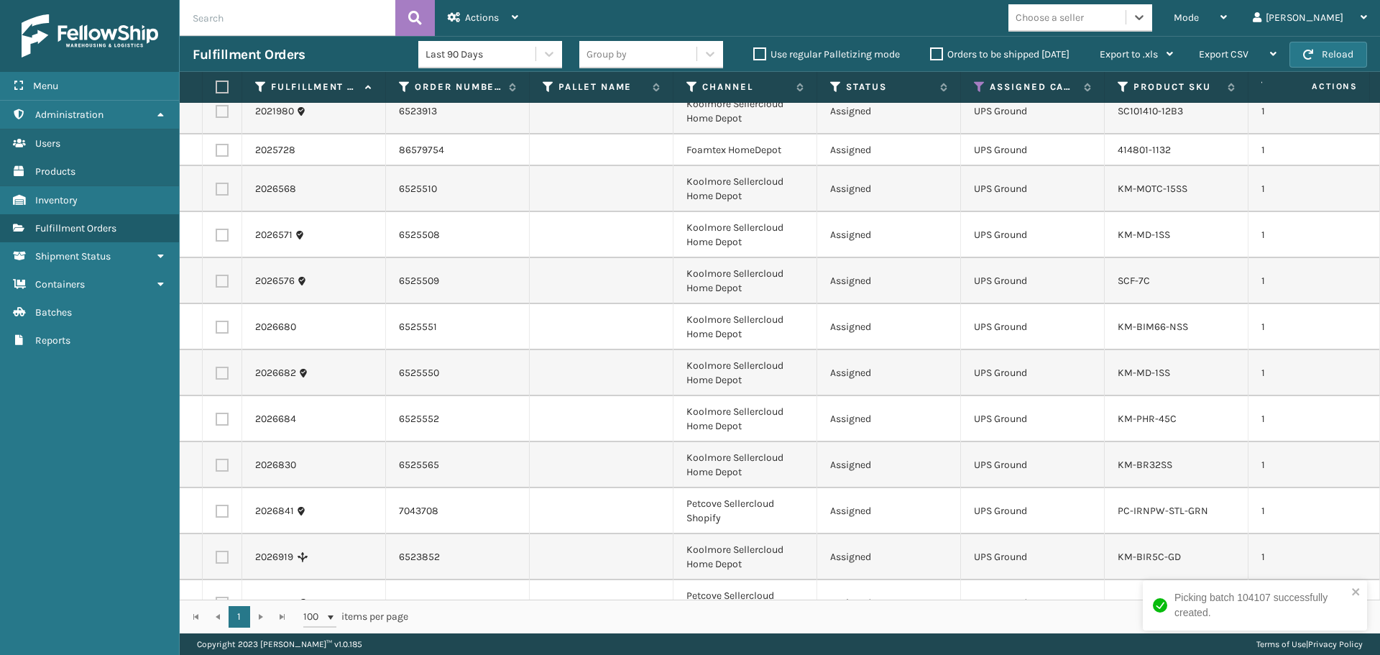
scroll to position [129, 0]
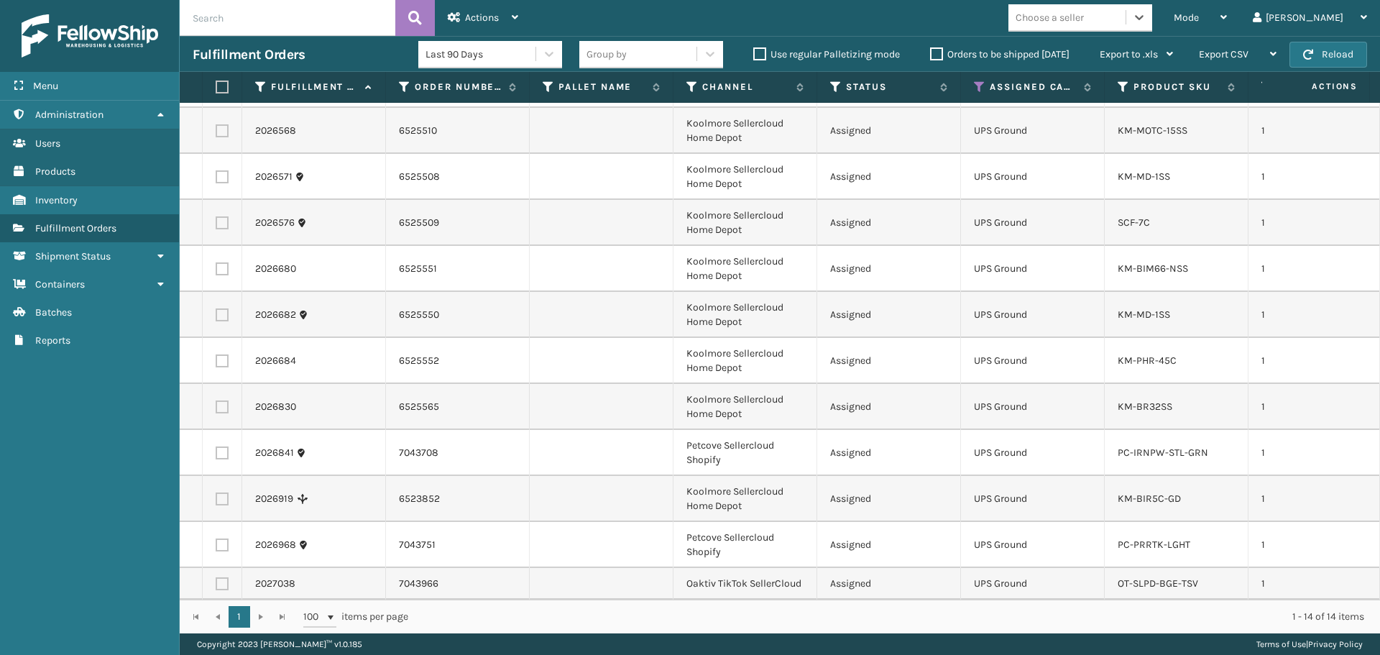
click at [1084, 22] on div "Choose a seller" at bounding box center [1050, 17] width 68 height 15
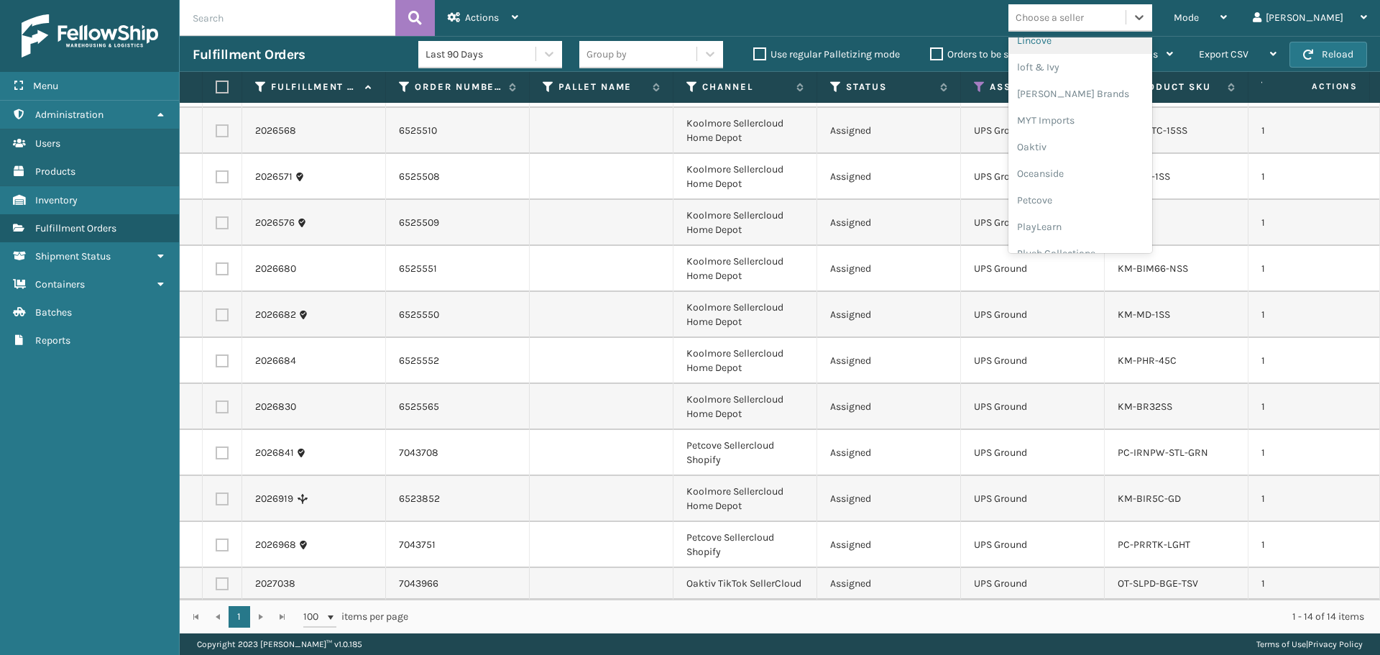
scroll to position [599, 0]
click at [1115, 187] on div "Petcove" at bounding box center [1081, 199] width 144 height 27
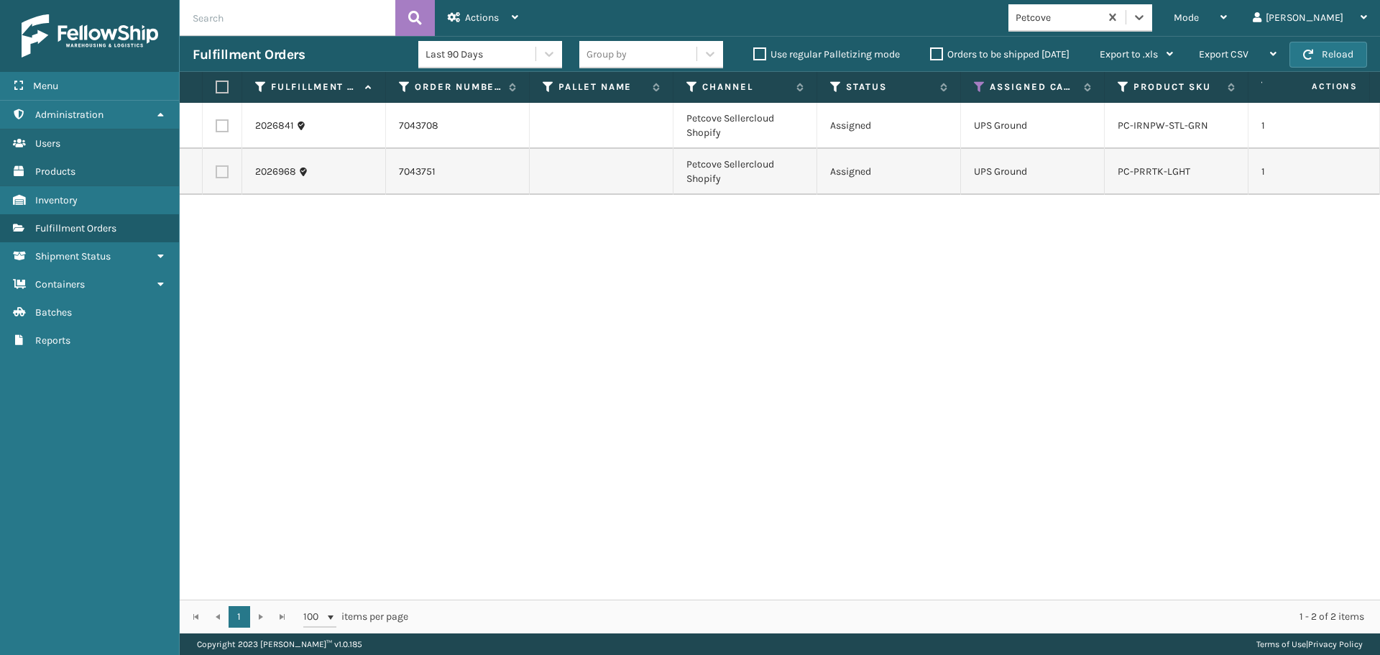
drag, startPoint x: 234, startPoint y: 86, endPoint x: 229, endPoint y: 92, distance: 8.2
click at [230, 91] on th at bounding box center [223, 87] width 40 height 31
click at [224, 92] on label at bounding box center [220, 87] width 9 height 13
click at [216, 92] on input "checkbox" at bounding box center [216, 87] width 1 height 9
click at [467, 22] on span "Actions" at bounding box center [482, 18] width 34 height 12
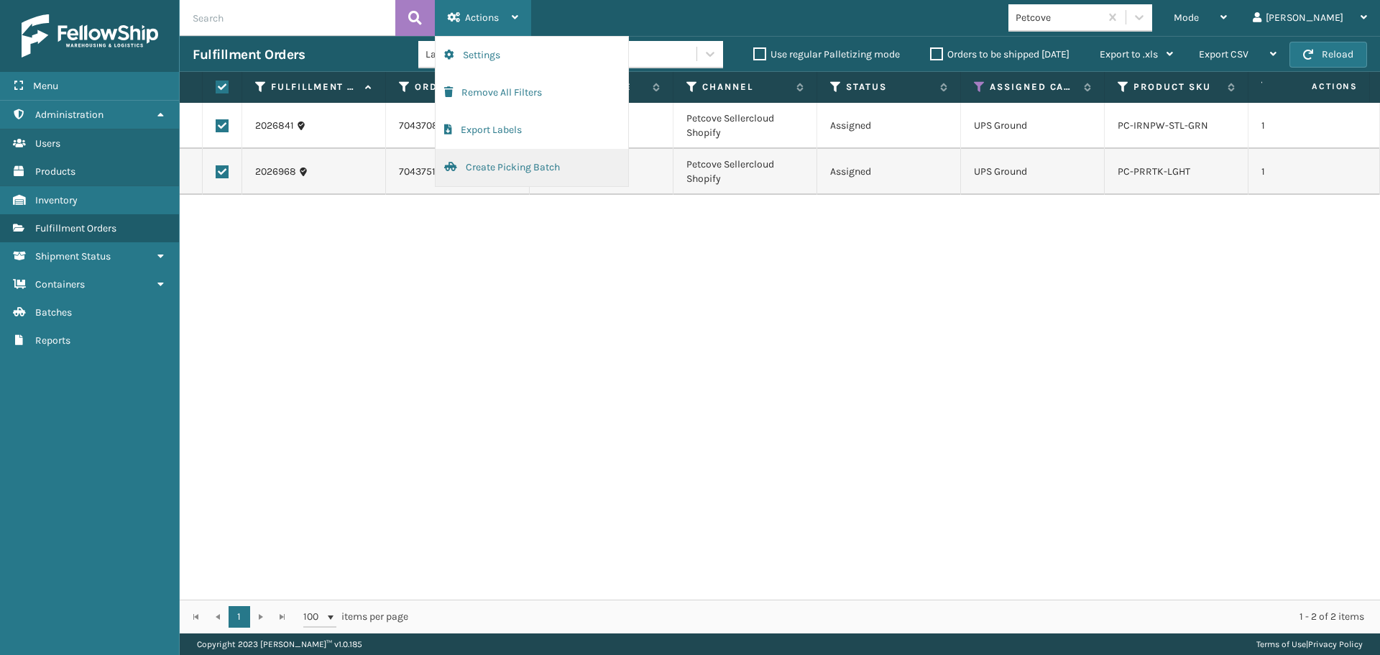
click at [520, 177] on button "Create Picking Batch" at bounding box center [532, 167] width 193 height 37
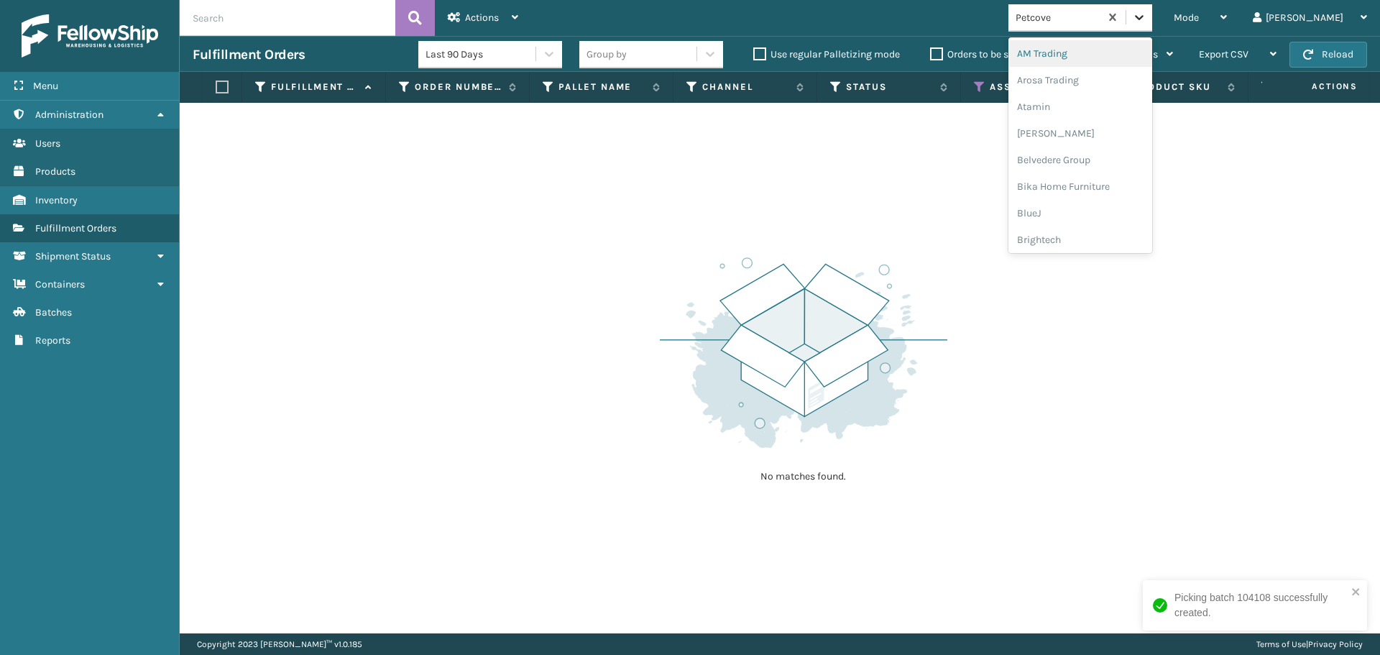
click at [1152, 17] on div at bounding box center [1139, 17] width 26 height 26
click at [1089, 50] on div "Oaktiv" at bounding box center [1081, 50] width 144 height 27
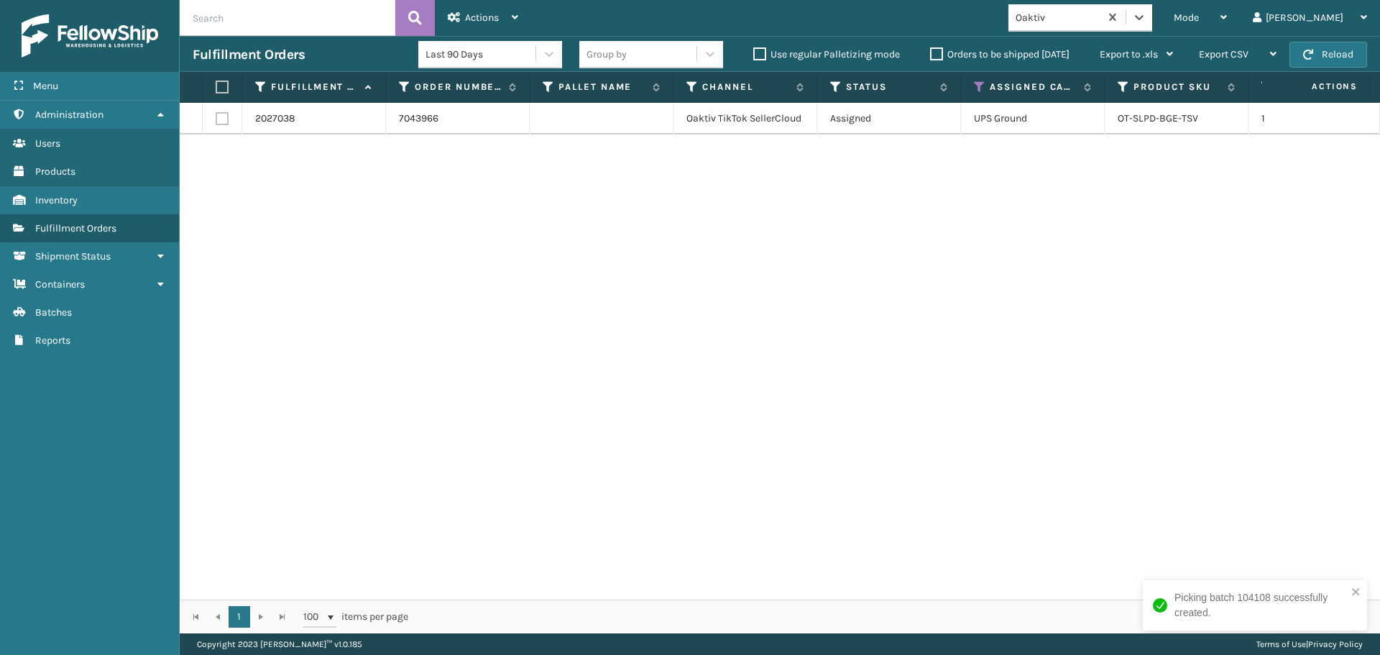
click at [224, 84] on label at bounding box center [220, 87] width 9 height 13
click at [216, 84] on input "checkbox" at bounding box center [216, 87] width 1 height 9
click at [473, 19] on span "Actions" at bounding box center [482, 18] width 34 height 12
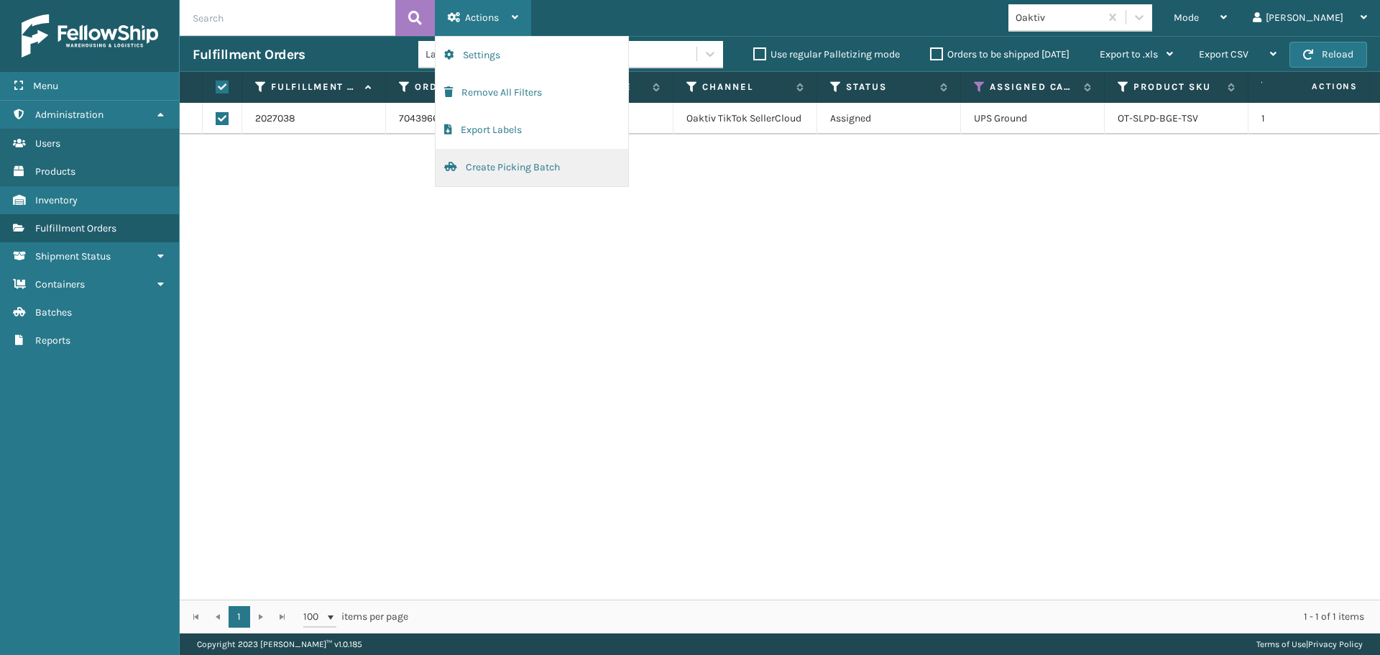
click at [524, 165] on button "Create Picking Batch" at bounding box center [532, 167] width 193 height 37
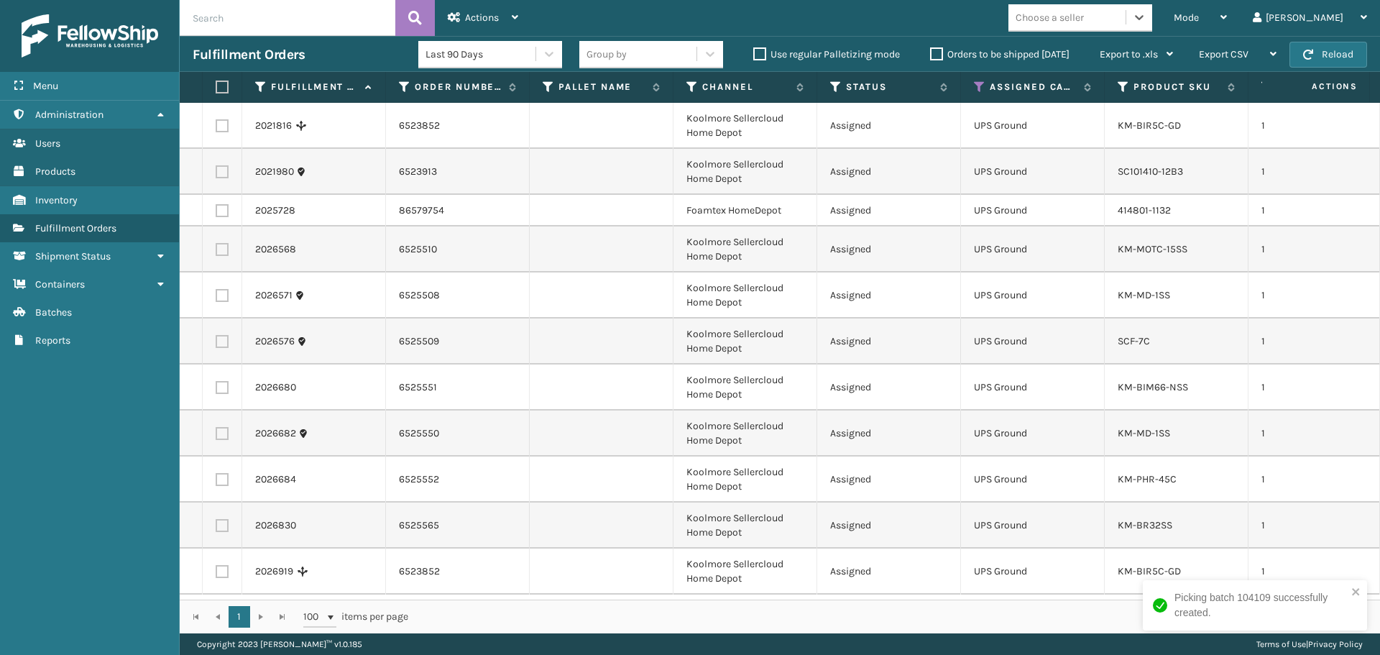
scroll to position [6, 0]
click at [221, 204] on label at bounding box center [222, 210] width 13 height 13
click at [216, 204] on input "checkbox" at bounding box center [216, 208] width 1 height 9
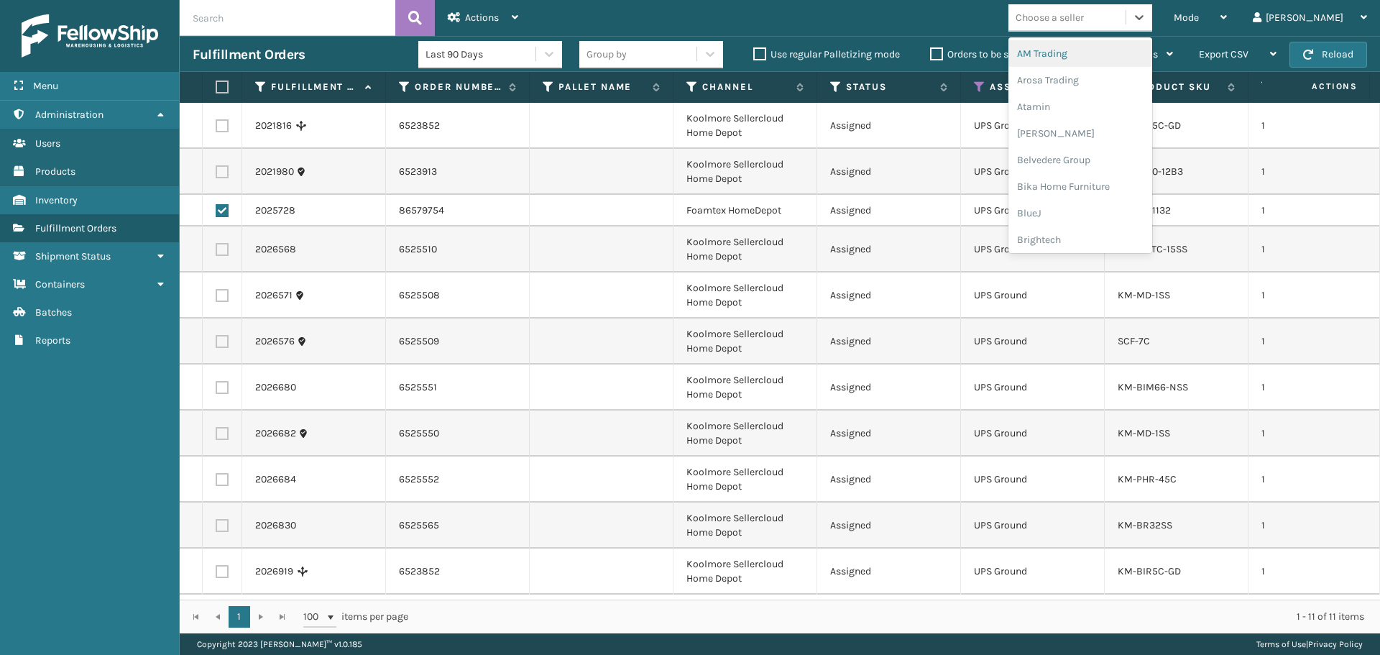
click at [1126, 14] on div "Choose a seller" at bounding box center [1067, 18] width 117 height 24
click at [1096, 117] on div "FoamTex" at bounding box center [1081, 111] width 144 height 27
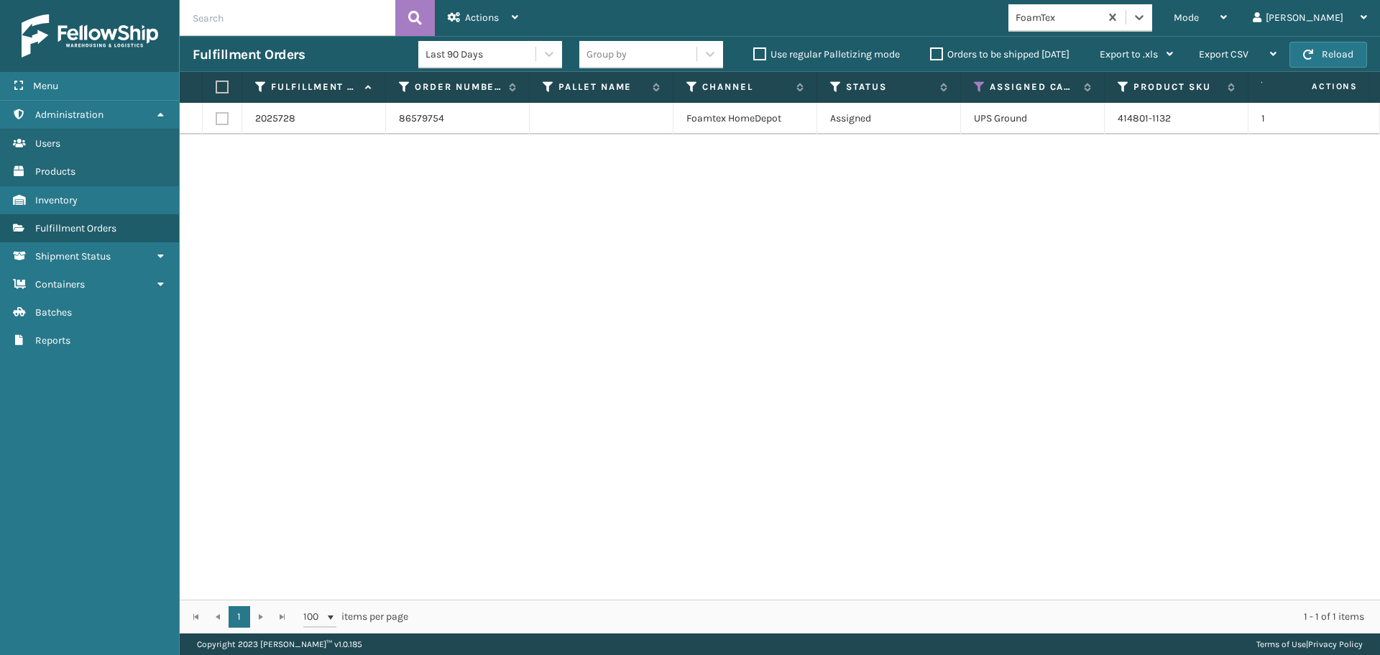
click at [221, 91] on label at bounding box center [220, 87] width 9 height 13
click at [216, 91] on input "checkbox" at bounding box center [216, 87] width 1 height 9
click at [487, 19] on span "Actions" at bounding box center [482, 18] width 34 height 12
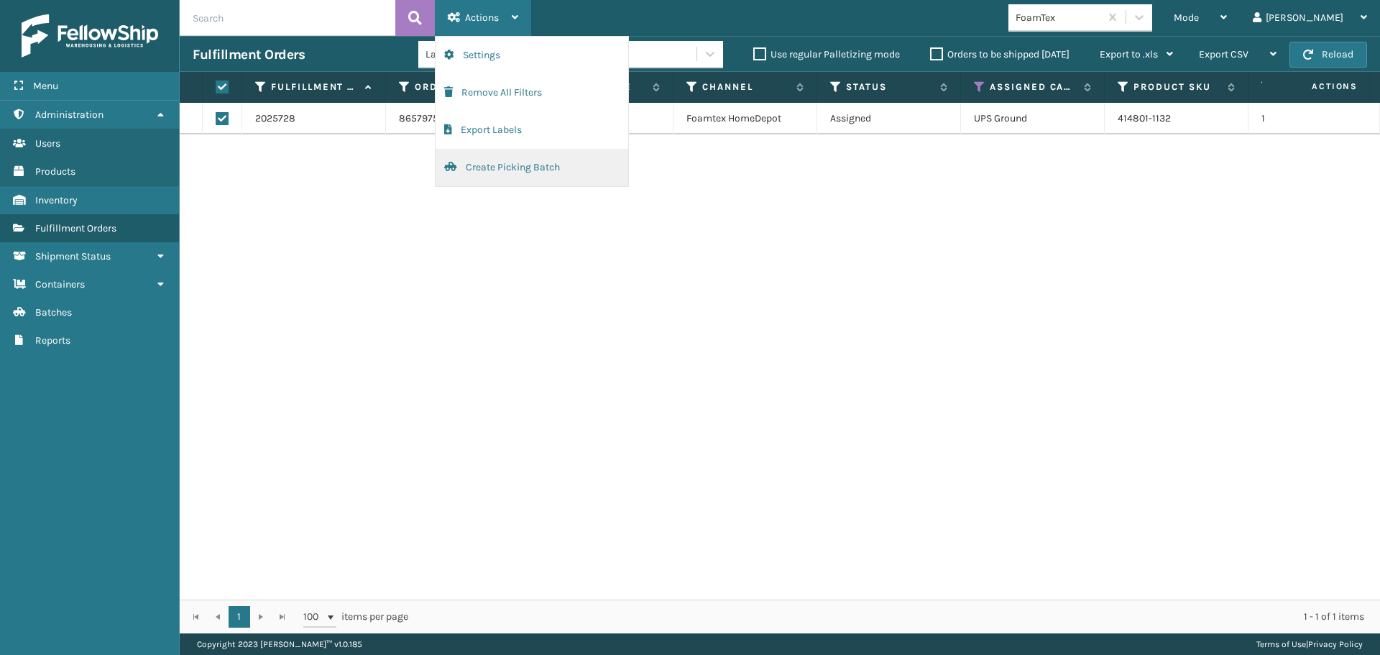
click at [488, 165] on button "Create Picking Batch" at bounding box center [532, 167] width 193 height 37
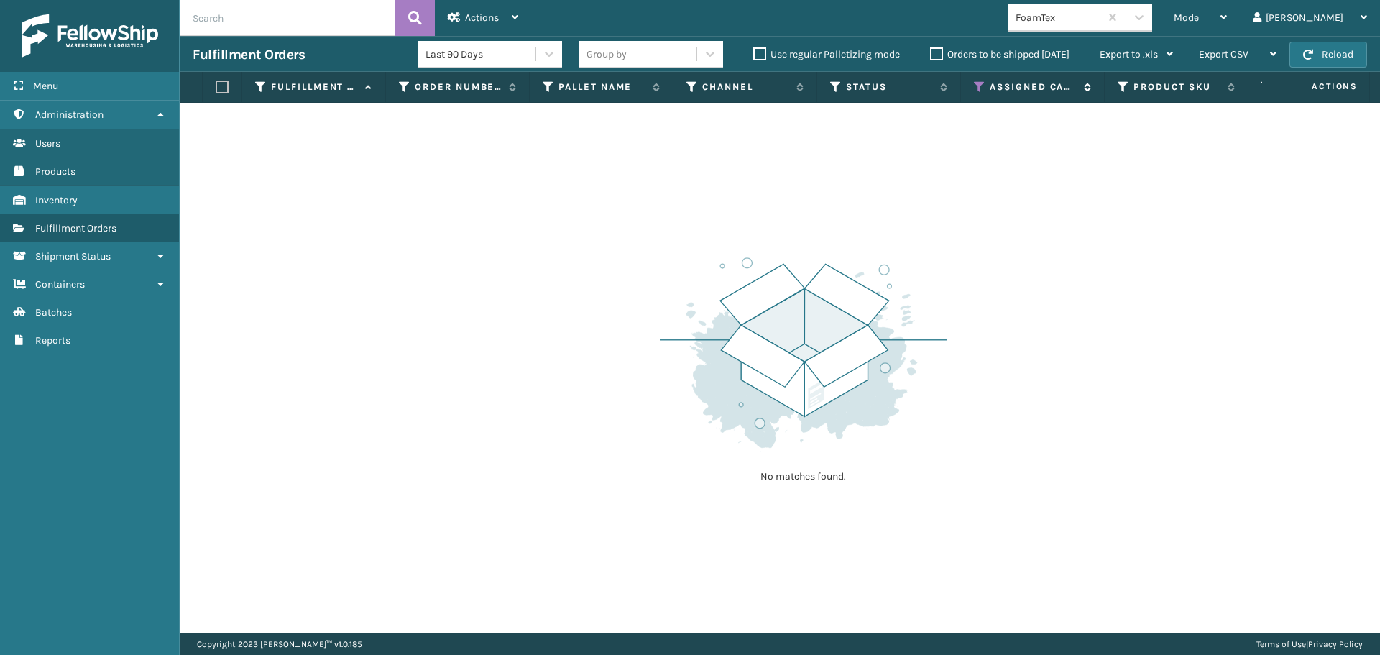
click at [981, 90] on icon at bounding box center [980, 87] width 12 height 13
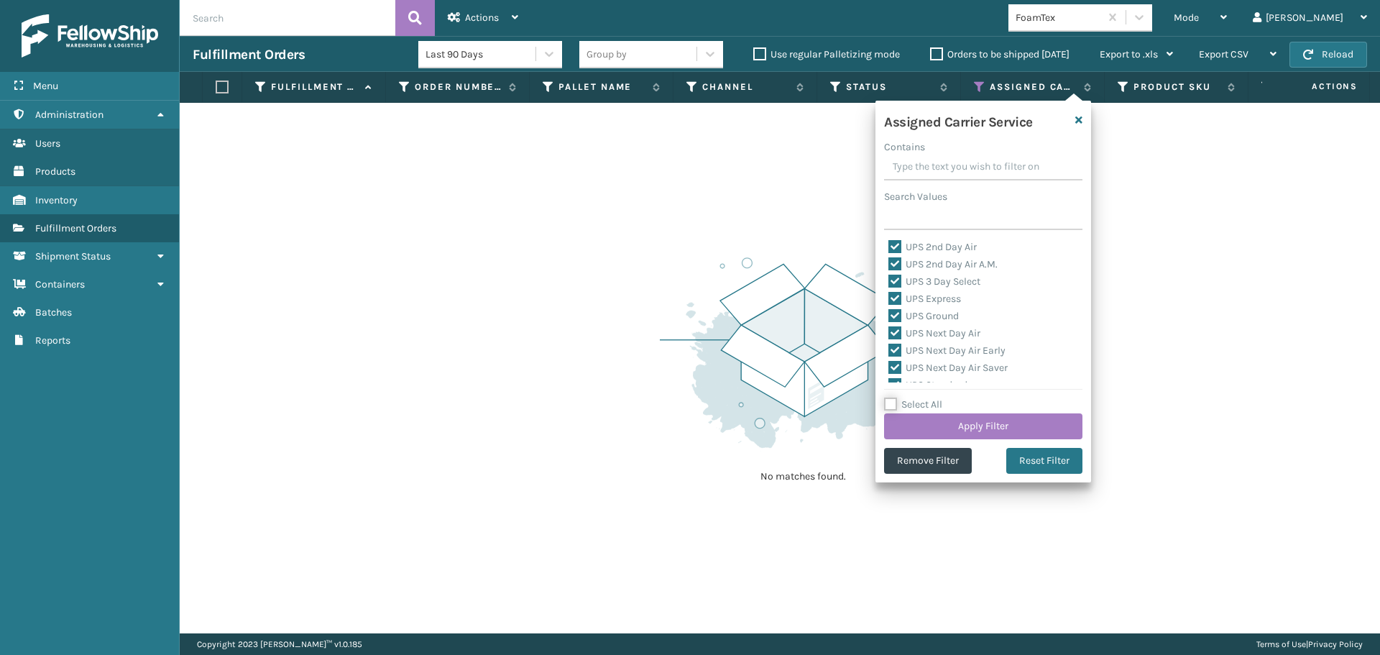
click at [930, 397] on input "Select All" at bounding box center [992, 396] width 216 height 1
click at [933, 407] on label "Select All" at bounding box center [913, 404] width 58 height 12
click at [933, 398] on input "Select All" at bounding box center [992, 396] width 216 height 1
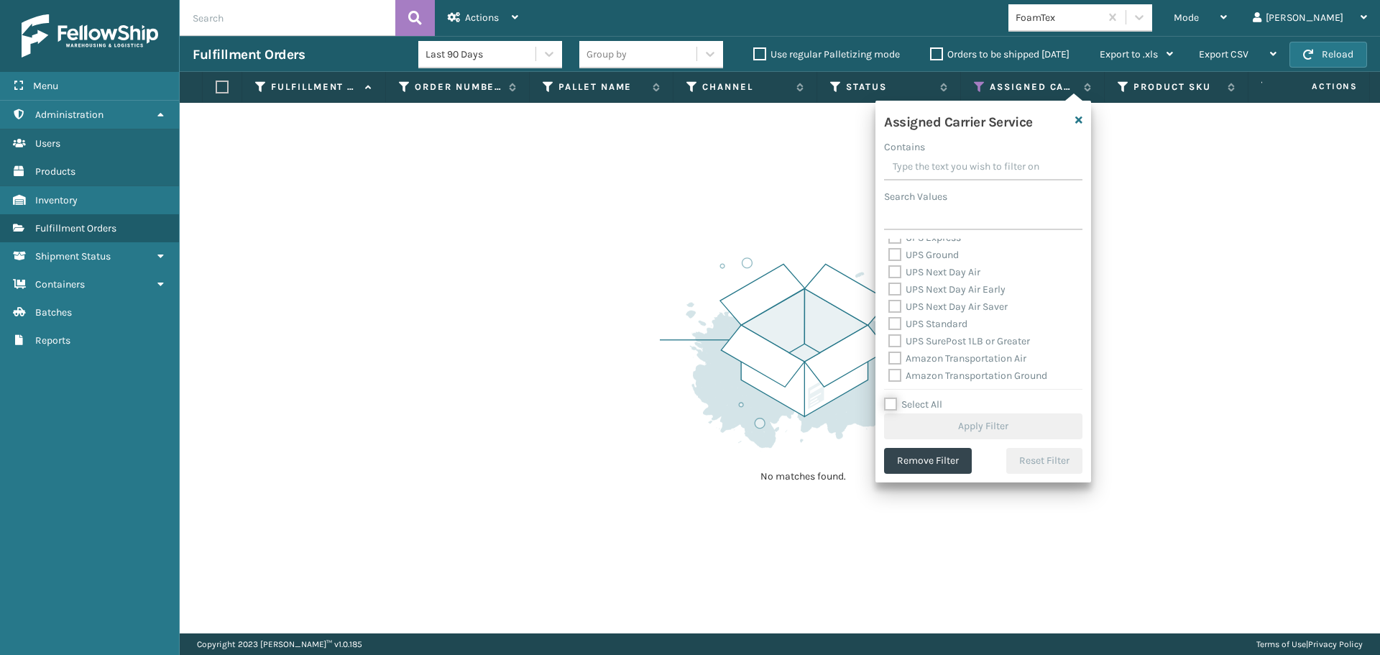
scroll to position [144, 0]
click at [922, 312] on label "FedEx 2Day" at bounding box center [923, 310] width 69 height 12
click at [889, 311] on input "FedEx 2Day" at bounding box center [889, 306] width 1 height 9
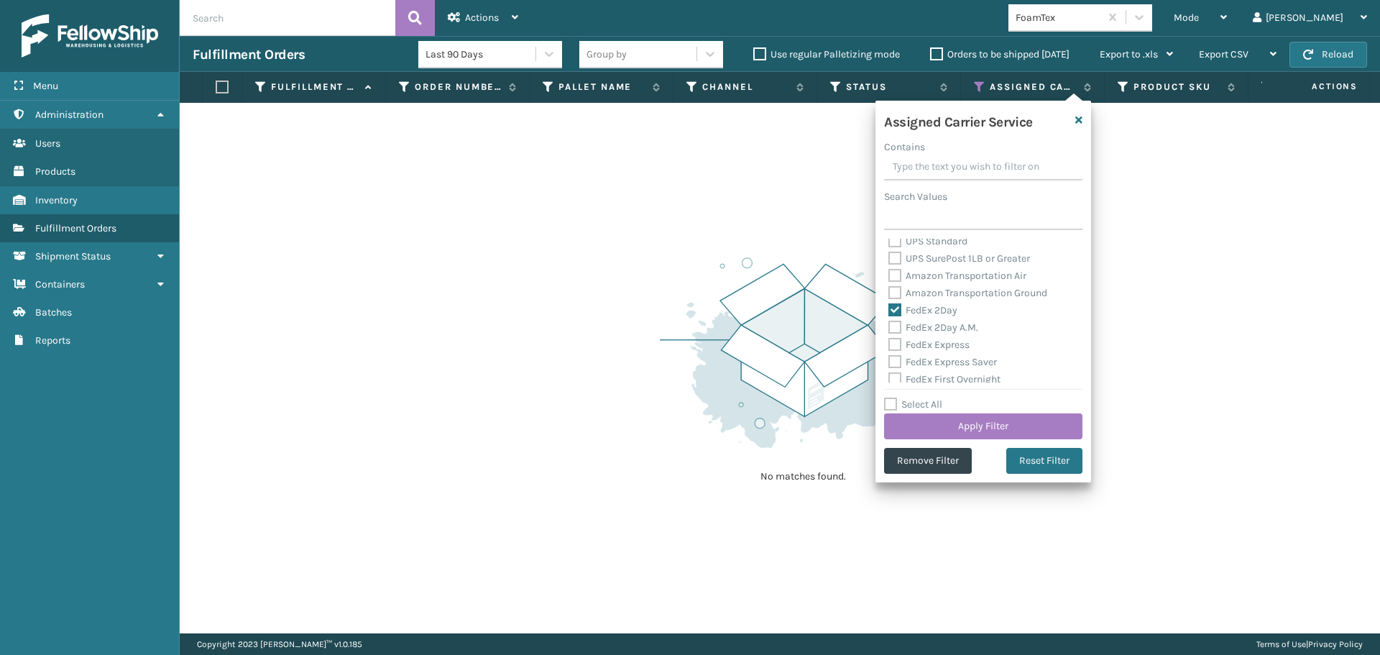
click at [935, 334] on div "FedEx 2Day A.M." at bounding box center [984, 327] width 190 height 17
click at [934, 334] on div "FedEx 2Day A.M." at bounding box center [984, 327] width 190 height 17
click at [935, 344] on label "FedEx Express" at bounding box center [929, 345] width 81 height 12
click at [889, 344] on input "FedEx Express" at bounding box center [889, 340] width 1 height 9
click at [931, 336] on div "FedEx 2Day A.M." at bounding box center [984, 327] width 190 height 17
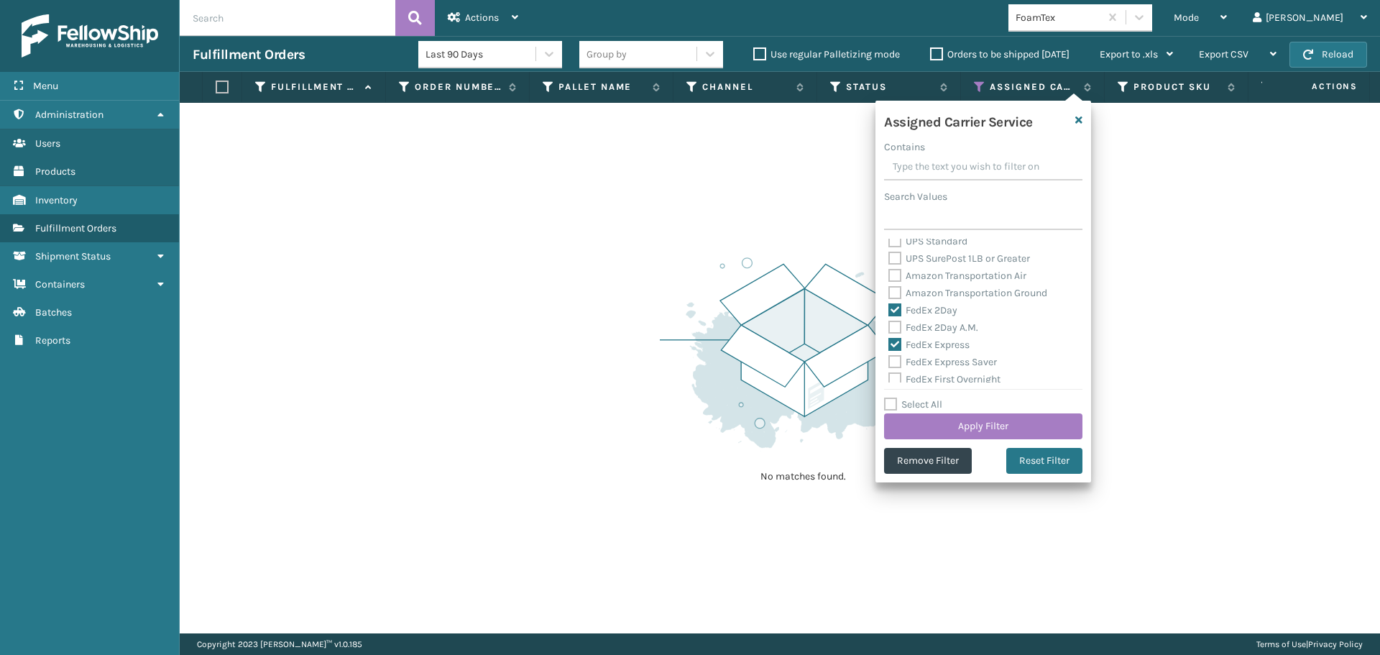
click at [930, 331] on label "FedEx 2Day A.M." at bounding box center [934, 327] width 90 height 12
click at [889, 329] on input "FedEx 2Day A.M." at bounding box center [889, 323] width 1 height 9
click at [945, 358] on label "FedEx Express Saver" at bounding box center [943, 362] width 109 height 12
click at [889, 358] on input "FedEx Express Saver" at bounding box center [889, 358] width 1 height 9
click at [953, 375] on label "FedEx First Overnight" at bounding box center [945, 379] width 112 height 12
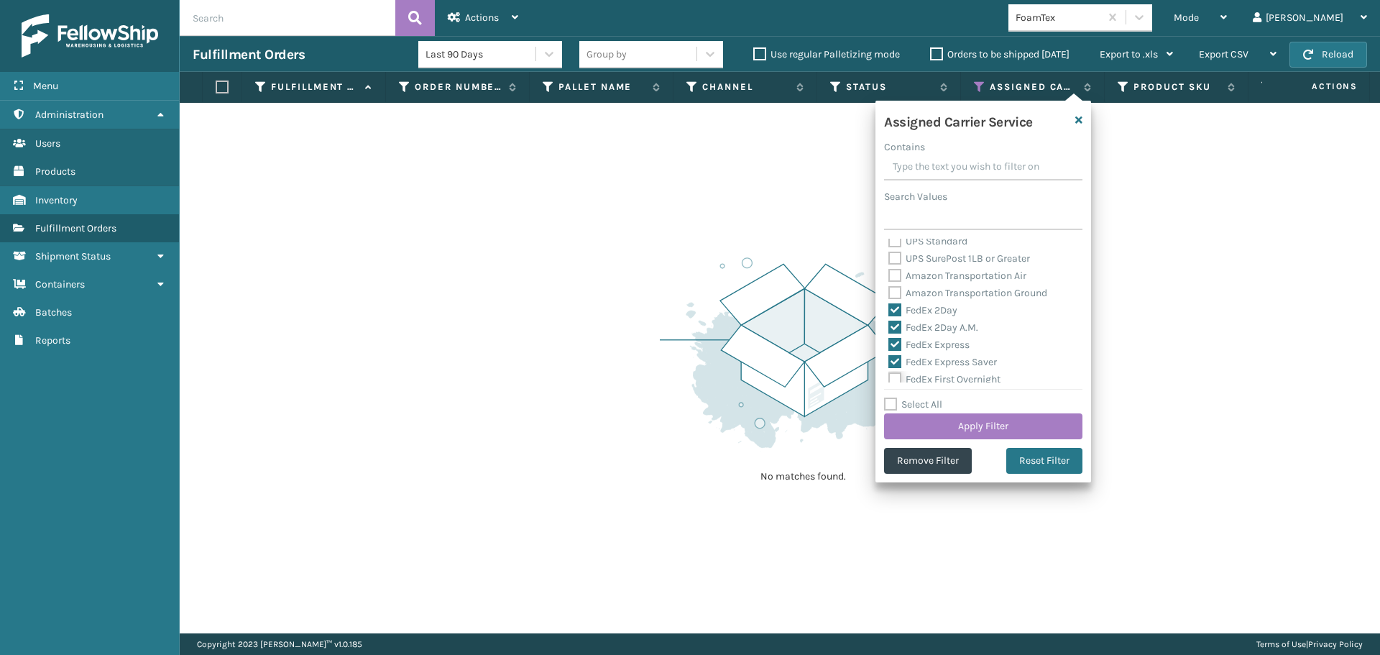
click at [889, 375] on input "FedEx First Overnight" at bounding box center [889, 375] width 1 height 9
click at [925, 321] on label "FedEx Ground" at bounding box center [928, 324] width 79 height 12
click at [889, 321] on input "FedEx Ground" at bounding box center [889, 320] width 1 height 9
click at [924, 343] on label "FedEx Home Delivery" at bounding box center [944, 342] width 111 height 12
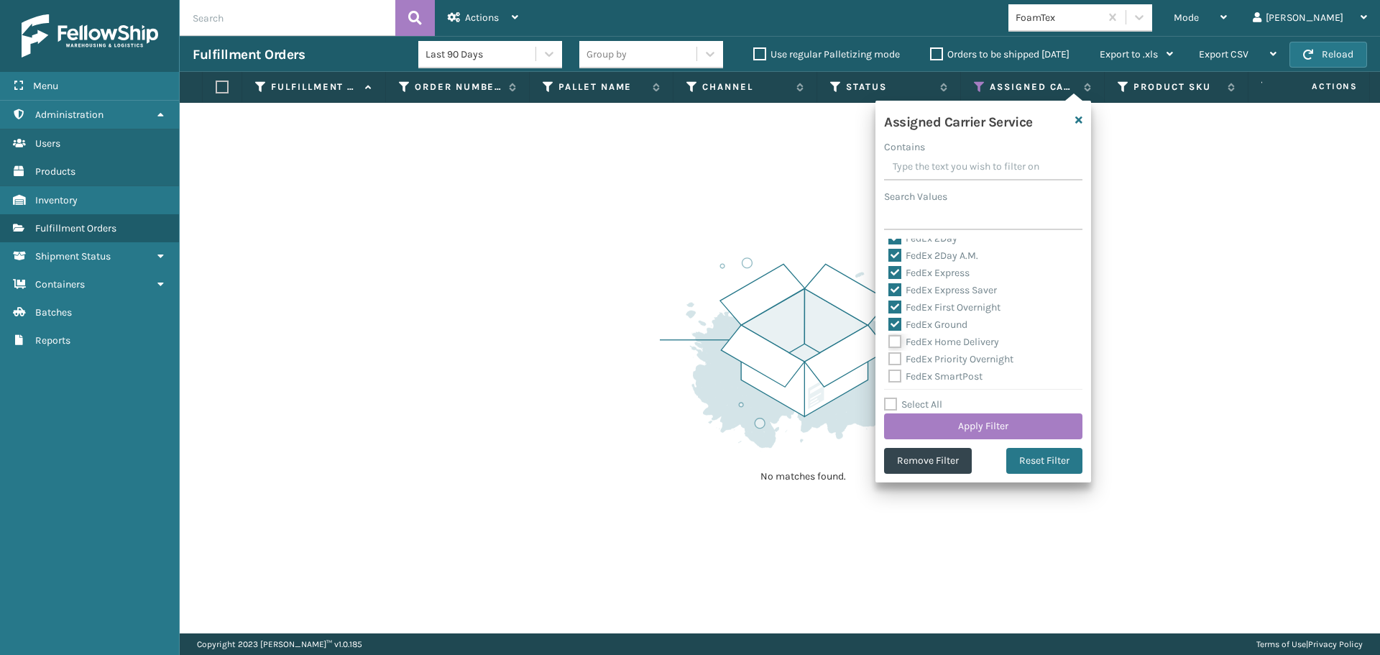
click at [889, 343] on input "FedEx Home Delivery" at bounding box center [889, 338] width 1 height 9
click at [924, 352] on div "FedEx Priority Overnight" at bounding box center [984, 359] width 190 height 17
click at [932, 372] on label "FedEx SmartPost" at bounding box center [936, 376] width 94 height 12
click at [889, 372] on input "FedEx SmartPost" at bounding box center [889, 372] width 1 height 9
click at [932, 361] on label "FedEx Priority Overnight" at bounding box center [951, 359] width 125 height 12
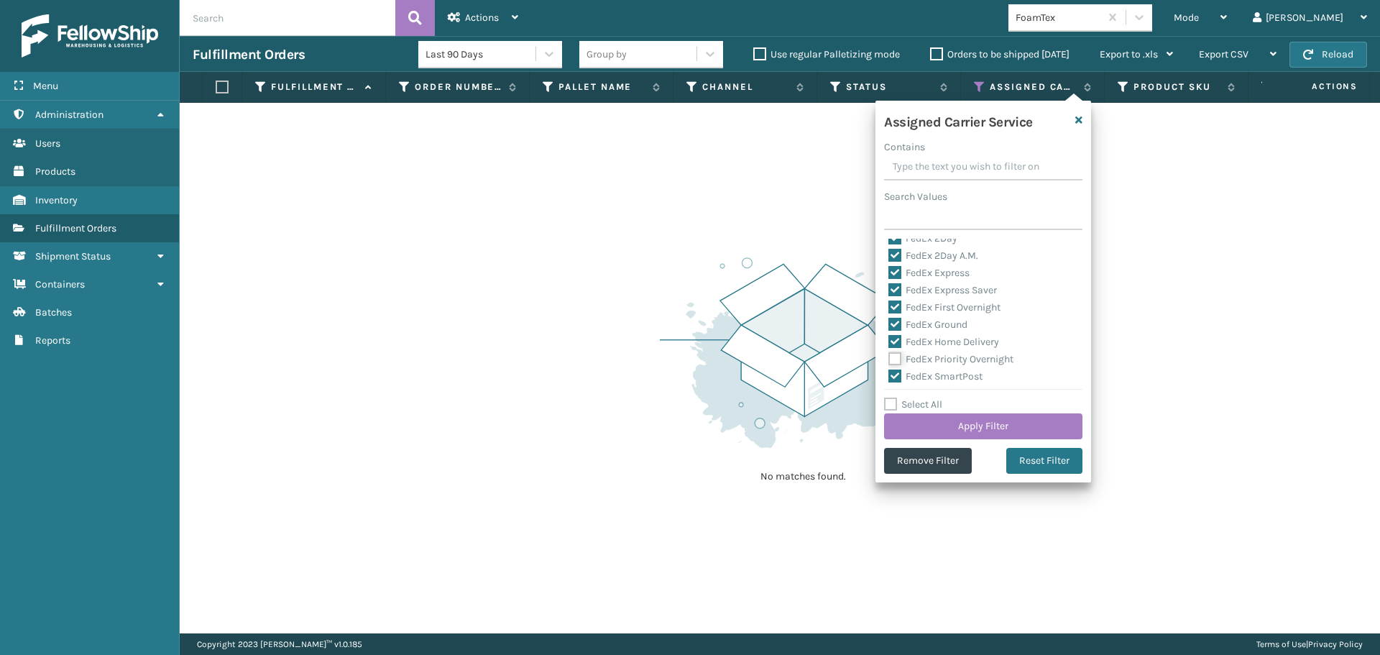
click at [889, 360] on input "FedEx Priority Overnight" at bounding box center [889, 355] width 1 height 9
click at [923, 323] on label "FedEx Standard Overnight" at bounding box center [956, 322] width 134 height 12
click at [889, 323] on input "FedEx Standard Overnight" at bounding box center [889, 317] width 1 height 9
click at [986, 423] on button "Apply Filter" at bounding box center [983, 426] width 198 height 26
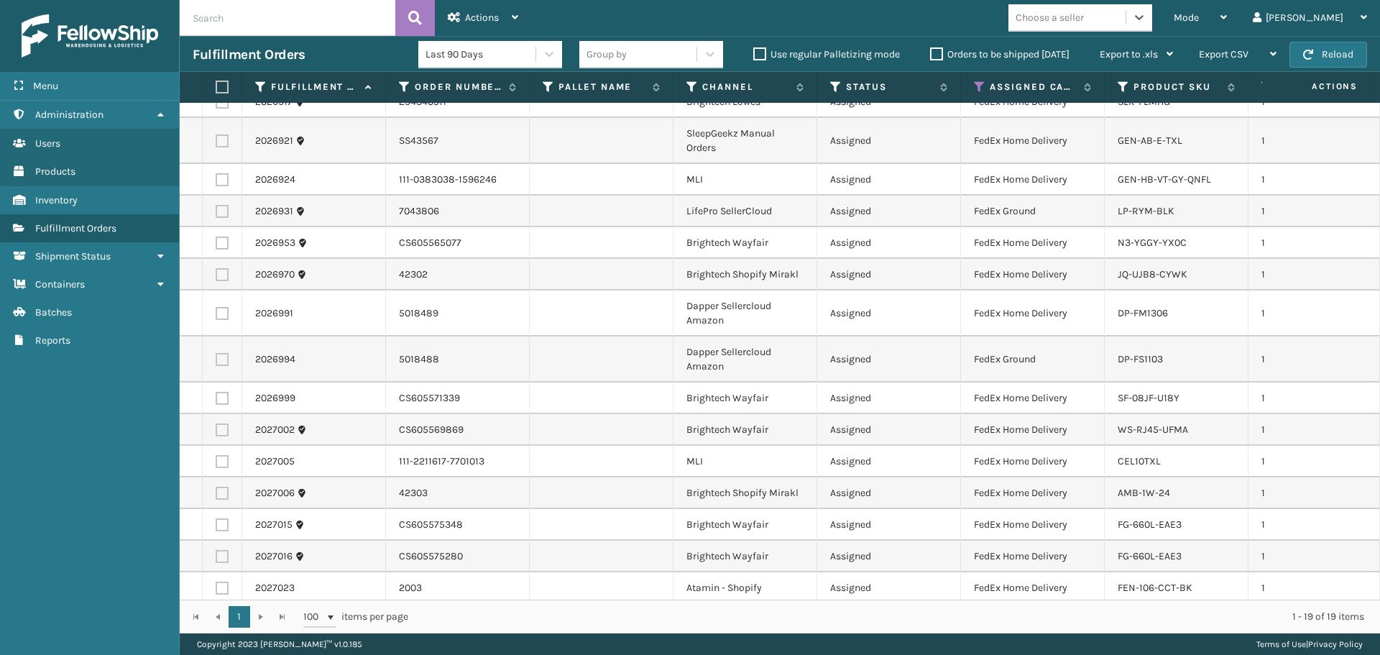
scroll to position [0, 0]
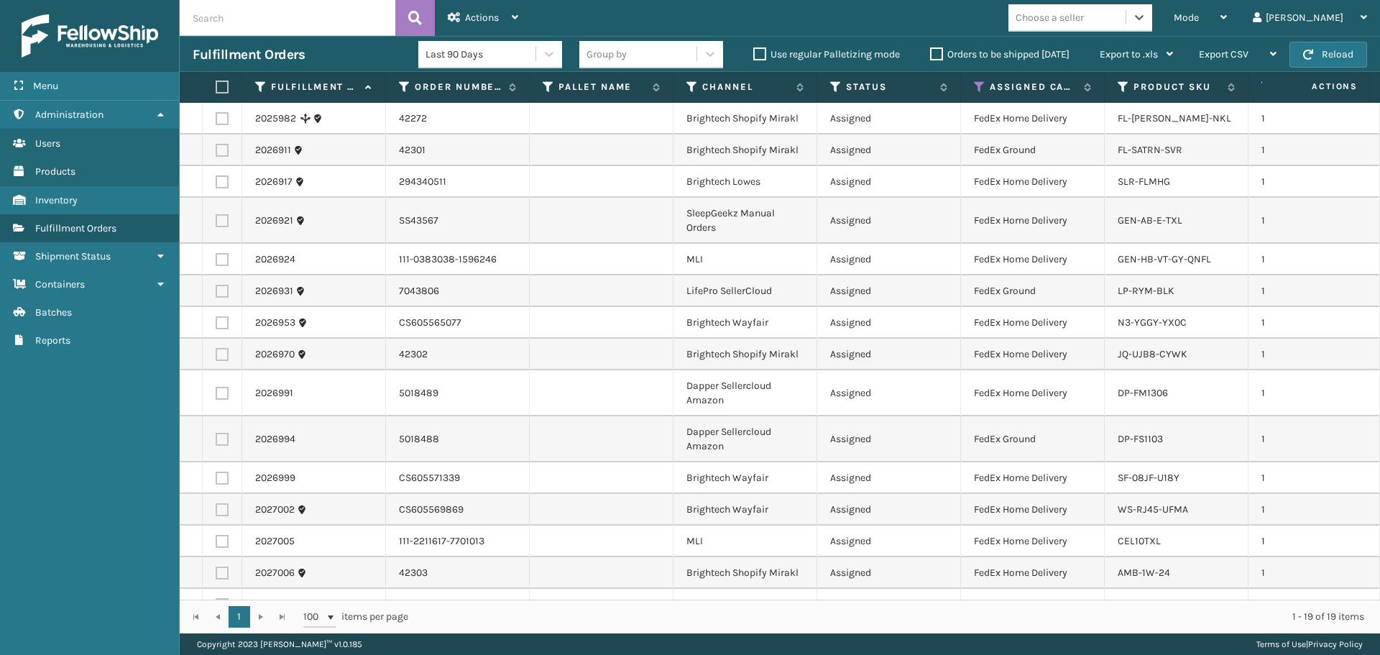
click at [222, 87] on label at bounding box center [220, 87] width 9 height 13
click at [216, 87] on input "checkbox" at bounding box center [216, 87] width 1 height 9
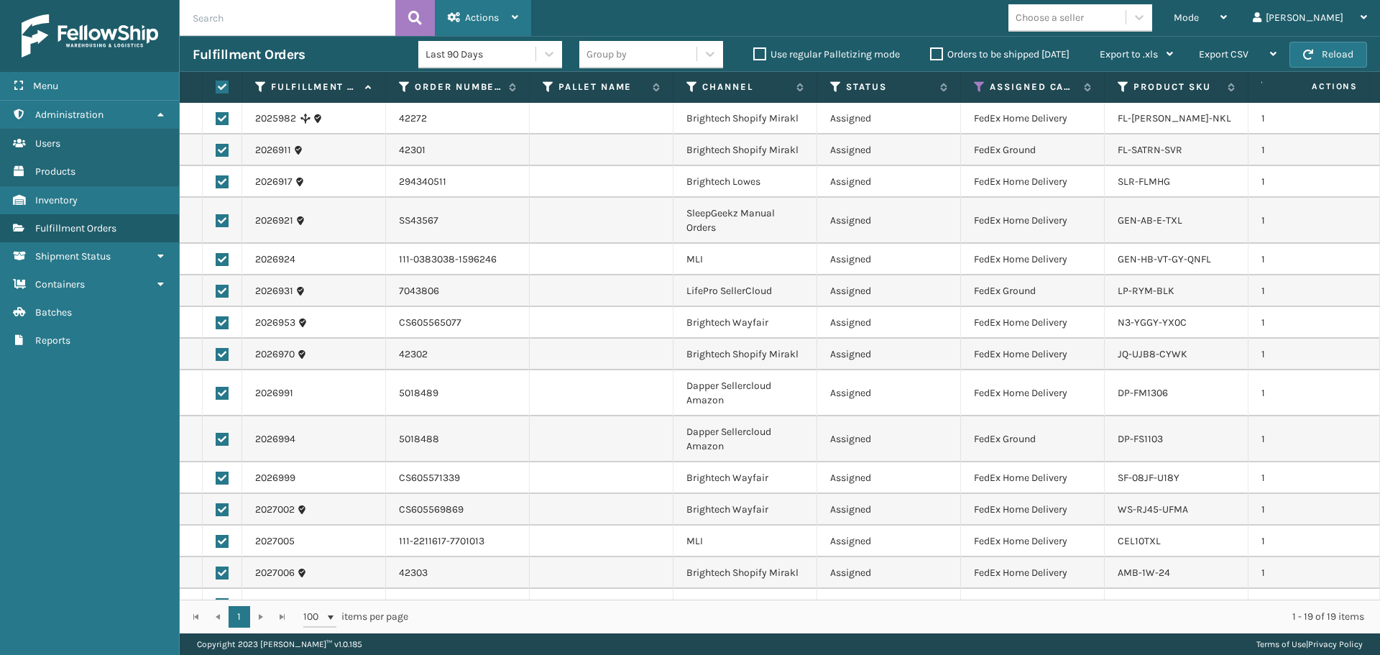
click at [476, 15] on span "Actions" at bounding box center [482, 18] width 34 height 12
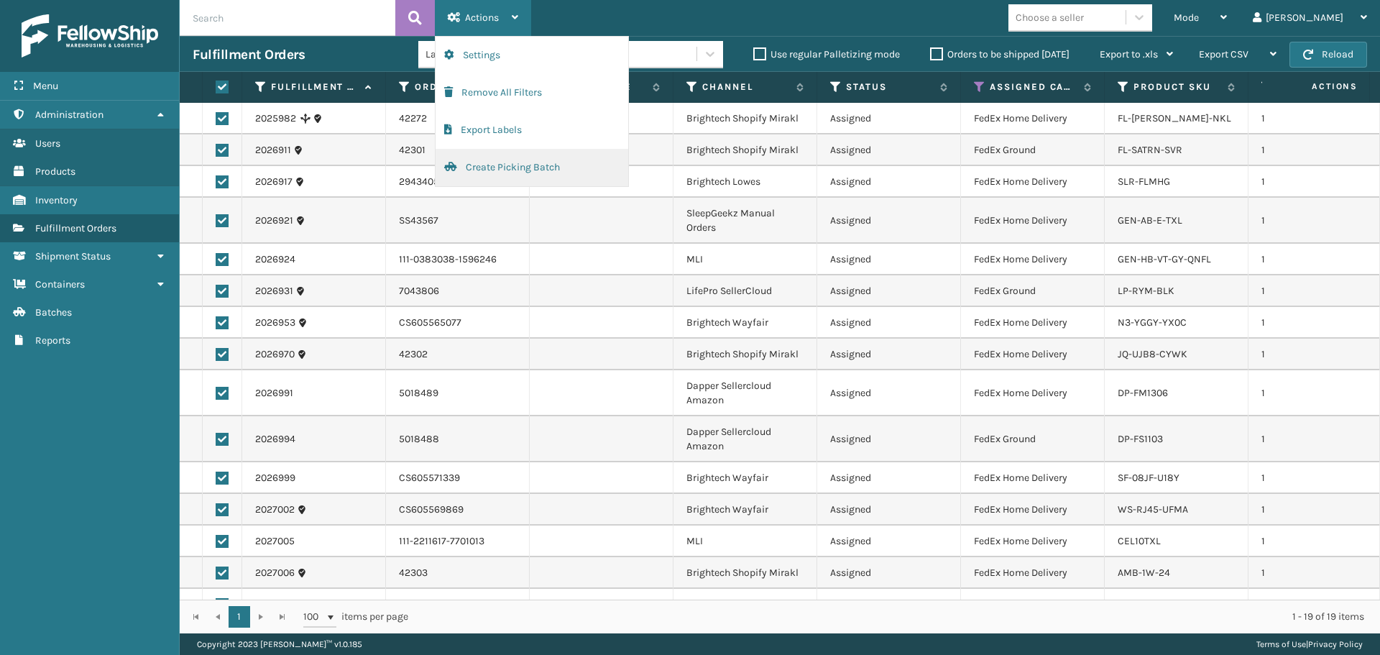
click at [498, 168] on button "Create Picking Batch" at bounding box center [532, 167] width 193 height 37
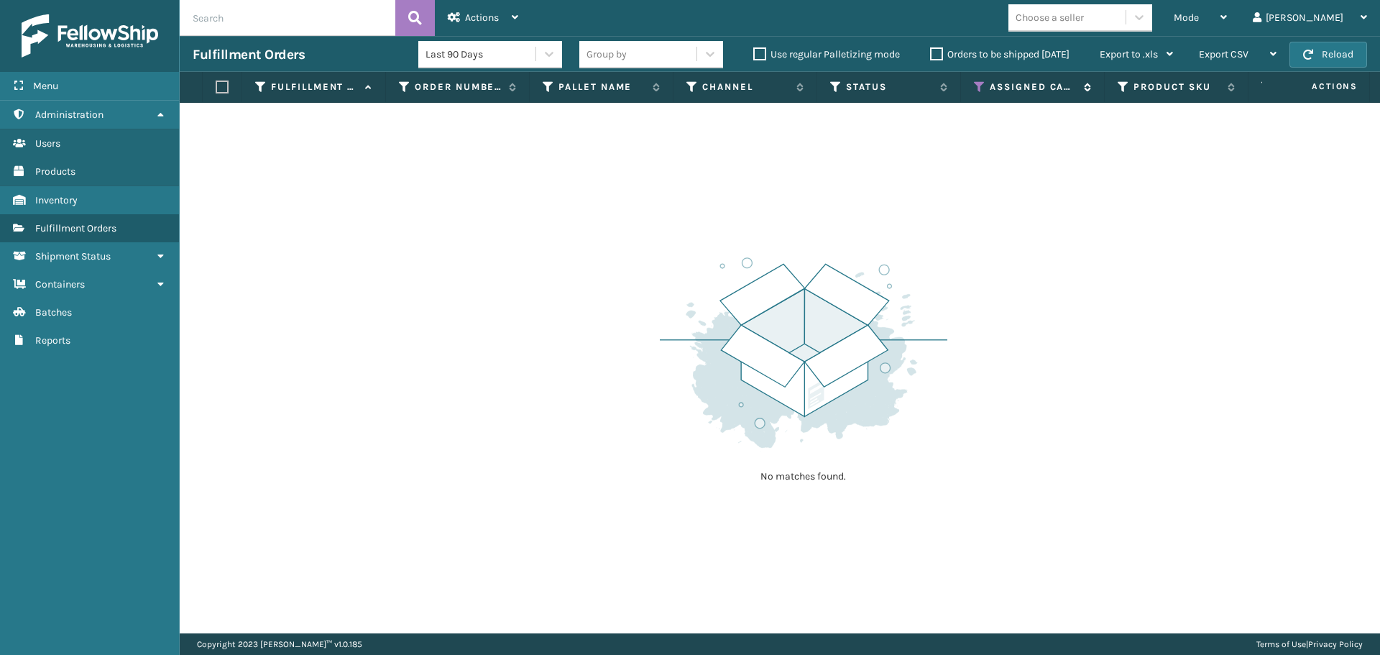
click at [978, 89] on icon at bounding box center [980, 87] width 12 height 13
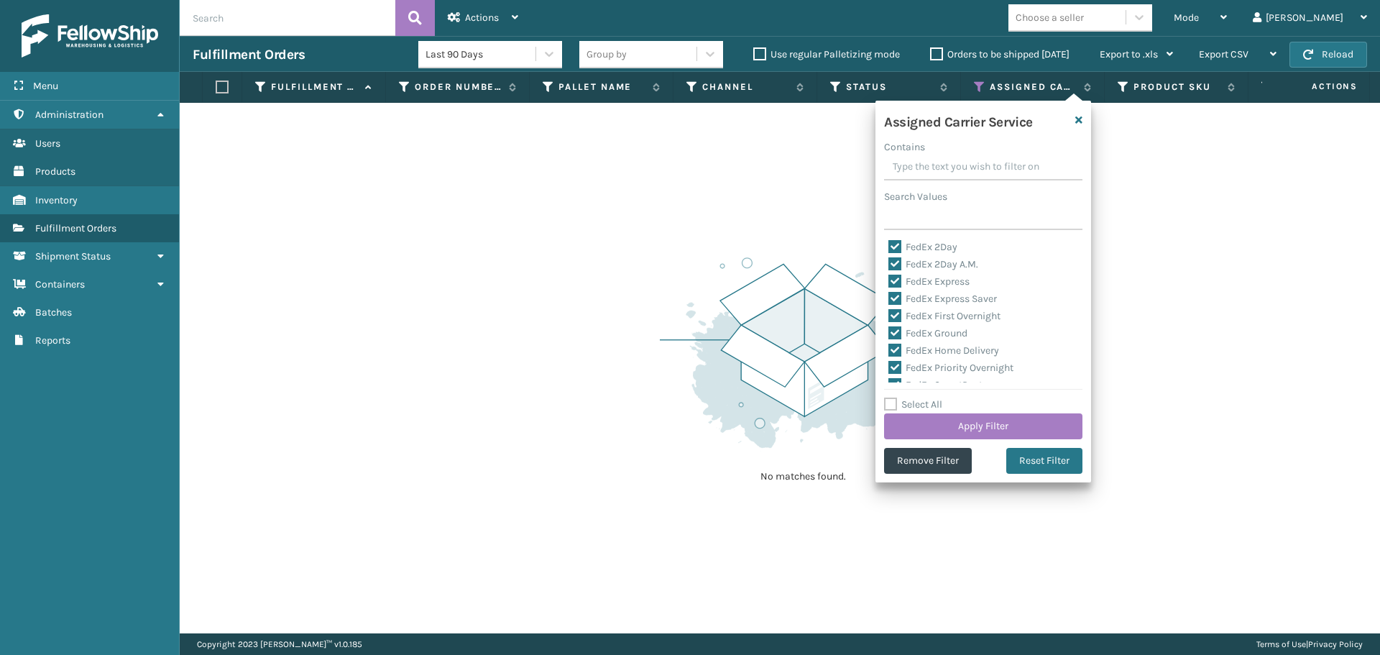
click at [929, 403] on label "Select All" at bounding box center [913, 404] width 58 height 12
click at [929, 398] on input "Select All" at bounding box center [992, 396] width 216 height 1
click at [913, 381] on label "LTL" at bounding box center [905, 382] width 32 height 12
click at [889, 381] on input "LTL" at bounding box center [889, 378] width 1 height 9
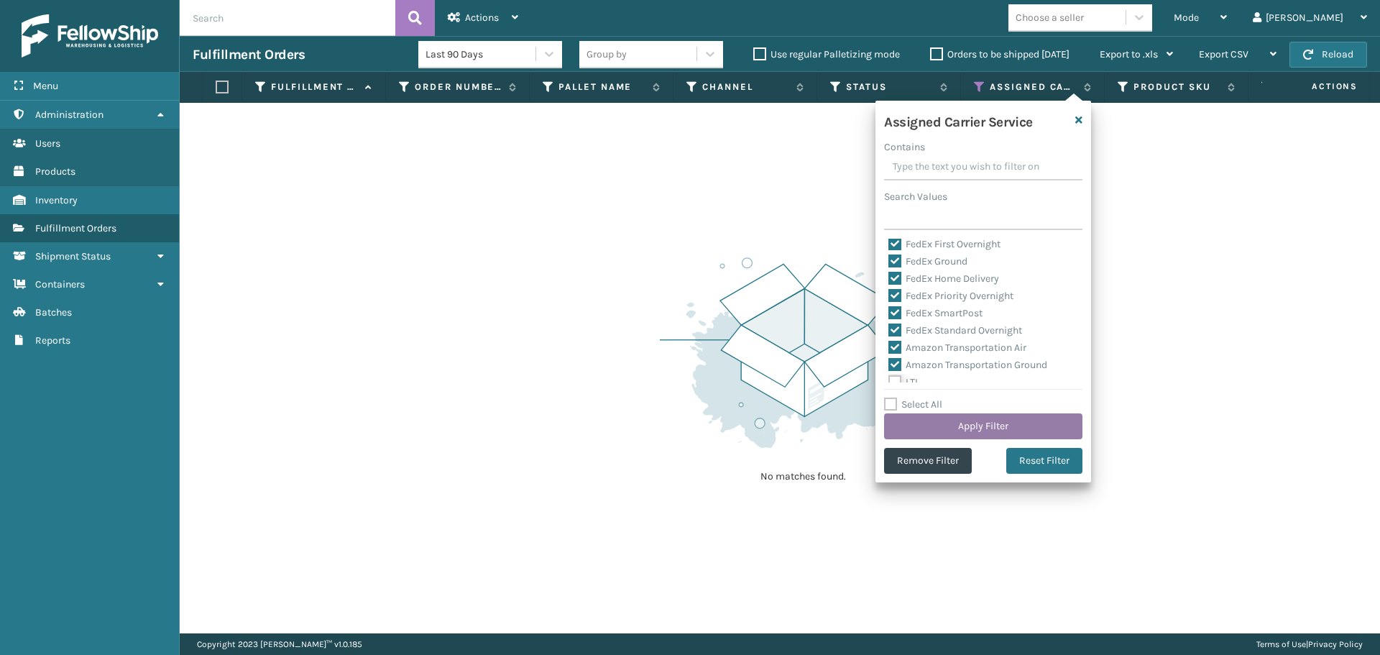
scroll to position [73, 0]
click at [960, 421] on button "Apply Filter" at bounding box center [983, 426] width 198 height 26
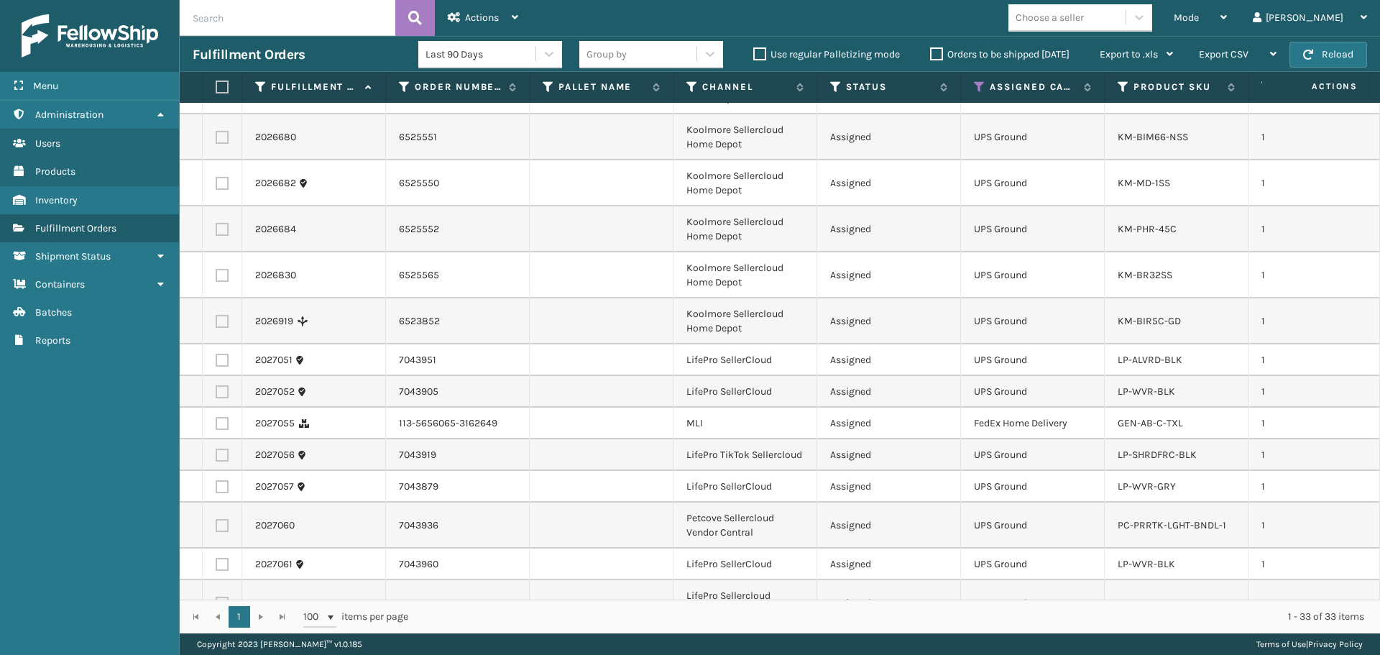
scroll to position [359, 0]
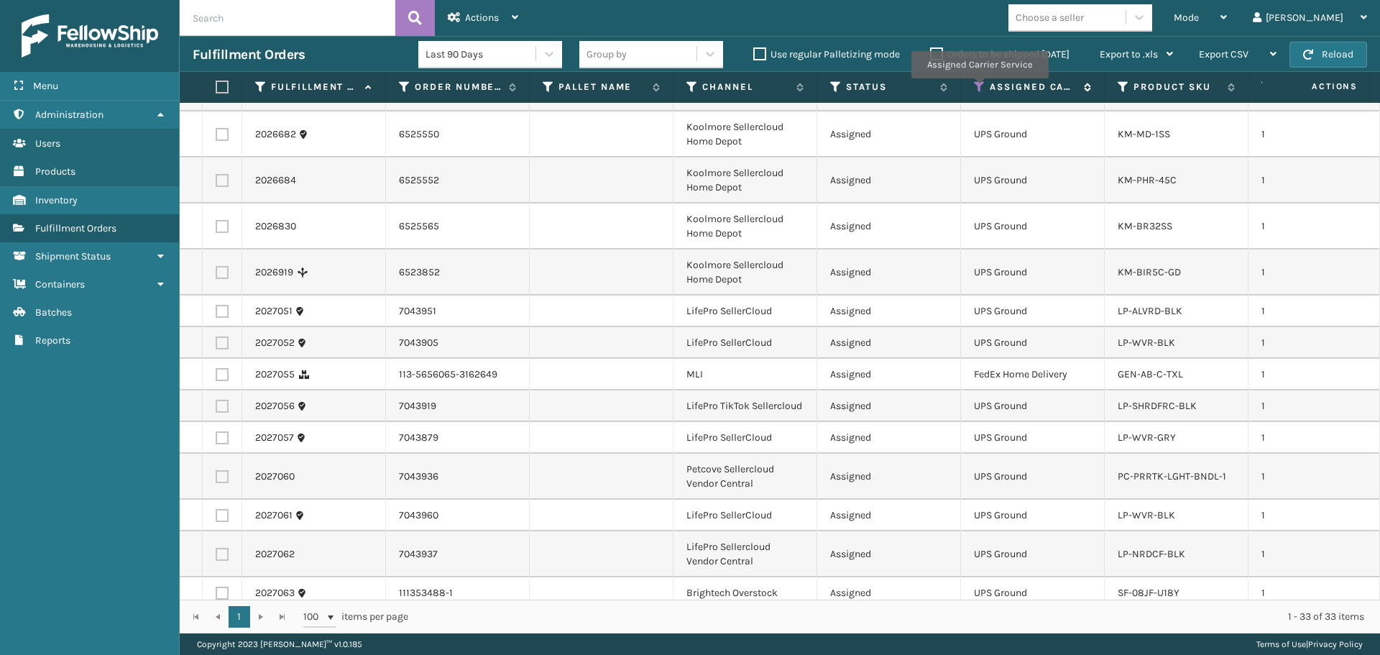
click at [979, 88] on icon at bounding box center [980, 87] width 12 height 13
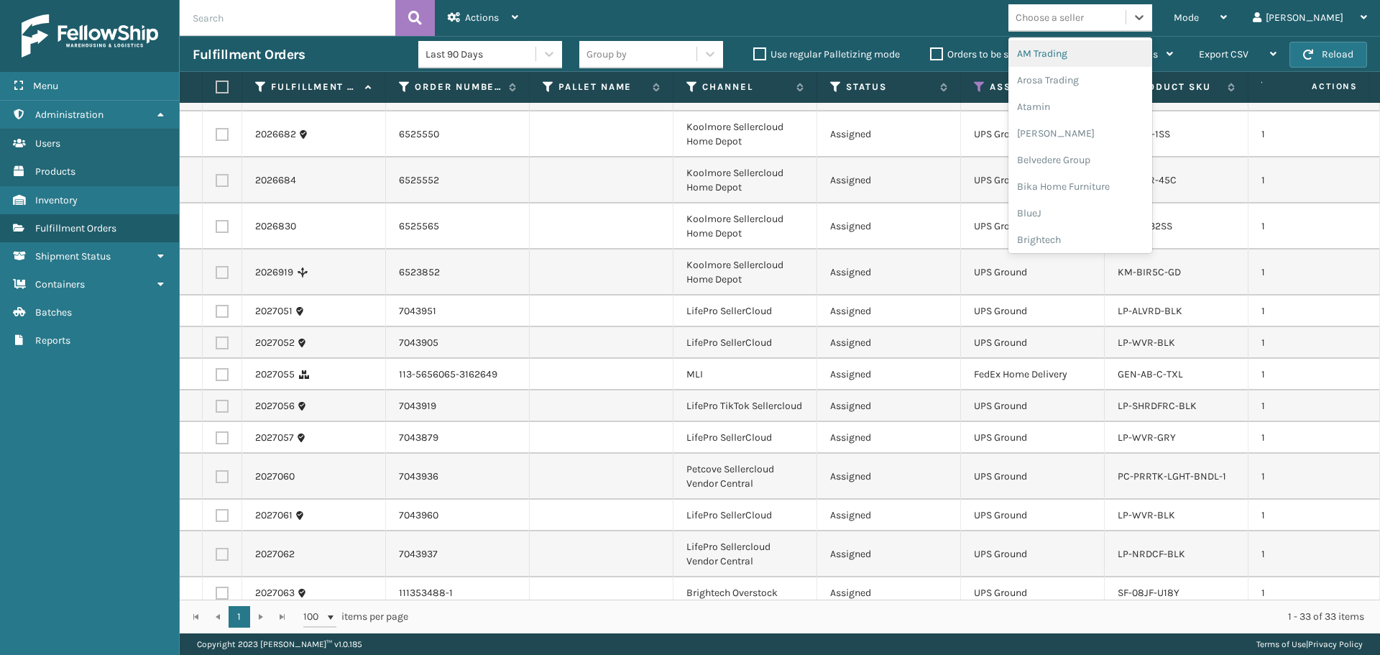
drag, startPoint x: 1094, startPoint y: 22, endPoint x: 1096, endPoint y: 52, distance: 30.3
click at [1084, 21] on div "Choose a seller" at bounding box center [1050, 17] width 68 height 15
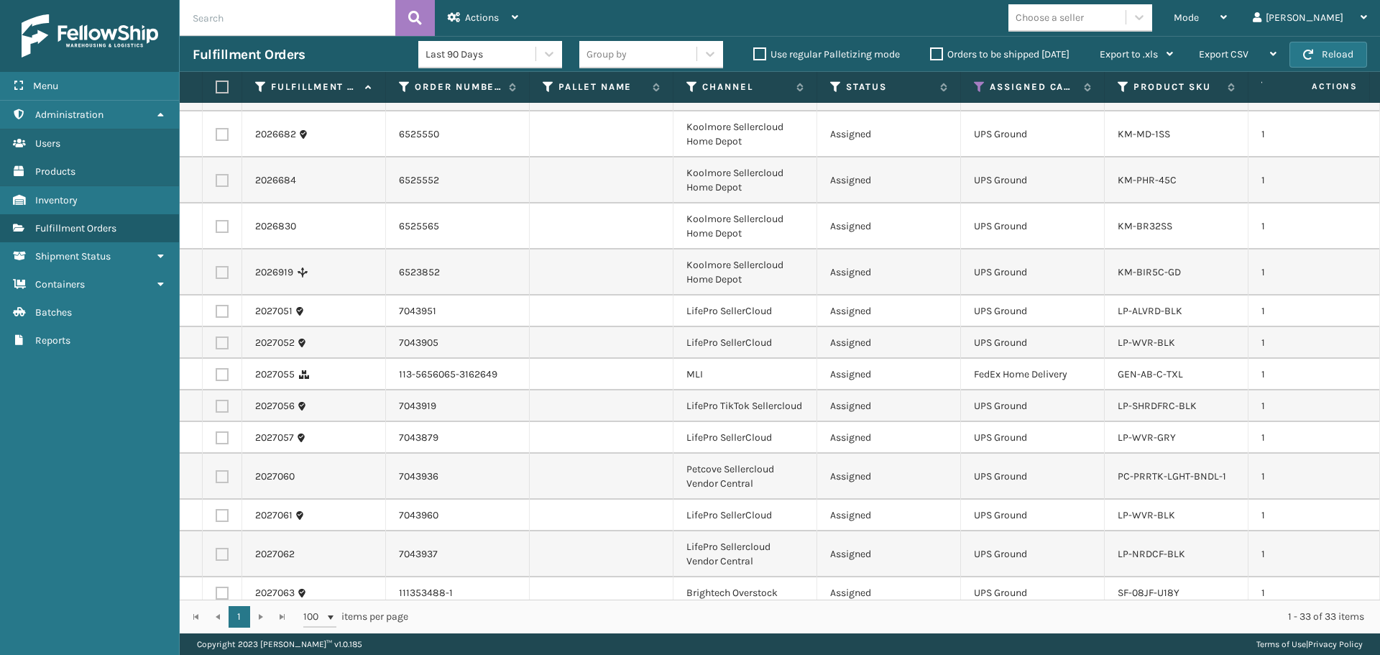
click at [1084, 20] on div "Choose a seller" at bounding box center [1050, 17] width 68 height 15
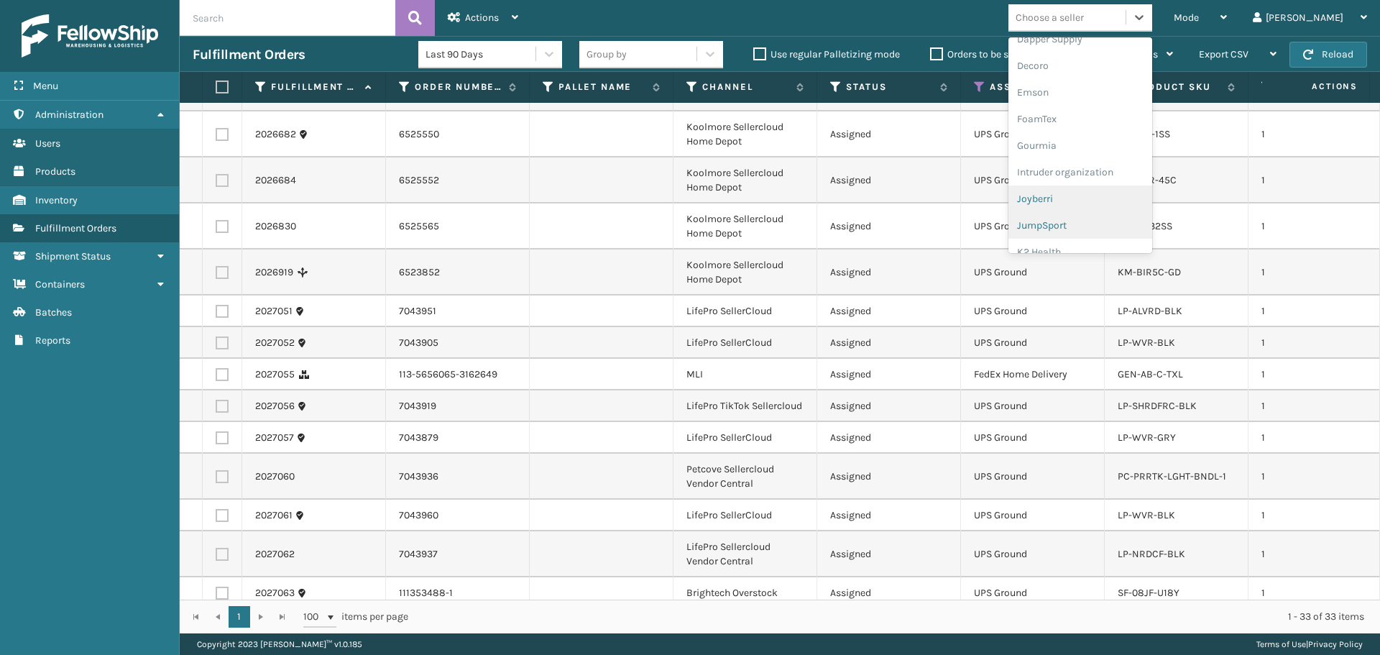
scroll to position [359, 0]
click at [1098, 203] on div "Koolmore" at bounding box center [1081, 199] width 144 height 27
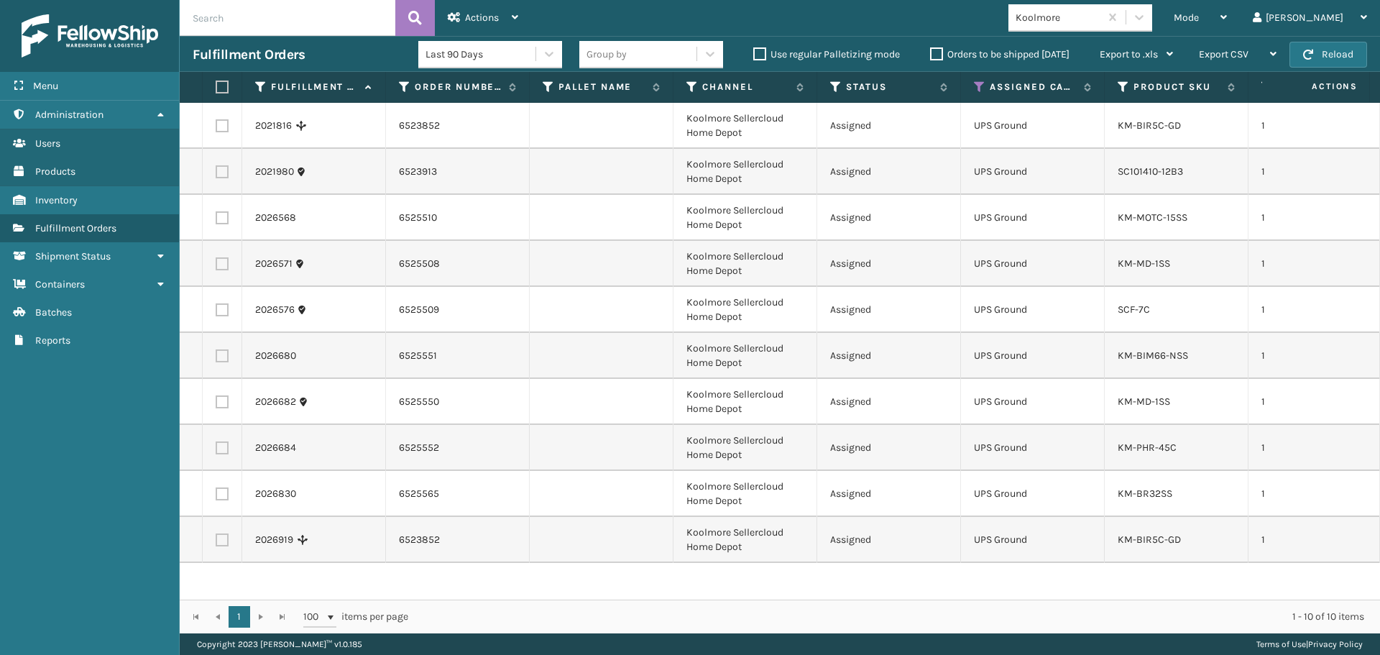
click at [221, 89] on label at bounding box center [220, 87] width 9 height 13
click at [216, 89] on input "checkbox" at bounding box center [216, 87] width 1 height 9
click at [457, 28] on div "Actions" at bounding box center [483, 18] width 70 height 36
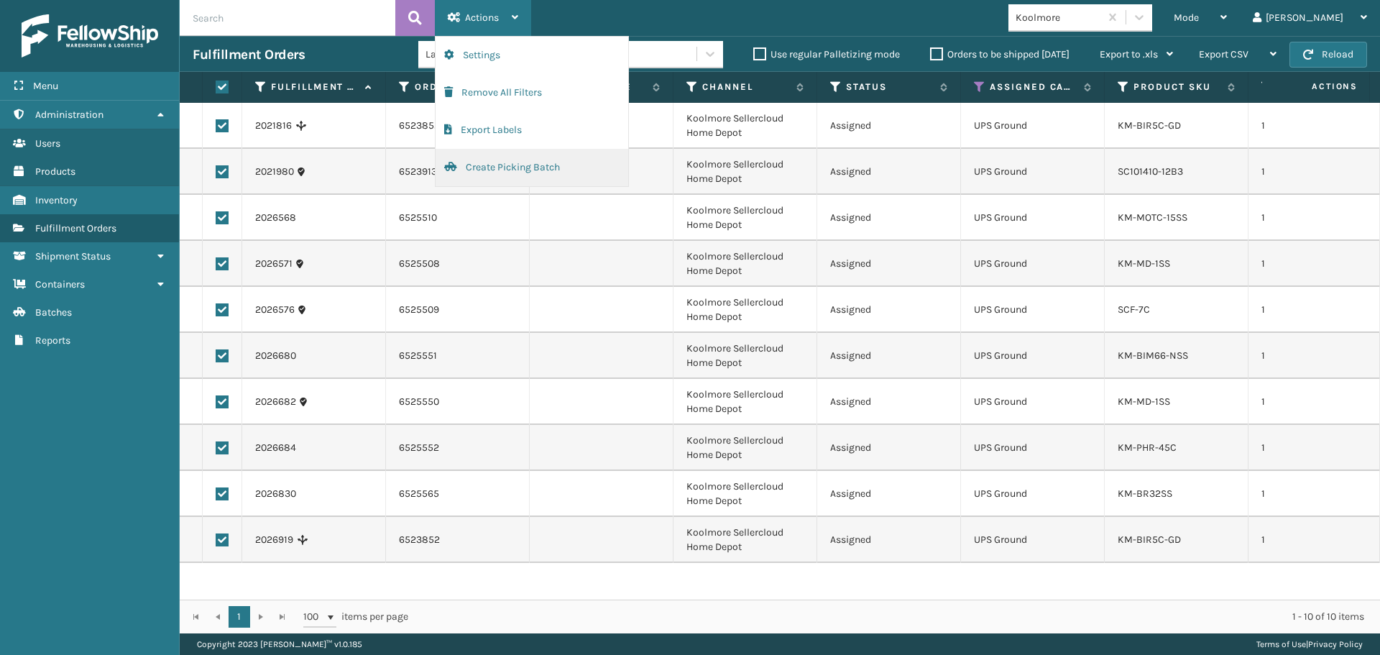
click at [504, 175] on button "Create Picking Batch" at bounding box center [532, 167] width 193 height 37
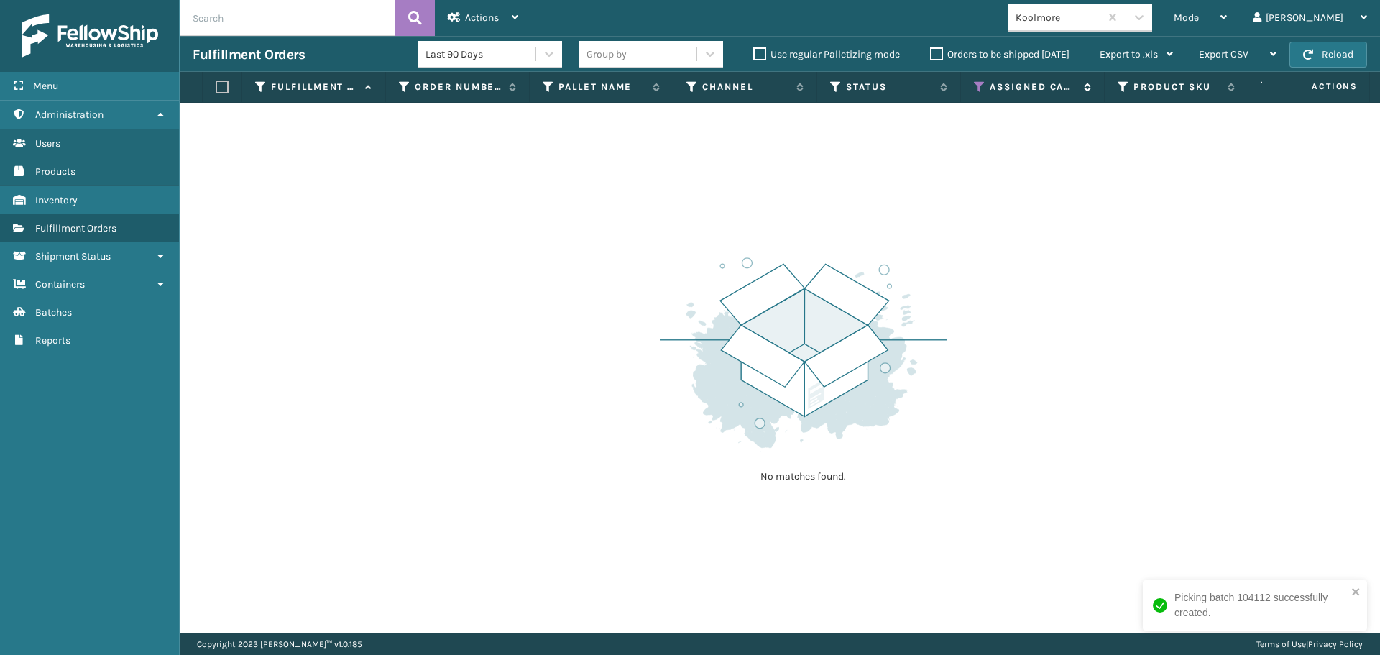
click at [979, 84] on icon at bounding box center [980, 87] width 12 height 13
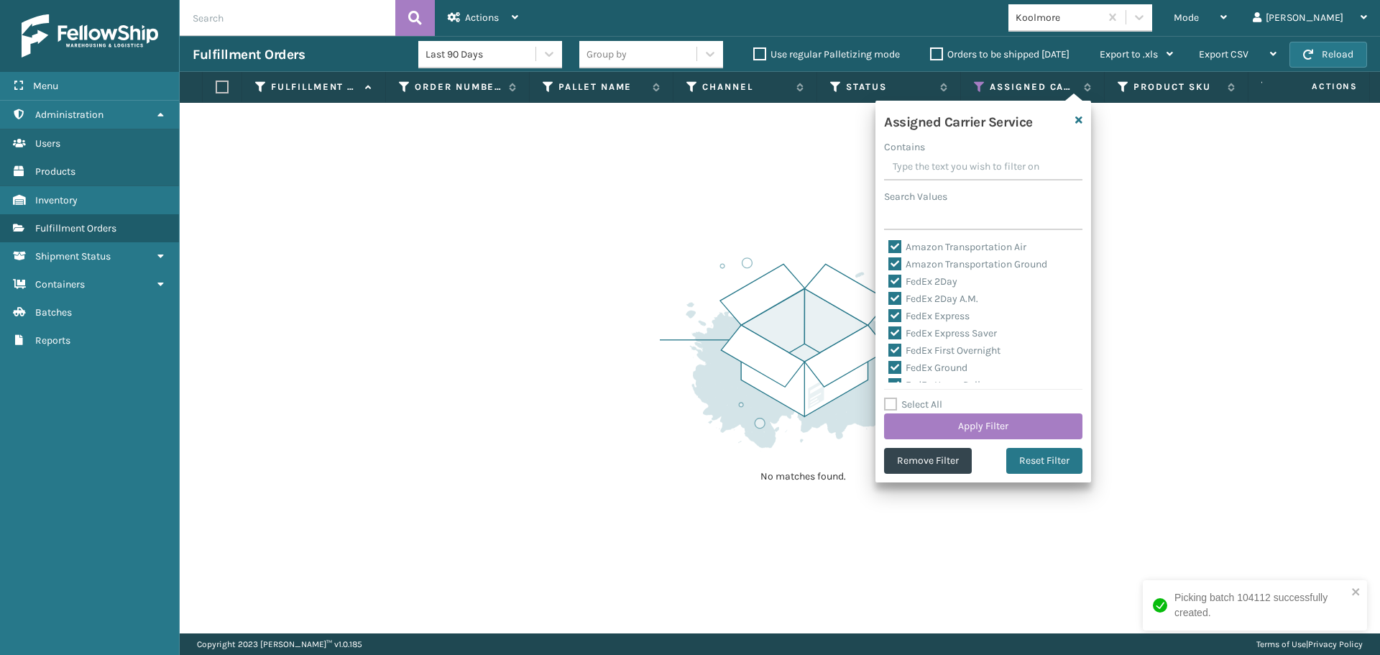
click at [917, 408] on label "Select All" at bounding box center [913, 404] width 58 height 12
click at [917, 398] on input "Select All" at bounding box center [992, 396] width 216 height 1
click at [917, 408] on label "Select All" at bounding box center [913, 404] width 58 height 12
click at [917, 398] on input "Select All" at bounding box center [992, 396] width 216 height 1
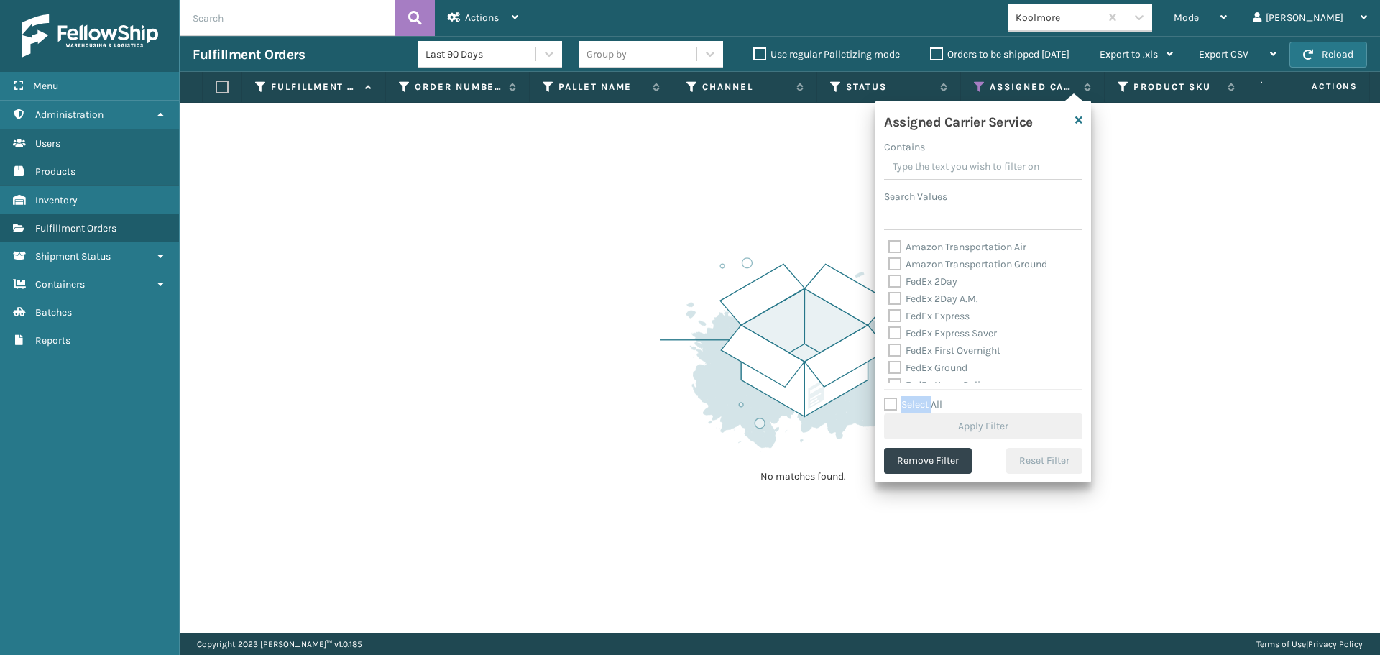
click at [892, 395] on div "Assigned Carrier Service Contains Search Values Amazon Transportation Air Amazo…" at bounding box center [984, 292] width 216 height 382
click at [890, 401] on label "Select All" at bounding box center [913, 404] width 58 height 12
click at [890, 398] on input "Select All" at bounding box center [992, 396] width 216 height 1
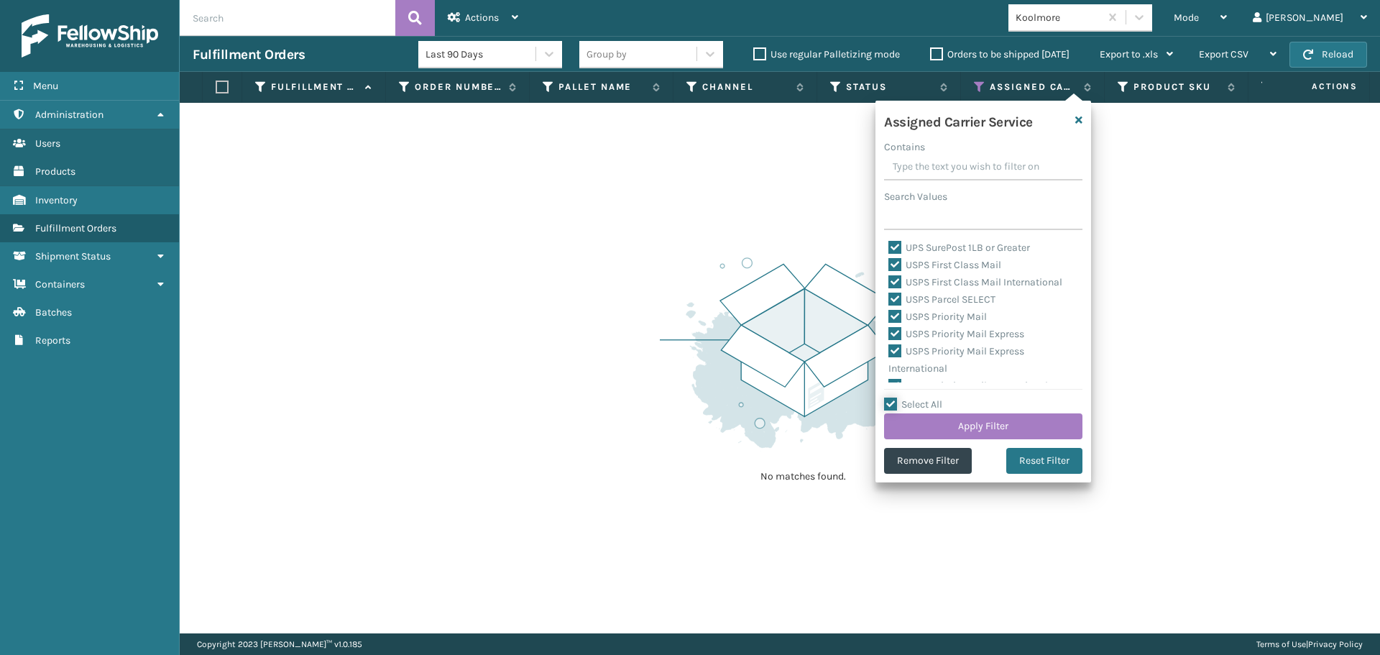
scroll to position [443, 0]
click at [914, 374] on label "LTL" at bounding box center [905, 373] width 32 height 12
click at [889, 374] on input "LTL" at bounding box center [889, 369] width 1 height 9
click at [932, 418] on button "Apply Filter" at bounding box center [983, 426] width 198 height 26
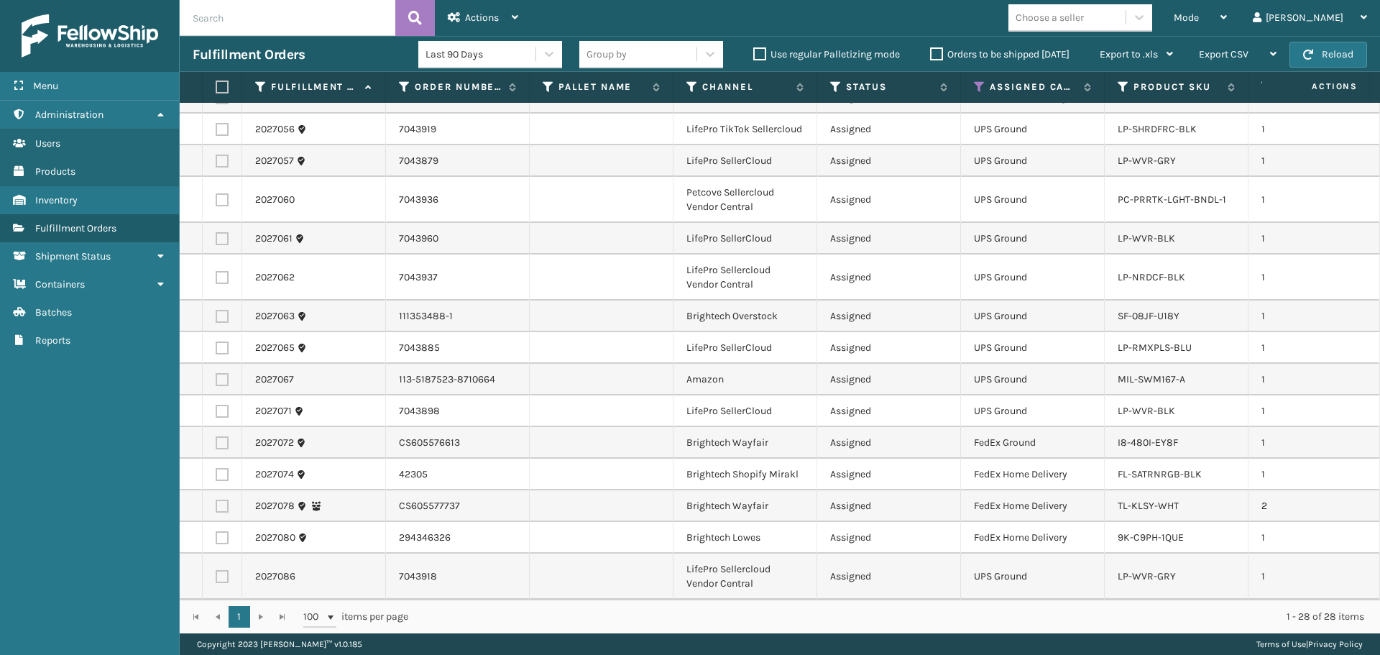
scroll to position [0, 0]
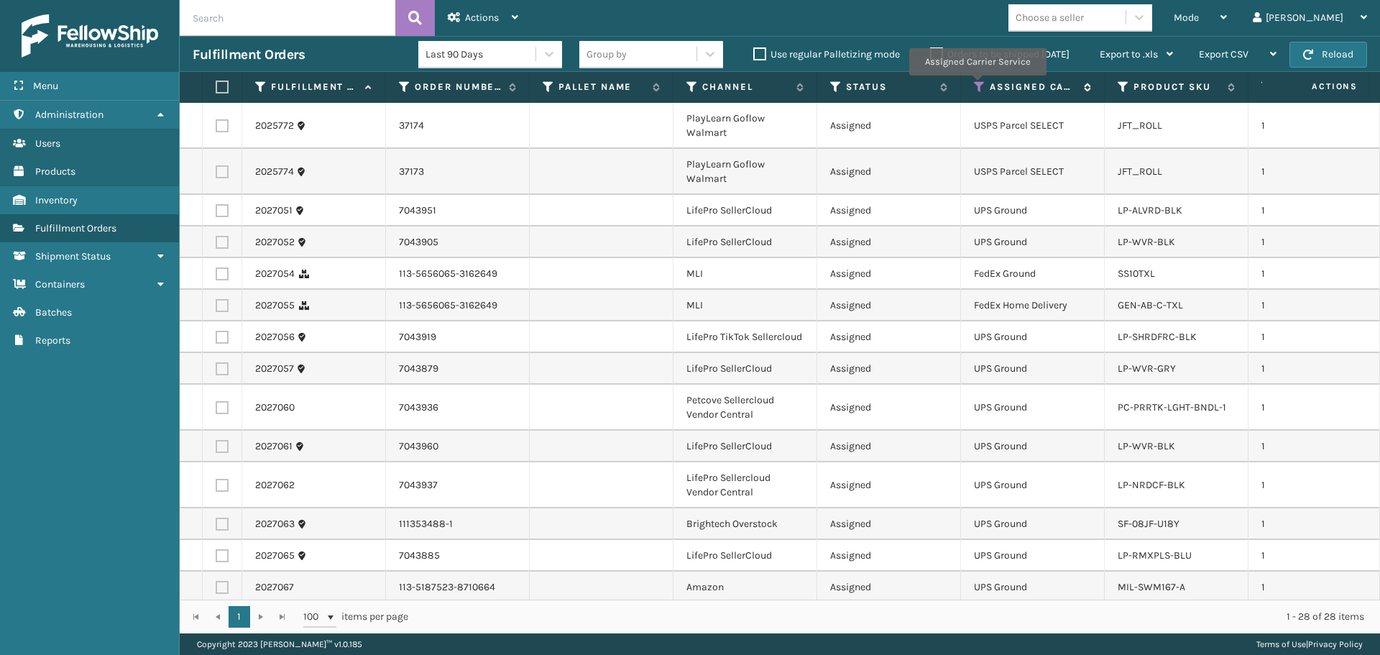
click at [981, 84] on icon at bounding box center [980, 87] width 12 height 13
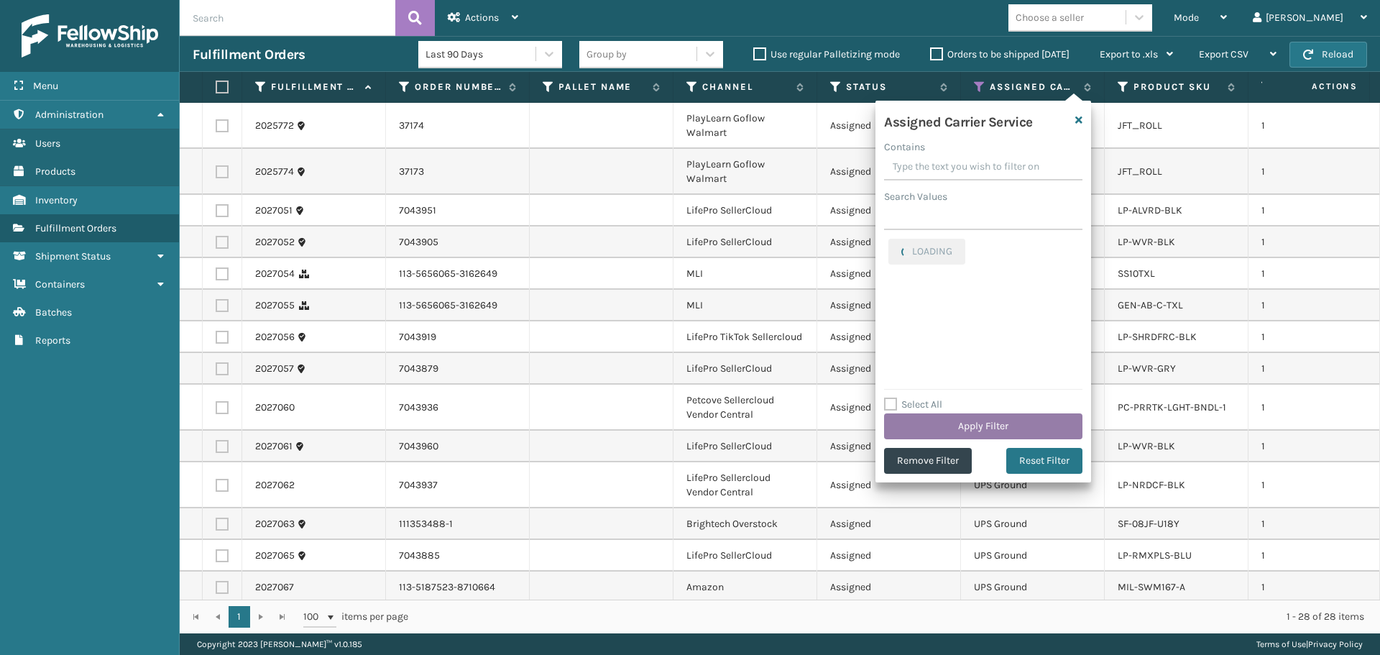
click at [981, 431] on button "Apply Filter" at bounding box center [983, 426] width 198 height 26
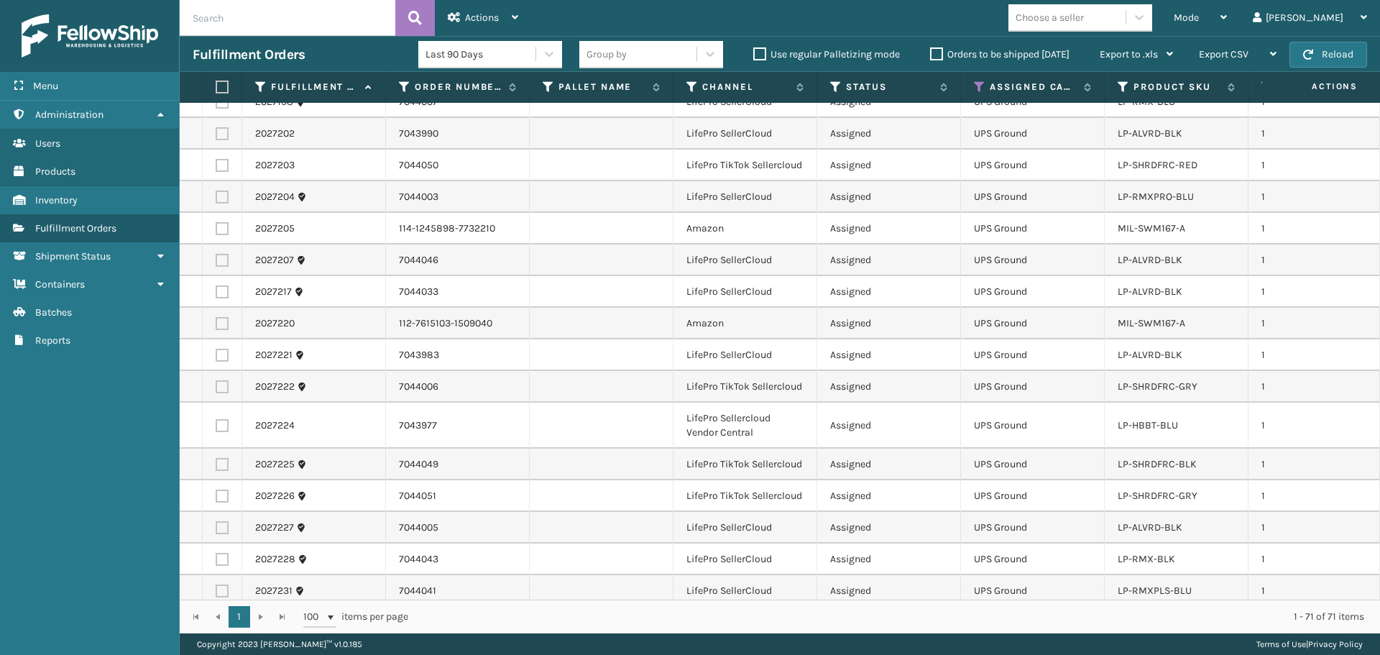
scroll to position [2033, 0]
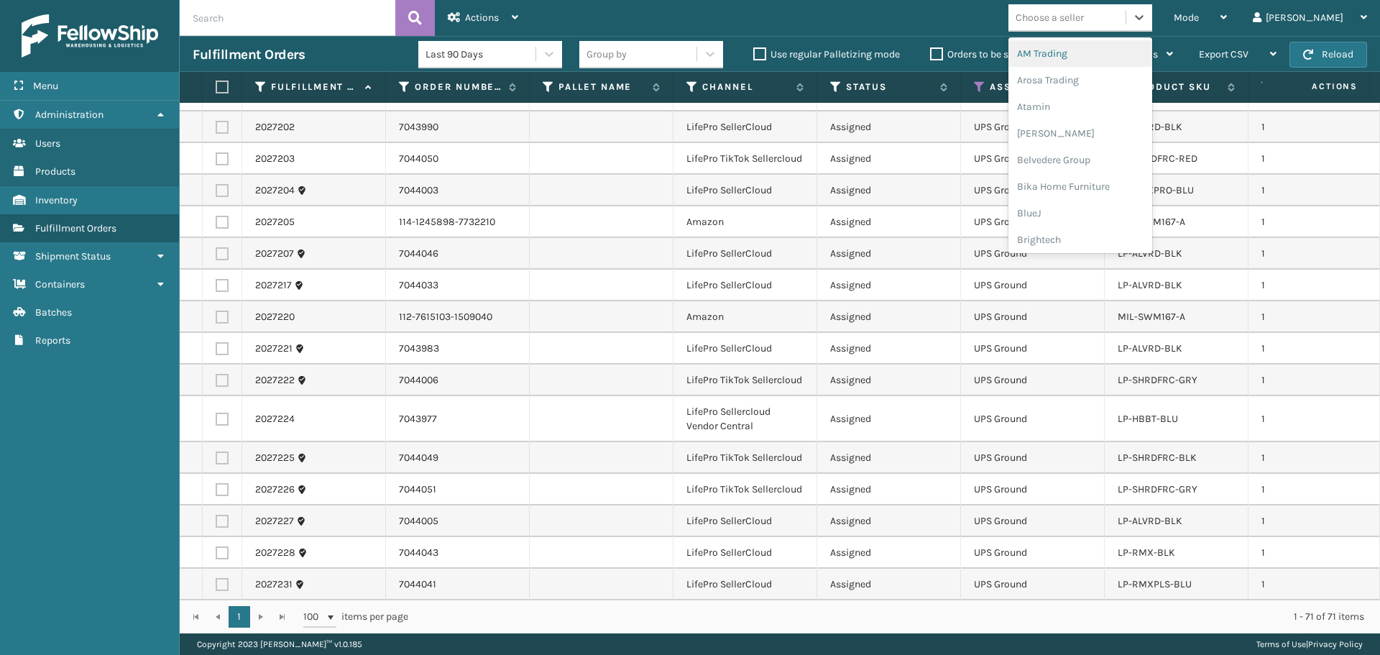
click at [1084, 14] on div "Choose a seller" at bounding box center [1050, 17] width 68 height 15
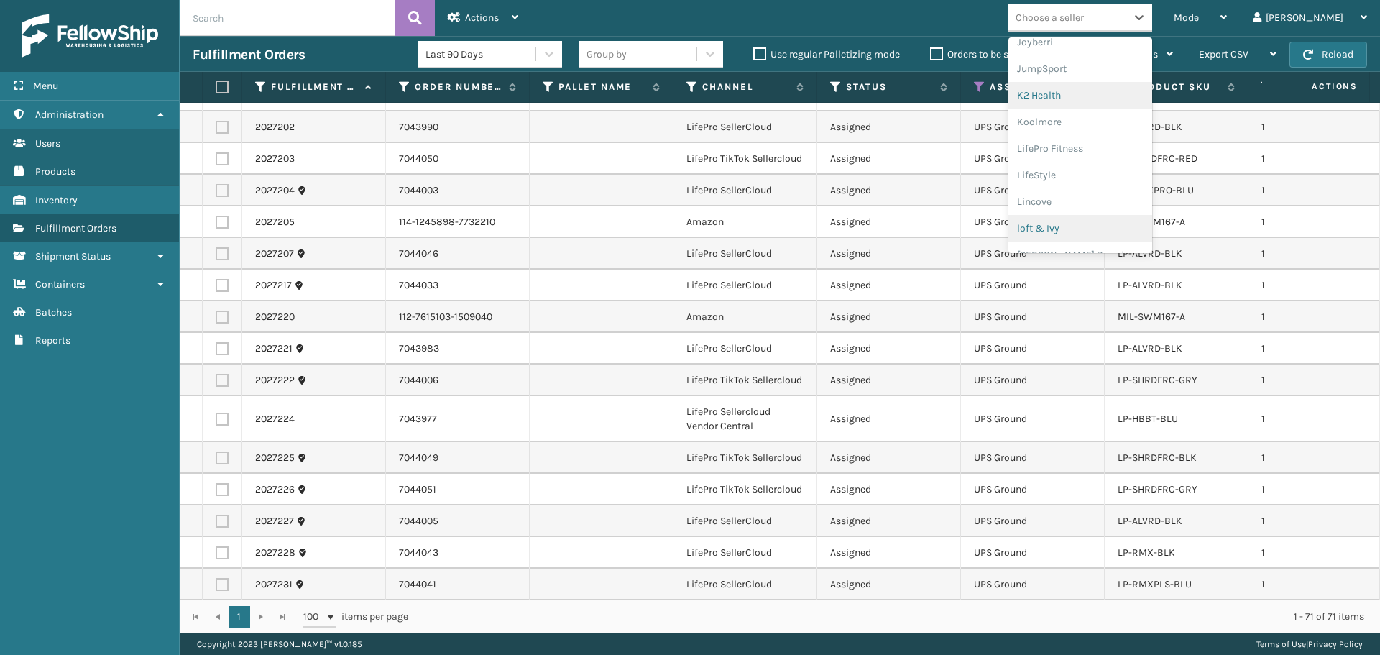
scroll to position [455, 0]
click at [1107, 127] on div "LifePro Fitness" at bounding box center [1081, 130] width 144 height 27
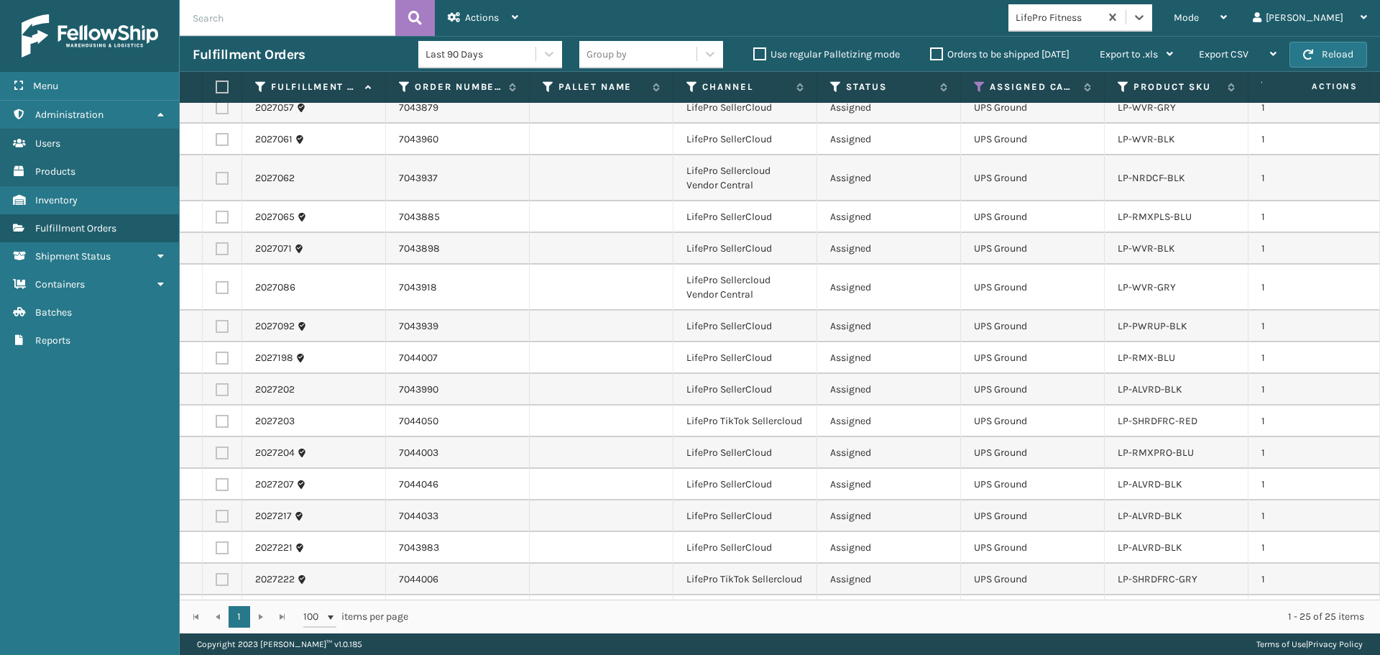
scroll to position [0, 0]
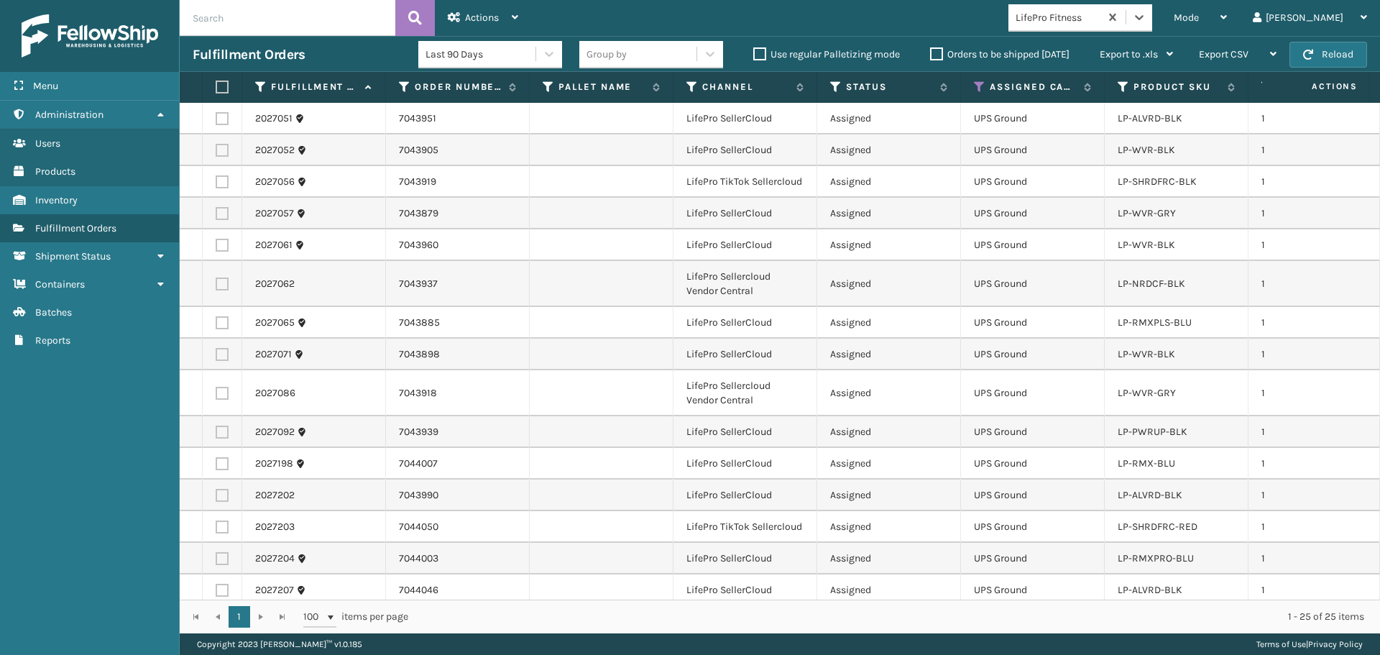
click at [220, 88] on label at bounding box center [220, 87] width 9 height 13
click at [216, 88] on input "checkbox" at bounding box center [216, 87] width 1 height 9
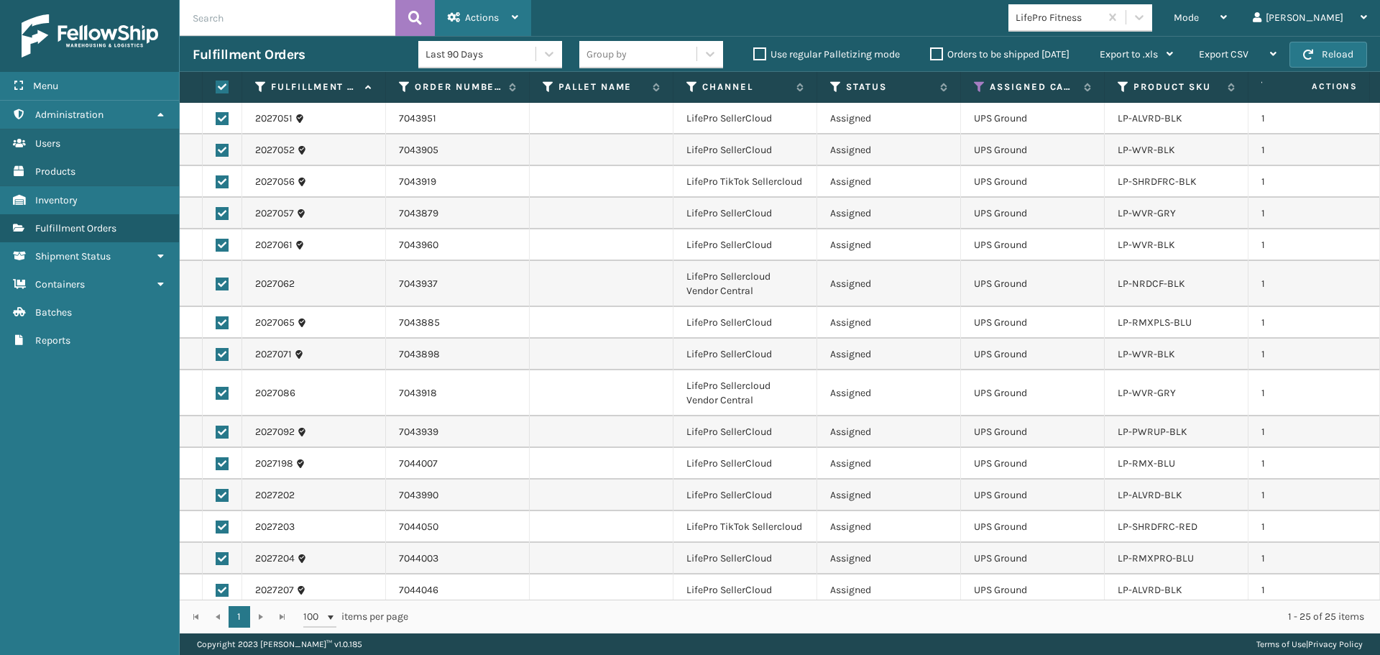
click at [479, 27] on div "Actions" at bounding box center [483, 18] width 70 height 36
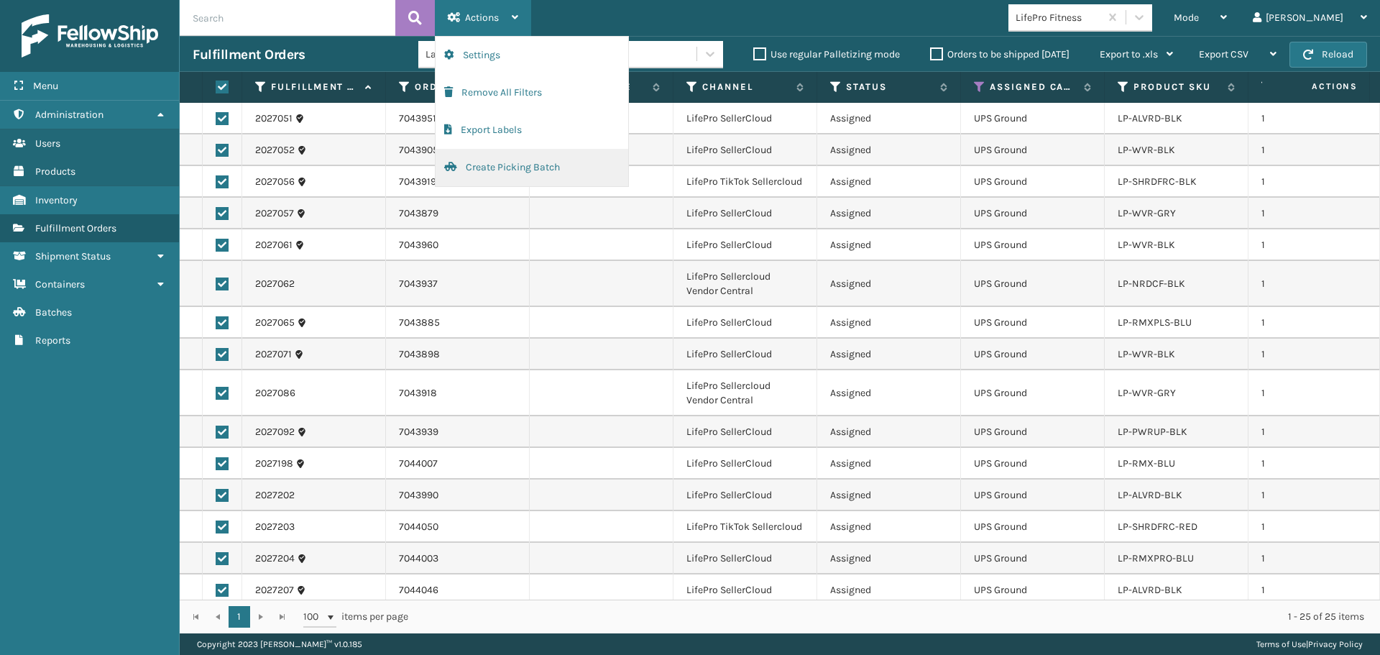
drag, startPoint x: 510, startPoint y: 160, endPoint x: 509, endPoint y: 173, distance: 13.7
click at [509, 173] on button "Create Picking Batch" at bounding box center [532, 167] width 193 height 37
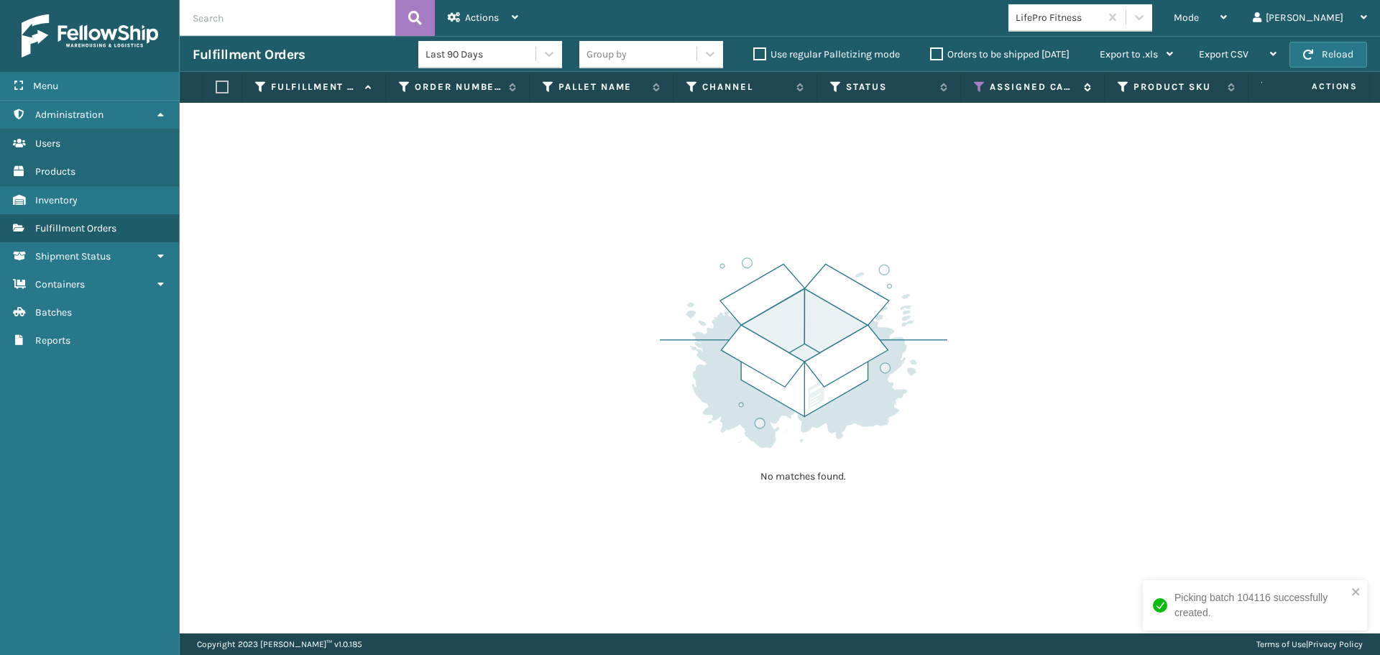
click at [981, 88] on icon at bounding box center [980, 87] width 12 height 13
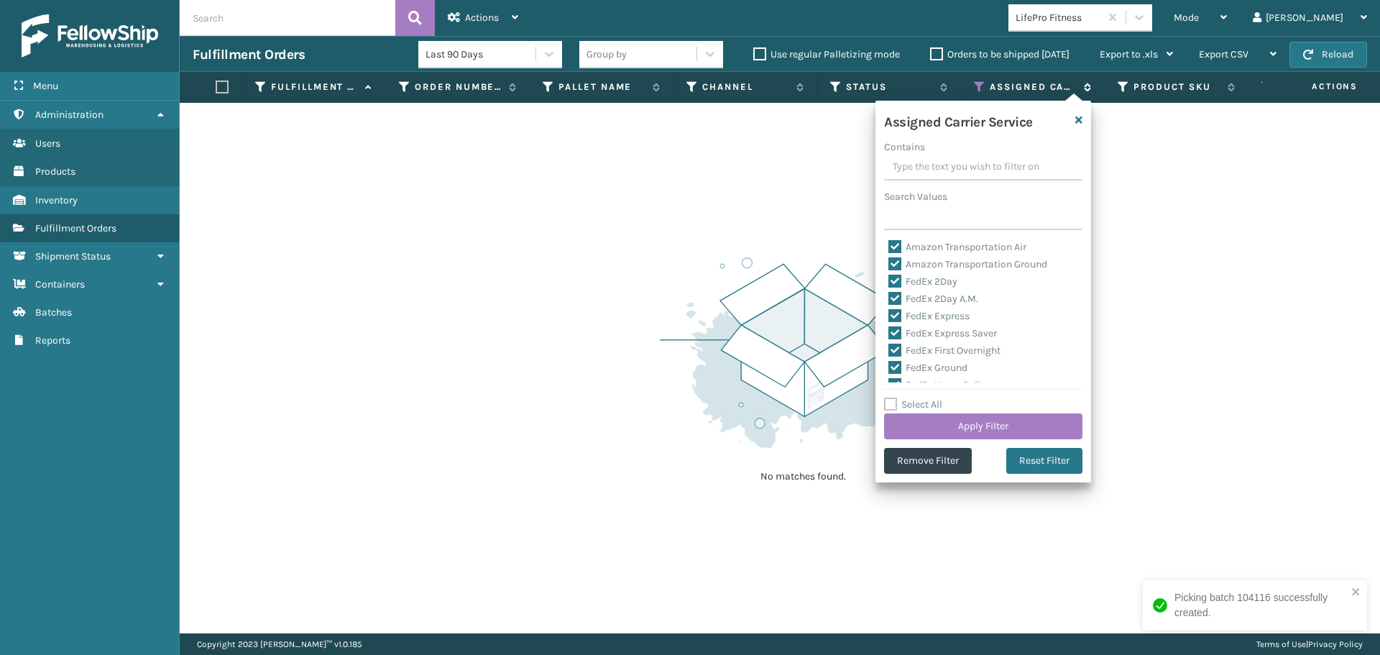
click at [981, 88] on icon at bounding box center [980, 87] width 12 height 13
click at [921, 413] on div "Select All Apply Filter" at bounding box center [983, 417] width 198 height 43
click at [919, 409] on label "Select All" at bounding box center [913, 404] width 58 height 12
click at [919, 398] on input "Select All" at bounding box center [992, 396] width 216 height 1
click at [919, 409] on label "Select All" at bounding box center [913, 404] width 58 height 12
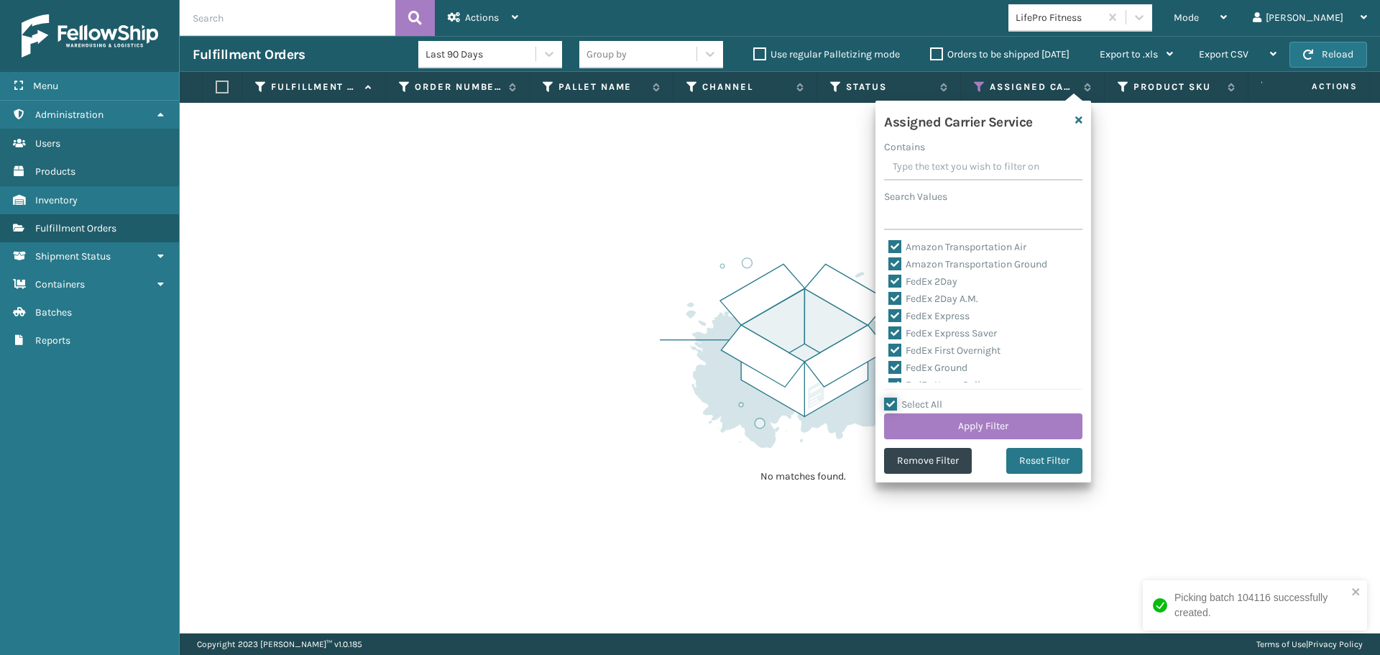
click at [919, 398] on input "Select All" at bounding box center [992, 396] width 216 height 1
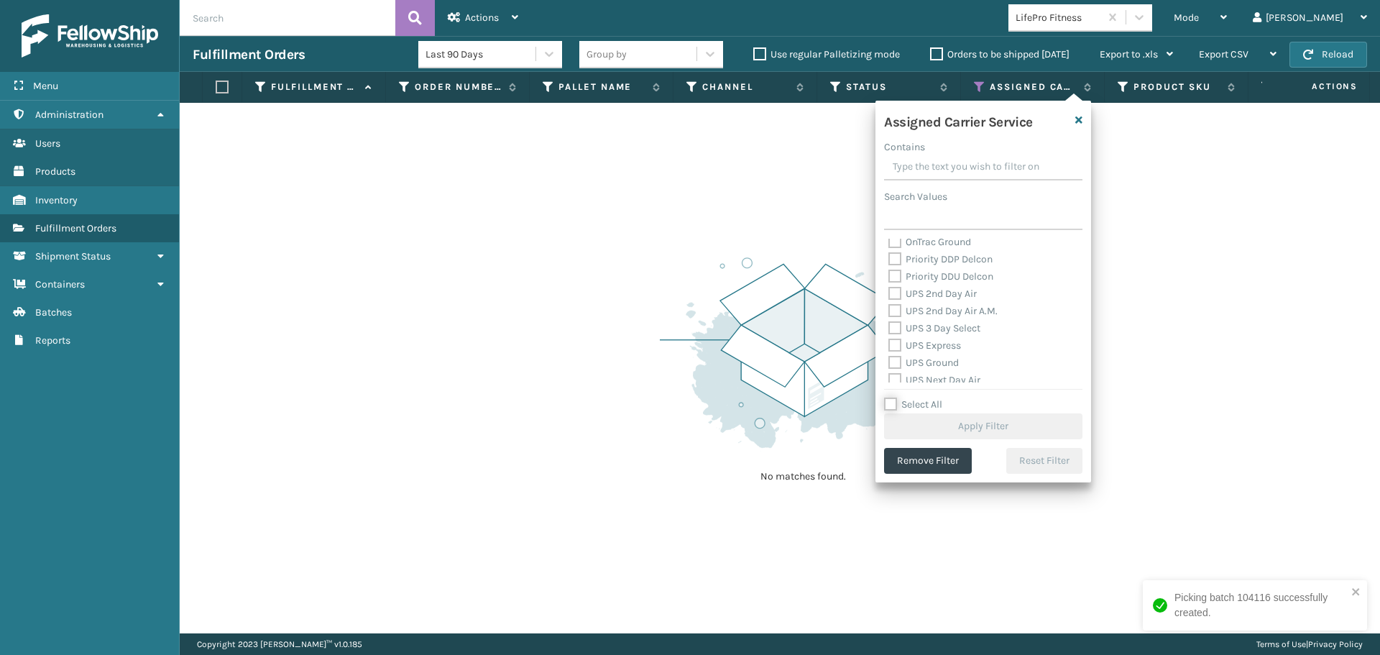
scroll to position [216, 0]
click at [924, 281] on div "Priority DDU Delcon" at bounding box center [984, 273] width 190 height 17
drag, startPoint x: 927, startPoint y: 285, endPoint x: 932, endPoint y: 295, distance: 11.9
click at [927, 286] on label "UPS 2nd Day Air" at bounding box center [933, 290] width 88 height 12
click at [889, 286] on input "UPS 2nd Day Air" at bounding box center [889, 286] width 1 height 9
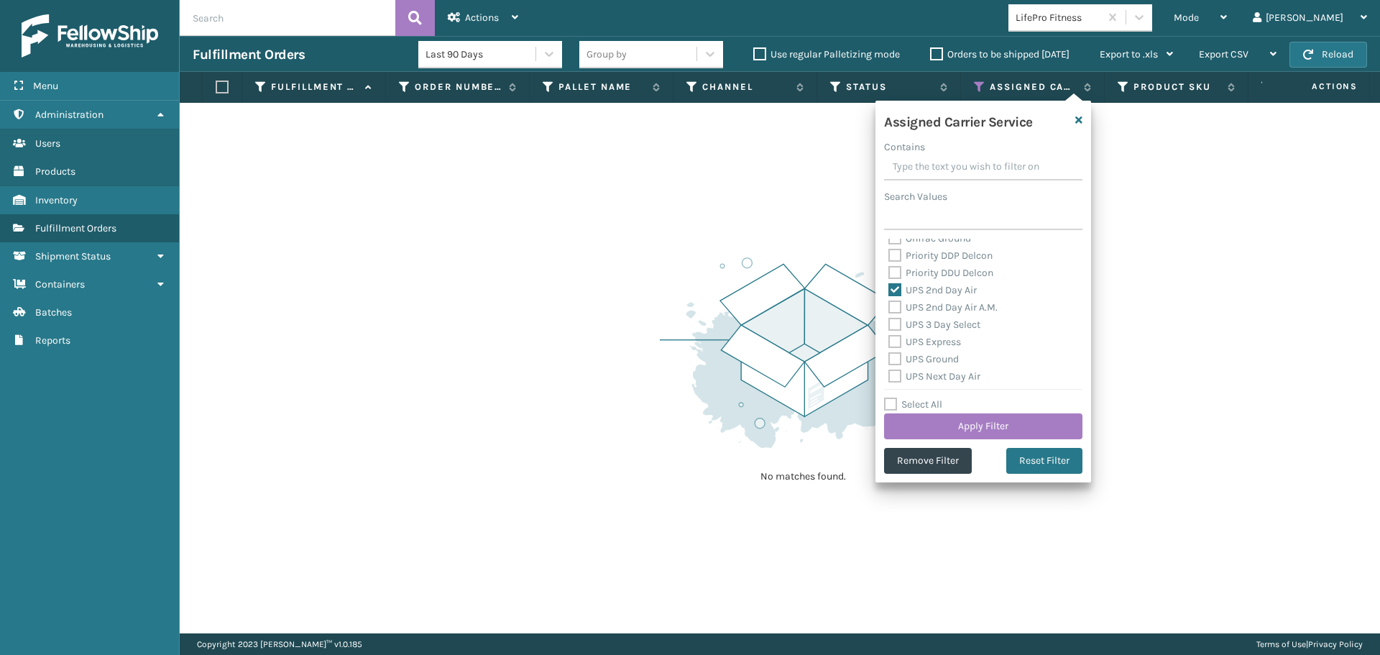
click at [933, 315] on div "UPS 2nd Day Air A.M." at bounding box center [984, 307] width 190 height 17
click at [936, 310] on label "UPS 2nd Day Air A.M." at bounding box center [943, 307] width 109 height 12
click at [889, 308] on input "UPS 2nd Day Air A.M." at bounding box center [889, 303] width 1 height 9
click at [938, 329] on label "UPS 3 Day Select" at bounding box center [935, 324] width 92 height 12
click at [889, 326] on input "UPS 3 Day Select" at bounding box center [889, 320] width 1 height 9
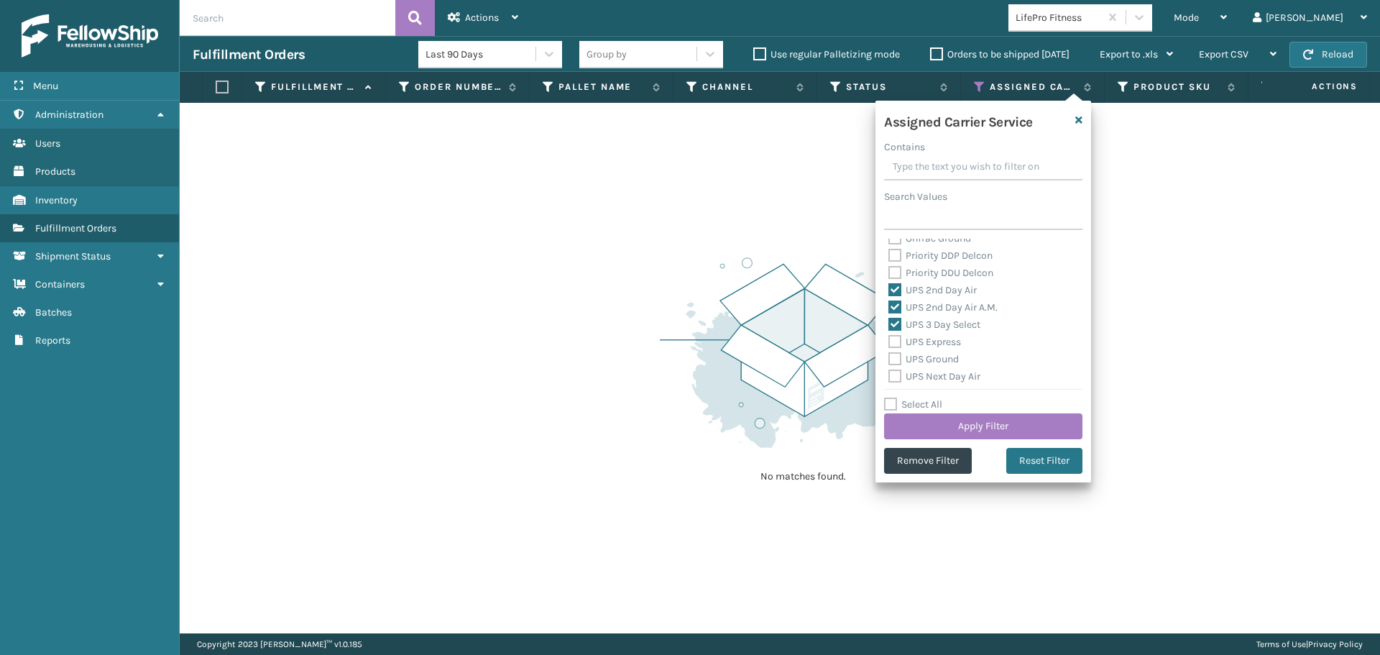
click at [940, 340] on label "UPS Express" at bounding box center [925, 342] width 73 height 12
click at [889, 340] on input "UPS Express" at bounding box center [889, 338] width 1 height 9
click at [940, 359] on label "UPS Ground" at bounding box center [924, 359] width 70 height 12
click at [889, 359] on input "UPS Ground" at bounding box center [889, 355] width 1 height 9
click at [937, 374] on label "UPS Next Day Air" at bounding box center [935, 376] width 92 height 12
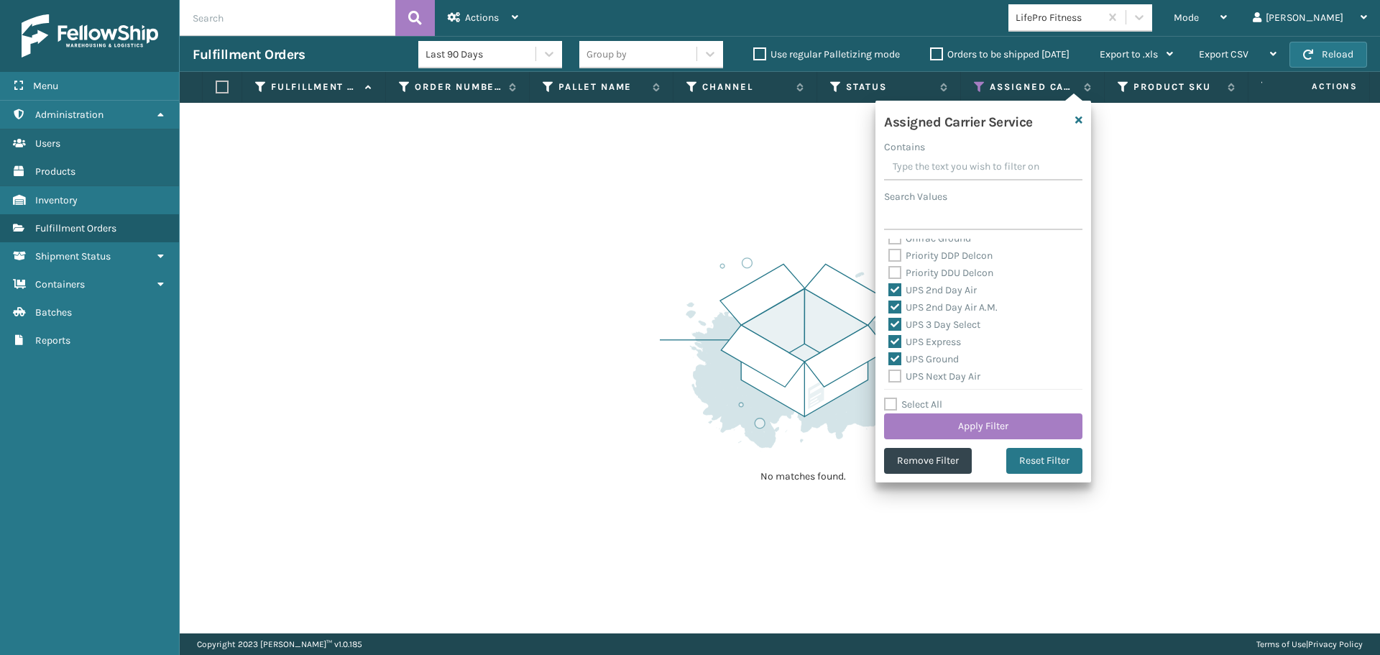
click at [889, 374] on input "UPS Next Day Air" at bounding box center [889, 372] width 1 height 9
click at [940, 325] on label "UPS Next Day Air Early" at bounding box center [947, 322] width 117 height 12
click at [889, 323] on input "UPS Next Day Air Early" at bounding box center [889, 317] width 1 height 9
click at [941, 342] on label "UPS Next Day Air Saver" at bounding box center [948, 339] width 119 height 12
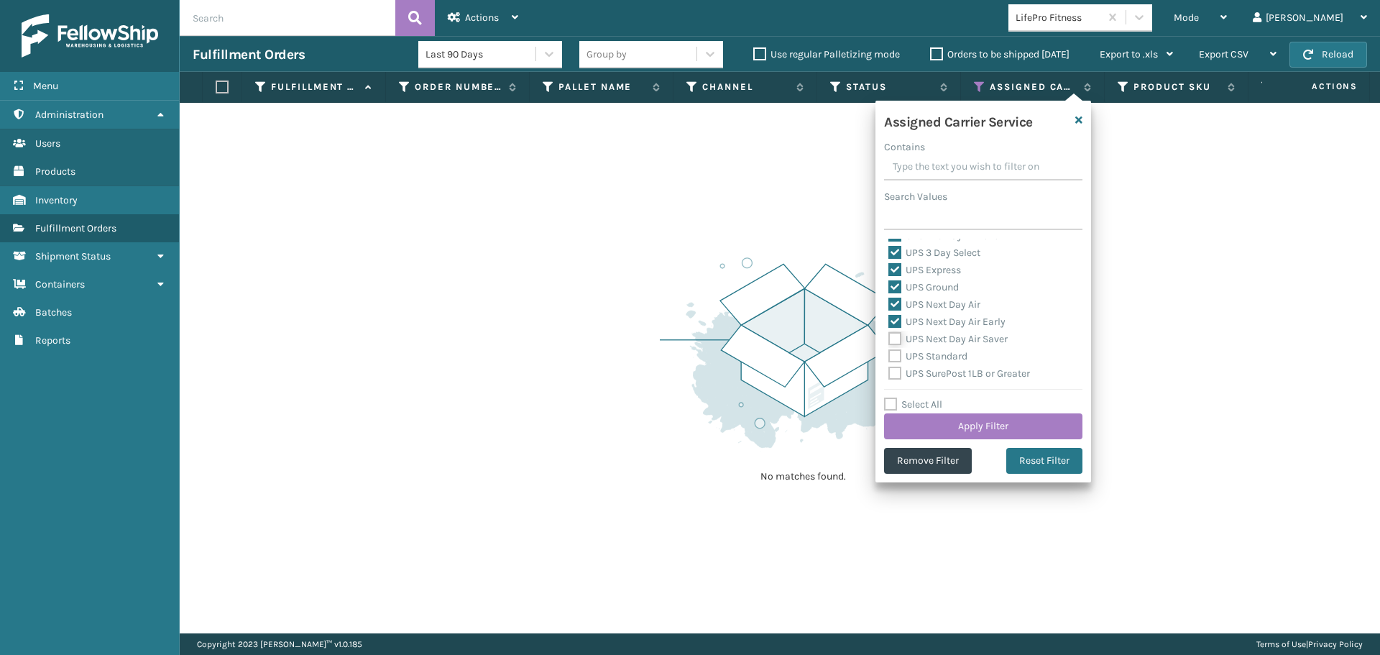
click at [889, 340] on input "UPS Next Day Air Saver" at bounding box center [889, 335] width 1 height 9
click at [942, 359] on label "UPS Standard" at bounding box center [928, 356] width 79 height 12
click at [889, 357] on input "UPS Standard" at bounding box center [889, 352] width 1 height 9
click at [943, 371] on label "UPS SurePost 1LB or Greater" at bounding box center [960, 373] width 142 height 12
click at [889, 371] on input "UPS SurePost 1LB or Greater" at bounding box center [889, 369] width 1 height 9
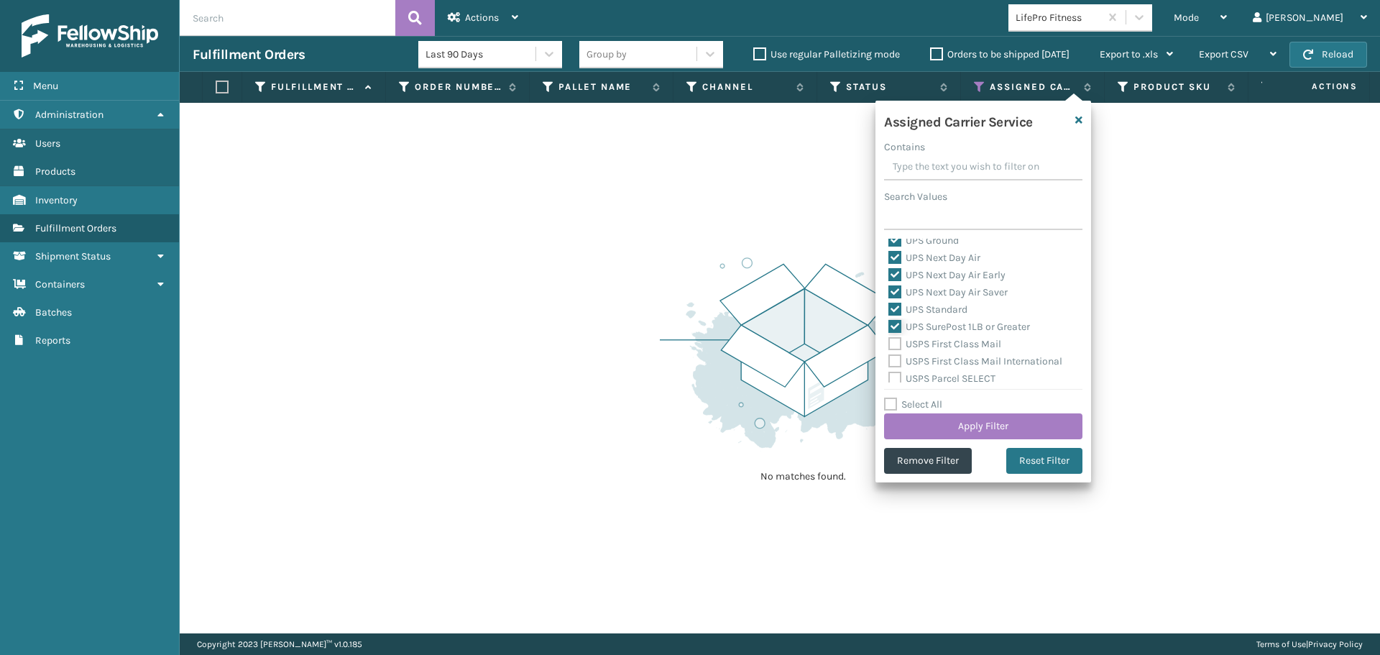
scroll to position [359, 0]
click at [967, 414] on button "Apply Filter" at bounding box center [983, 426] width 198 height 26
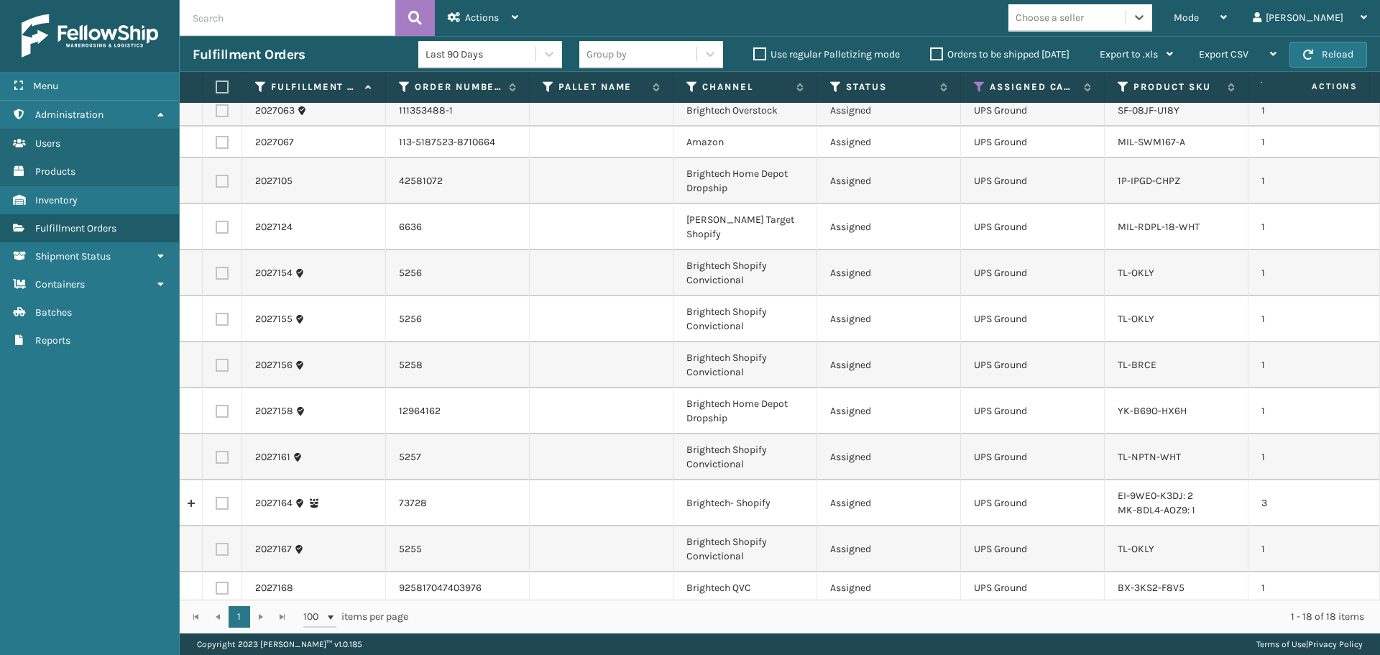
scroll to position [0, 0]
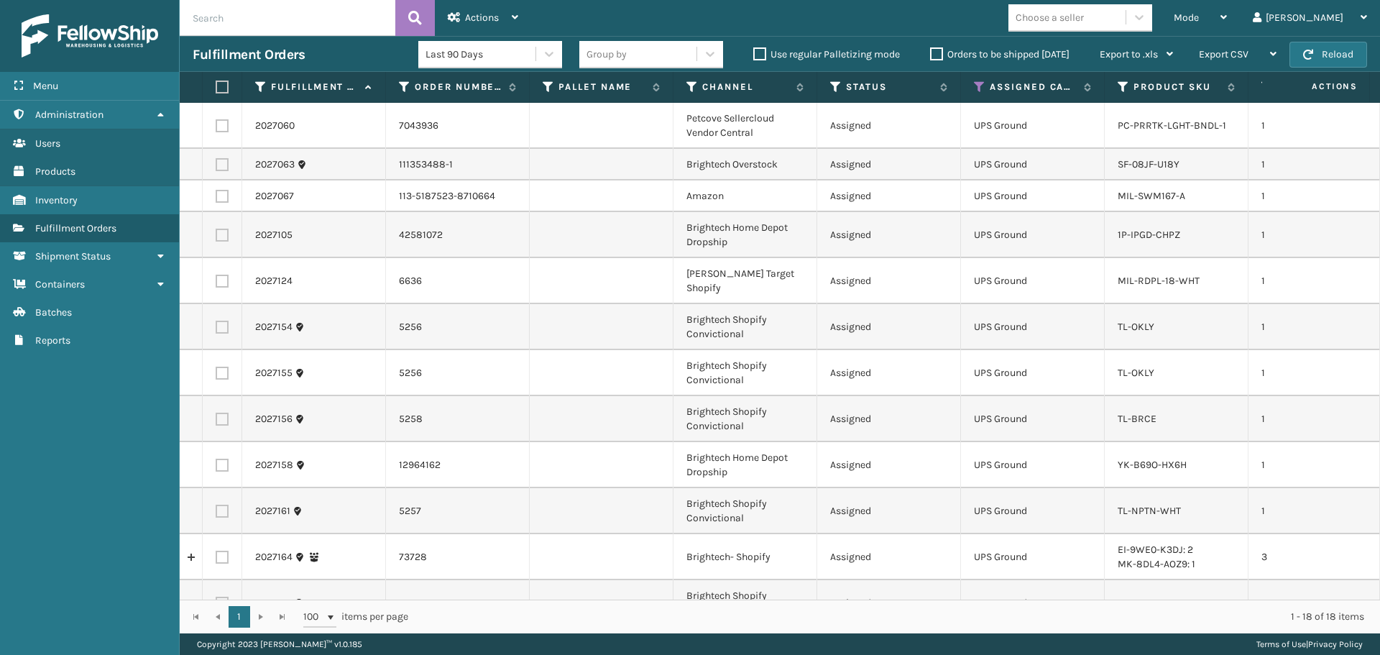
drag, startPoint x: 221, startPoint y: 87, endPoint x: 413, endPoint y: 75, distance: 192.3
click at [222, 87] on label at bounding box center [220, 87] width 9 height 13
click at [216, 87] on input "checkbox" at bounding box center [216, 87] width 1 height 9
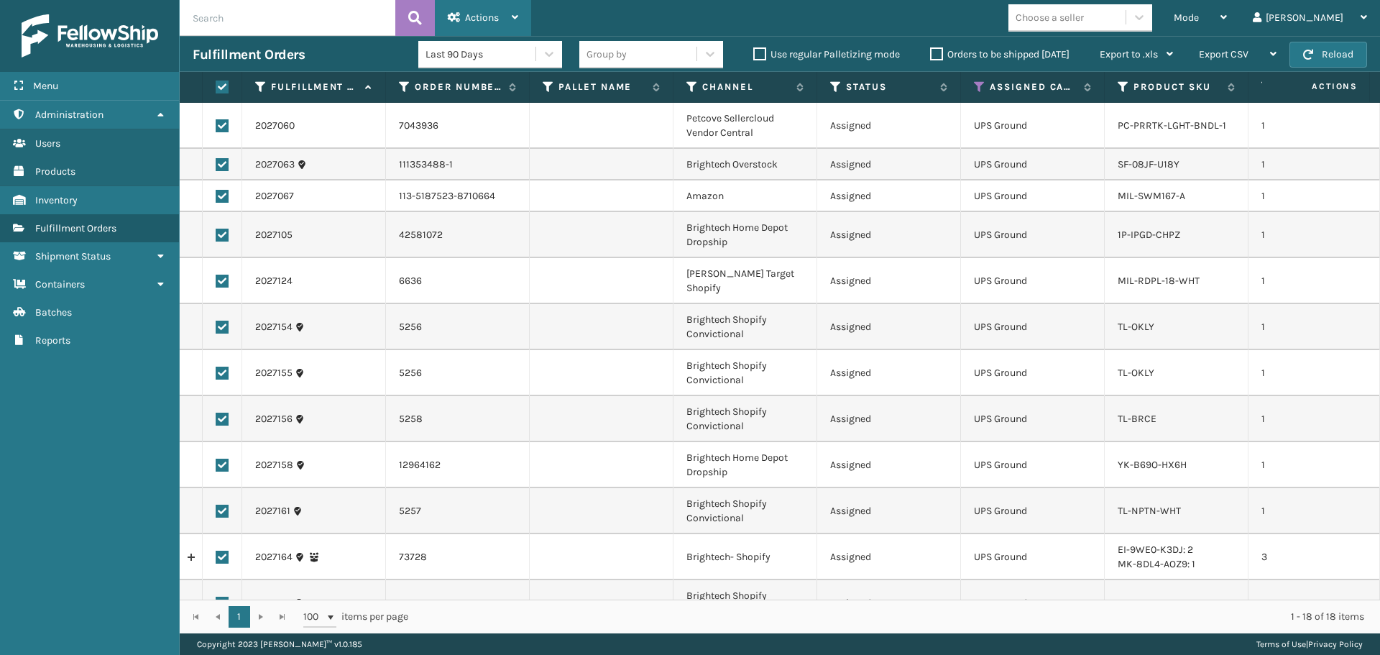
click at [497, 9] on div "Actions" at bounding box center [483, 18] width 70 height 36
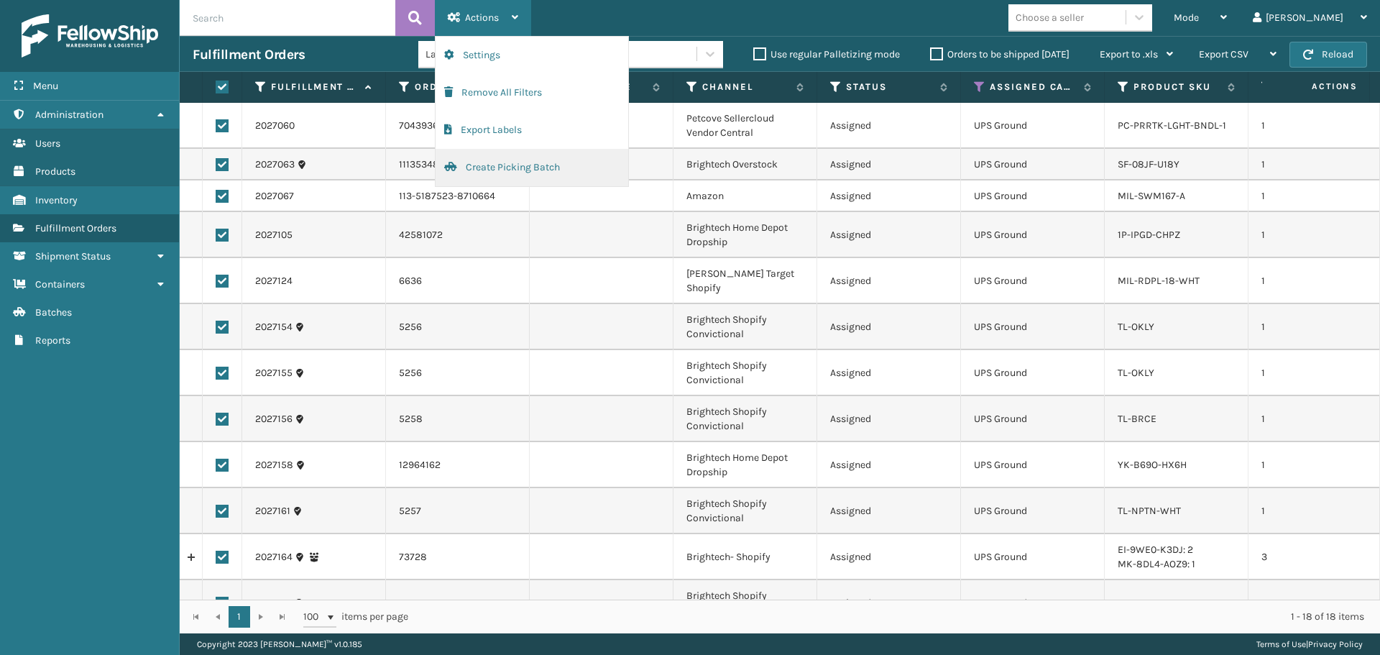
click at [523, 174] on button "Create Picking Batch" at bounding box center [532, 167] width 193 height 37
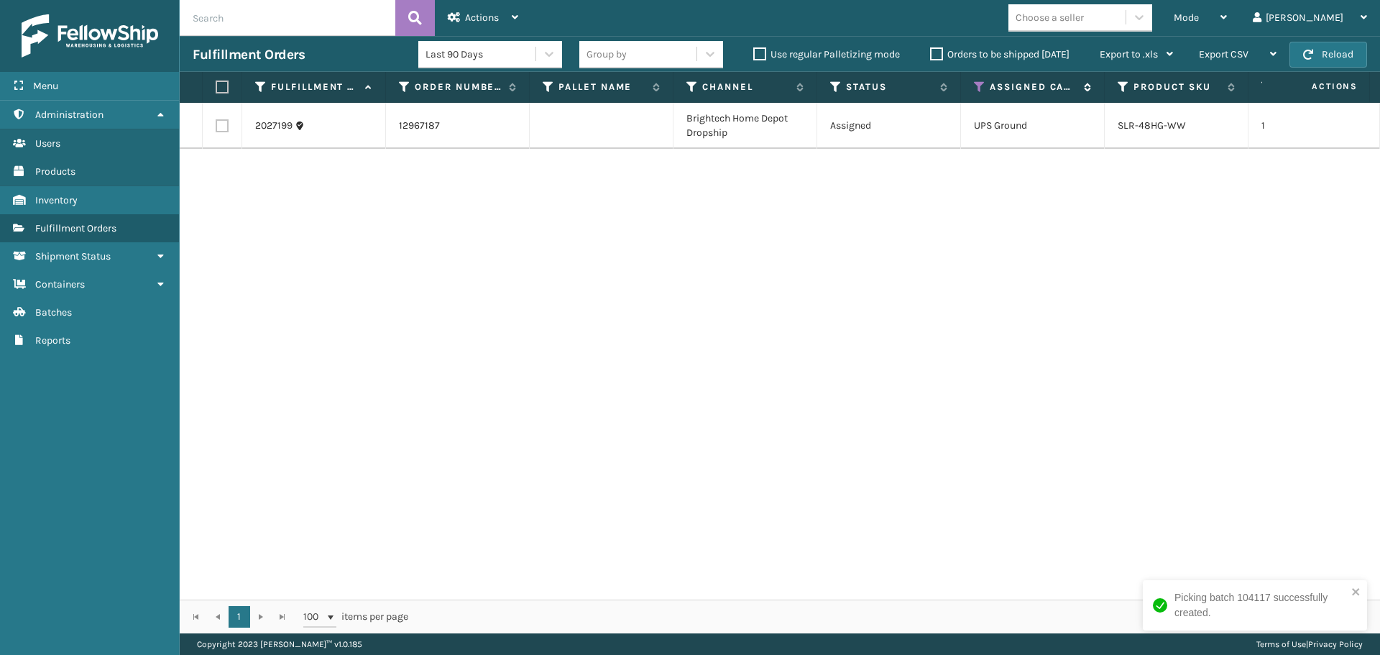
click at [980, 85] on icon at bounding box center [980, 87] width 12 height 13
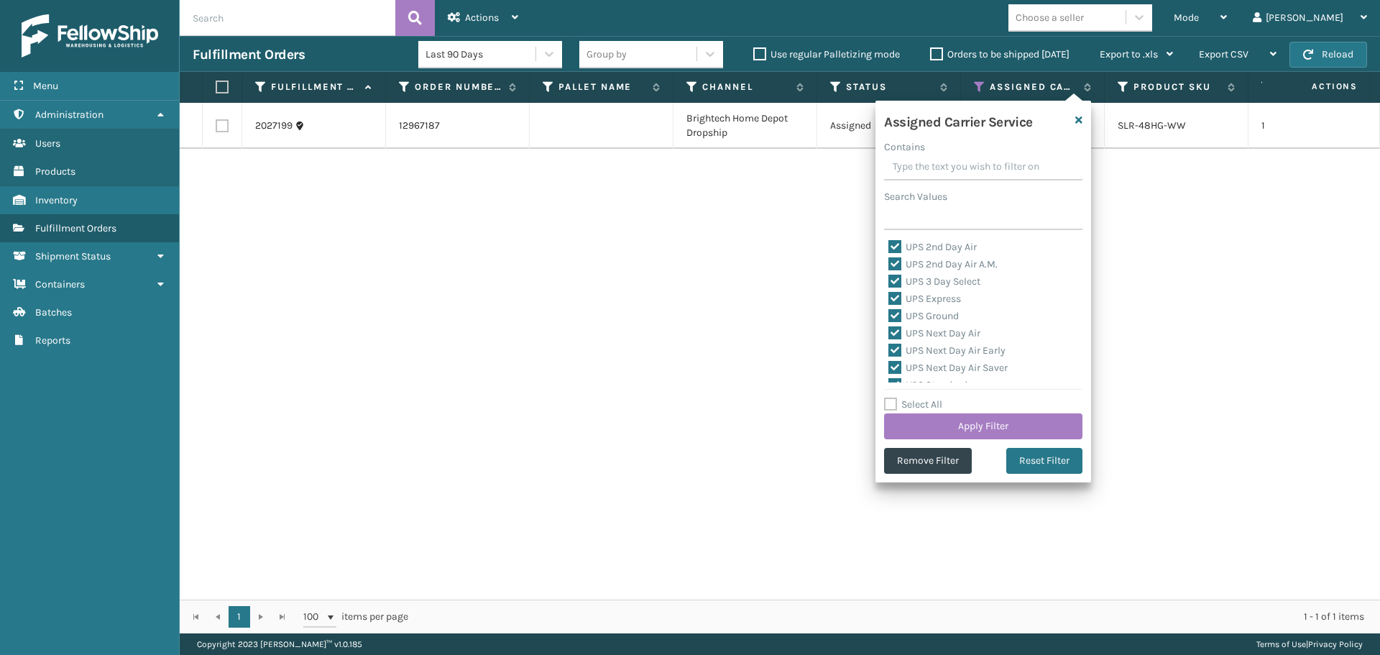
click at [922, 408] on label "Select All" at bounding box center [913, 404] width 58 height 12
click at [922, 398] on input "Select All" at bounding box center [992, 396] width 216 height 1
click at [922, 408] on label "Select All" at bounding box center [913, 404] width 58 height 12
click at [922, 398] on input "Select All" at bounding box center [992, 396] width 216 height 1
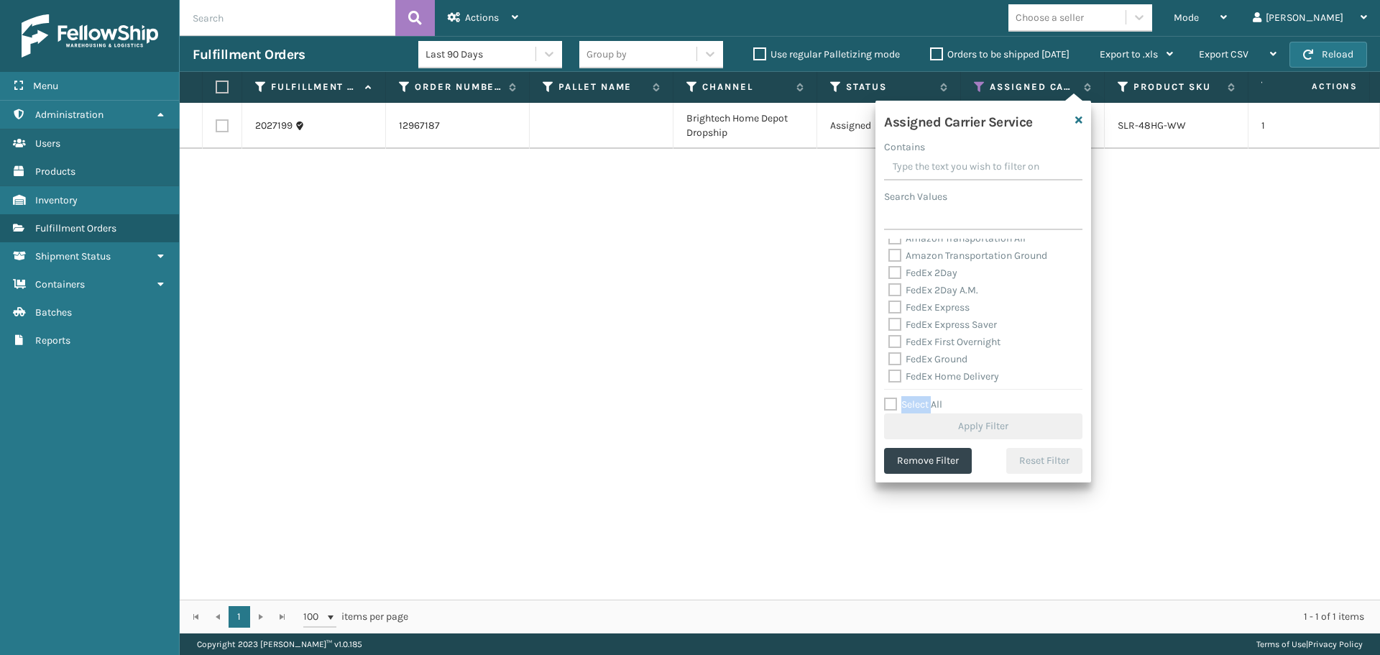
scroll to position [216, 0]
click at [922, 262] on div "FedEx 2Day A.M." at bounding box center [984, 255] width 190 height 17
click at [927, 266] on div "FedEx Express" at bounding box center [984, 273] width 190 height 17
click at [942, 309] on label "FedEx 2Day" at bounding box center [923, 310] width 69 height 12
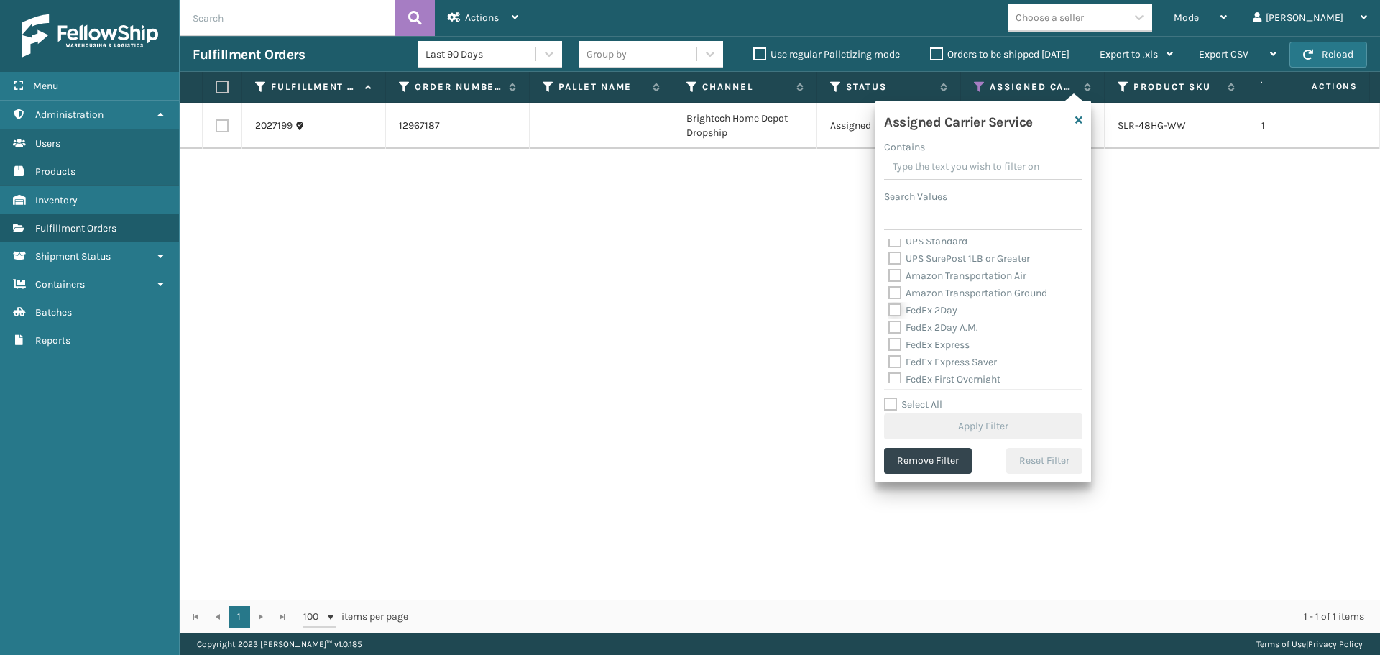
click at [889, 309] on input "FedEx 2Day" at bounding box center [889, 306] width 1 height 9
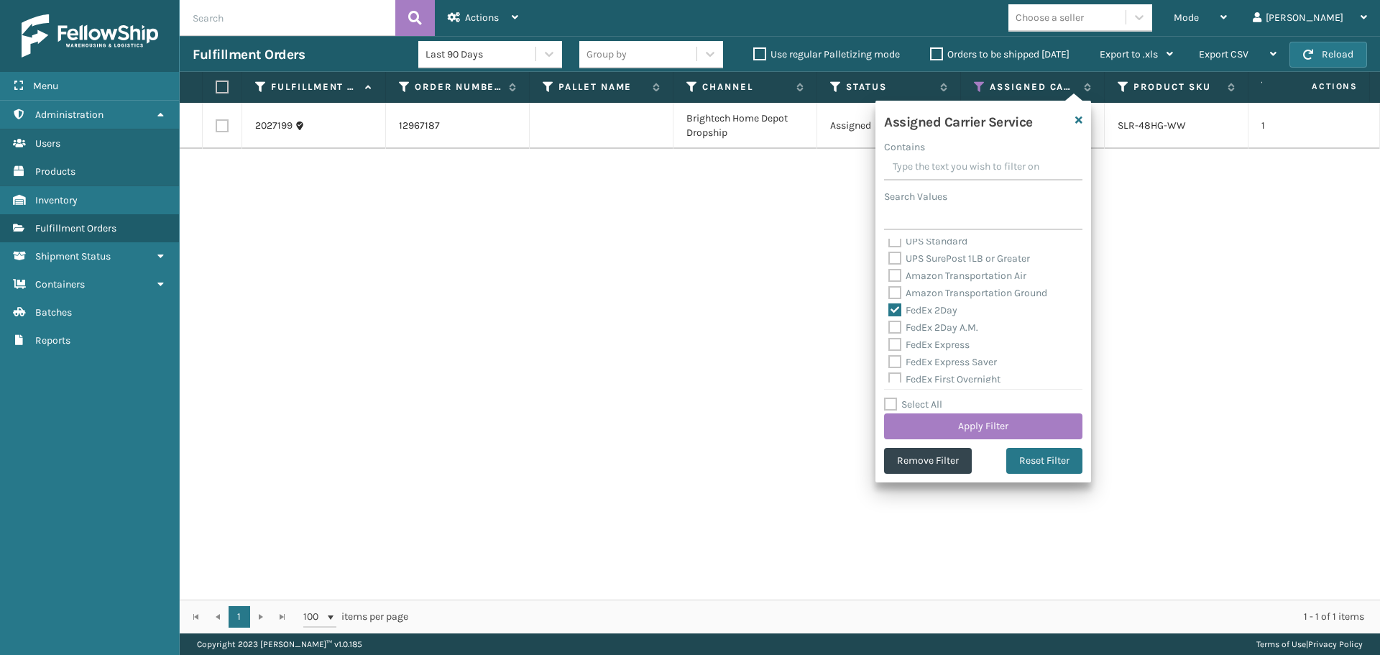
click at [941, 331] on label "FedEx 2Day A.M." at bounding box center [934, 327] width 90 height 12
click at [889, 329] on input "FedEx 2Day A.M." at bounding box center [889, 323] width 1 height 9
click at [940, 352] on div "FedEx Express" at bounding box center [984, 344] width 190 height 17
click at [943, 368] on div "FedEx Express Saver" at bounding box center [984, 362] width 190 height 17
click at [943, 382] on div "Assigned Carrier Service Contains Search Values UPS 2nd Day Air UPS 2nd Day Air…" at bounding box center [984, 292] width 216 height 382
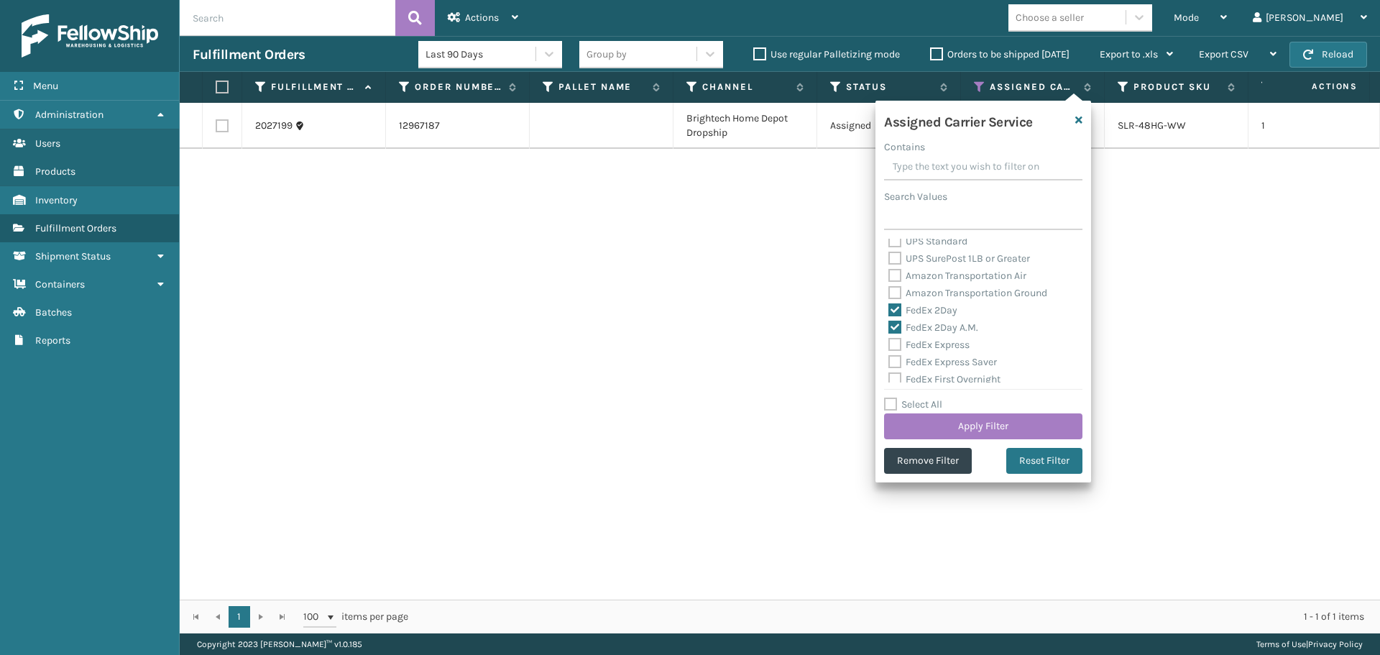
click at [935, 366] on label "FedEx Express Saver" at bounding box center [943, 362] width 109 height 12
click at [889, 363] on input "FedEx Express Saver" at bounding box center [889, 358] width 1 height 9
click at [931, 346] on label "FedEx Express" at bounding box center [929, 345] width 81 height 12
click at [889, 346] on input "FedEx Express" at bounding box center [889, 340] width 1 height 9
click at [948, 381] on label "FedEx First Overnight" at bounding box center [945, 379] width 112 height 12
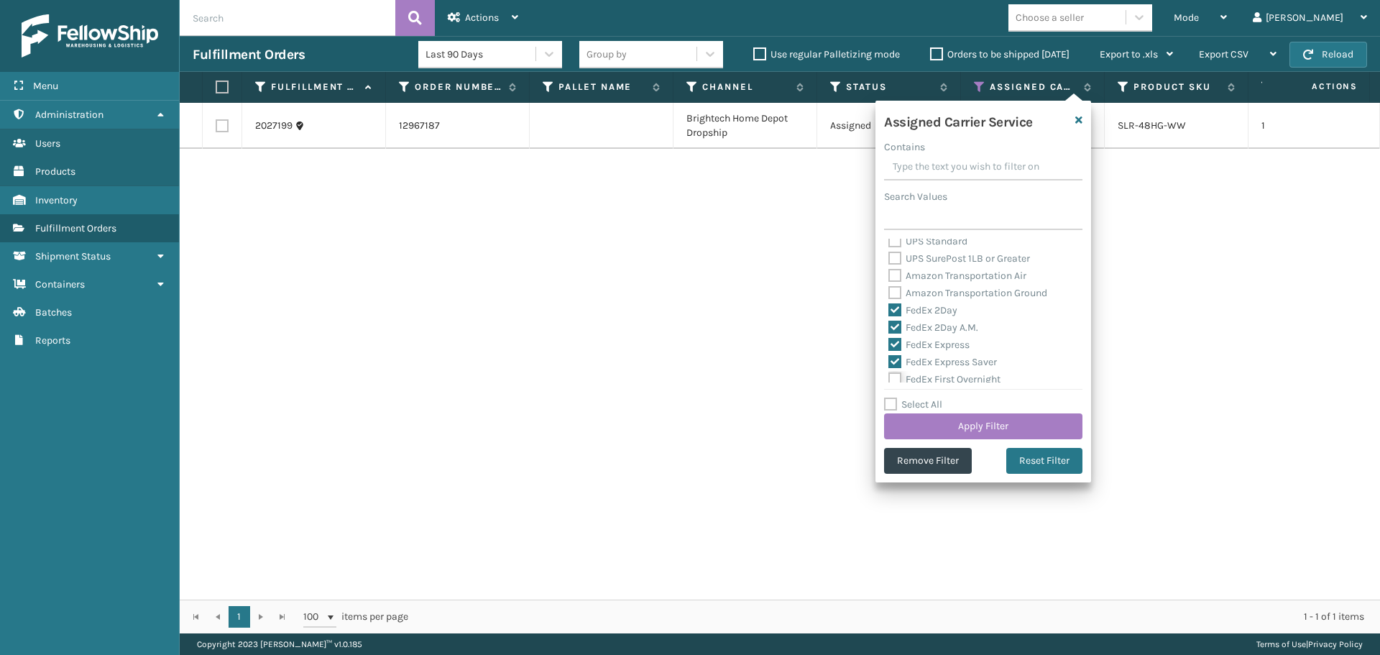
click at [889, 380] on input "FedEx First Overnight" at bounding box center [889, 375] width 1 height 9
click at [932, 326] on label "FedEx Ground" at bounding box center [928, 324] width 79 height 12
click at [889, 326] on input "FedEx Ground" at bounding box center [889, 320] width 1 height 9
click at [936, 352] on div "FedEx Priority Overnight" at bounding box center [984, 359] width 190 height 17
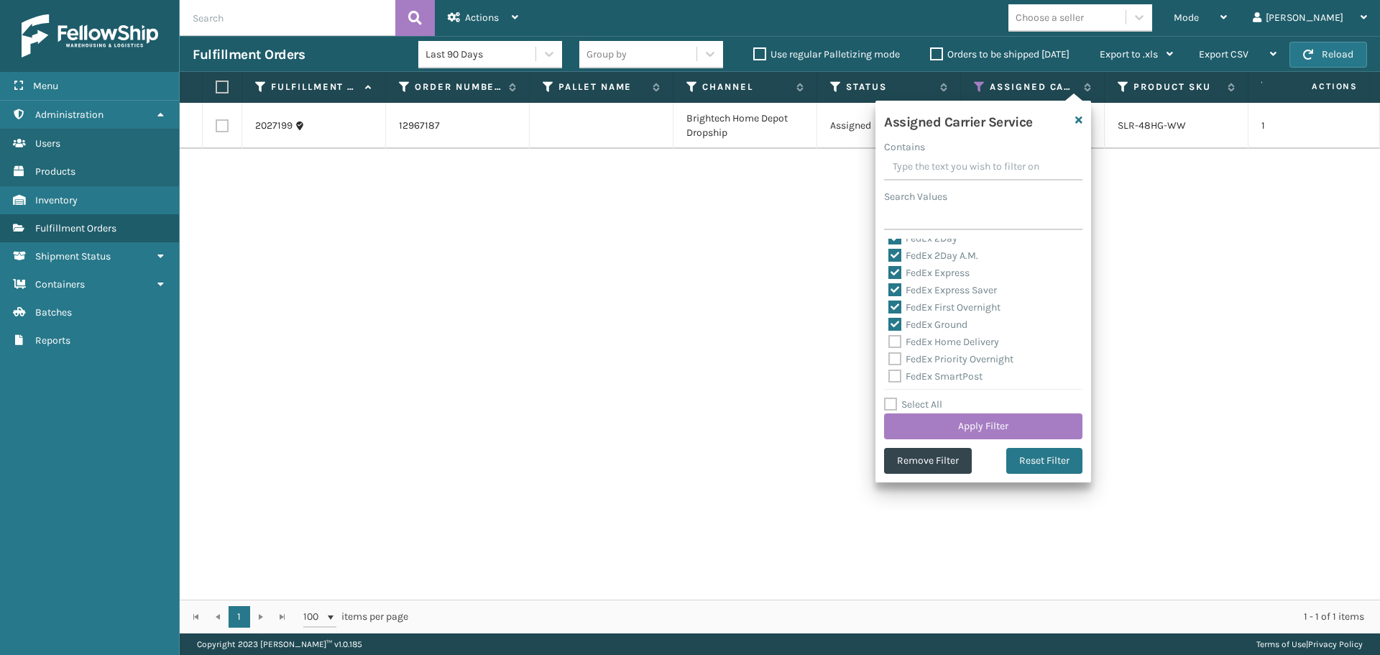
click at [938, 357] on label "FedEx Priority Overnight" at bounding box center [951, 359] width 125 height 12
click at [889, 357] on input "FedEx Priority Overnight" at bounding box center [889, 355] width 1 height 9
click at [940, 373] on label "FedEx SmartPost" at bounding box center [936, 376] width 94 height 12
click at [889, 373] on input "FedEx SmartPost" at bounding box center [889, 372] width 1 height 9
click at [927, 343] on label "FedEx Home Delivery" at bounding box center [944, 342] width 111 height 12
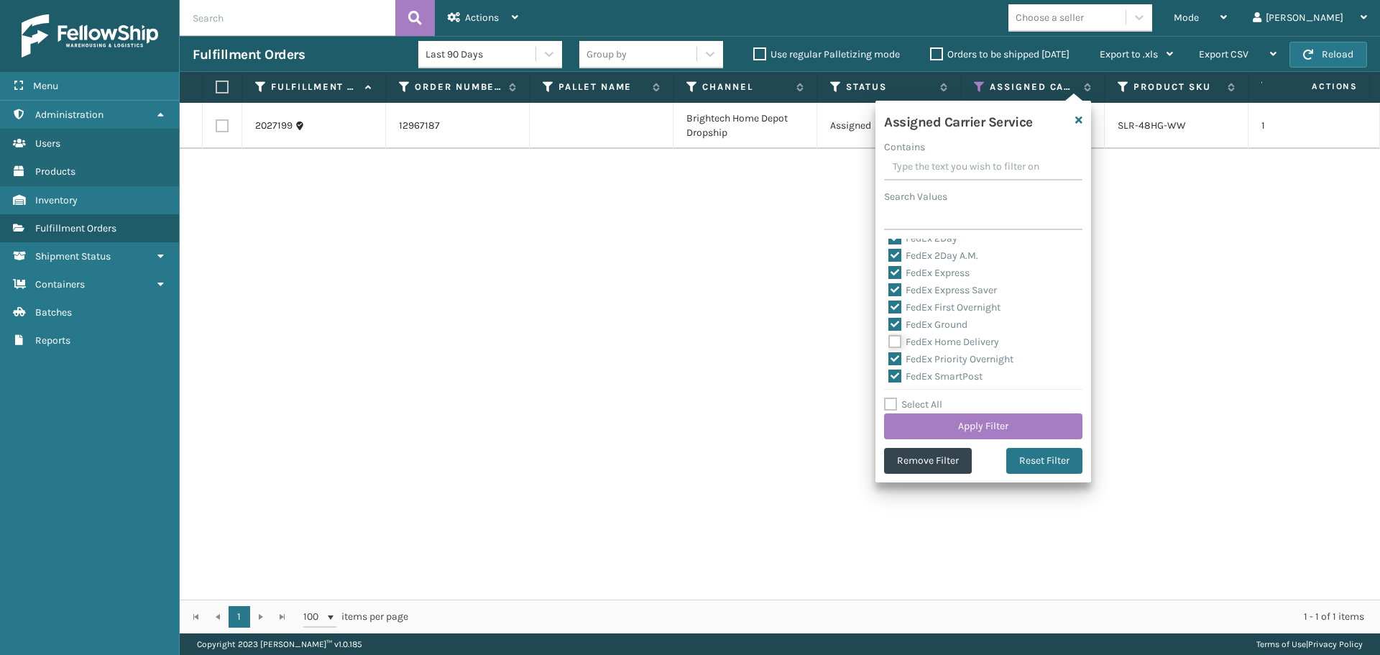
click at [889, 343] on input "FedEx Home Delivery" at bounding box center [889, 338] width 1 height 9
click at [953, 324] on label "FedEx Standard Overnight" at bounding box center [956, 322] width 134 height 12
click at [889, 323] on input "FedEx Standard Overnight" at bounding box center [889, 317] width 1 height 9
click at [984, 438] on button "Apply Filter" at bounding box center [983, 426] width 198 height 26
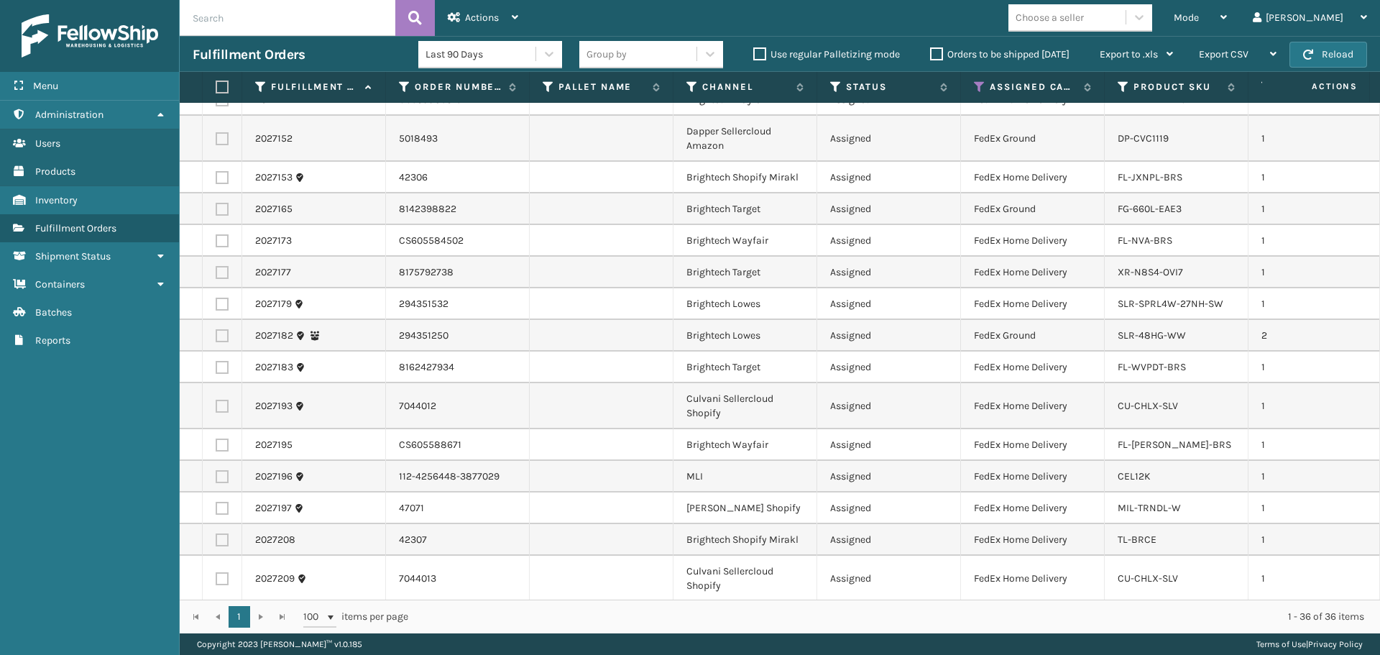
scroll to position [782, 0]
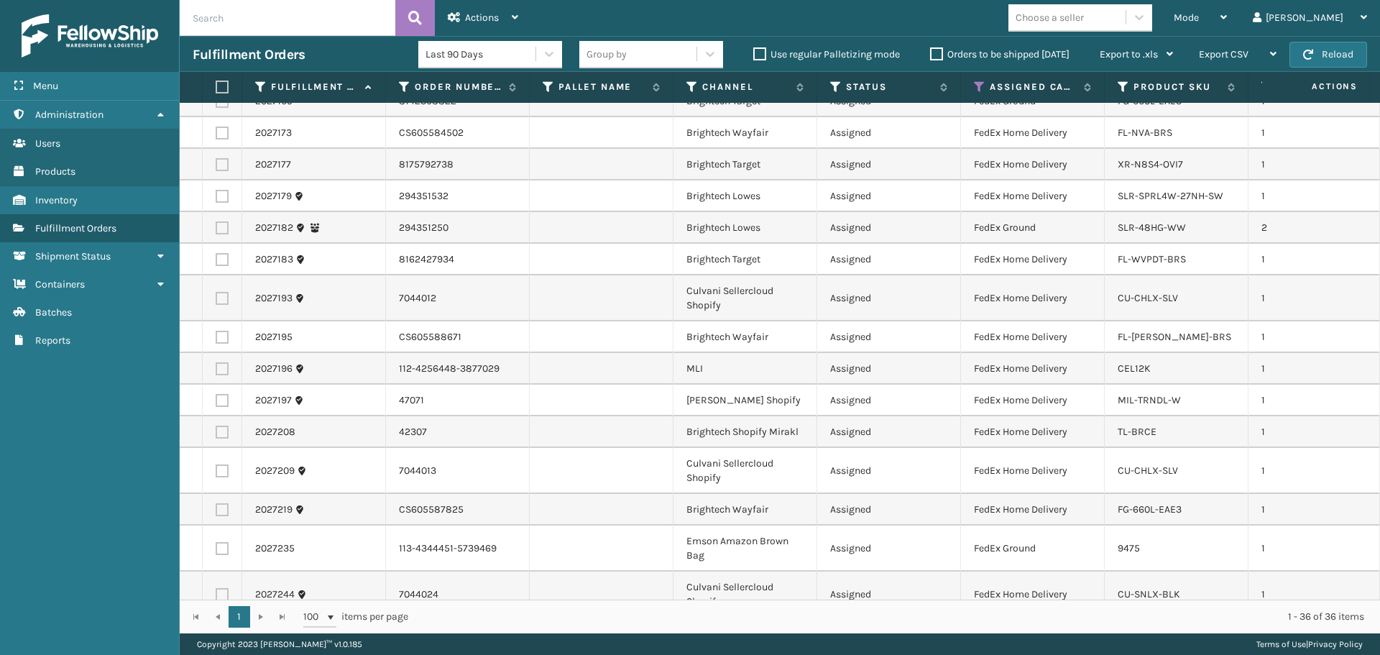
click at [1084, 20] on div "Choose a seller" at bounding box center [1050, 17] width 68 height 15
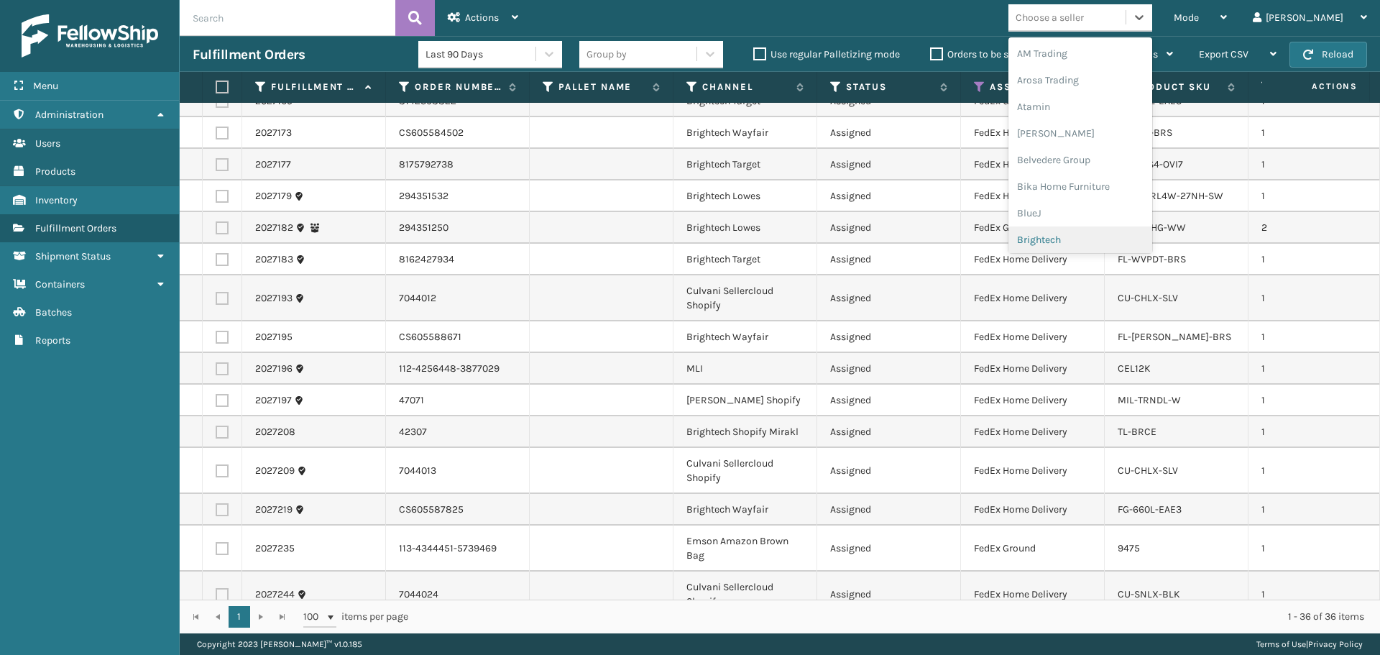
click at [1111, 238] on div "Brightech" at bounding box center [1081, 239] width 144 height 27
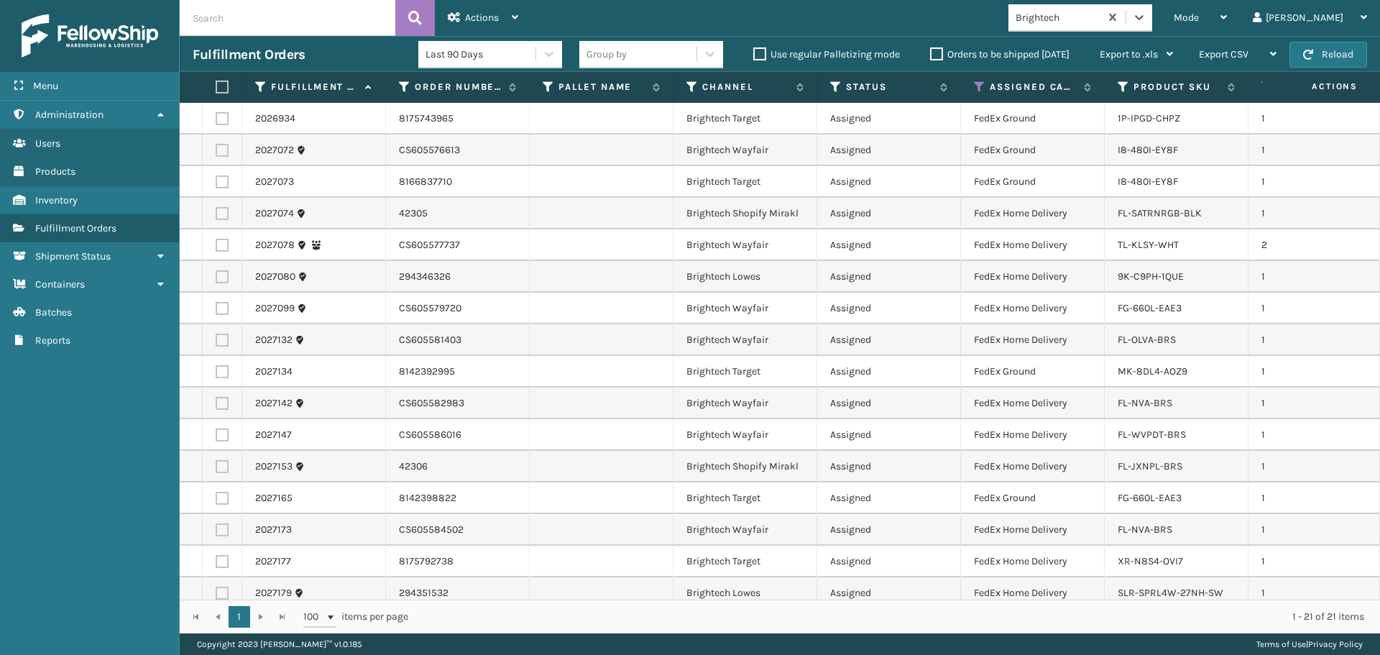
click at [224, 85] on label at bounding box center [220, 87] width 9 height 13
click at [216, 85] on input "checkbox" at bounding box center [216, 87] width 1 height 9
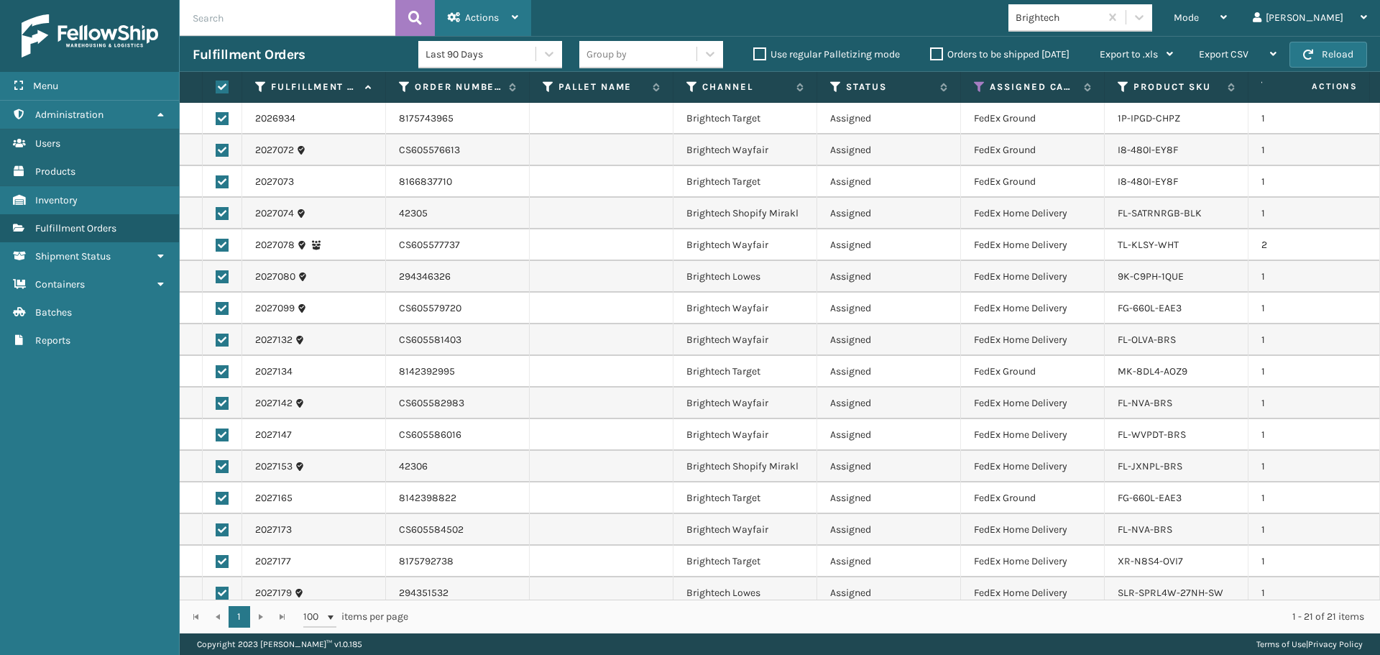
click at [477, 4] on div "Actions" at bounding box center [483, 18] width 70 height 36
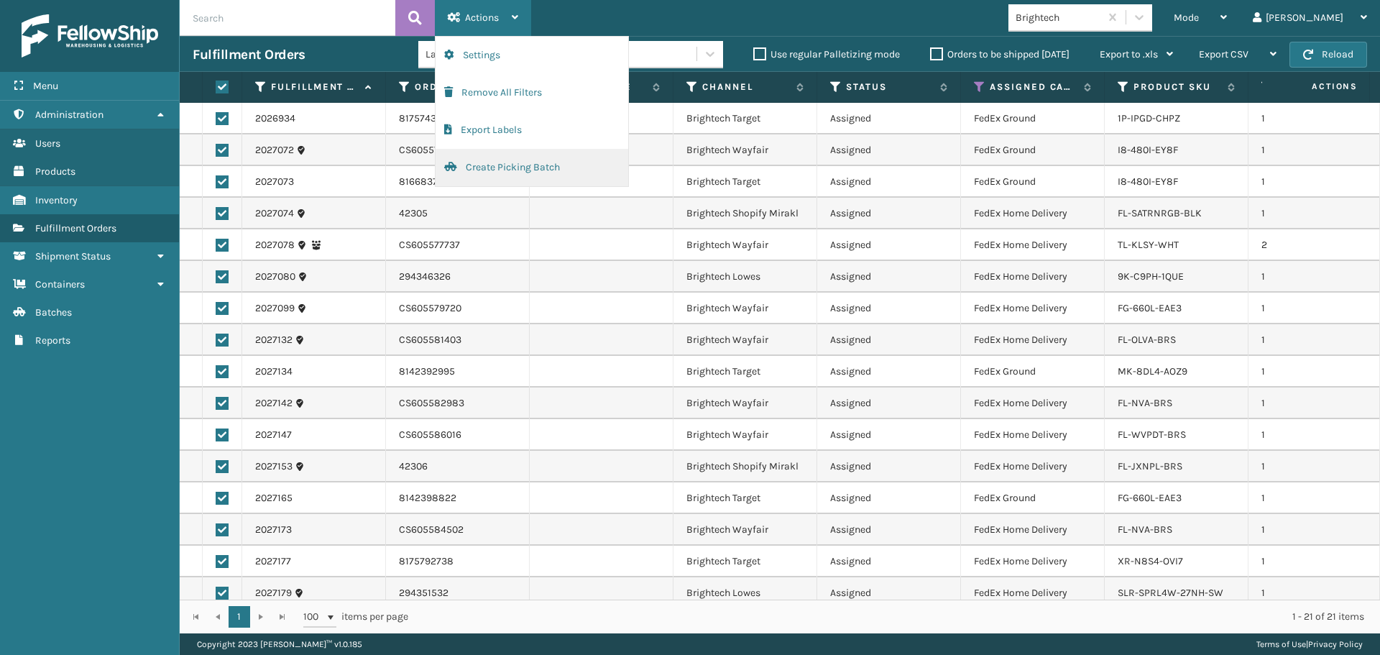
click at [514, 176] on button "Create Picking Batch" at bounding box center [532, 167] width 193 height 37
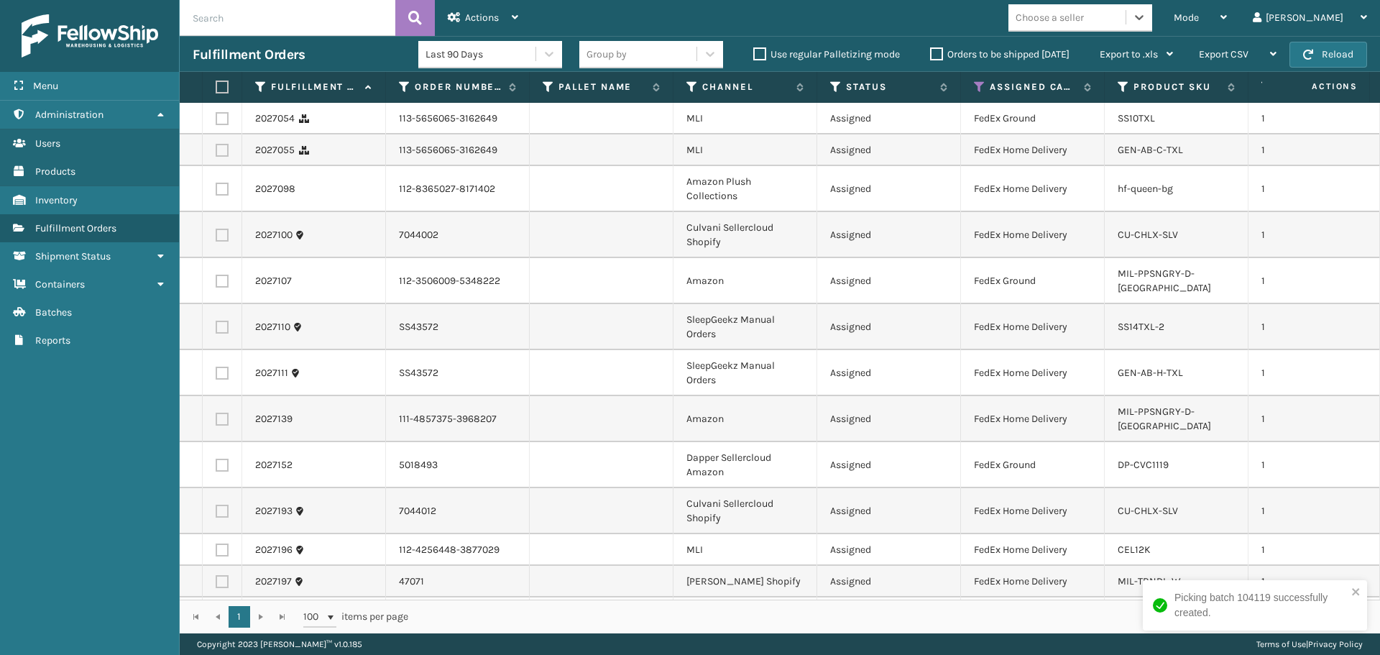
click at [1084, 23] on div "Choose a seller" at bounding box center [1050, 17] width 68 height 15
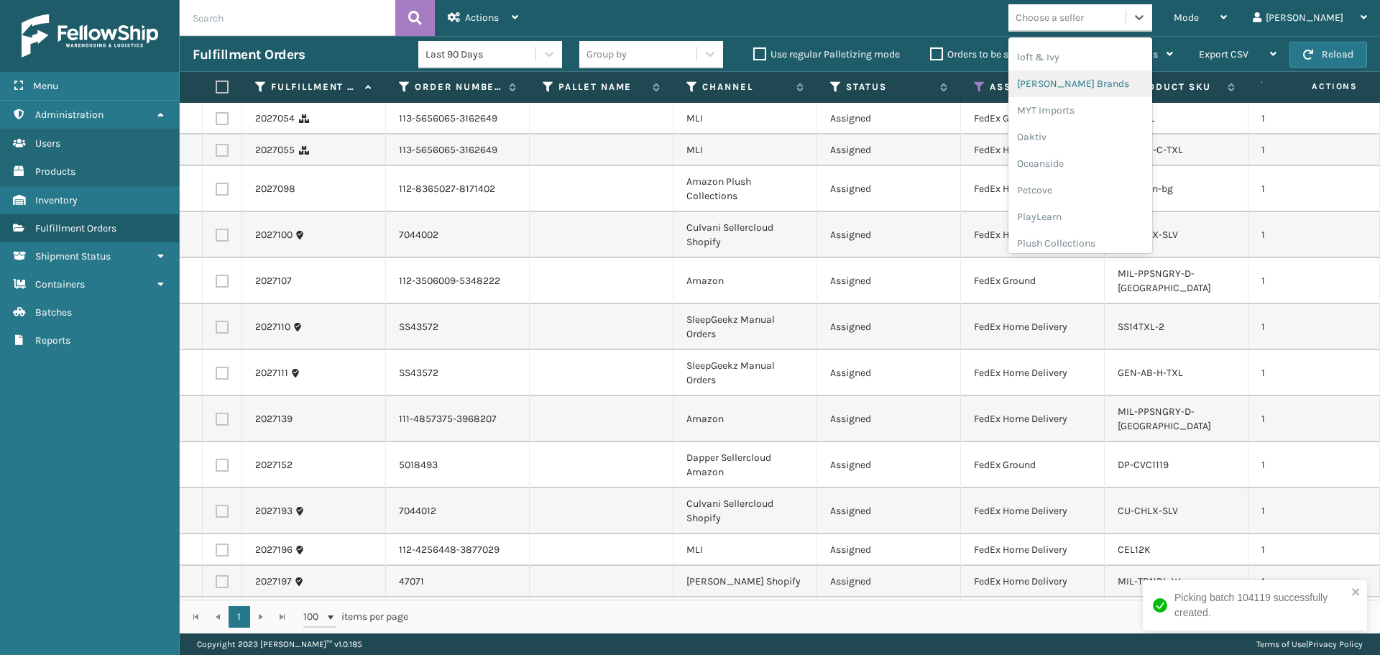
scroll to position [694, 0]
click at [1091, 211] on div "SleepGeekz" at bounding box center [1081, 210] width 144 height 27
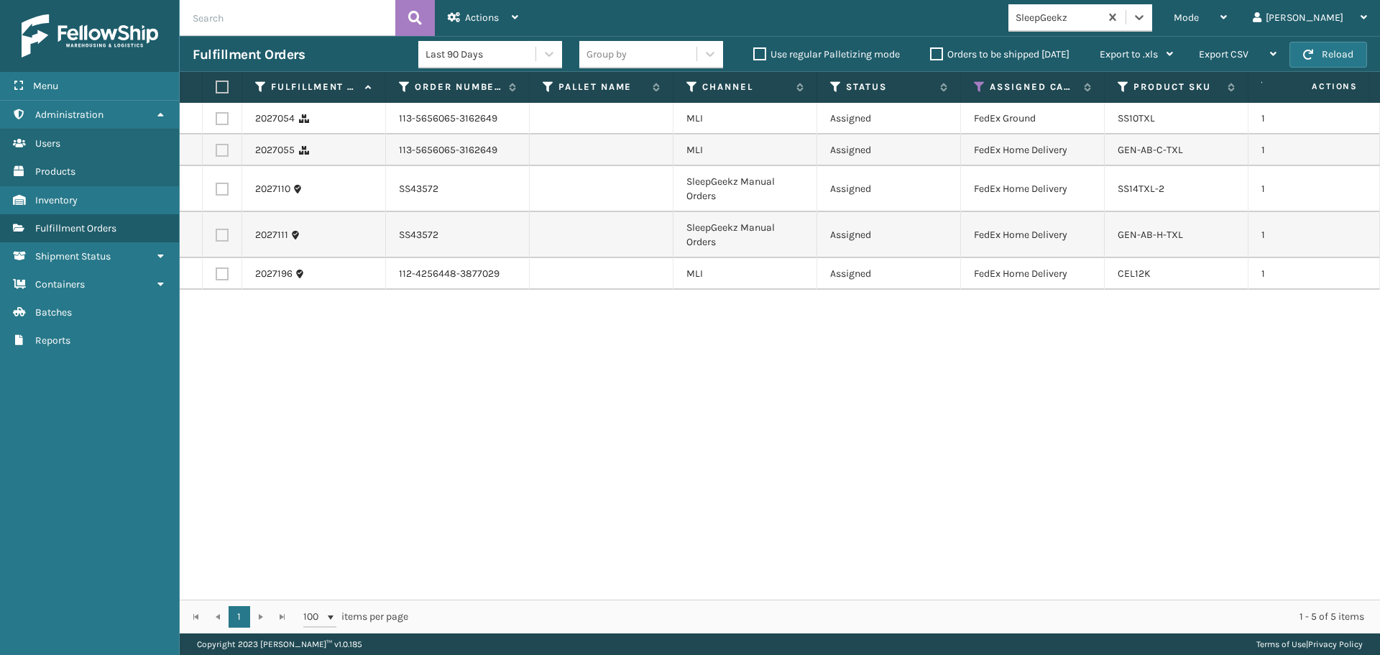
click at [222, 88] on label at bounding box center [220, 87] width 9 height 13
click at [216, 88] on input "checkbox" at bounding box center [216, 87] width 1 height 9
click at [482, 10] on div "Actions" at bounding box center [483, 18] width 70 height 36
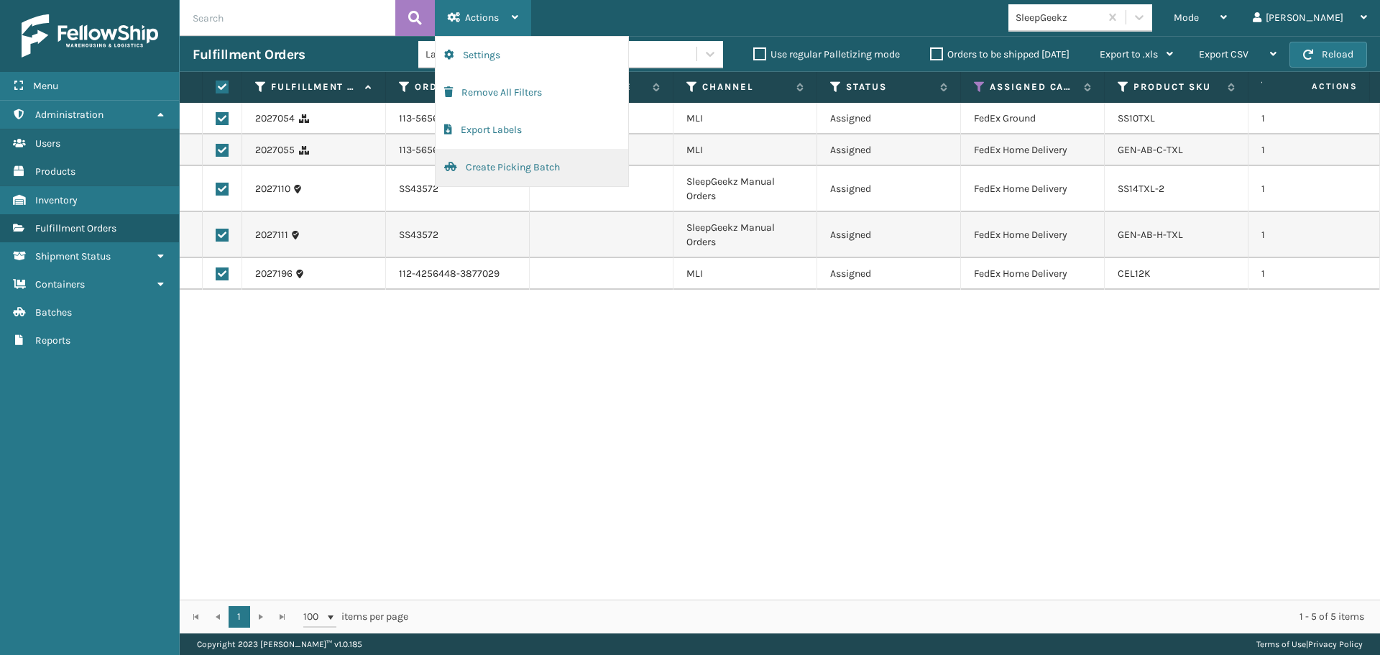
click at [495, 161] on button "Create Picking Batch" at bounding box center [532, 167] width 193 height 37
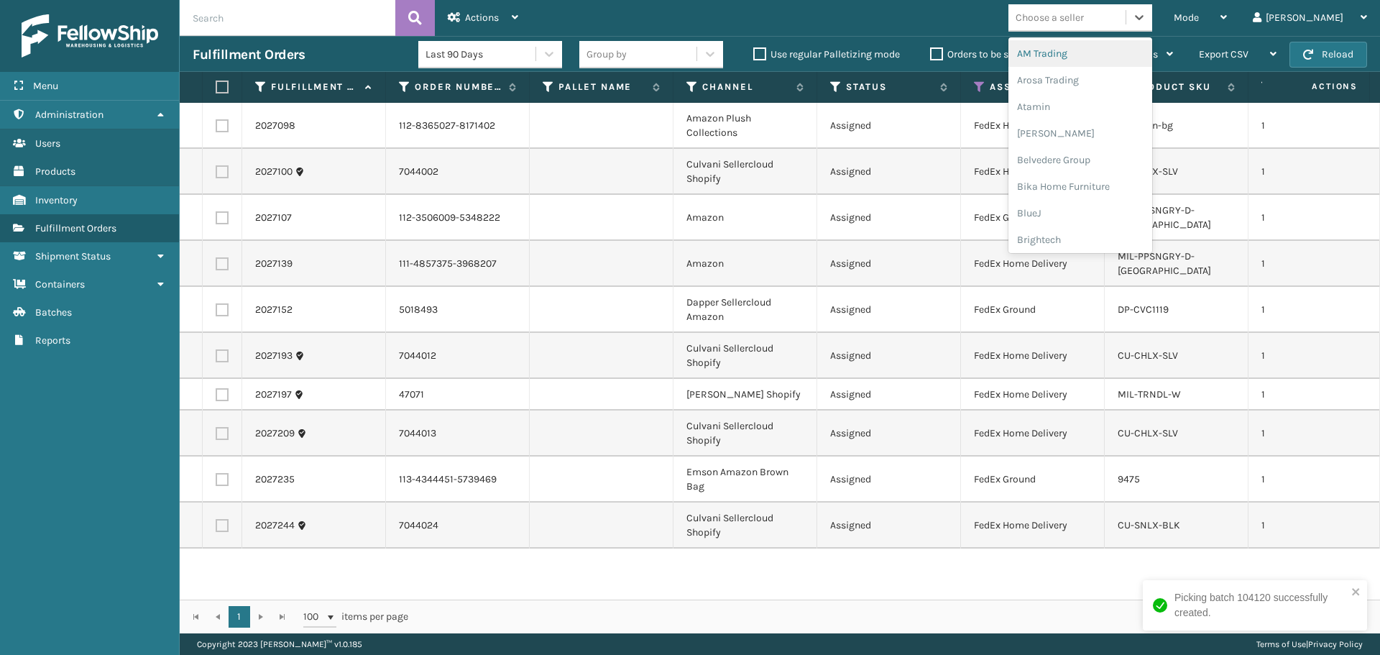
click at [1126, 17] on div "Choose a seller" at bounding box center [1067, 18] width 117 height 24
click at [1095, 185] on div "Dapper Supply" at bounding box center [1081, 175] width 144 height 27
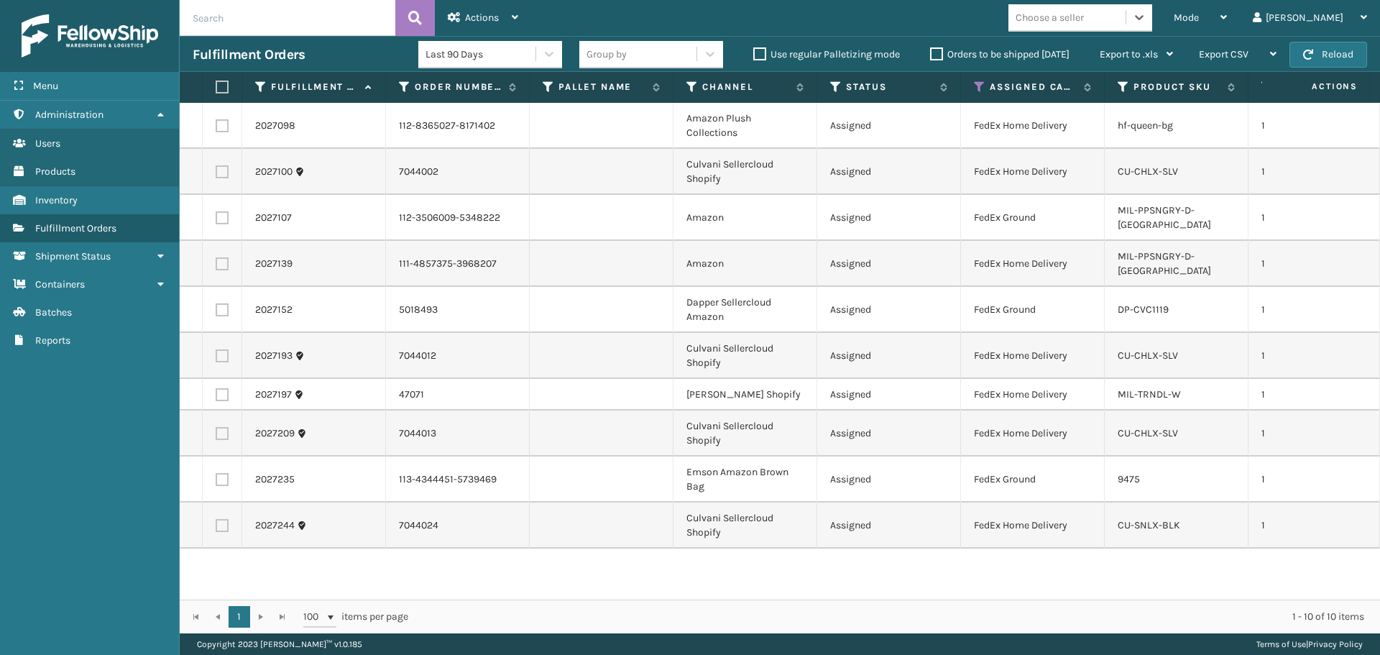
click at [1084, 12] on div "Choose a seller" at bounding box center [1050, 17] width 68 height 15
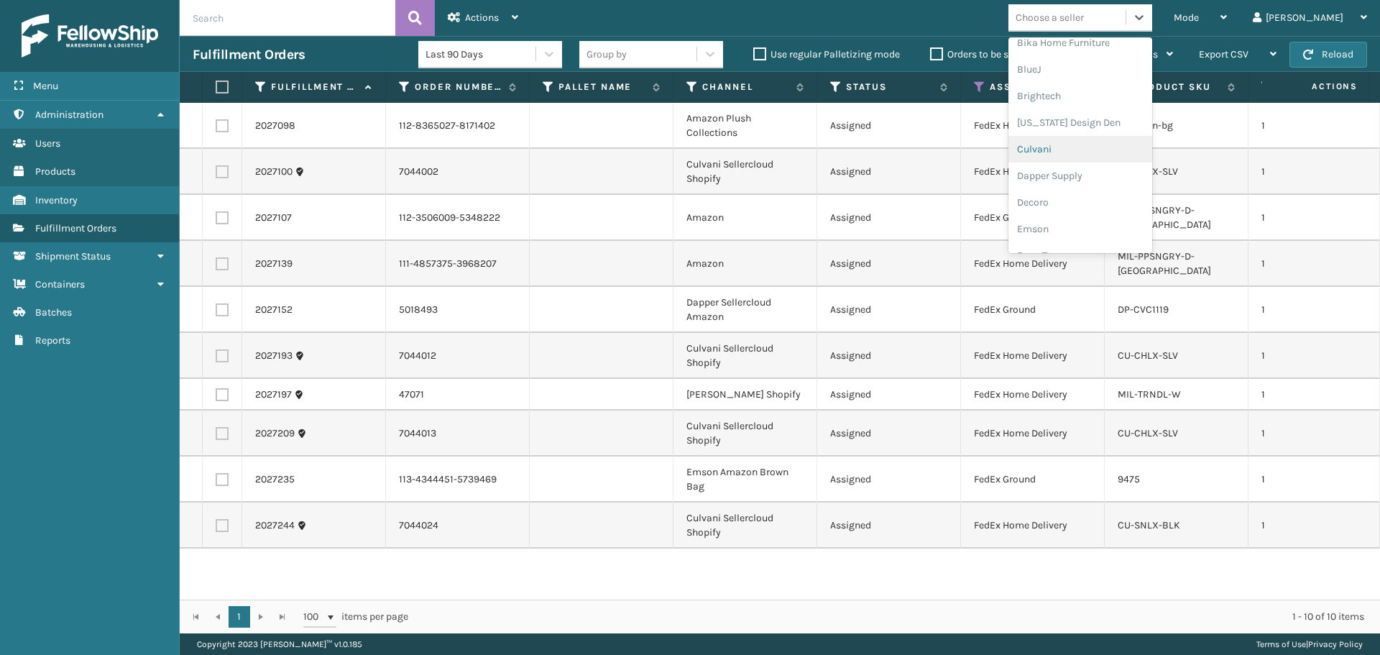
click at [1115, 149] on div "Culvani" at bounding box center [1081, 149] width 144 height 27
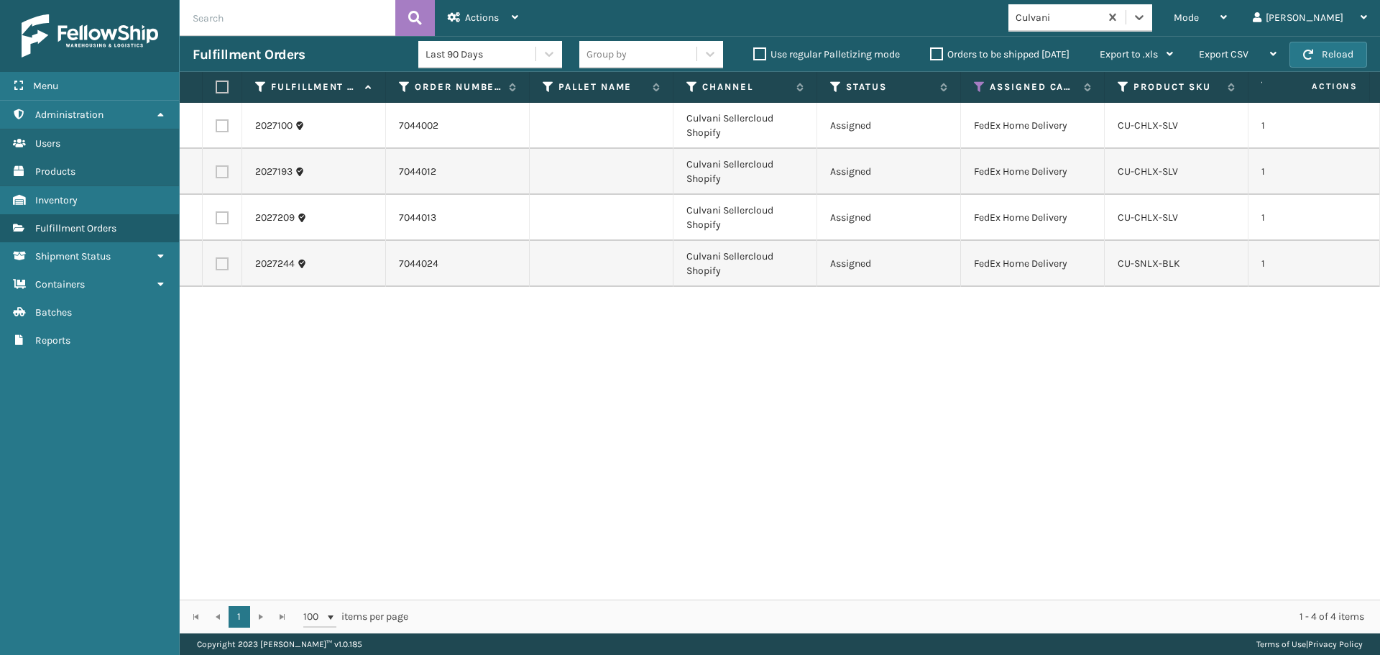
click at [224, 82] on label at bounding box center [220, 87] width 9 height 13
click at [216, 83] on input "checkbox" at bounding box center [216, 87] width 1 height 9
click at [463, 14] on div "Actions" at bounding box center [483, 18] width 70 height 36
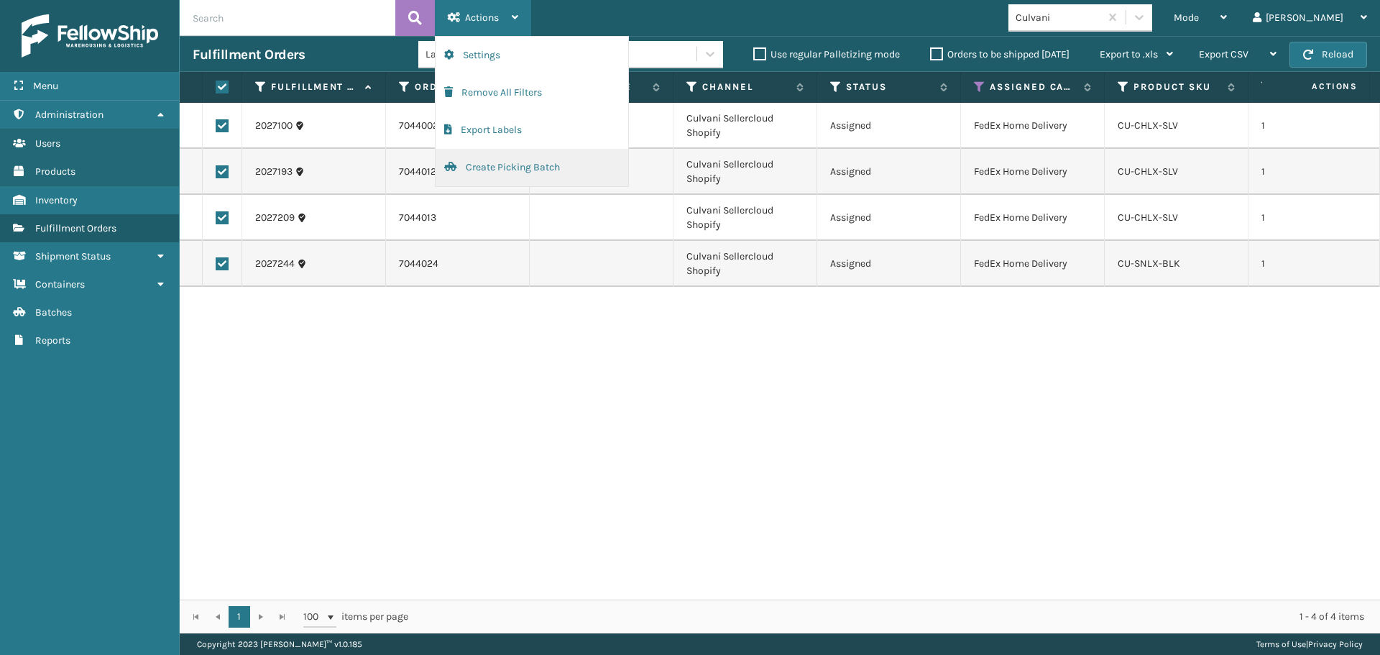
click at [519, 169] on button "Create Picking Batch" at bounding box center [532, 167] width 193 height 37
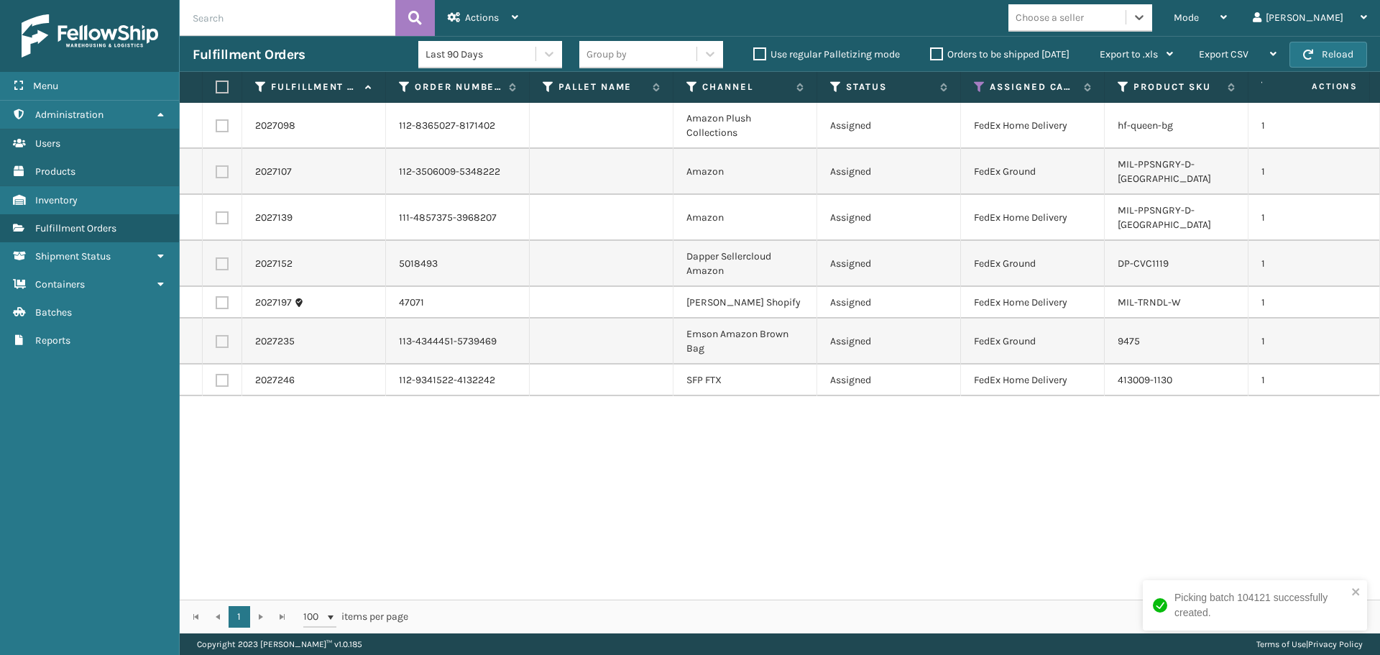
click at [1084, 24] on div "Choose a seller" at bounding box center [1050, 17] width 68 height 15
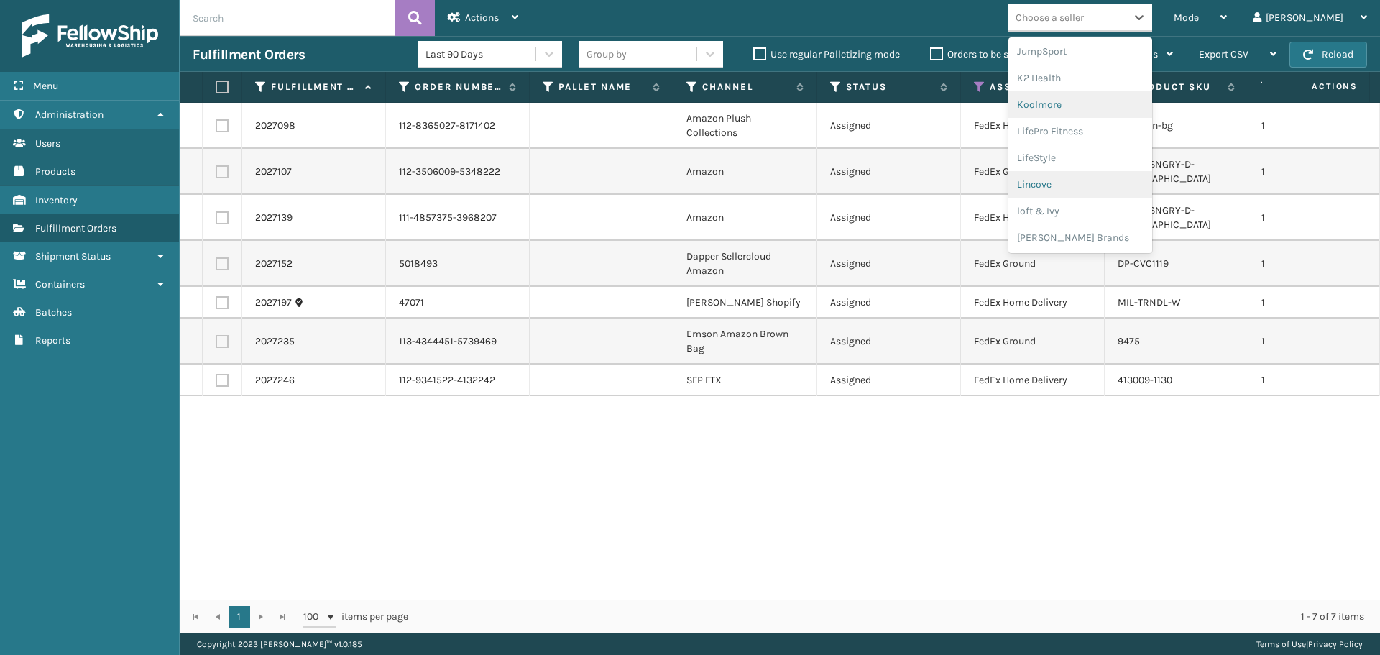
scroll to position [455, 0]
click at [1119, 237] on div "[PERSON_NAME] Brands" at bounding box center [1081, 237] width 144 height 27
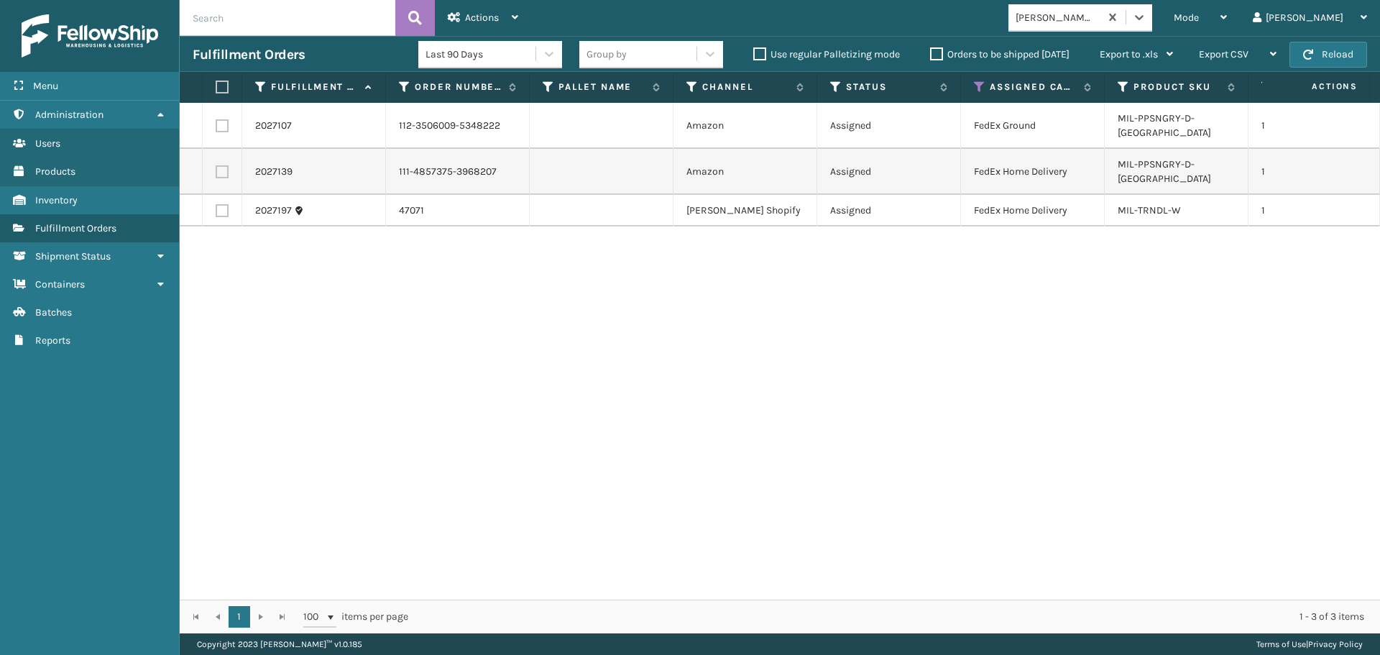
drag, startPoint x: 221, startPoint y: 73, endPoint x: 226, endPoint y: 88, distance: 16.2
click at [226, 86] on th at bounding box center [223, 87] width 40 height 31
click at [224, 91] on label at bounding box center [220, 87] width 9 height 13
click at [216, 91] on input "checkbox" at bounding box center [216, 87] width 1 height 9
click at [474, 17] on span "Actions" at bounding box center [482, 18] width 34 height 12
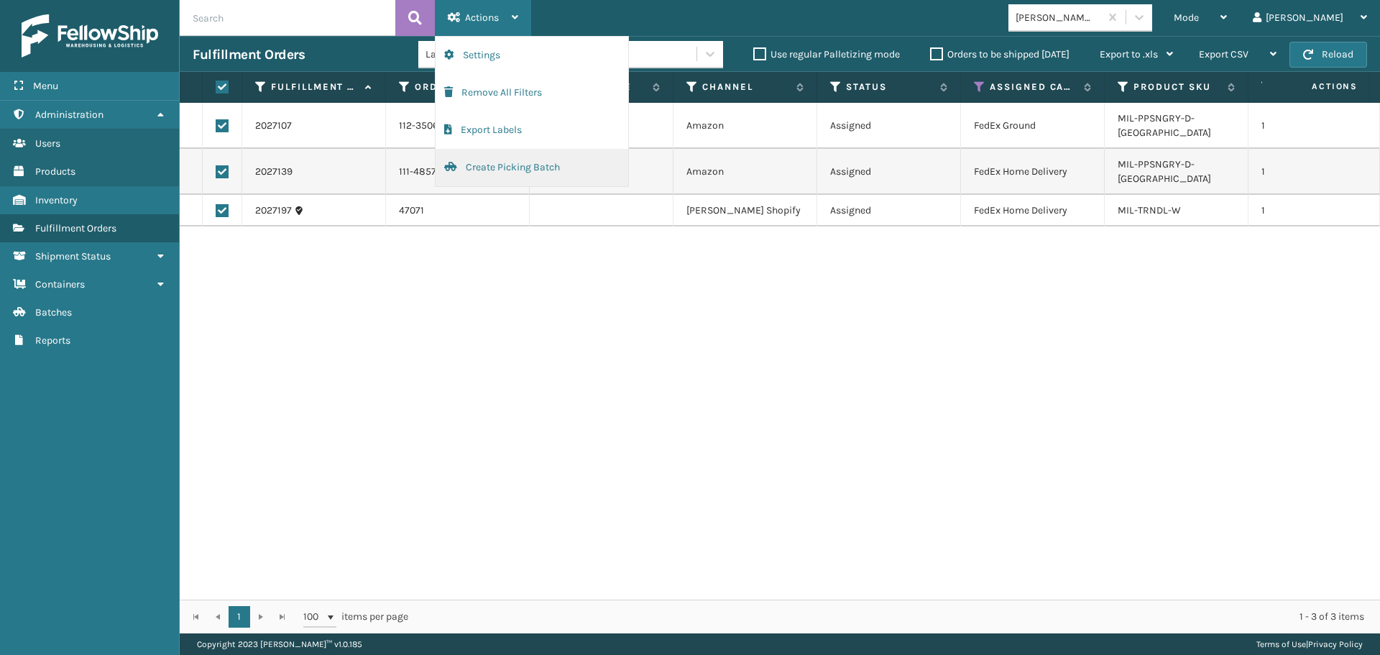
click at [497, 168] on button "Create Picking Batch" at bounding box center [532, 167] width 193 height 37
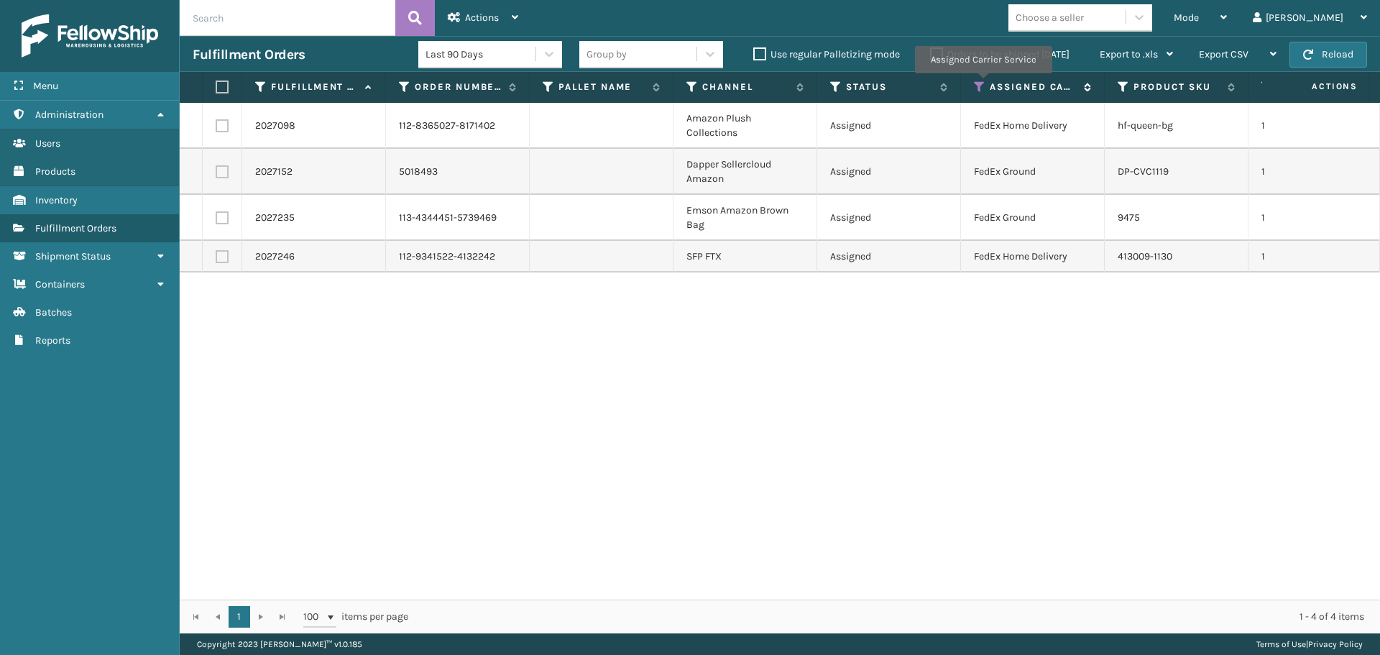
click at [983, 89] on icon at bounding box center [980, 87] width 12 height 13
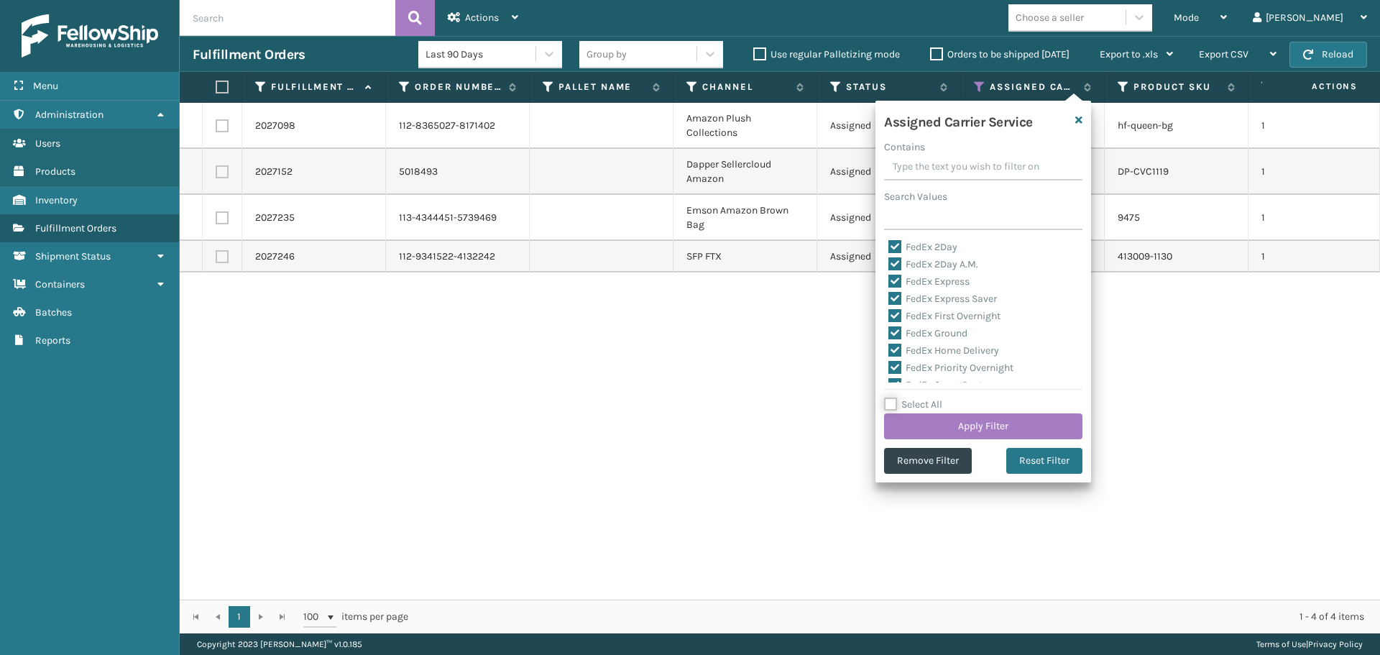
click at [929, 398] on div "Select All Apply Filter" at bounding box center [983, 417] width 198 height 43
click at [929, 398] on label "Select All" at bounding box center [913, 404] width 58 height 12
click at [929, 398] on input "Select All" at bounding box center [992, 396] width 216 height 1
click at [914, 311] on label "LTL" at bounding box center [905, 310] width 32 height 12
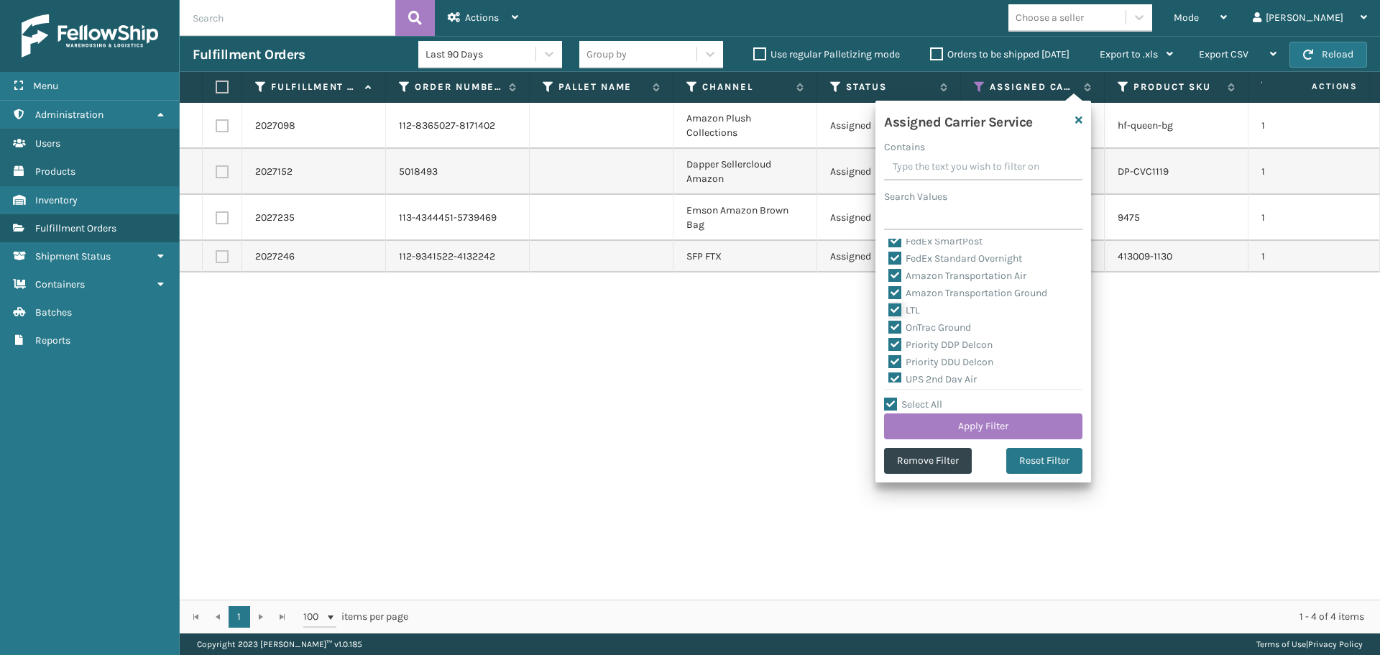
click at [889, 311] on input "LTL" at bounding box center [889, 306] width 1 height 9
click at [944, 434] on button "Apply Filter" at bounding box center [983, 426] width 198 height 26
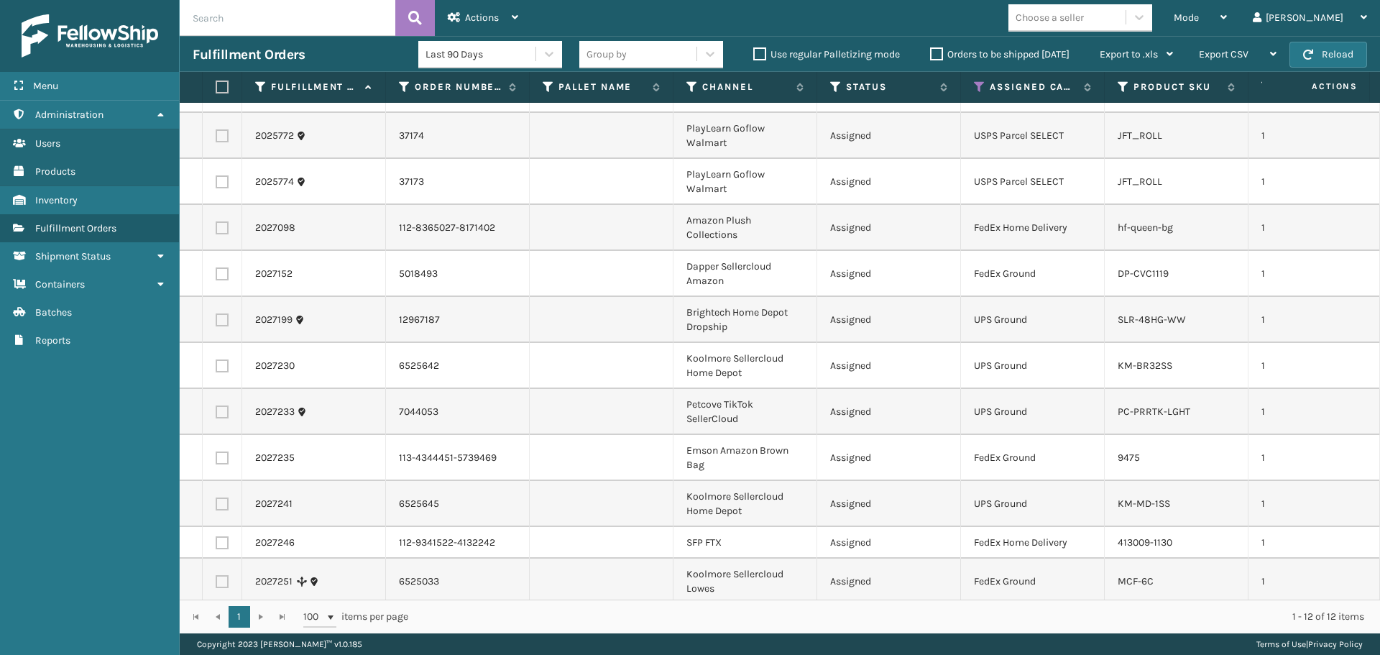
scroll to position [52, 0]
